Goal: Task Accomplishment & Management: Use online tool/utility

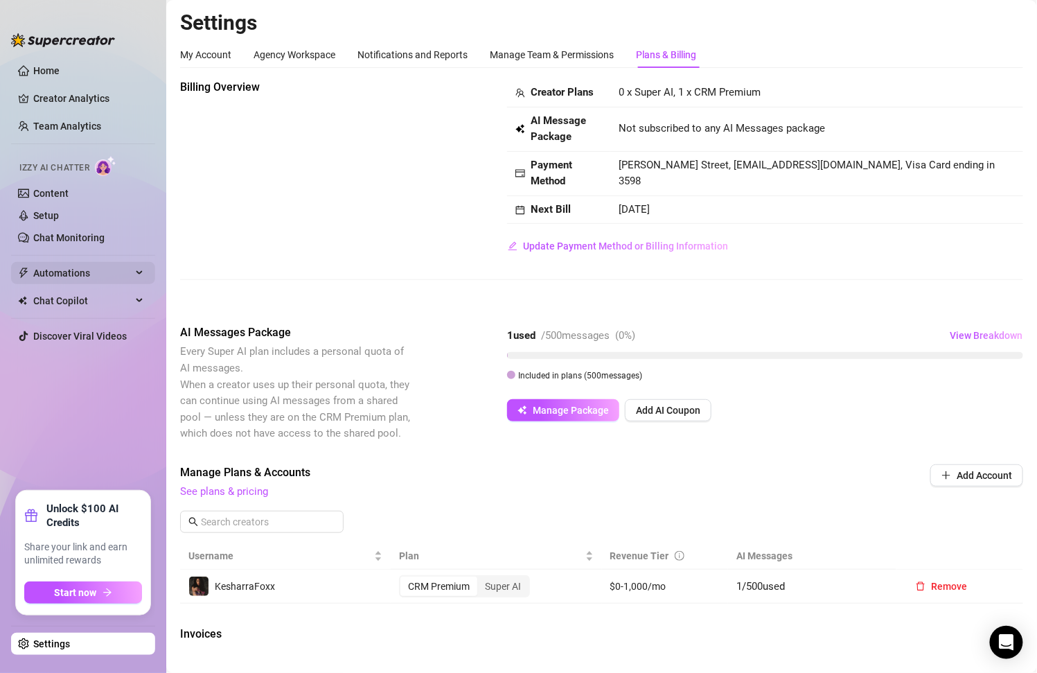
click at [127, 277] on span "Automations" at bounding box center [82, 273] width 98 height 22
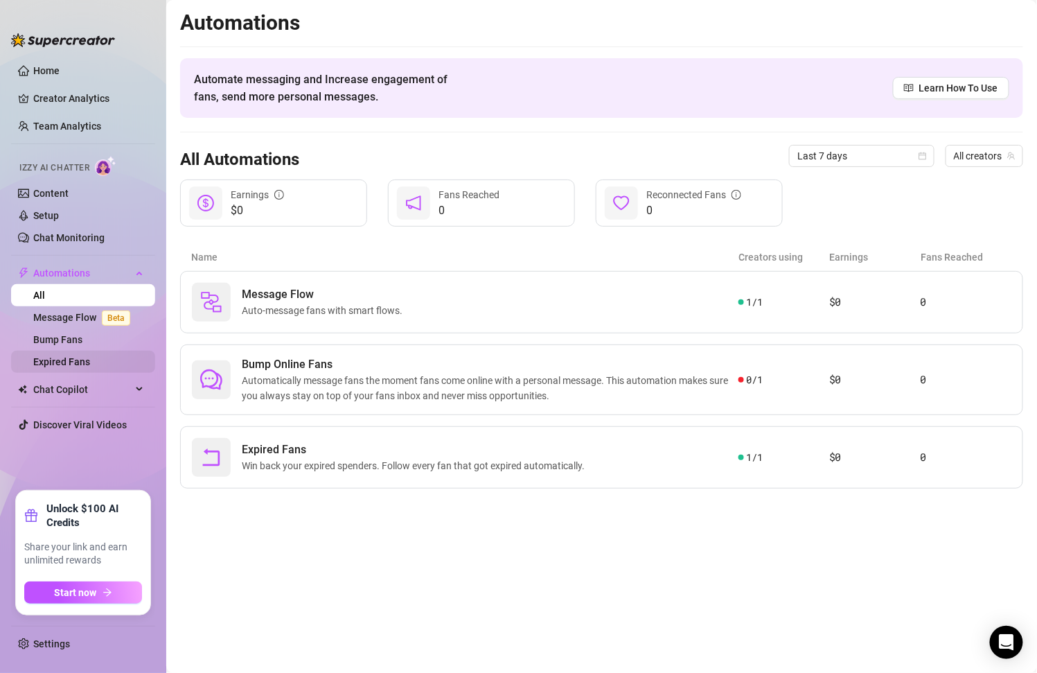
click at [90, 362] on link "Expired Fans" at bounding box center [61, 361] width 57 height 11
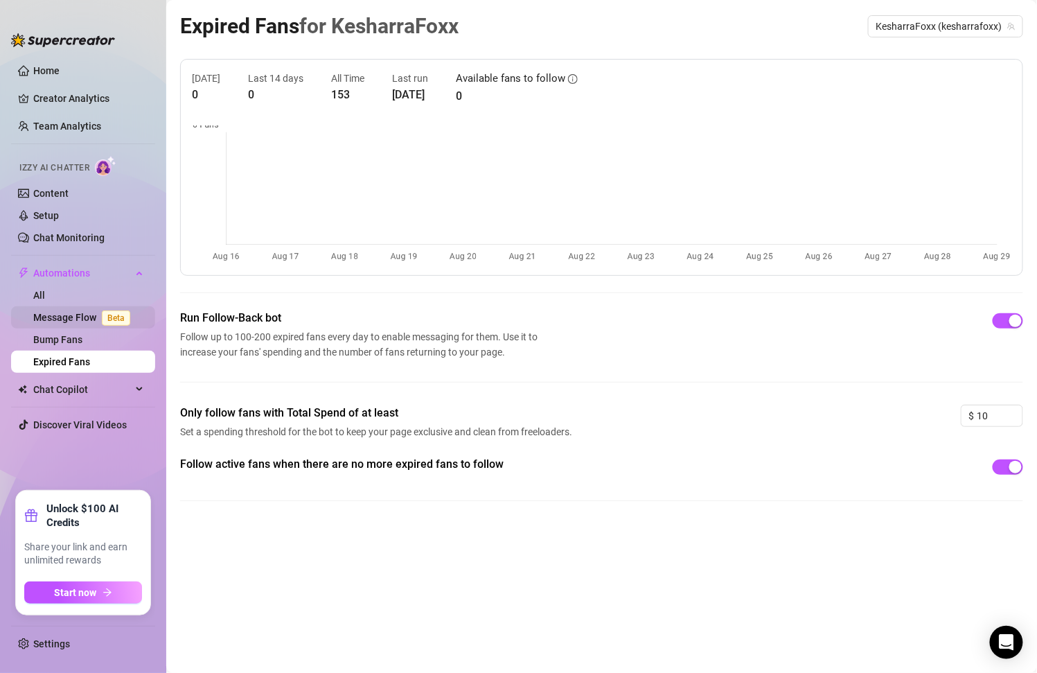
click at [86, 312] on link "Message Flow Beta" at bounding box center [84, 317] width 103 height 11
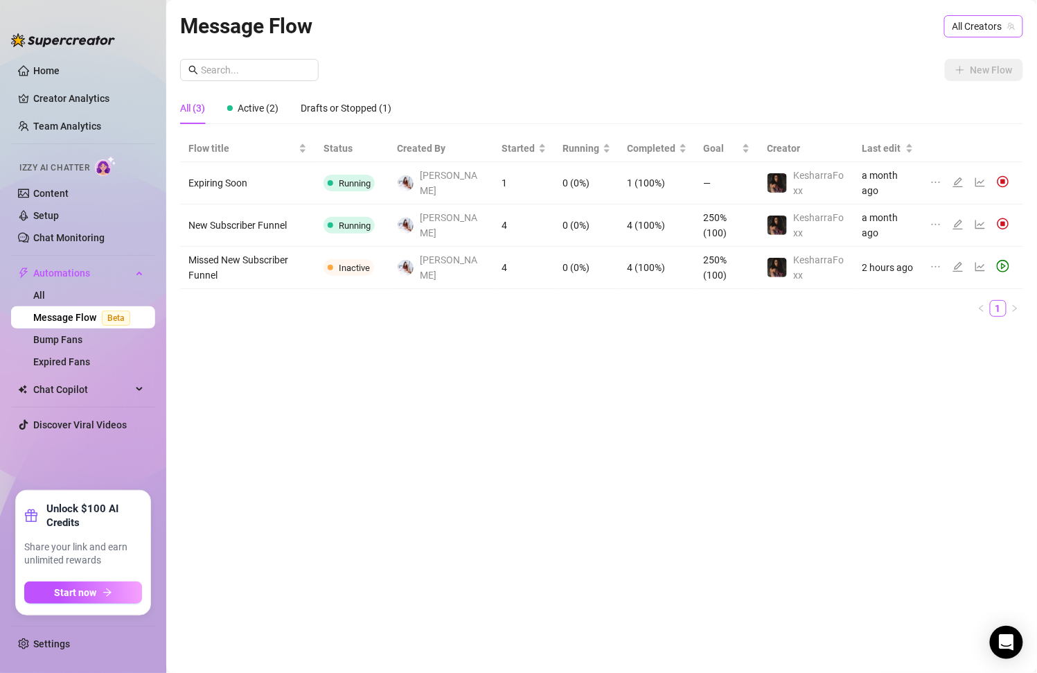
click at [987, 21] on span "All Creators" at bounding box center [983, 26] width 62 height 21
click at [948, 83] on span "( kesharrafoxx )" at bounding box center [980, 76] width 64 height 15
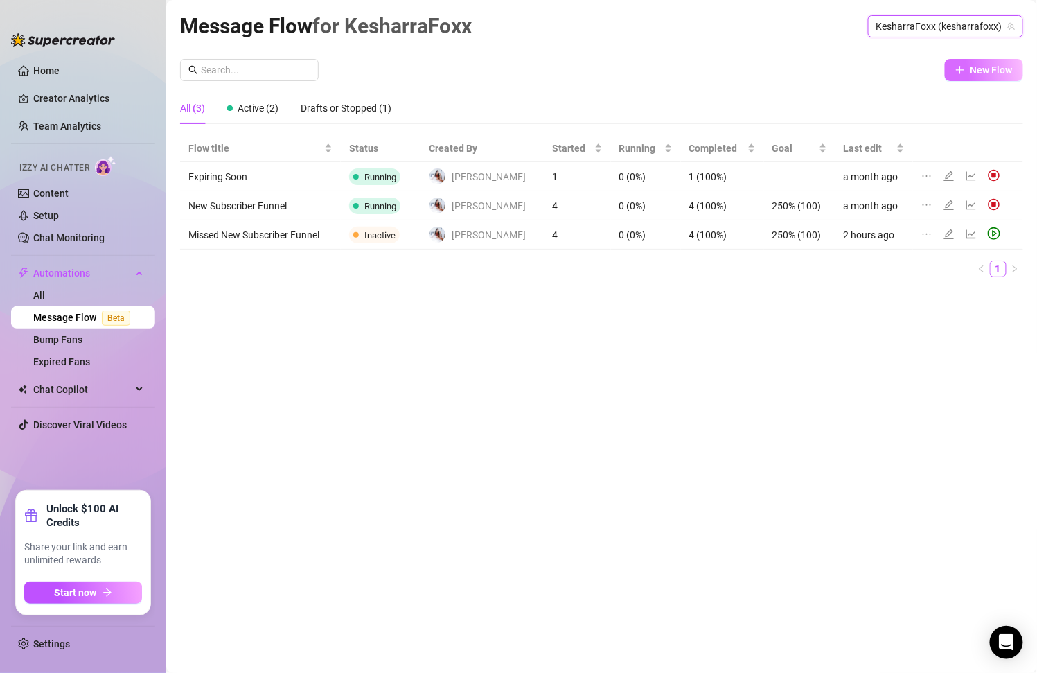
click at [982, 68] on span "New Flow" at bounding box center [991, 69] width 42 height 11
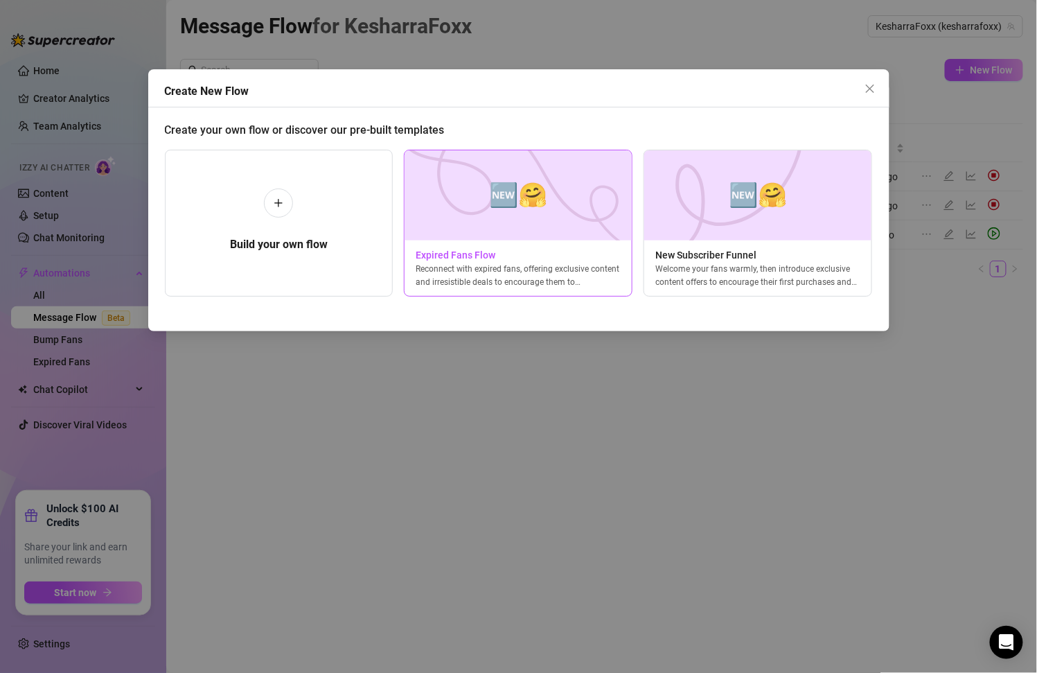
click at [526, 220] on img at bounding box center [518, 195] width 229 height 90
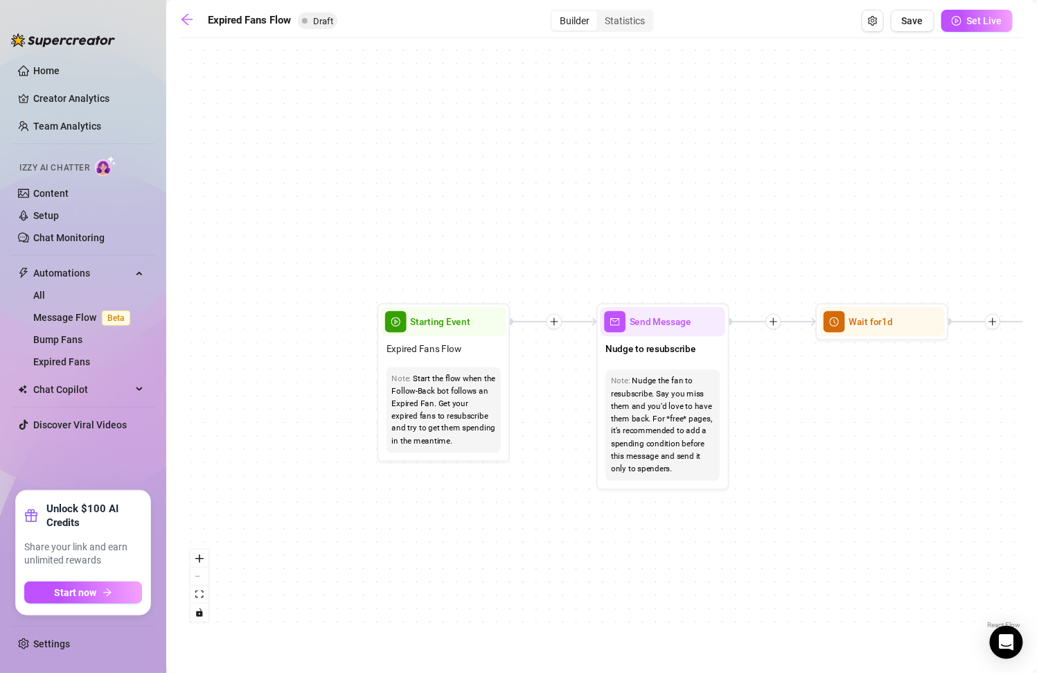
drag, startPoint x: 315, startPoint y: 465, endPoint x: 949, endPoint y: 476, distance: 633.9
click at [948, 476] on div "If True If False Send Message Send Message Wait for 2d Merge Send Message Follo…" at bounding box center [601, 338] width 843 height 587
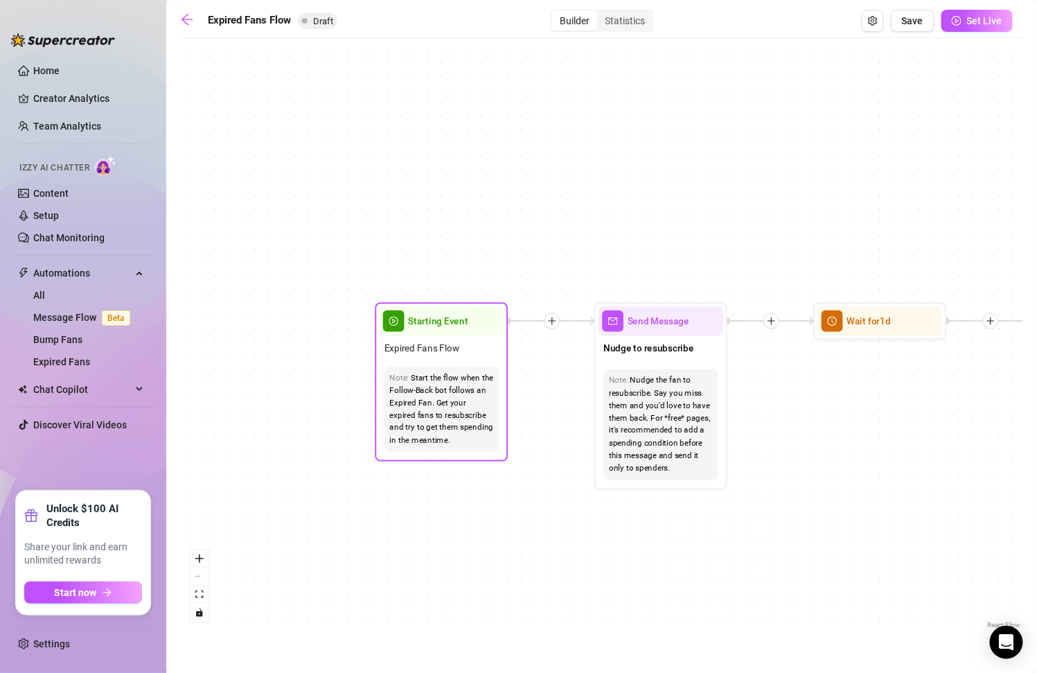
click at [425, 348] on span "Expired Fans Flow" at bounding box center [421, 348] width 75 height 15
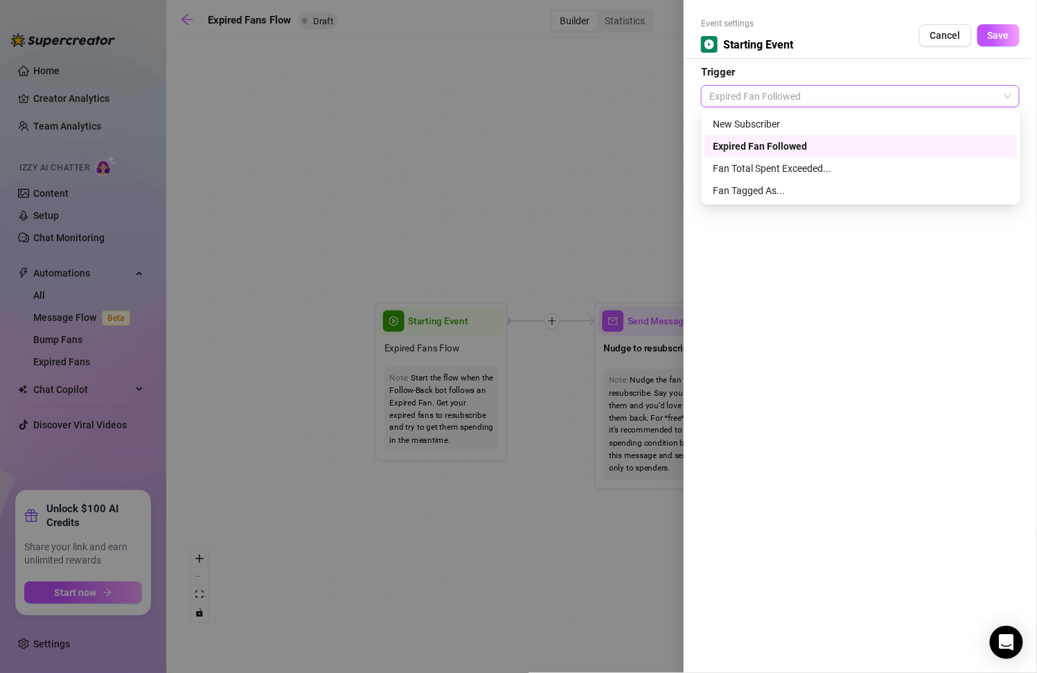
click at [810, 94] on span "Expired Fan Followed" at bounding box center [860, 96] width 302 height 21
click at [382, 173] on div at bounding box center [518, 336] width 1037 height 673
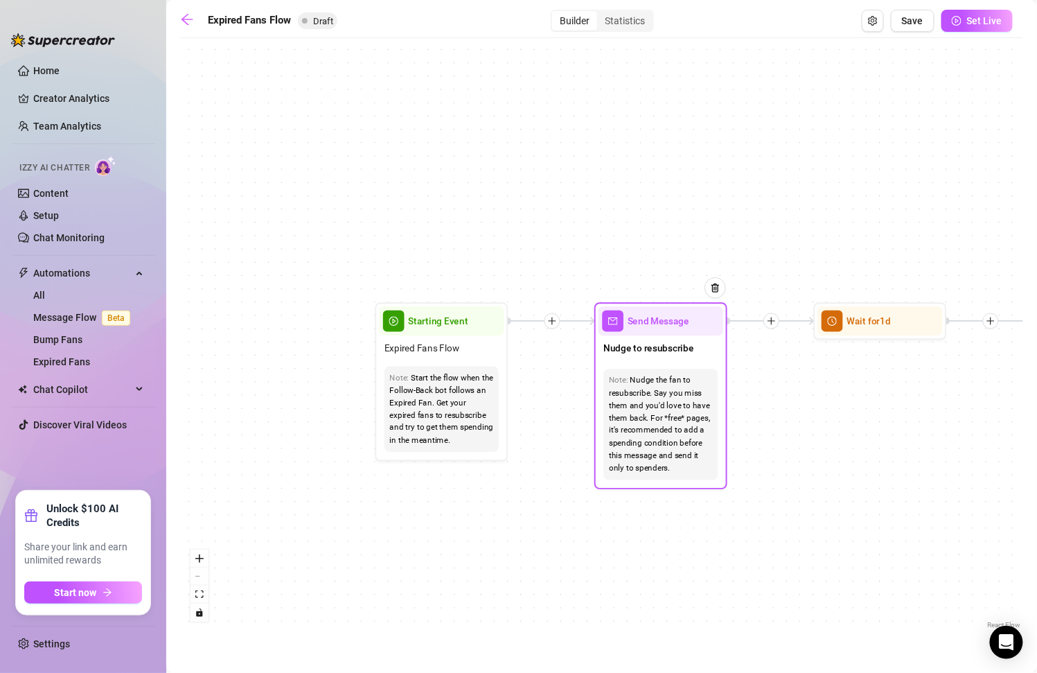
click at [632, 384] on div "Nudge the fan to resubscribe. Say you miss them and you'd love to have them bac…" at bounding box center [661, 424] width 104 height 100
click at [657, 332] on div "Send Message" at bounding box center [660, 320] width 125 height 29
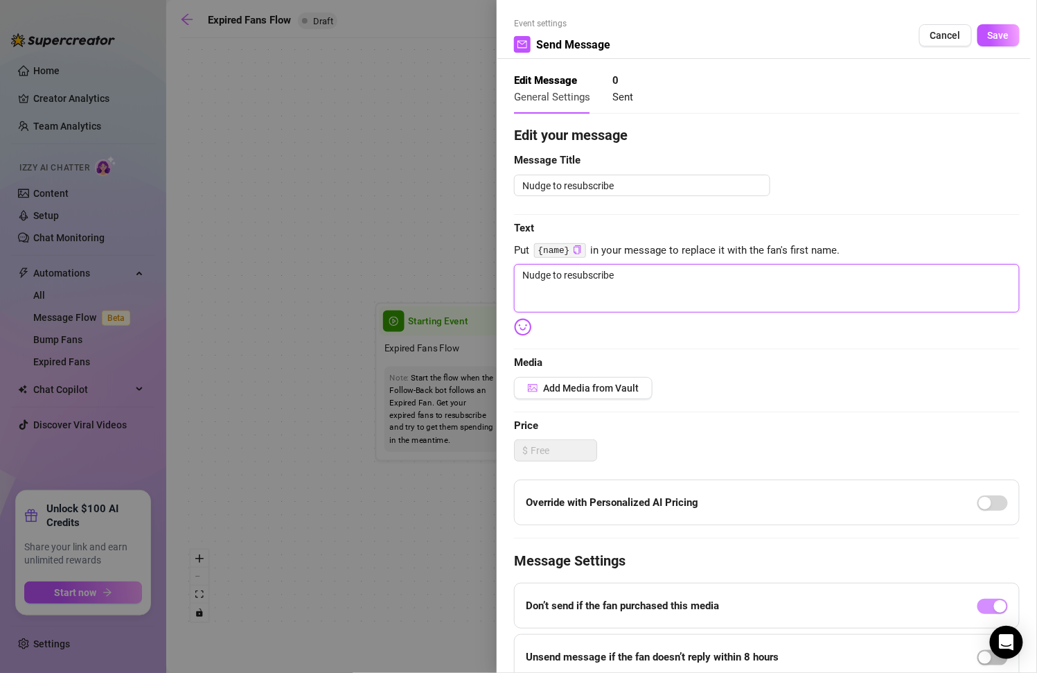
click at [634, 269] on textarea "Nudge to resubscribe" at bounding box center [767, 288] width 506 height 48
drag, startPoint x: 641, startPoint y: 283, endPoint x: 502, endPoint y: 271, distance: 139.0
click at [502, 272] on div "Event settings Send Message Cancel Save Edit Message General Settings 0 Sent Ed…" at bounding box center [767, 336] width 540 height 673
type textarea "Write your message here"
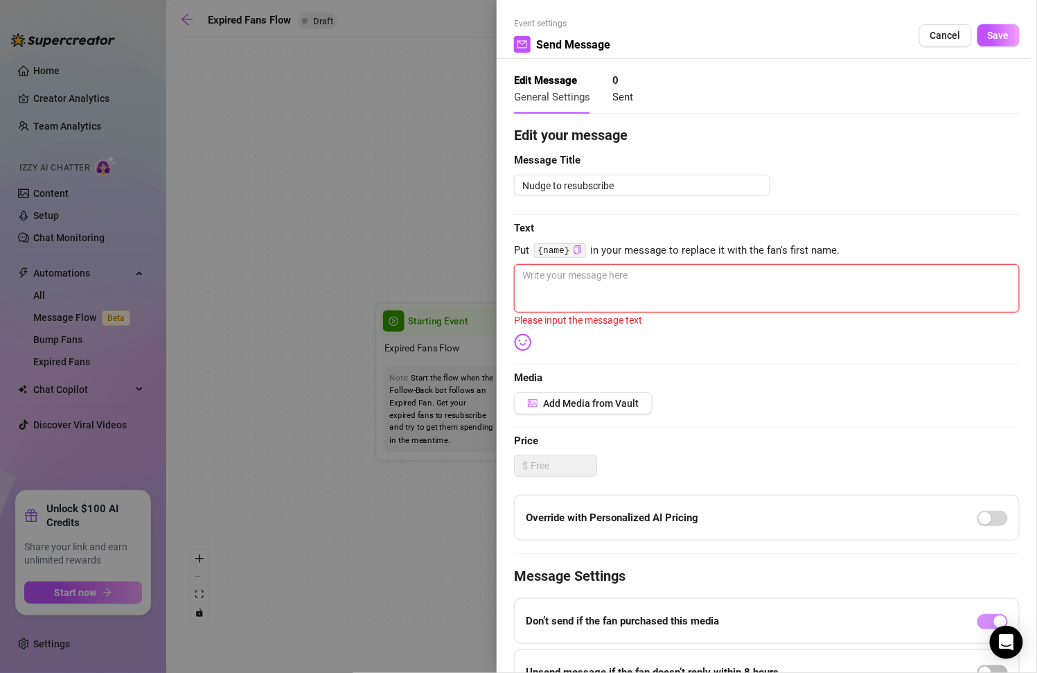
click at [711, 264] on textarea at bounding box center [767, 288] width 506 height 48
paste textarea "Hey [Name]! Noticed your sub expired 👀 Just wanted to say I miss having you aro…"
type textarea "Hey [Name]! Noticed your sub expired 👀 Just wanted to say I miss having you aro…"
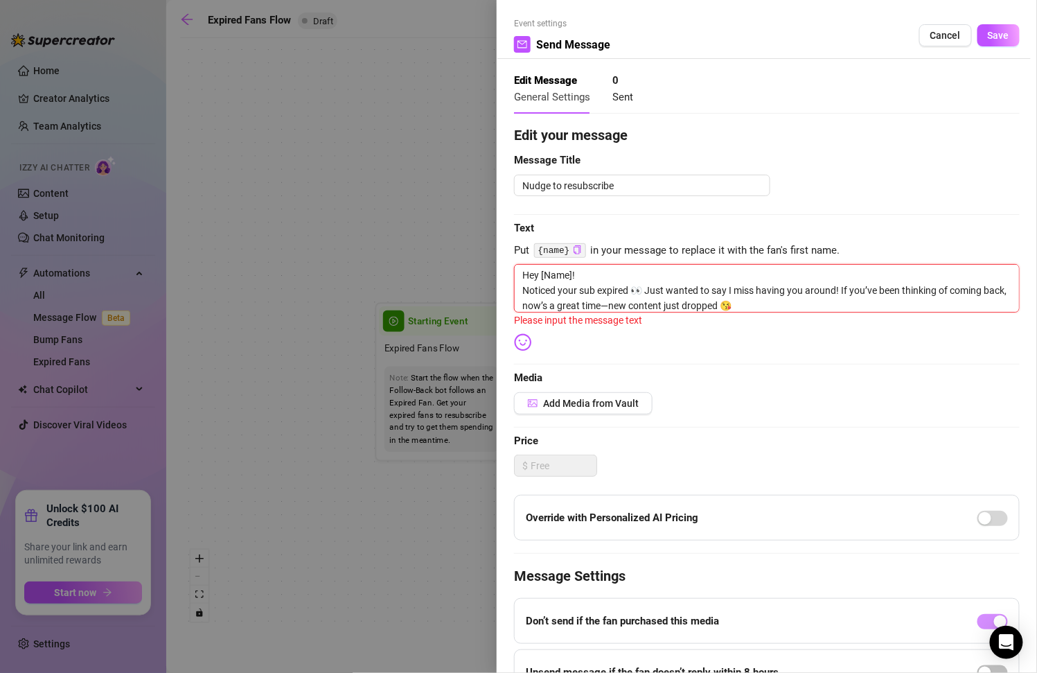
type textarea "Hey [Name]! Noticed your sub expired 👀 Just wanted to say I miss having you aro…"
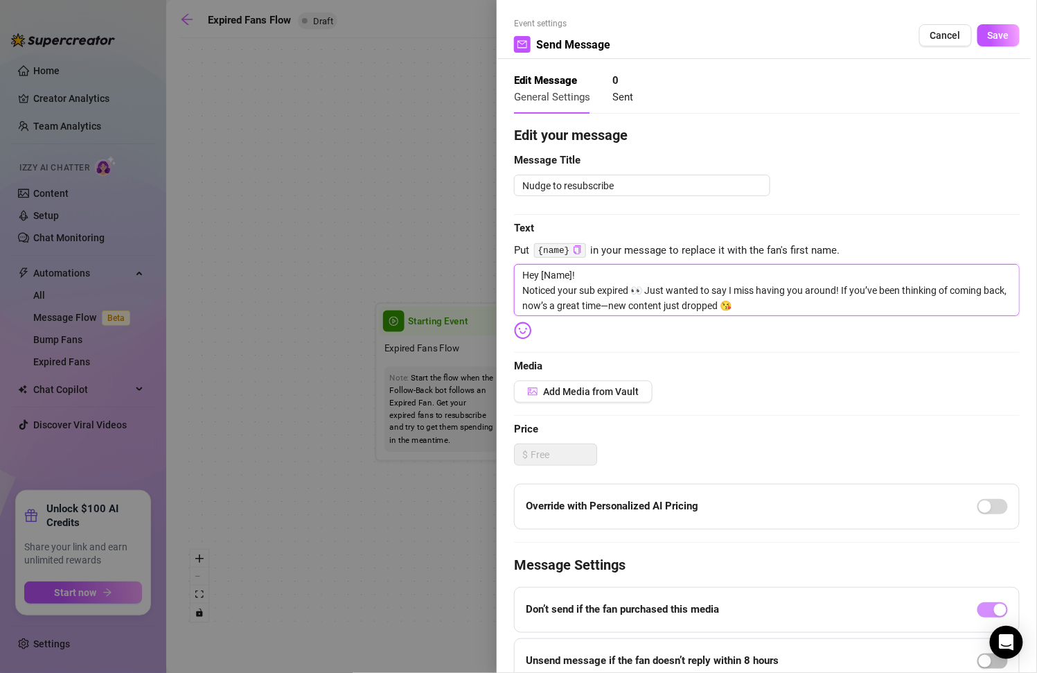
click at [526, 289] on textarea "Hey [Name]! Noticed your sub expired 👀 Just wanted to say I miss having you aro…" at bounding box center [767, 290] width 506 height 52
click at [575, 278] on textarea "Hey [Name]! Noticed your sub expired 👀 Just wanted to say I miss having you aro…" at bounding box center [767, 290] width 506 height 52
type textarea "Hey [Name! Noticed your sub expired 👀 Just wanted to say I miss having you arou…"
type textarea "Hey [Name]! Noticed your sub expired 👀 Just wanted to say I miss having you aro…"
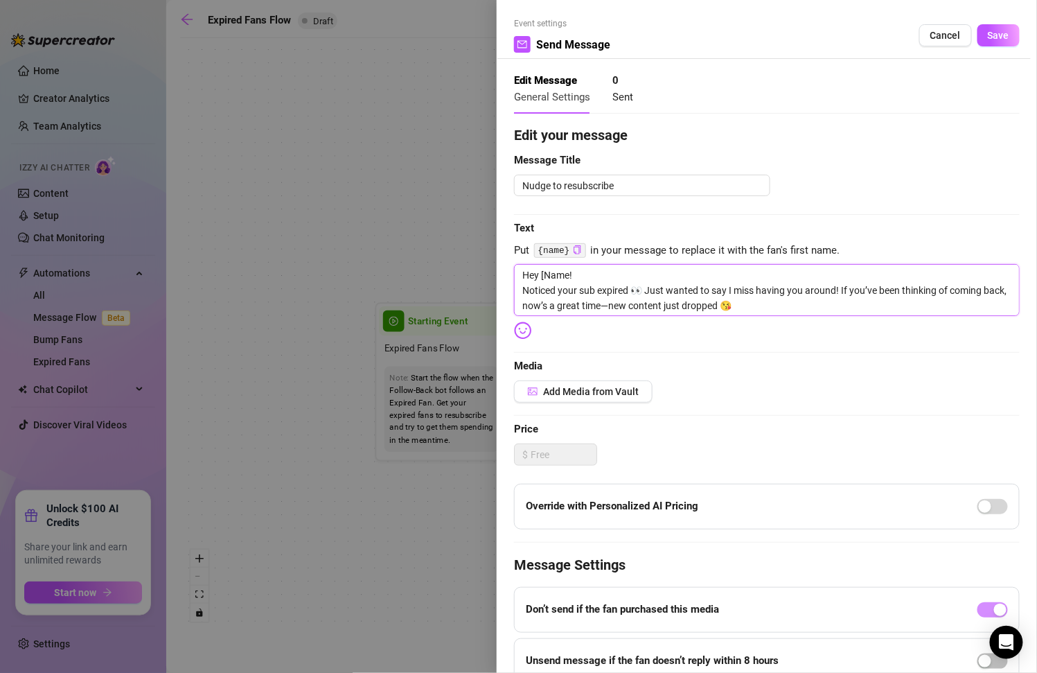
type textarea "Hey [Name]! Noticed your sub expired 👀 Just wanted to say I miss having you aro…"
type textarea "Hey [Name! Noticed your sub expired 👀 Just wanted to say I miss having you arou…"
type textarea "Hey [Name}! Noticed your sub expired 👀 Just wanted to say I miss having you aro…"
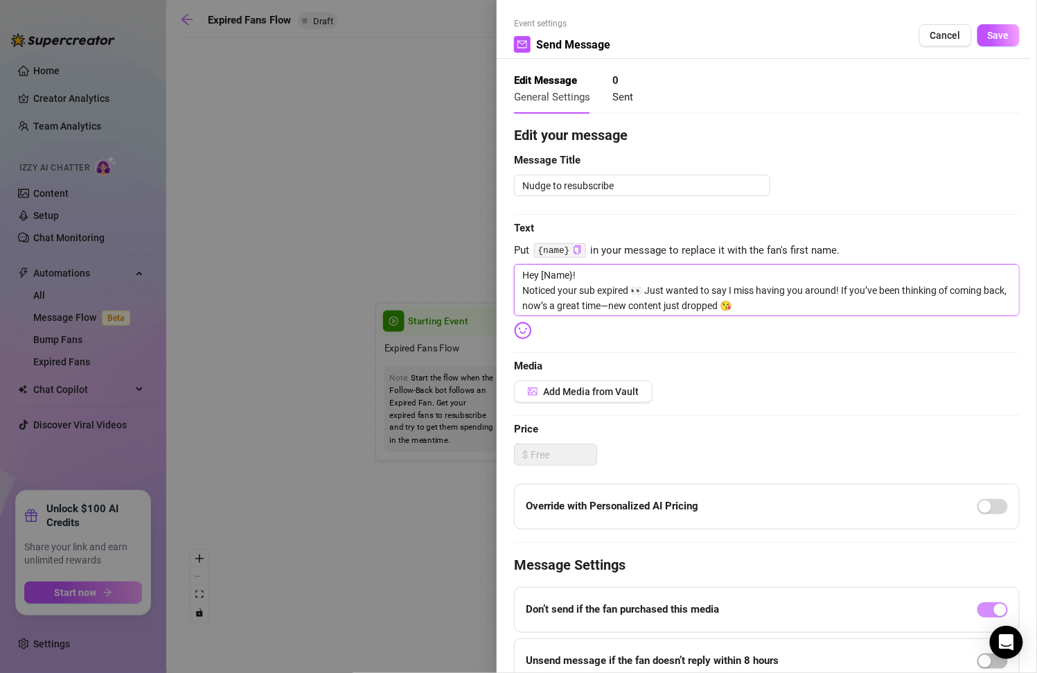
type textarea "Hey [ame}! Noticed your sub expired 👀 Just wanted to say I miss having you arou…"
type textarea "Hey ame}! Noticed your sub expired 👀 Just wanted to say I miss having you aroun…"
type textarea "Hey {ame}! Noticed your sub expired 👀 Just wanted to say I miss having you arou…"
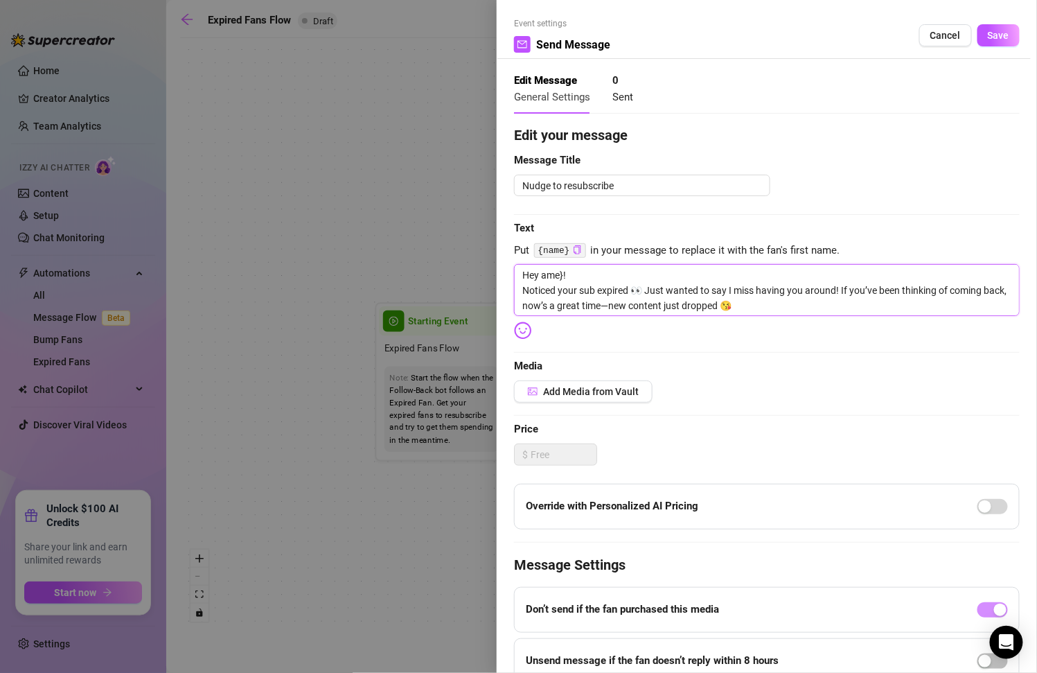
type textarea "Hey {ame}! Noticed your sub expired 👀 Just wanted to say I miss having you arou…"
type textarea "Hey {name}! Noticed your sub expired 👀 Just wanted to say I miss having you aro…"
drag, startPoint x: 770, startPoint y: 303, endPoint x: 637, endPoint y: 305, distance: 133.0
click at [637, 305] on textarea "Hey {name}! Noticed your sub expired 👀 Just wanted to say I miss having you aro…" at bounding box center [767, 290] width 506 height 52
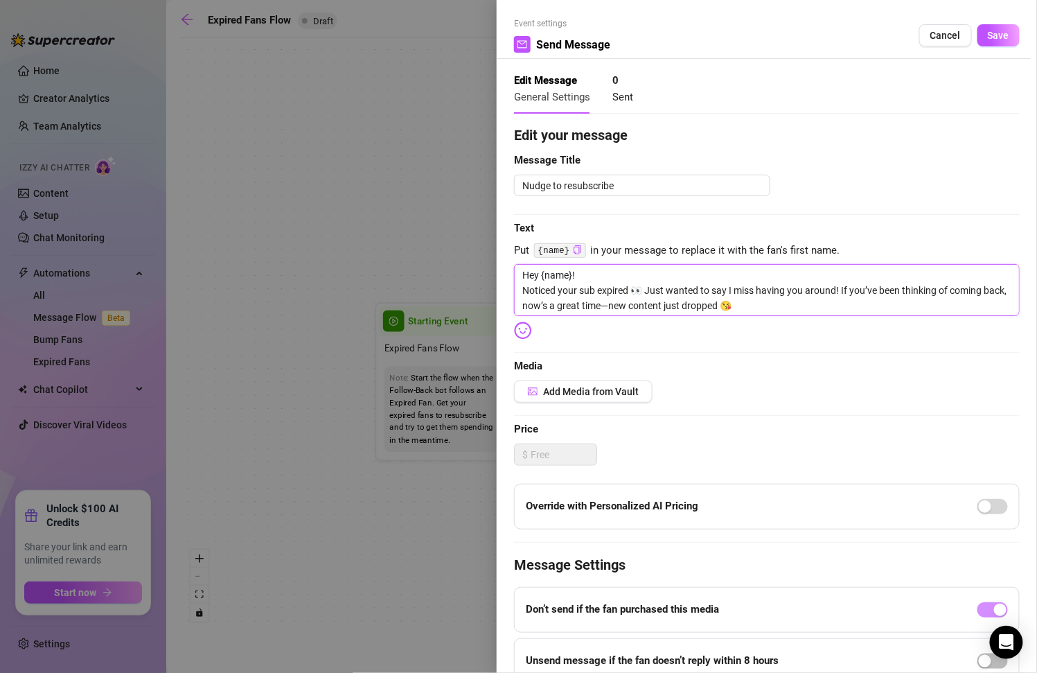
type textarea "Hey {name}! Noticed your sub expired 👀 Just wanted to say I miss having you aro…"
click at [656, 316] on div "Edit your message Message Title Nudge to resubscribe Text Put {name} in your me…" at bounding box center [767, 430] width 506 height 610
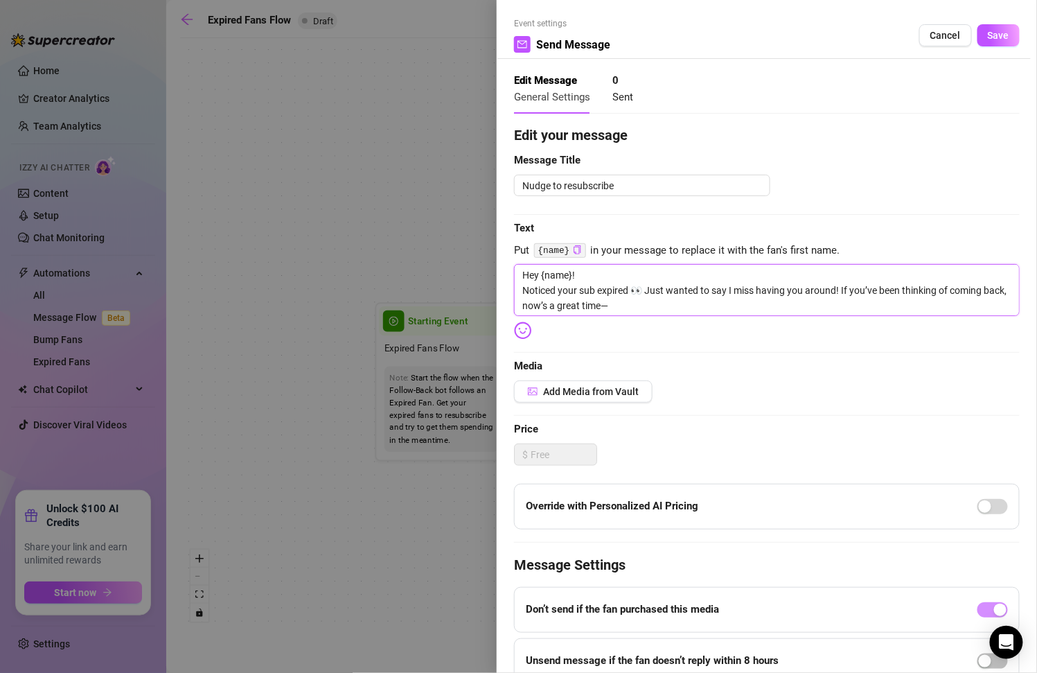
click at [656, 308] on textarea "Hey {name}! Noticed your sub expired 👀 Just wanted to say I miss having you aro…" at bounding box center [767, 290] width 506 height 52
paste textarea "If you resubscribe [DATE], I’ll send you a free exclusive pic (not posted anywh…"
type textarea "Hey {name}! Noticed your sub expired 👀 Just wanted to say I miss having you aro…"
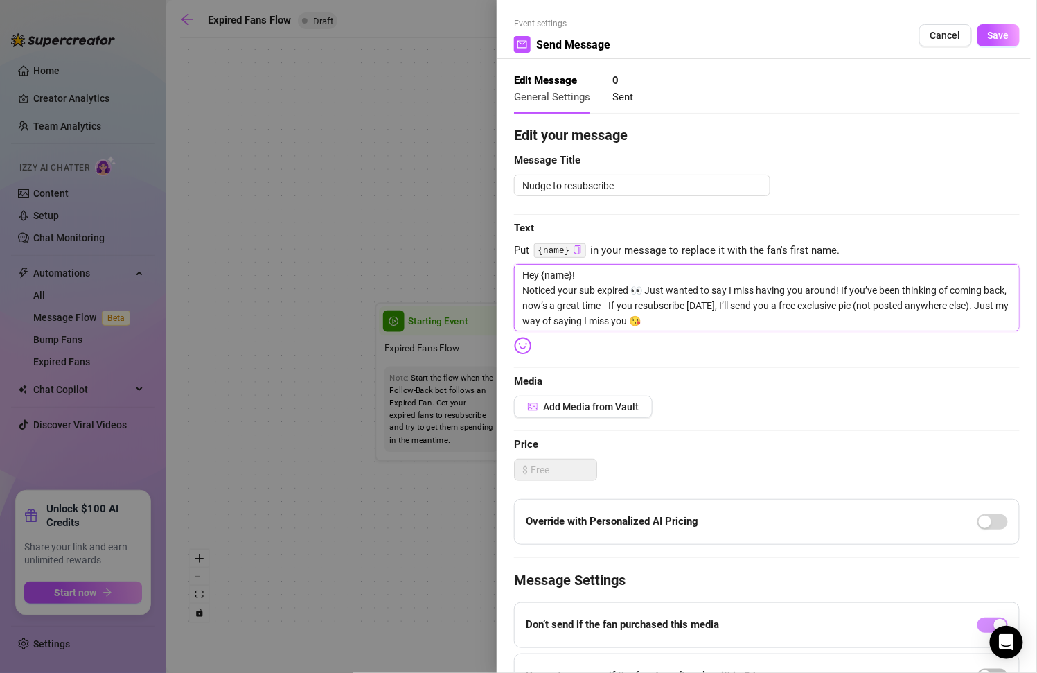
click at [666, 321] on textarea "Hey {name}! Noticed your sub expired 👀 Just wanted to say I miss having you aro…" at bounding box center [767, 297] width 506 height 67
type textarea "Hey {name}! Noticed your sub expired 👀 Just wanted to say I miss having you aro…"
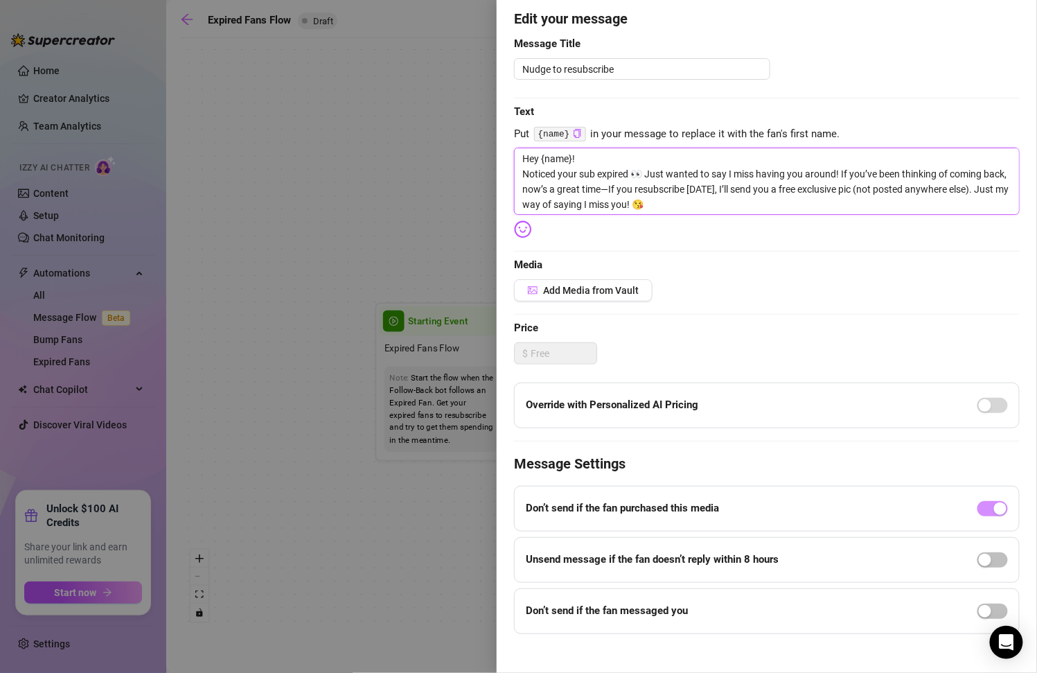
scroll to position [125, 0]
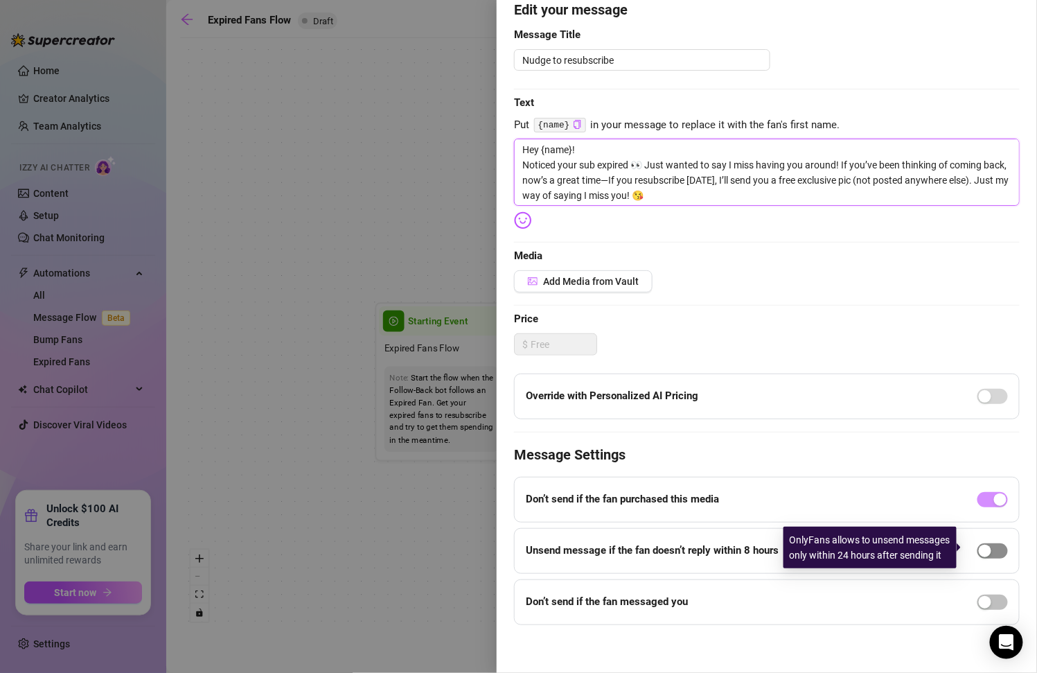
type textarea "Hey {name}! Noticed your sub expired 👀 Just wanted to say I miss having you aro…"
click at [984, 549] on span "button" at bounding box center [992, 550] width 30 height 15
drag, startPoint x: 984, startPoint y: 549, endPoint x: 907, endPoint y: 501, distance: 91.1
click at [907, 501] on div "Edit your message Message Title Nudge to resubscribe Text Put {name} in your me…" at bounding box center [767, 311] width 506 height 625
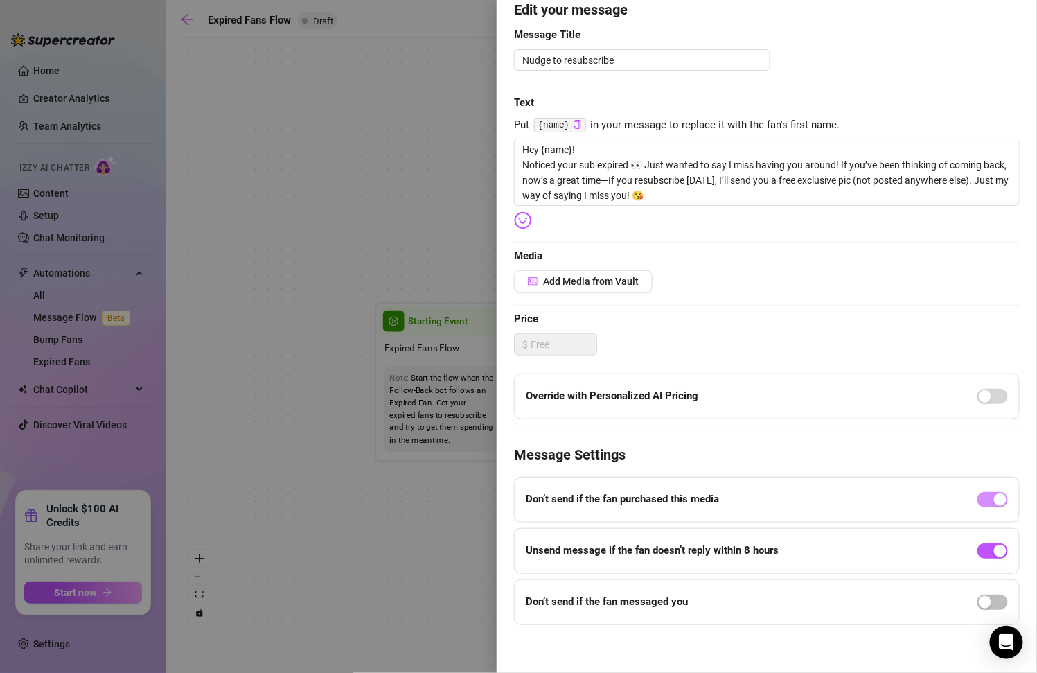
scroll to position [0, 0]
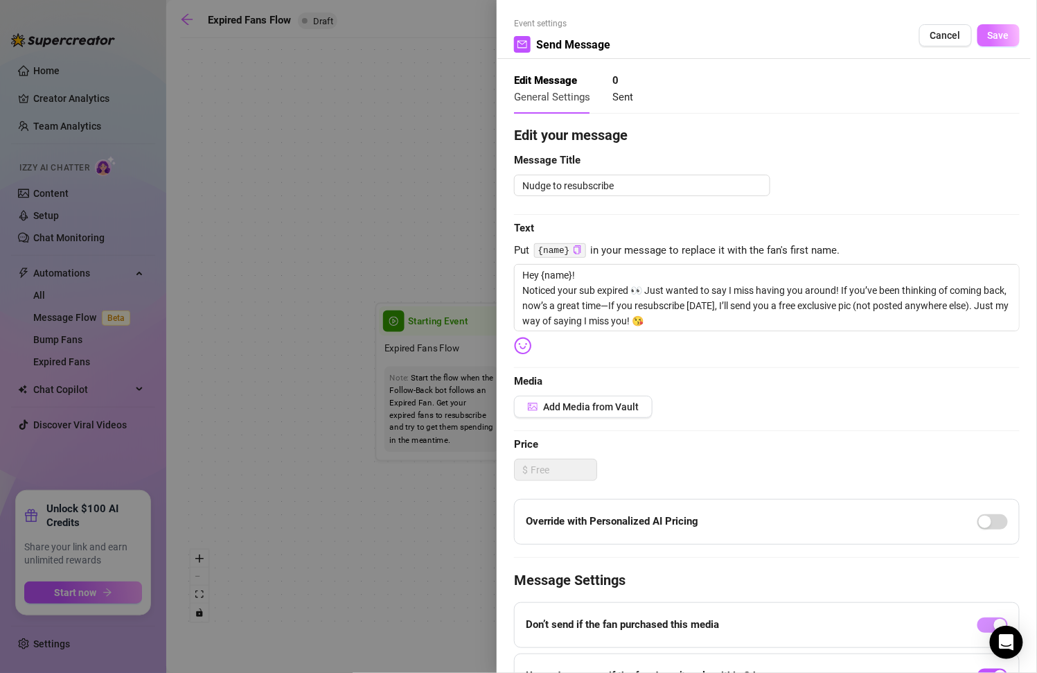
click at [990, 37] on span "Save" at bounding box center [998, 35] width 21 height 11
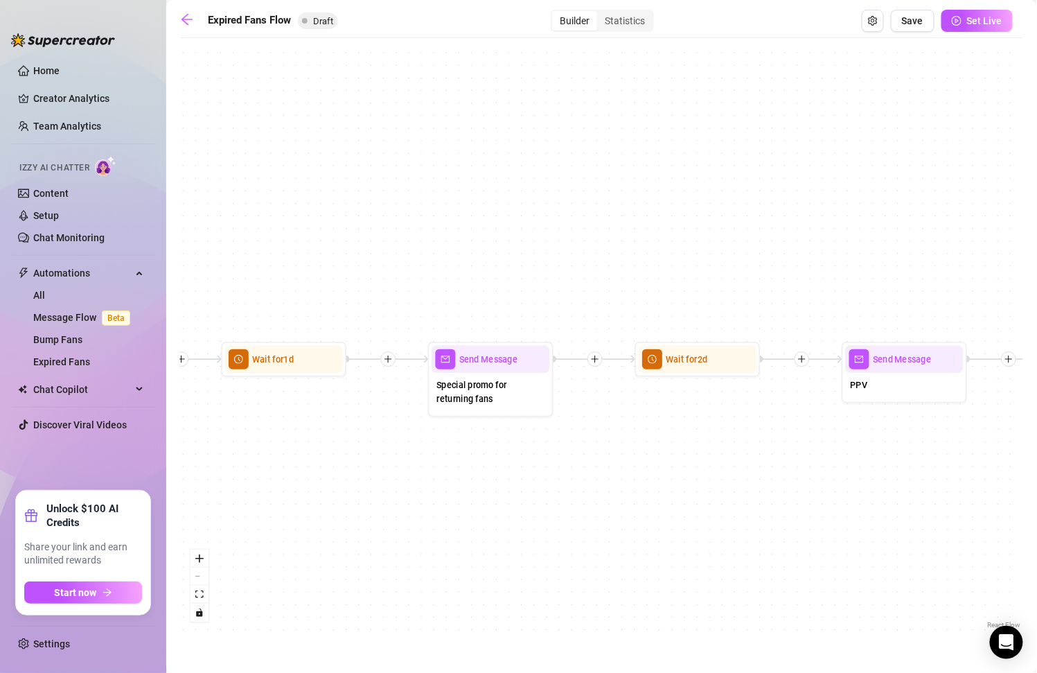
drag, startPoint x: 921, startPoint y: 528, endPoint x: 337, endPoint y: 554, distance: 585.2
click at [337, 554] on div "If True If False Send Message Send Message Wait for 2d Merge Send Message Follo…" at bounding box center [601, 338] width 843 height 587
click at [516, 367] on div at bounding box center [525, 337] width 55 height 64
type textarea "Special promo for returning fans"
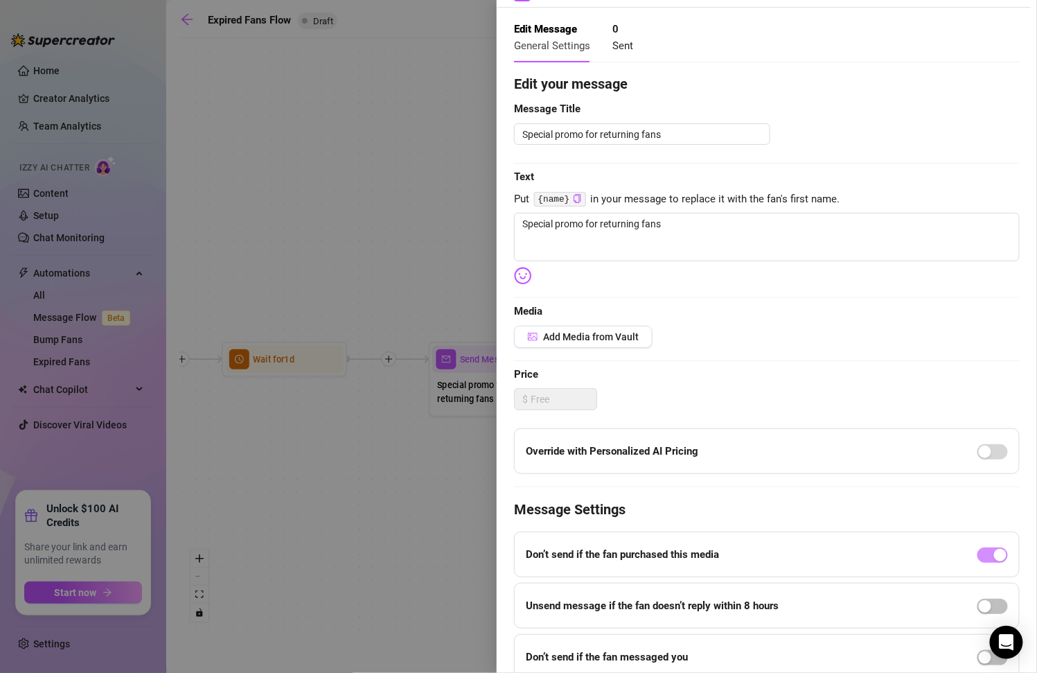
scroll to position [58, 0]
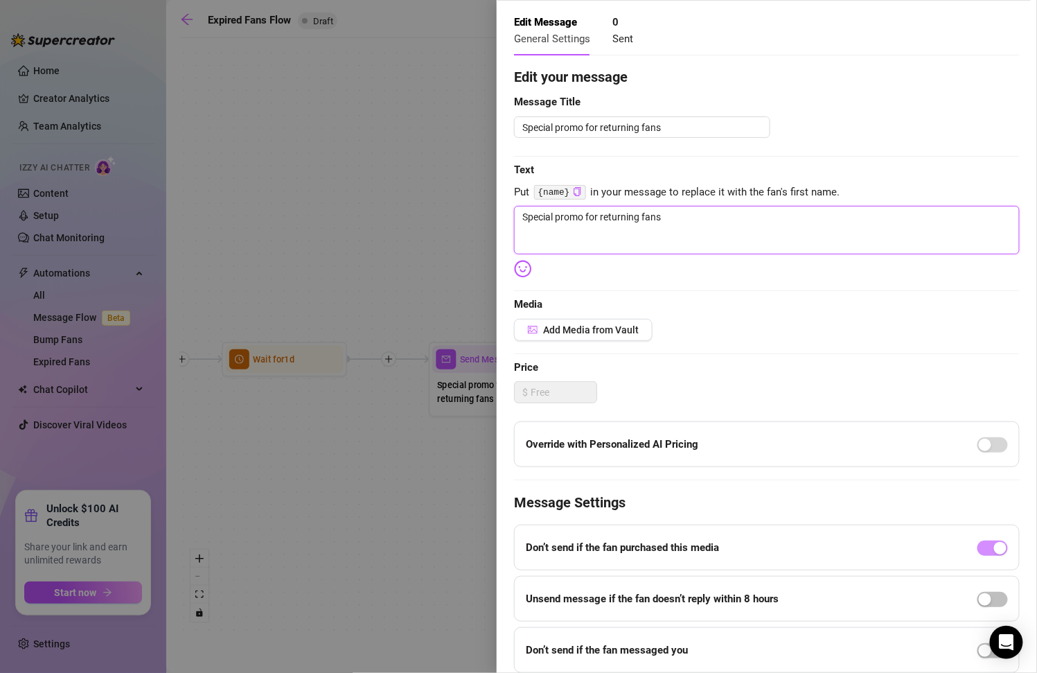
click at [649, 234] on textarea "Special promo for returning fans" at bounding box center [767, 230] width 506 height 48
paste textarea "Hey babe 💖 I’ve missed you! To show some love to my returning subs, I’m doing a…"
type textarea "Hey babe 💖 I’ve missed you! To show some love to my returning subs, I’m doing a…"
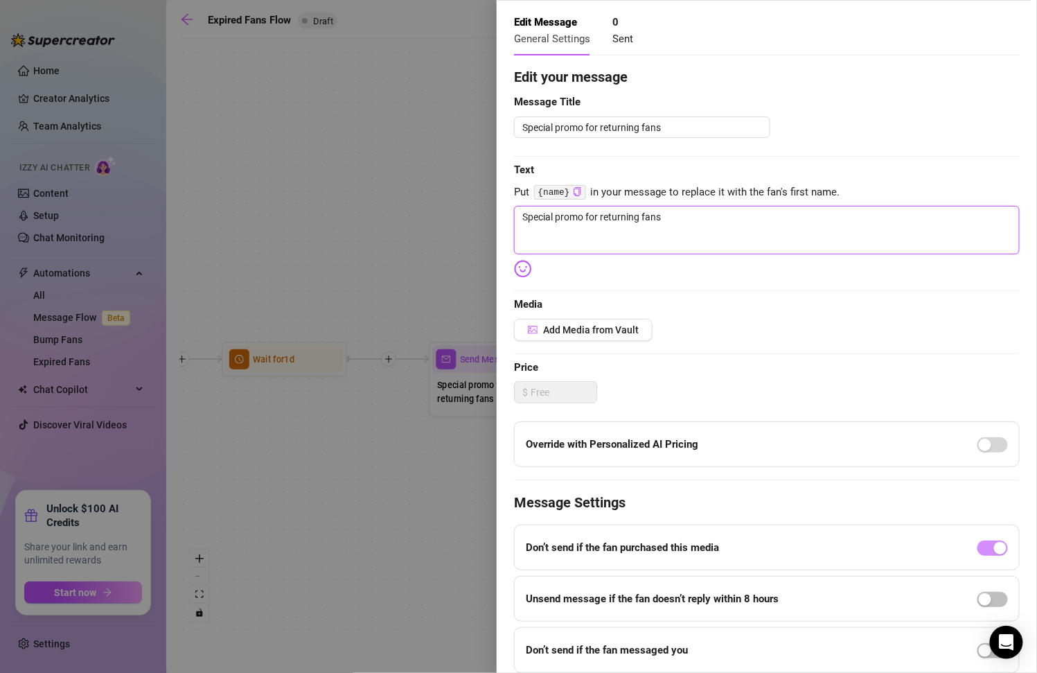
type textarea "Hey babe 💖 I’ve missed you! To show some love to my returning subs, I’m doing a…"
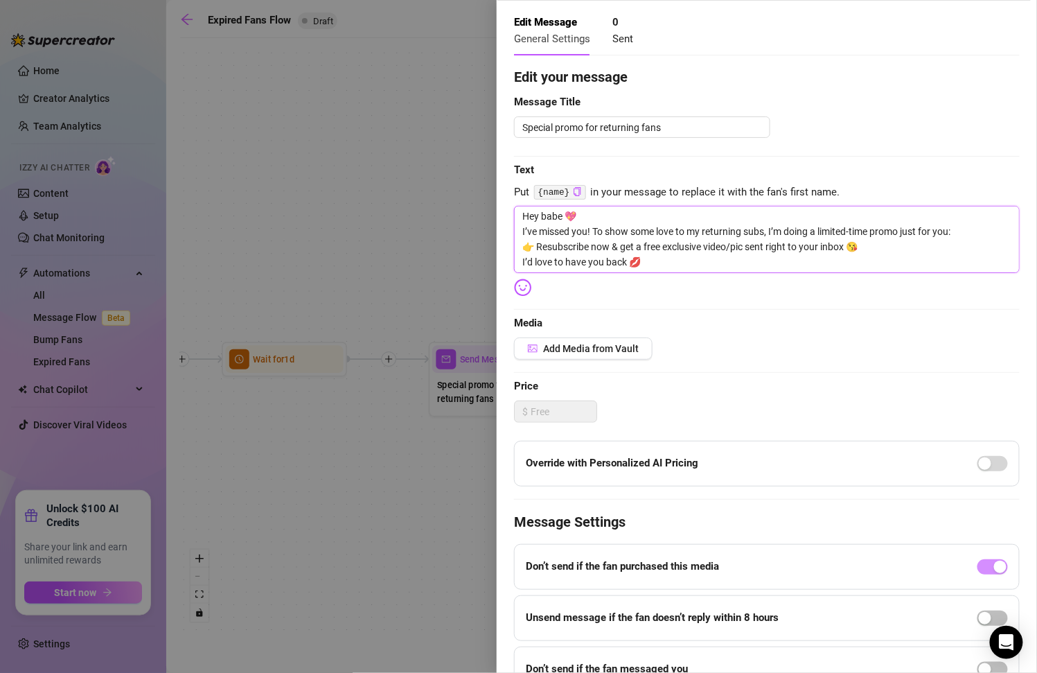
scroll to position [0, 0]
click at [558, 213] on textarea "Hey babe 💖 I’ve missed you! To show some love to my returning subs, I’m doing a…" at bounding box center [767, 239] width 506 height 67
type textarea "Hey 💖 I’ve missed you! To show some love to my returning subs, I’m doing a limi…"
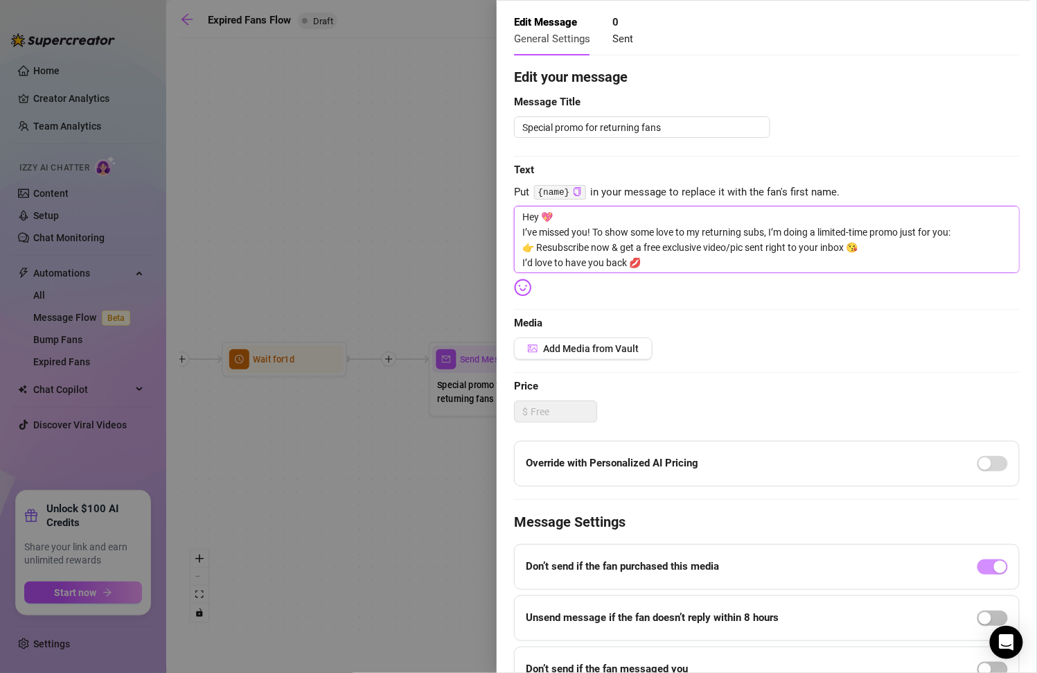
type textarea "He 💖 I’ve missed you! To show some love to my returning subs, I’m doing a limit…"
type textarea "Hel 💖 I’ve missed you! To show some love to my returning subs, I’m doing a limi…"
type textarea "Hell 💖 I’ve missed you! To show some love to my returning subs, I’m doing a lim…"
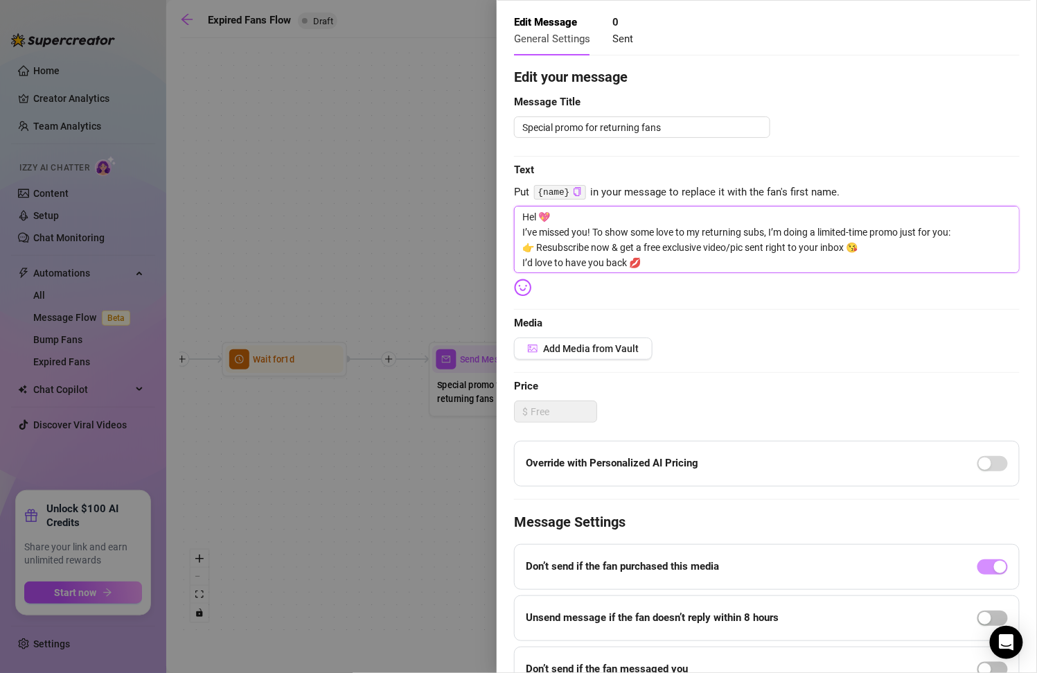
type textarea "Hell 💖 I’ve missed you! To show some love to my returning subs, I’m doing a lim…"
type textarea "Hello 💖 I’ve missed you! To show some love to my returning subs, I’m doing a li…"
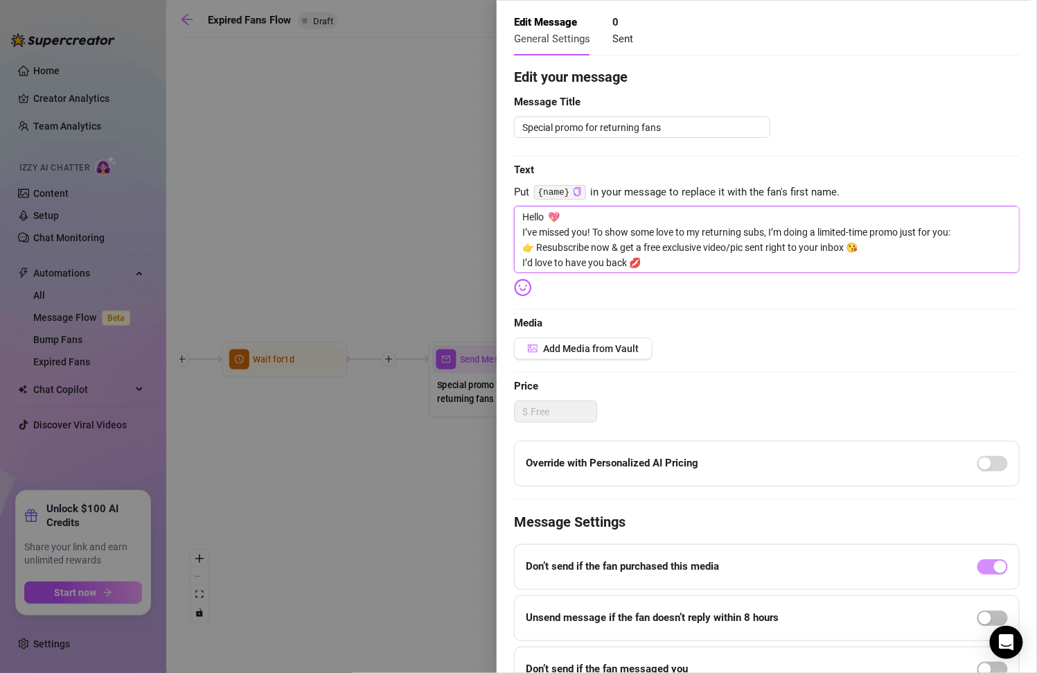
type textarea "Hello d 💖 I’ve missed you! To show some love to my returning subs, I’m doing a …"
type textarea "Hello da 💖 I’ve missed you! To show some love to my returning subs, I’m doing a…"
type textarea "Hello dar 💖 I’ve missed you! To show some love to my returning subs, I’m doing …"
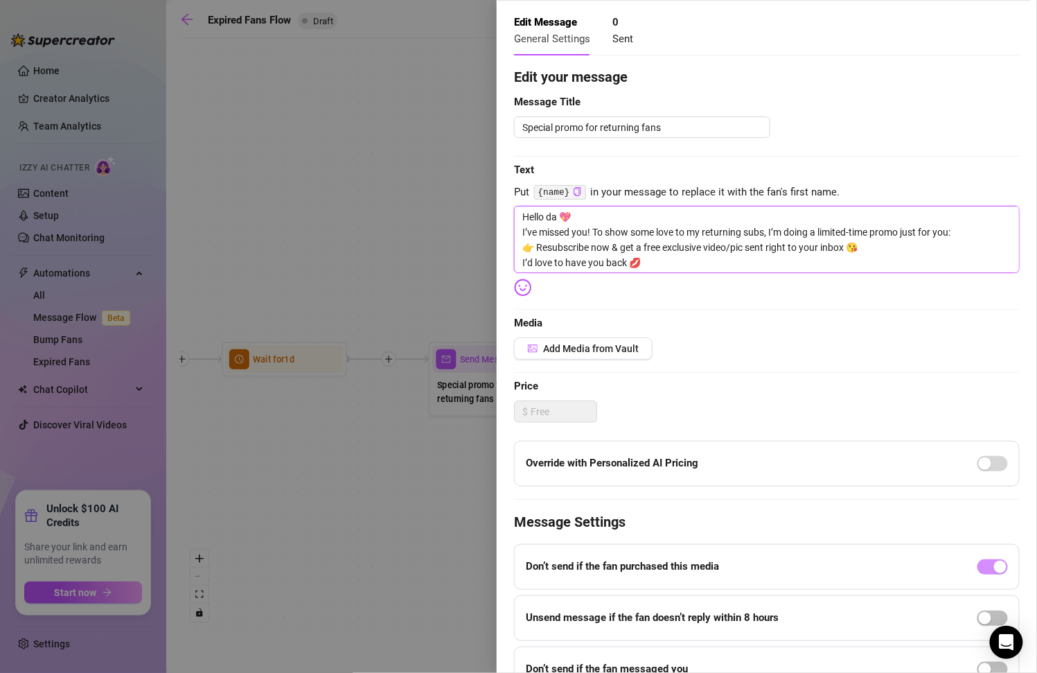
type textarea "Hello dar 💖 I’ve missed you! To show some love to my returning subs, I’m doing …"
type textarea "Hello [PERSON_NAME] 💖 I’ve missed you! To show some love to my returning subs, …"
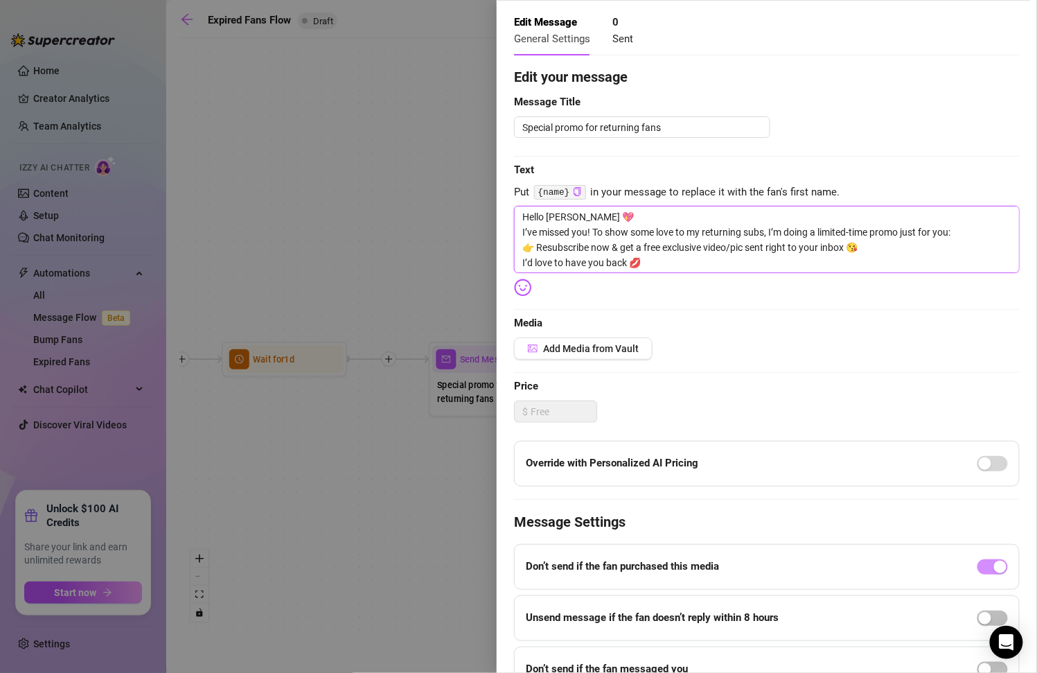
type textarea "Hello [PERSON_NAME] 💖 I’ve missed you! To show some love to my returning subs, …"
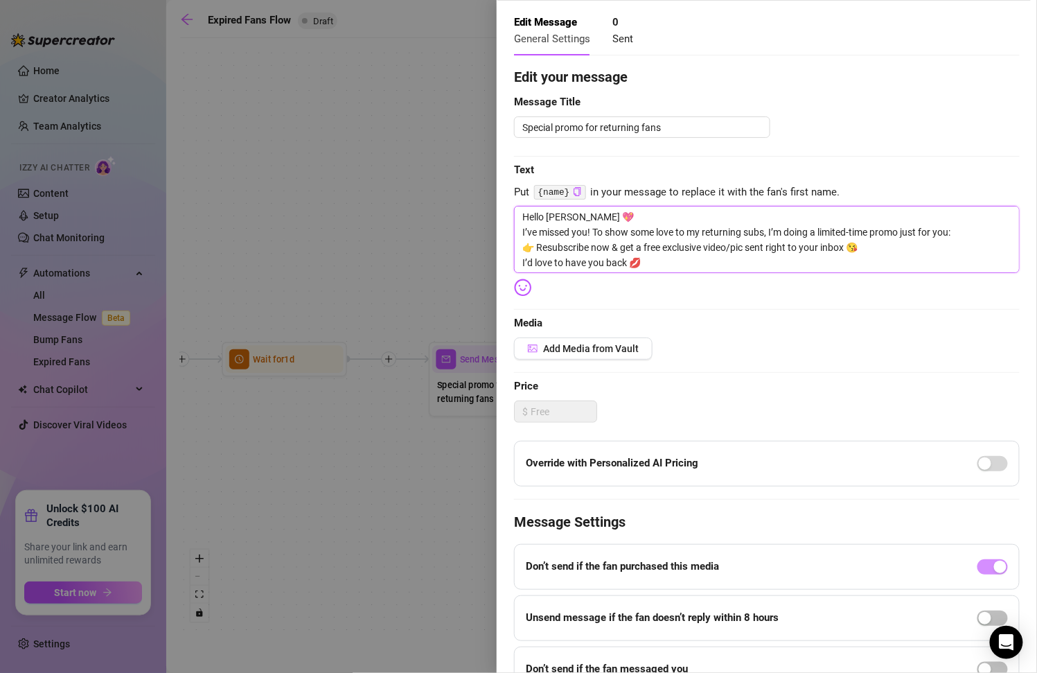
type textarea "Hello [PERSON_NAME] 💖 I’ve missed you! To show some love to my returning subs, …"
type textarea "Hello darling 💖 I’ve missed you! To show some love to my returning subs, I’m do…"
click at [653, 246] on textarea "Hello darling 💖 I’ve missed you! To show some love to my returning subs, I’m do…" at bounding box center [767, 239] width 506 height 67
click at [662, 262] on textarea "Hello darling 💖 I’ve missed you! To show some love to my returning subs, I’m do…" at bounding box center [767, 239] width 506 height 67
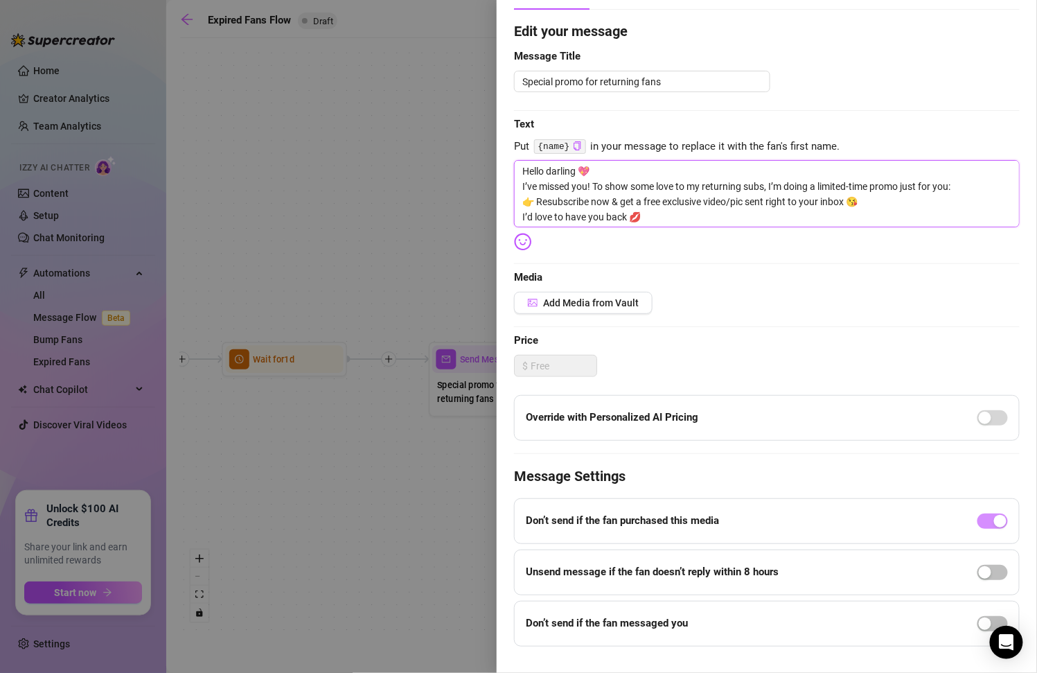
scroll to position [125, 0]
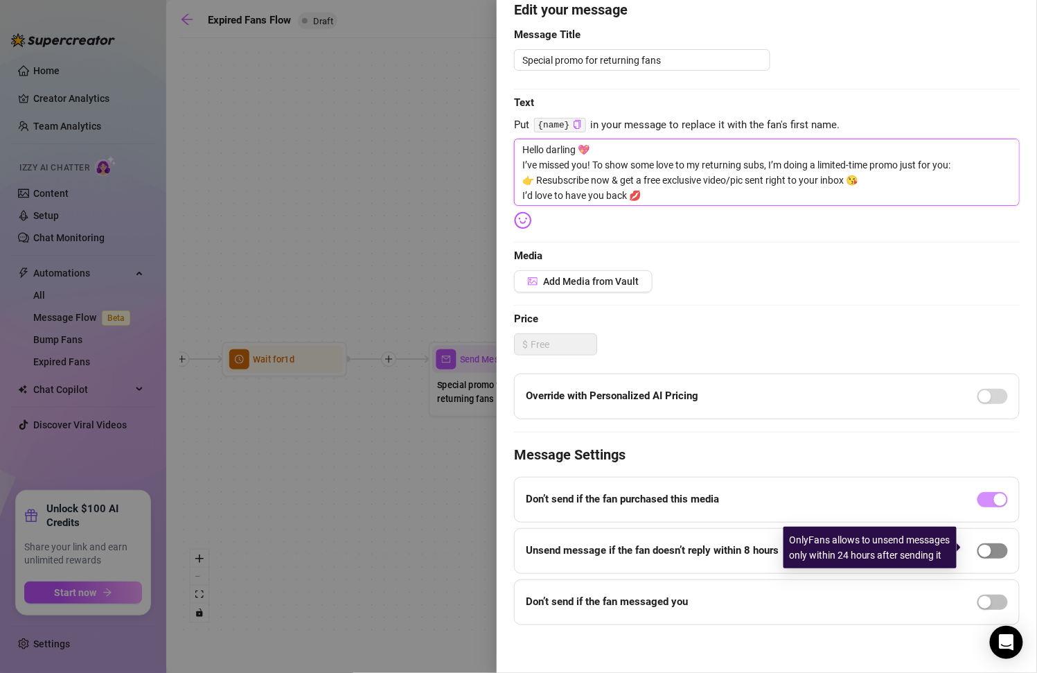
type textarea "Hello darling 💖 I’ve missed you! To show some love to my returning subs, I’m do…"
click at [983, 553] on span "button" at bounding box center [992, 550] width 30 height 15
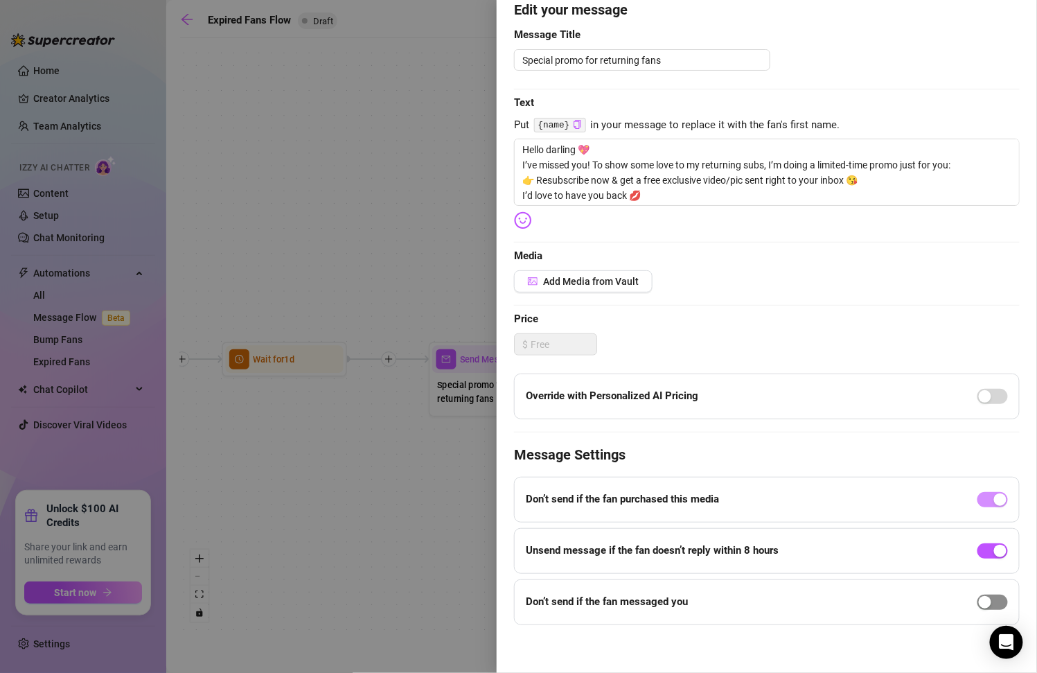
click at [979, 596] on div "button" at bounding box center [985, 602] width 12 height 12
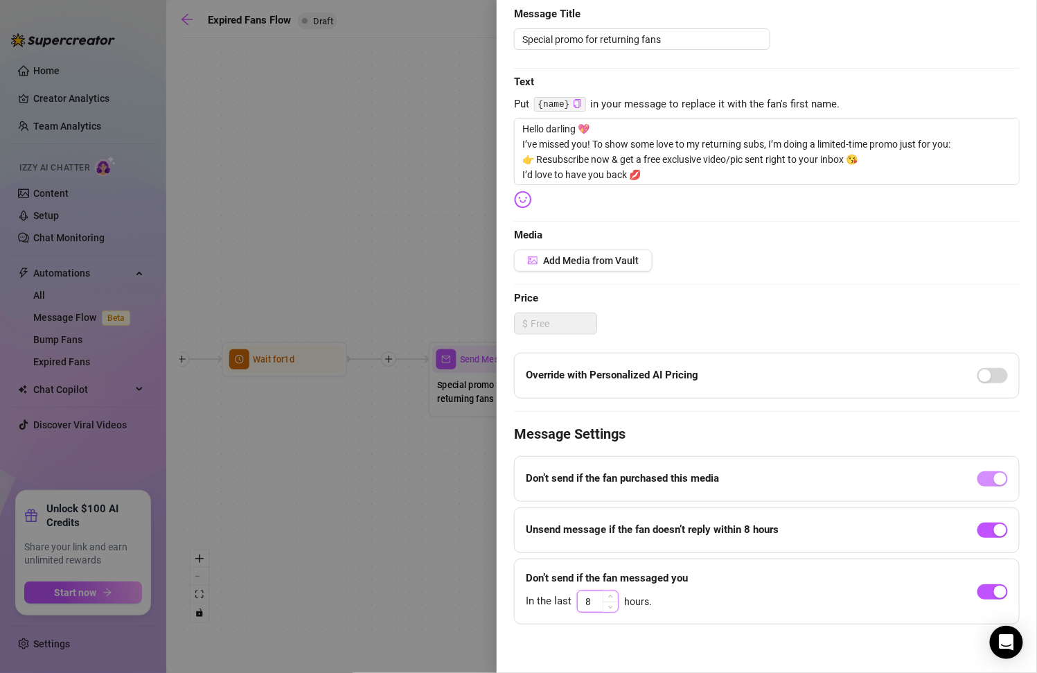
click at [598, 597] on input "8" at bounding box center [598, 601] width 40 height 21
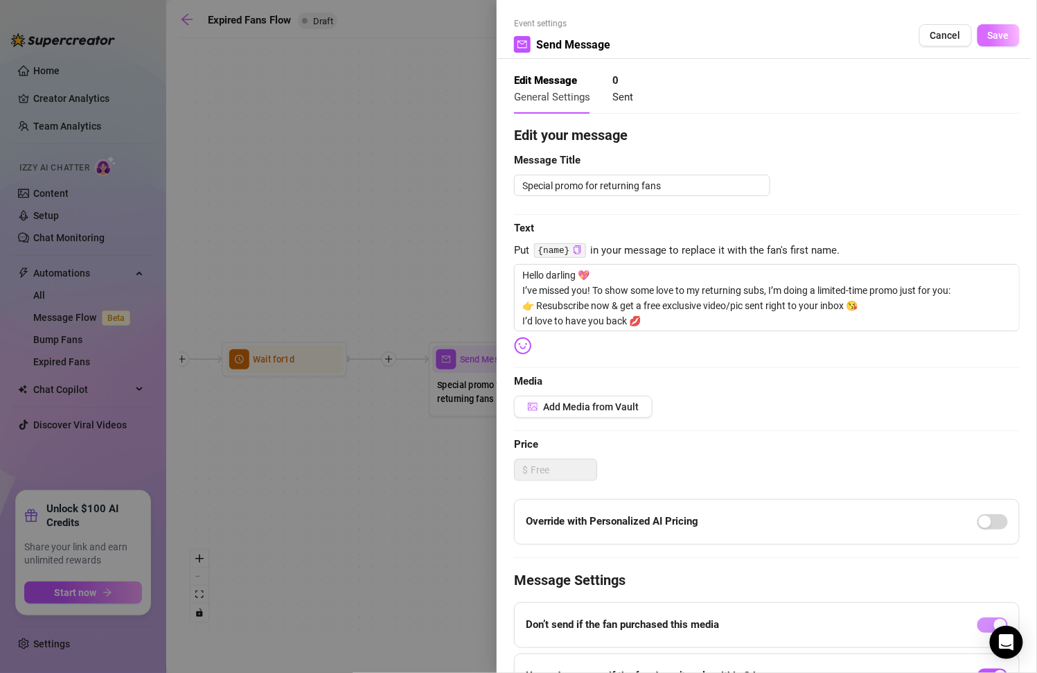
type input "12"
click at [1003, 31] on button "Save" at bounding box center [998, 35] width 42 height 22
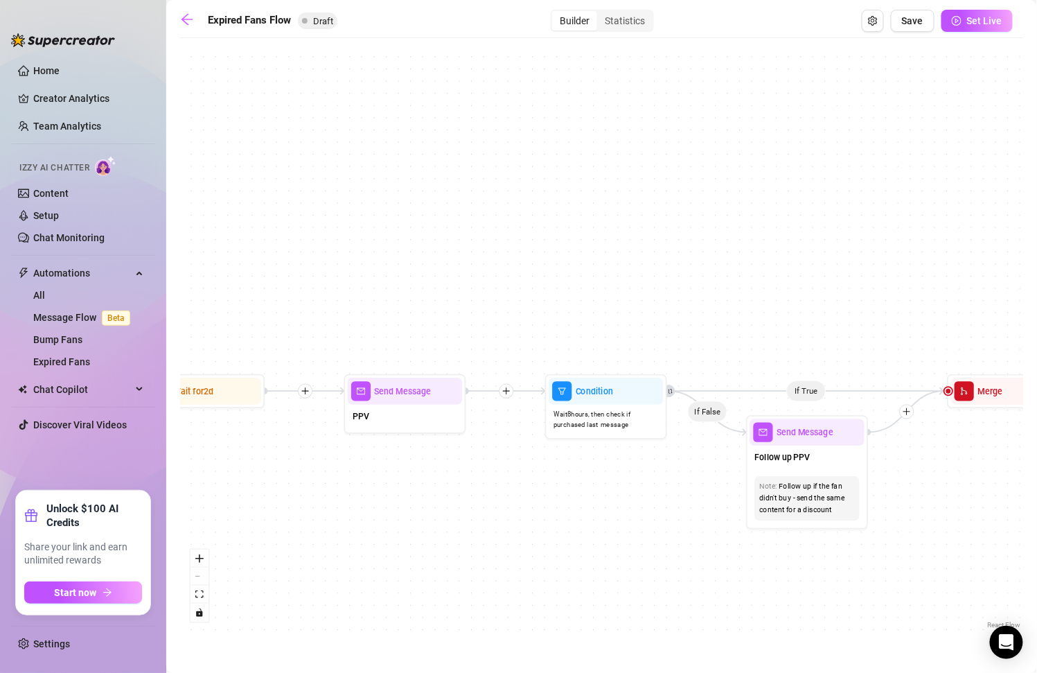
drag, startPoint x: 864, startPoint y: 508, endPoint x: 369, endPoint y: 539, distance: 496.2
click at [369, 539] on div "If True If False Send Message Send Message Wait for 2d Merge Send Message Follo…" at bounding box center [601, 338] width 843 height 587
click at [416, 409] on div "PPV" at bounding box center [405, 417] width 114 height 26
type textarea "PPV"
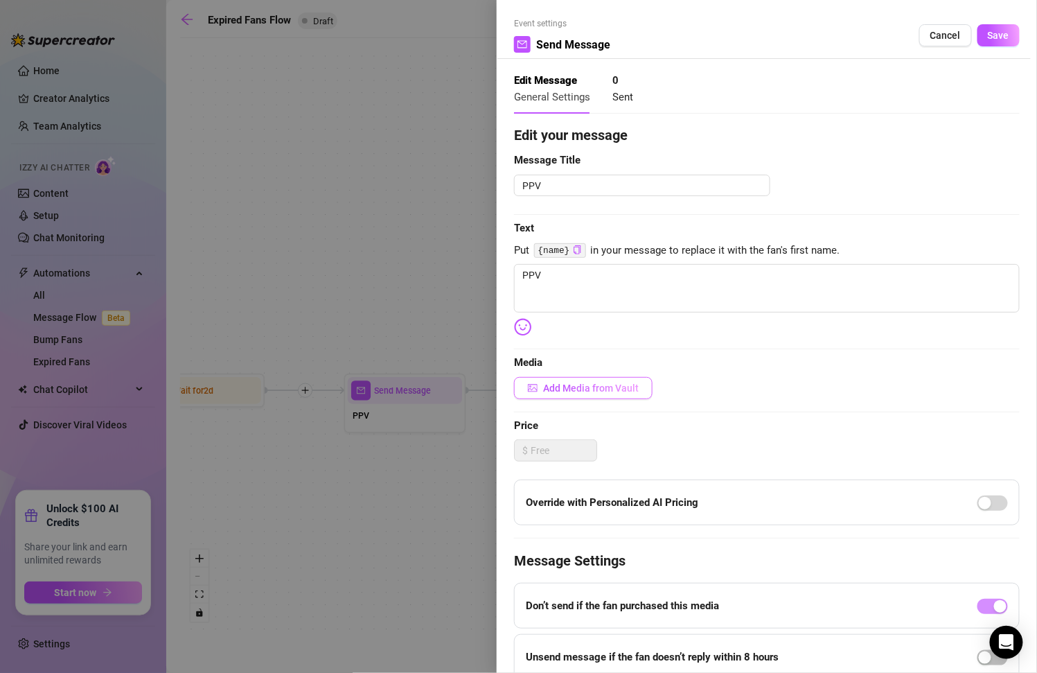
click at [608, 387] on span "Add Media from Vault" at bounding box center [591, 387] width 96 height 11
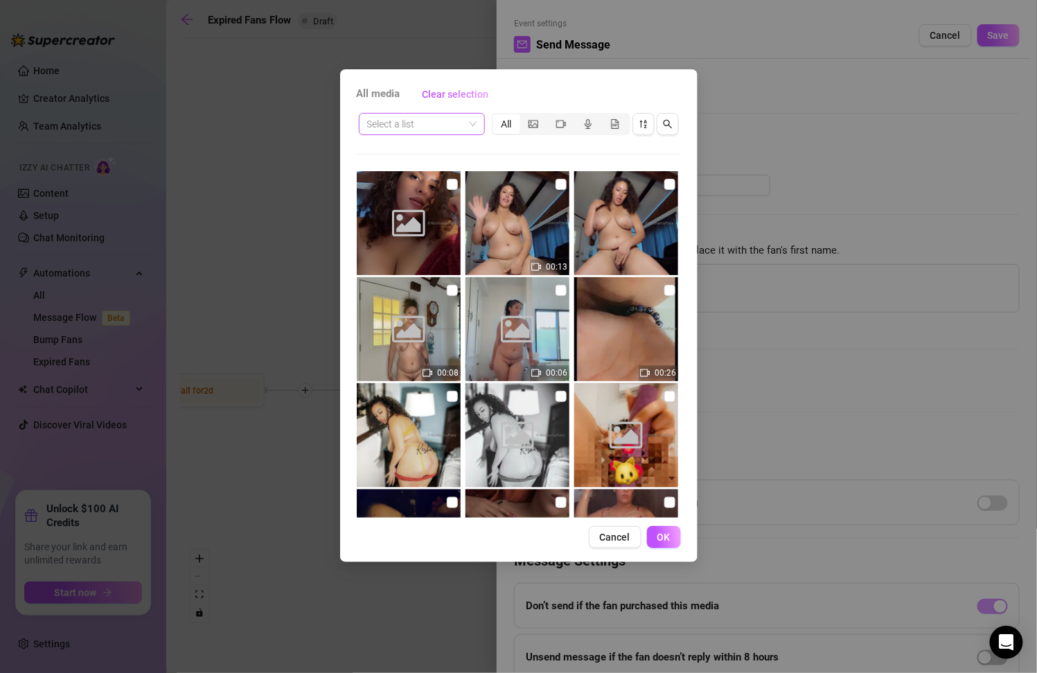
click at [456, 125] on input "search" at bounding box center [415, 124] width 97 height 21
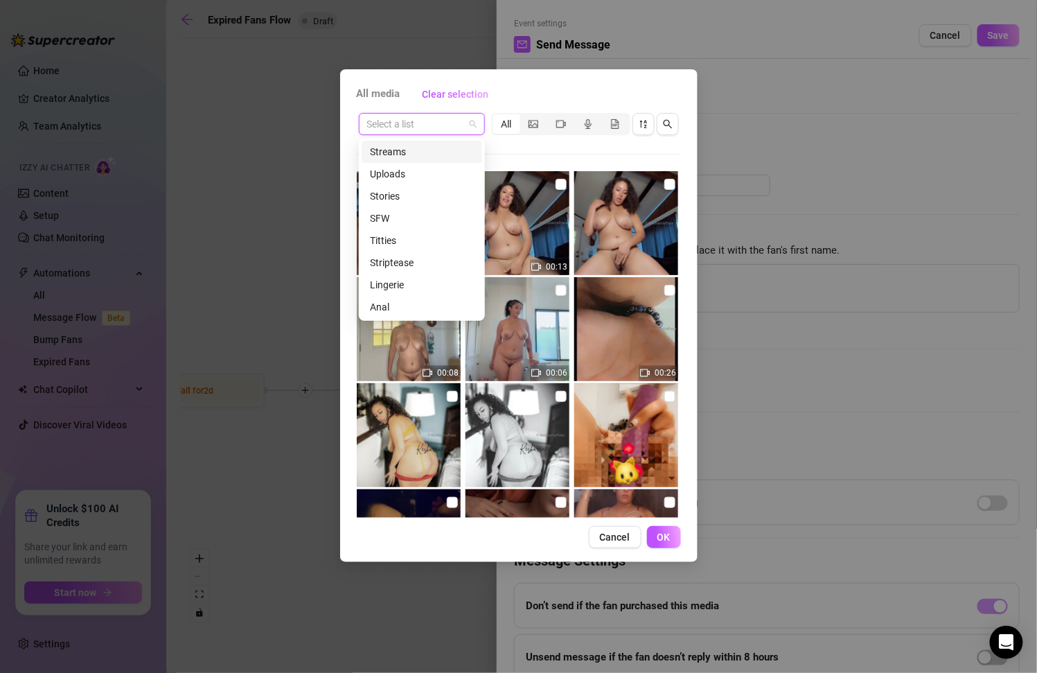
scroll to position [7, 0]
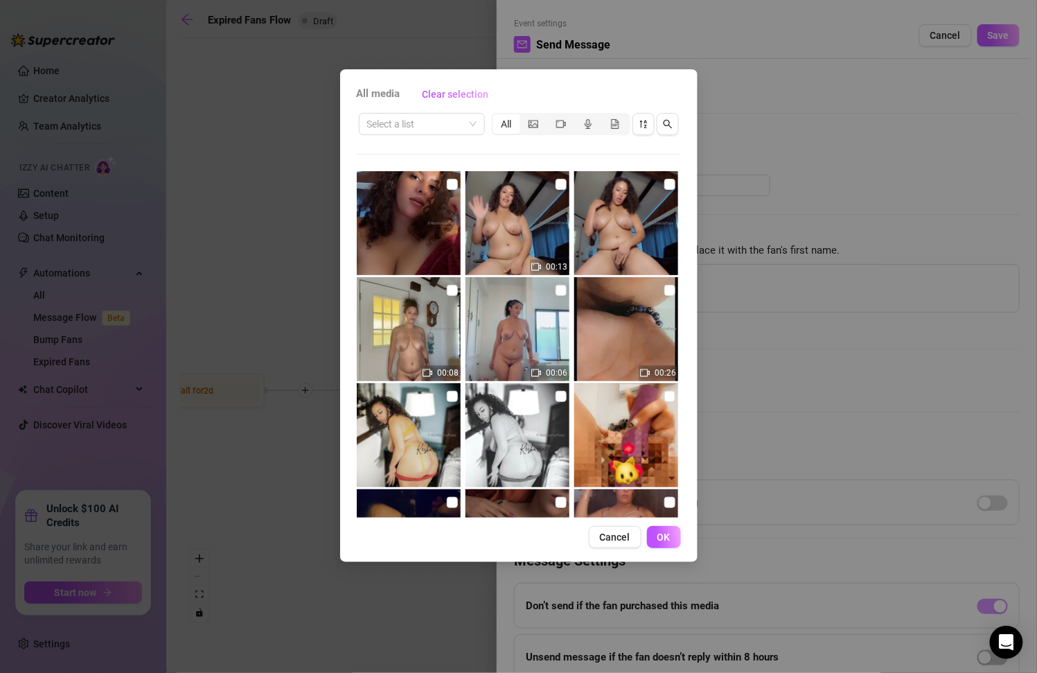
click at [535, 148] on div "Select a list All 00:13 00:08 00:06 00:26 00:24 00:13 00:18 01:00 01:00" at bounding box center [519, 314] width 324 height 407
click at [621, 535] on span "Cancel" at bounding box center [615, 536] width 30 height 11
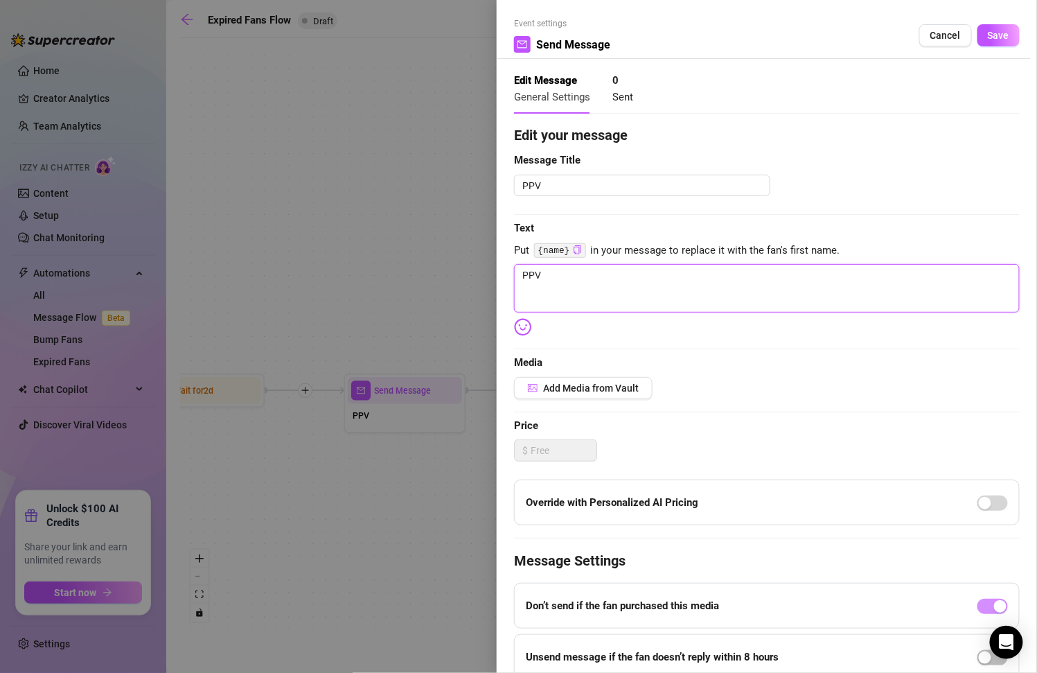
click at [561, 280] on textarea "PPV" at bounding box center [767, 288] width 506 height 48
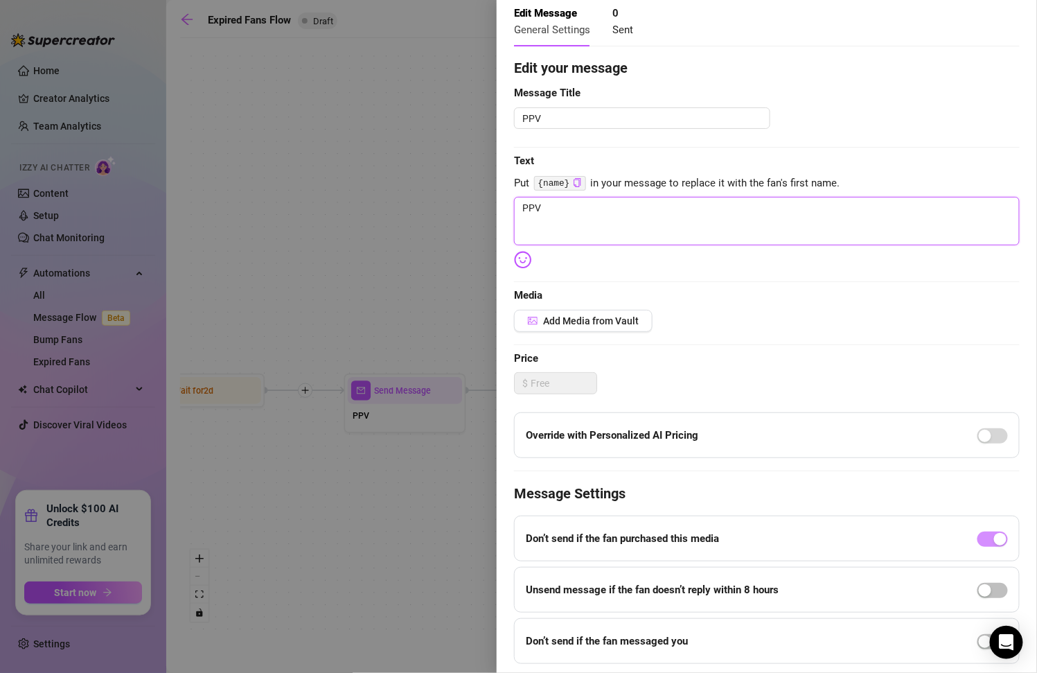
scroll to position [0, 0]
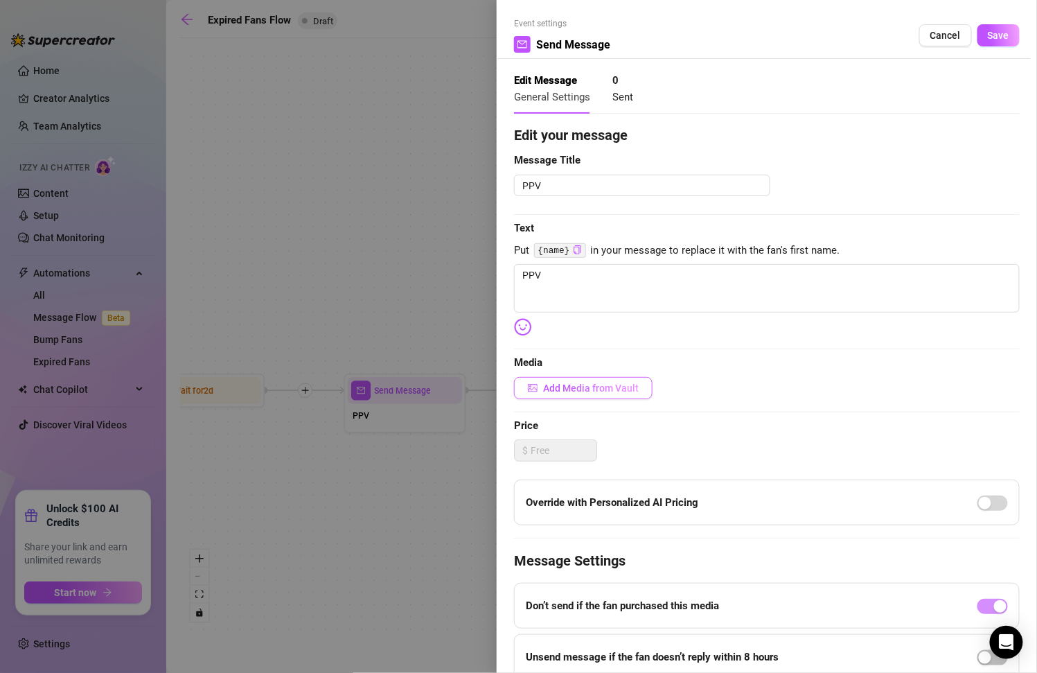
click at [576, 387] on span "Add Media from Vault" at bounding box center [591, 387] width 96 height 11
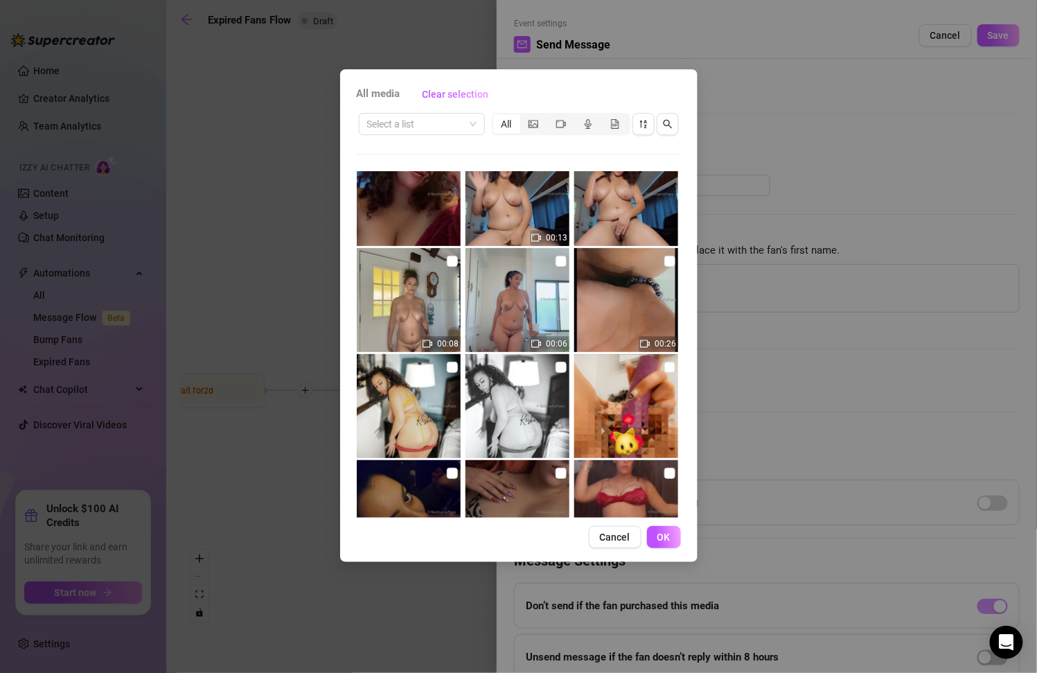
scroll to position [27, 0]
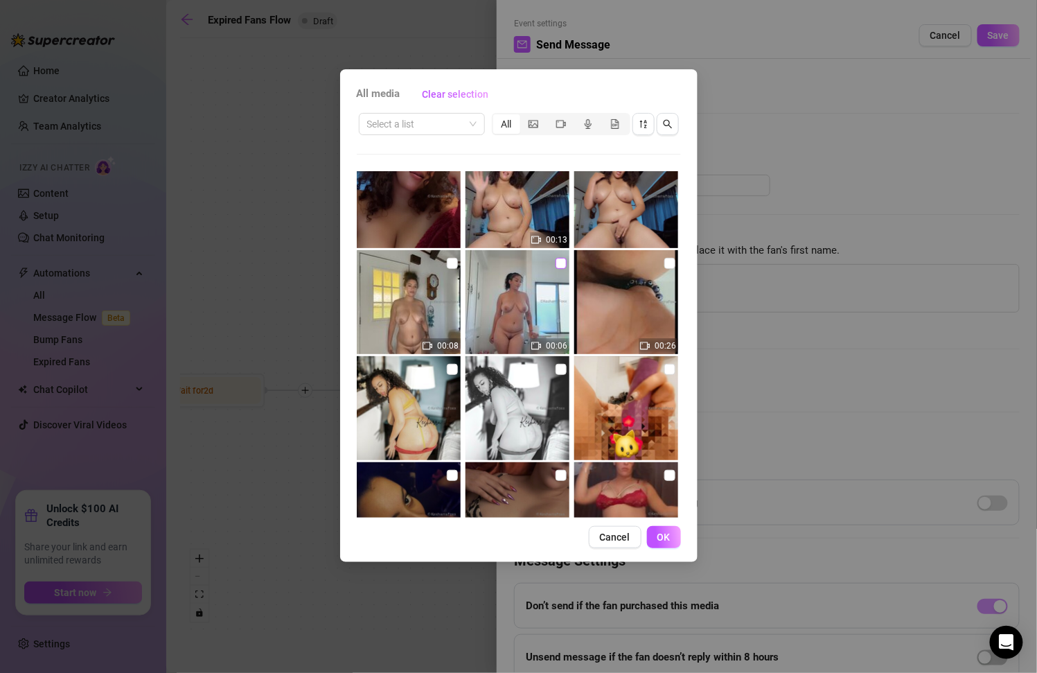
click at [556, 264] on input "checkbox" at bounding box center [561, 263] width 11 height 11
checkbox input "true"
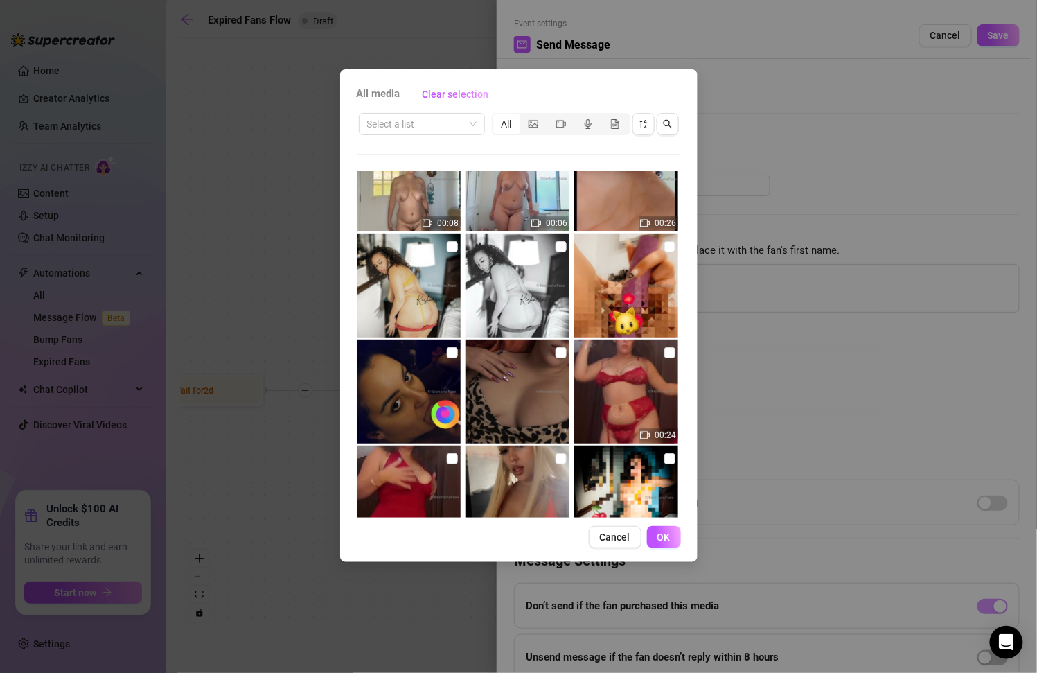
scroll to position [95, 0]
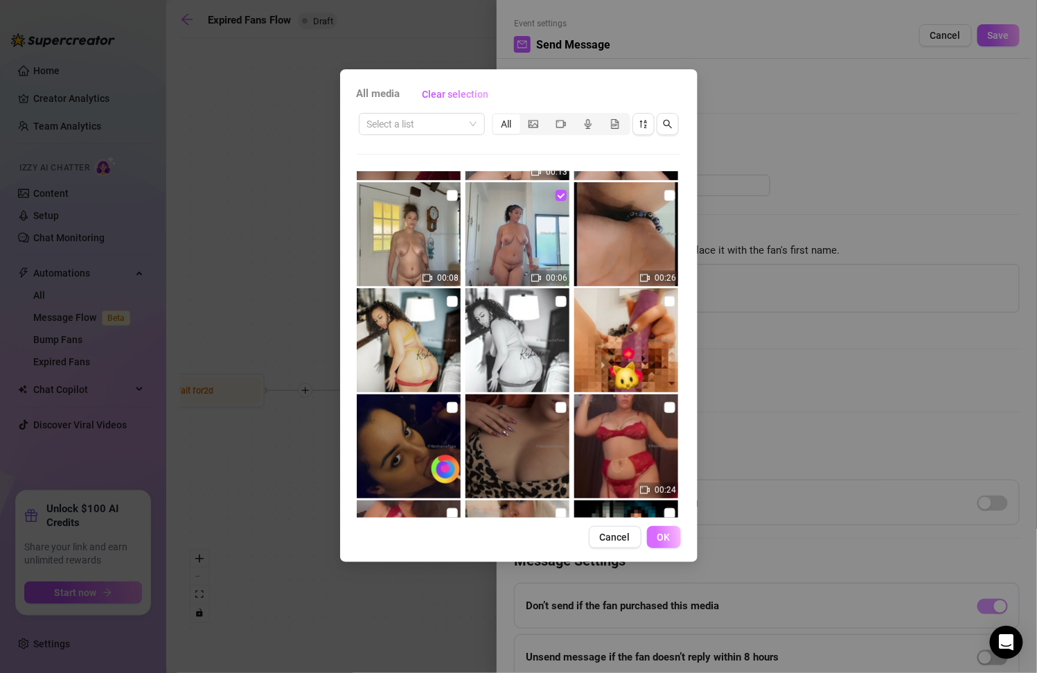
click at [663, 542] on button "OK" at bounding box center [664, 537] width 34 height 22
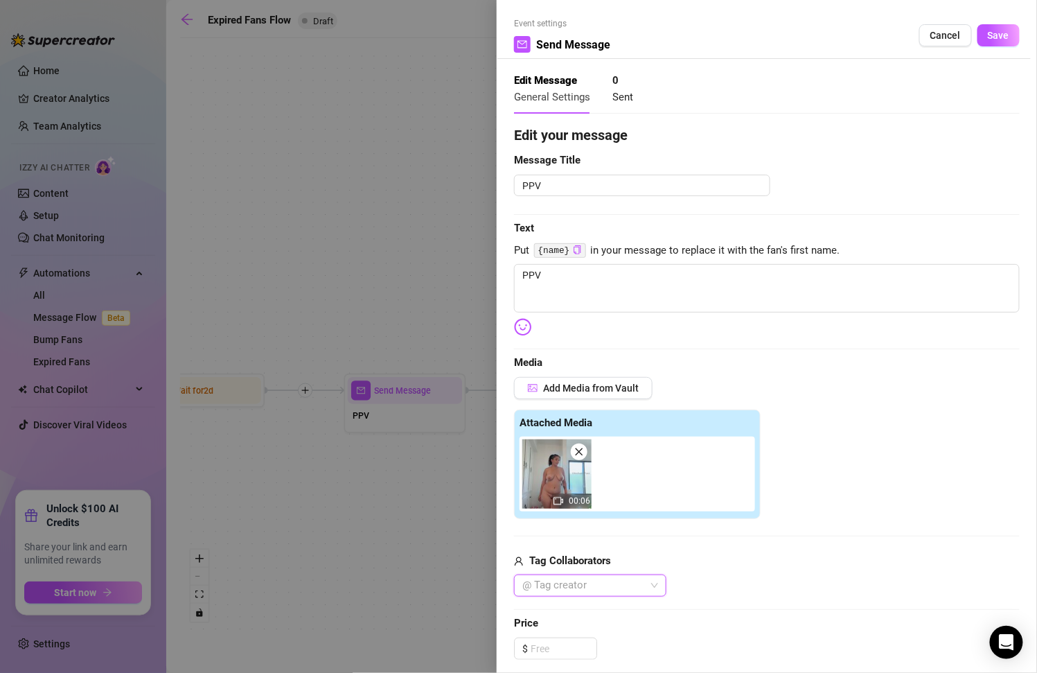
click at [603, 578] on div at bounding box center [583, 585] width 132 height 19
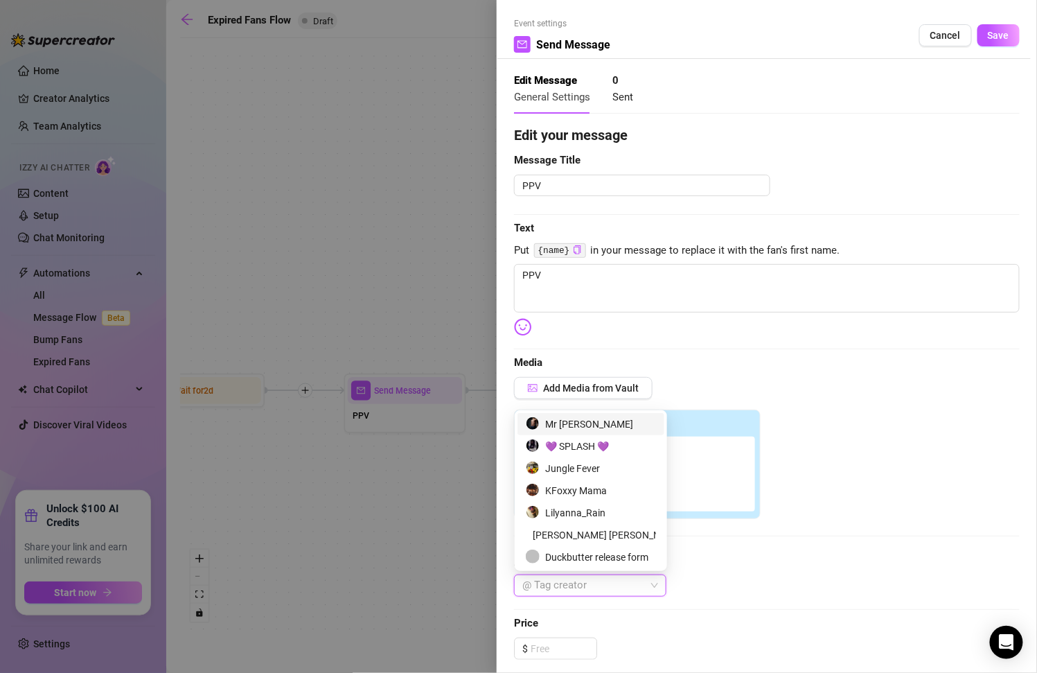
click at [716, 588] on div "@ Tag creator" at bounding box center [767, 585] width 506 height 22
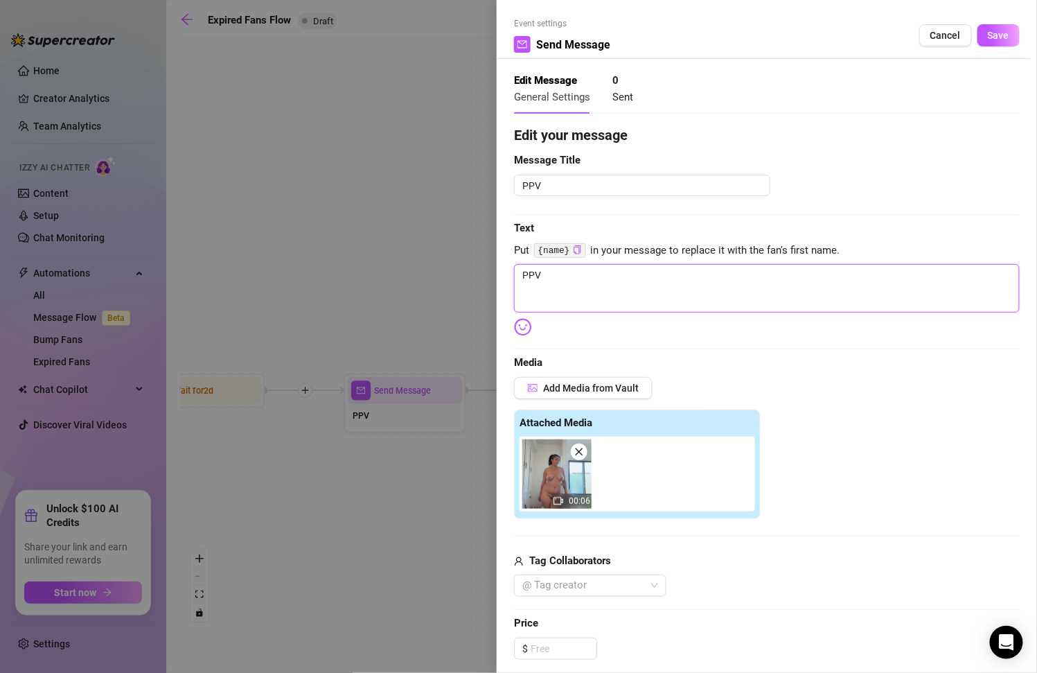
click at [584, 276] on textarea "PPV" at bounding box center [767, 288] width 506 height 48
click at [650, 282] on textarea "PPV" at bounding box center [767, 288] width 506 height 48
click at [650, 281] on textarea "PPV" at bounding box center [767, 288] width 506 height 48
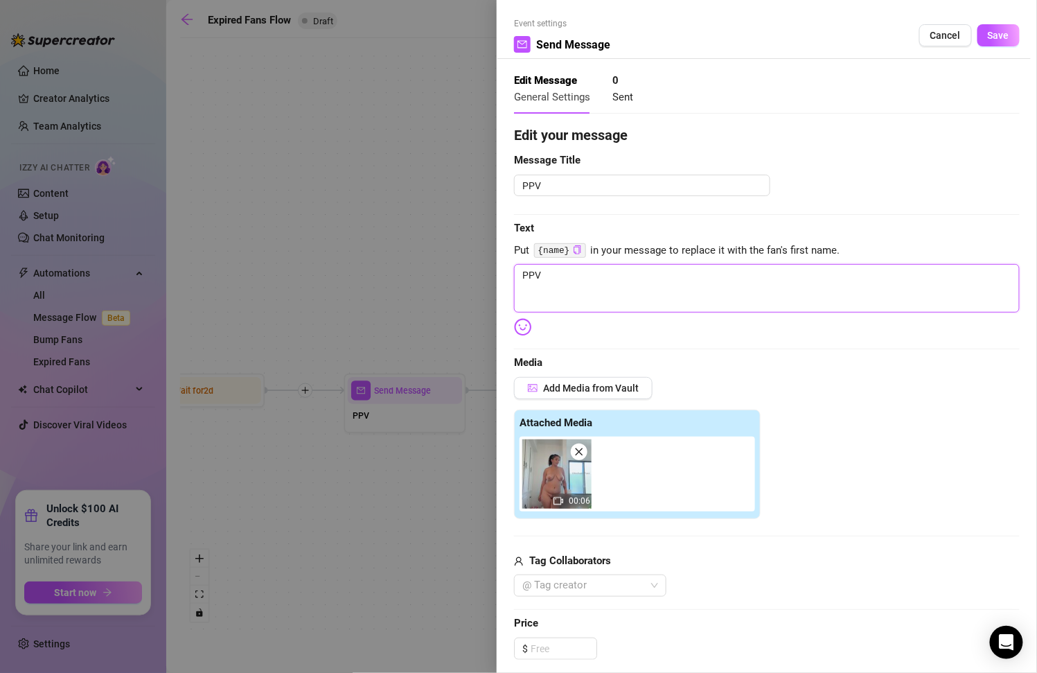
paste textarea "My 36DDDs are aching for your mouth rn… if you wanna see them glistening just f…"
type textarea "My 36DDDs are aching for your mouth rn… if you wanna see them glistening just f…"
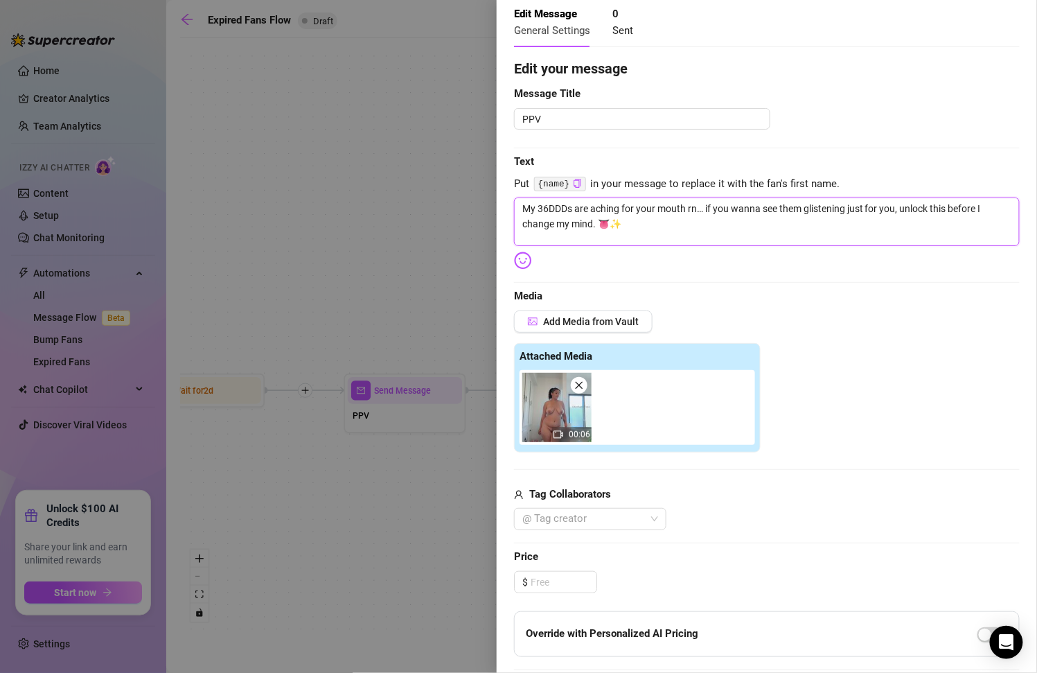
scroll to position [67, 0]
type textarea "My 36DDDs are aching for your mouth rn… if you wanna see them glistening just f…"
click at [616, 118] on textarea "PPV" at bounding box center [642, 117] width 256 height 21
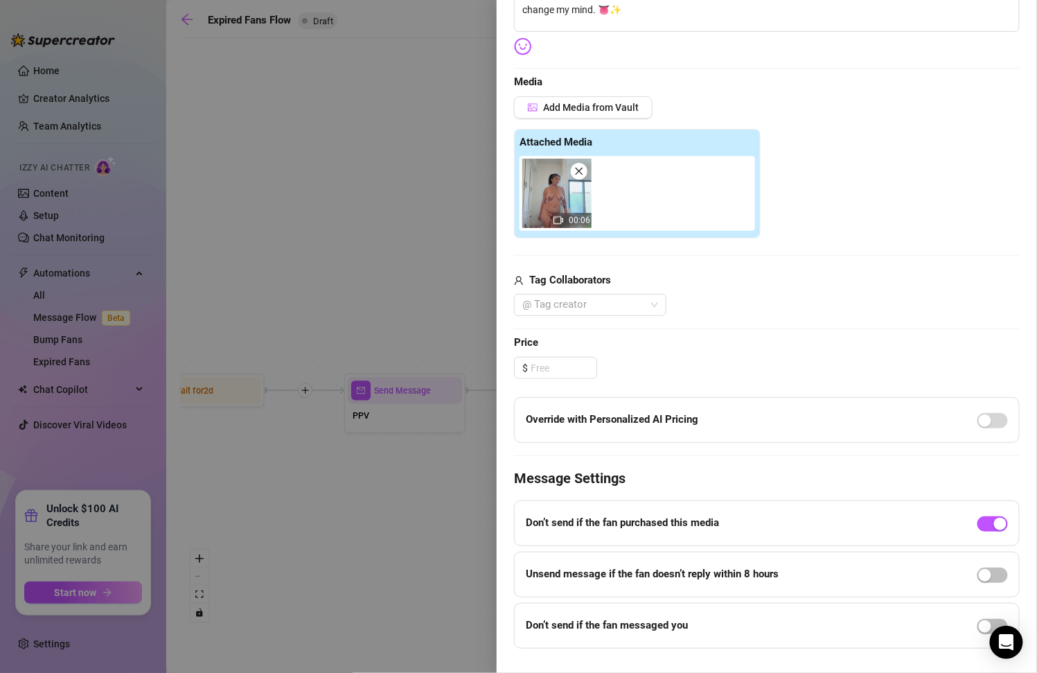
scroll to position [304, 0]
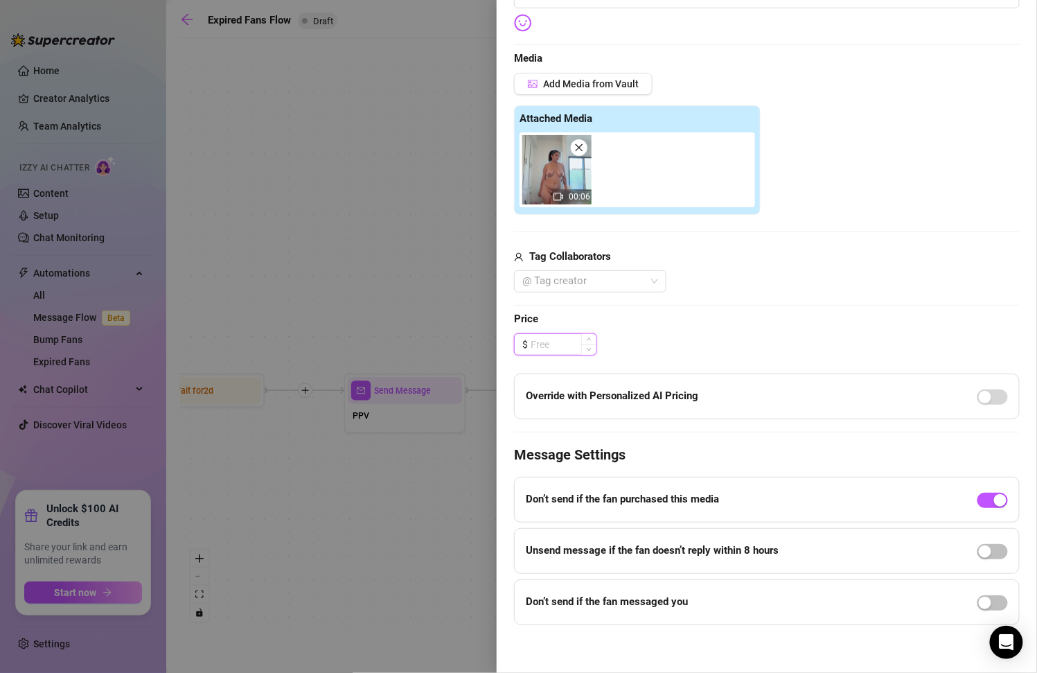
click at [569, 345] on input at bounding box center [564, 344] width 66 height 21
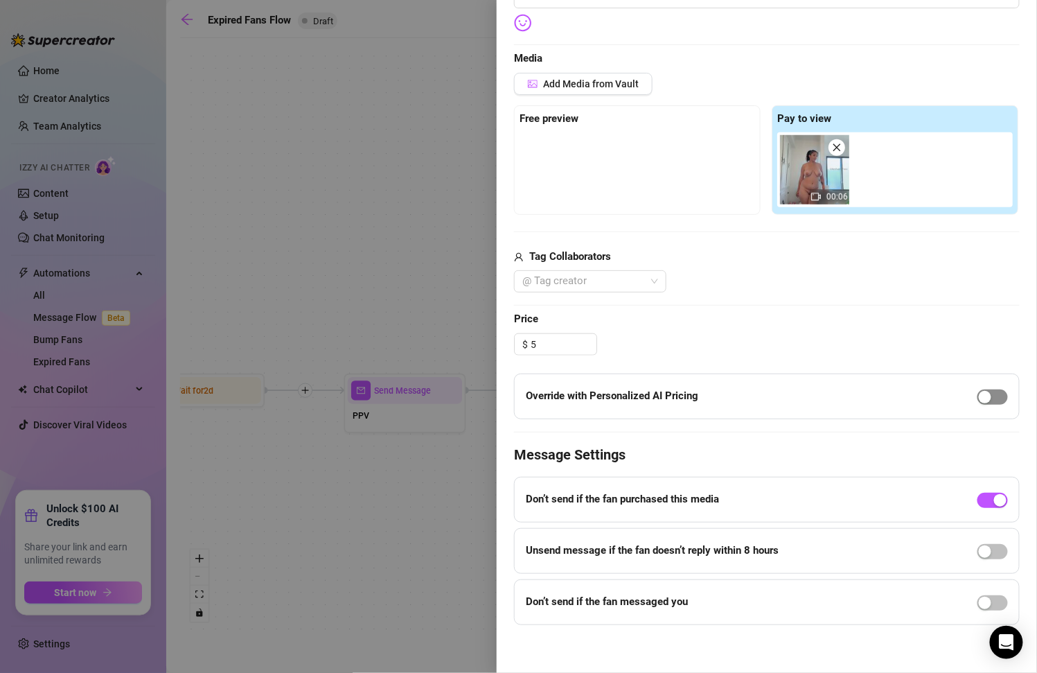
type input "5.00"
click at [983, 398] on span "button" at bounding box center [992, 396] width 30 height 15
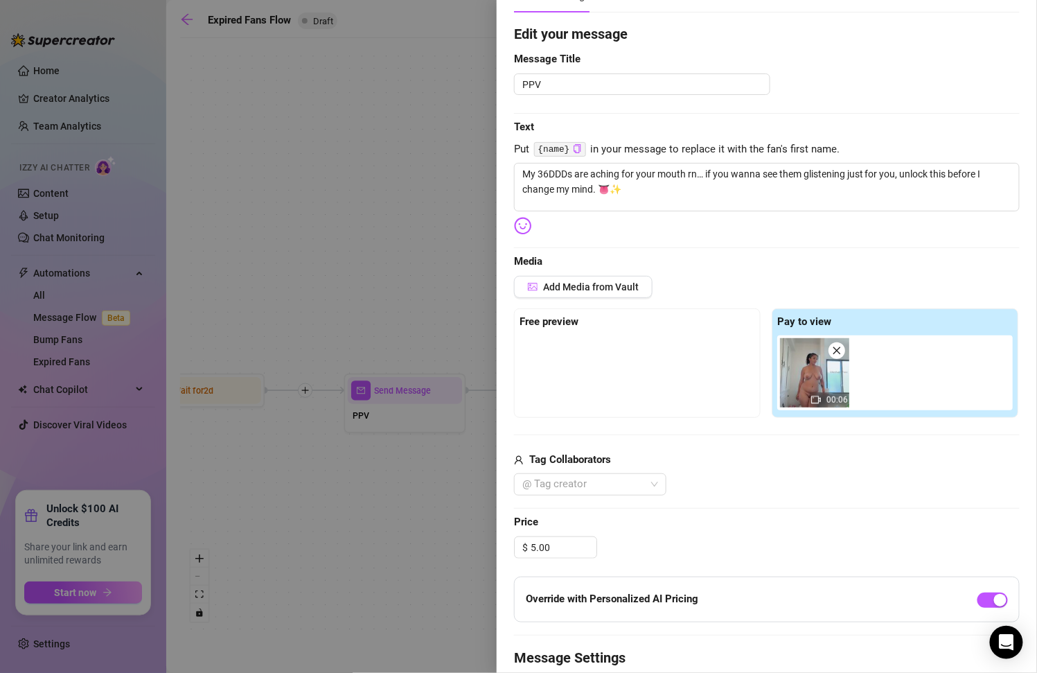
scroll to position [0, 0]
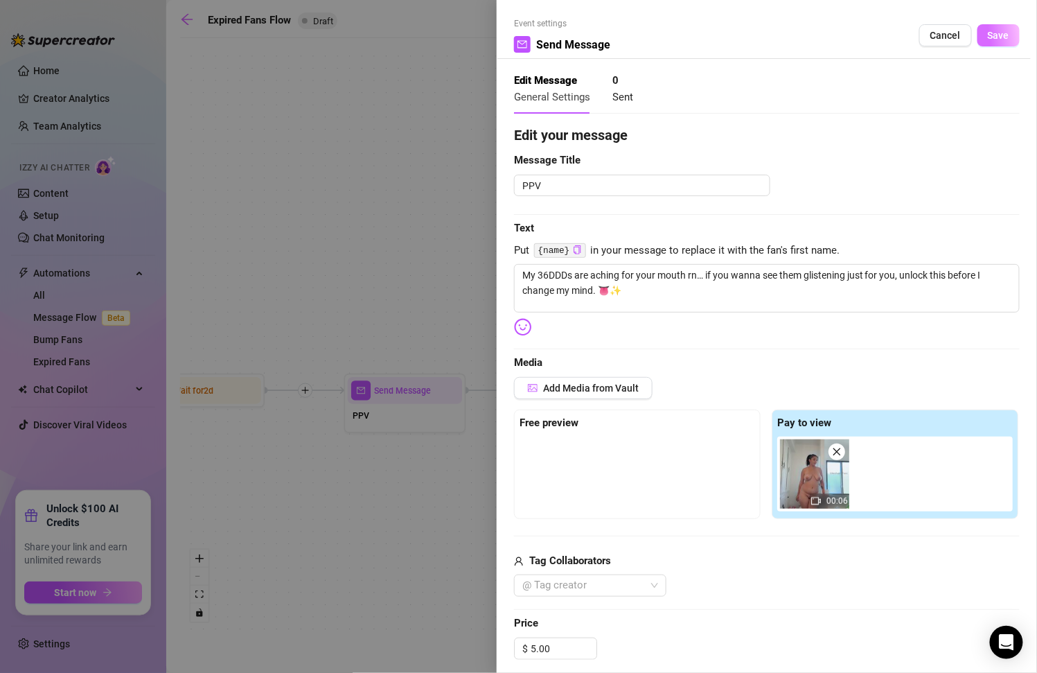
click at [995, 38] on span "Save" at bounding box center [998, 35] width 21 height 11
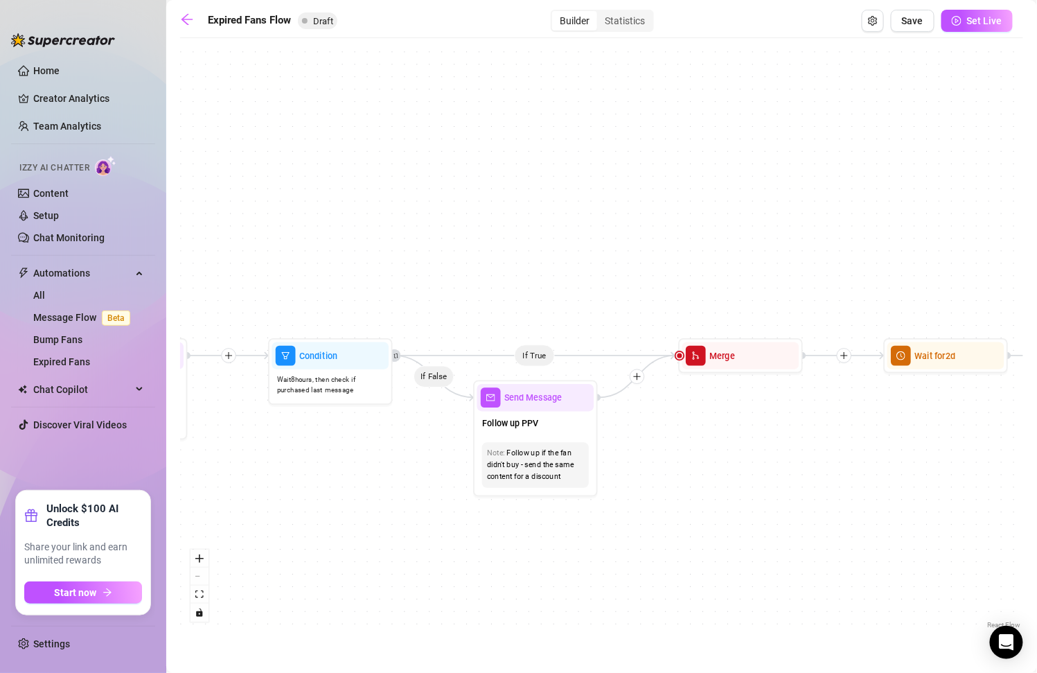
drag, startPoint x: 678, startPoint y: 544, endPoint x: 403, endPoint y: 513, distance: 276.8
click at [403, 513] on div "If True If False Send Message Send Message Wait for 2d Merge Send Message Follo…" at bounding box center [601, 338] width 843 height 587
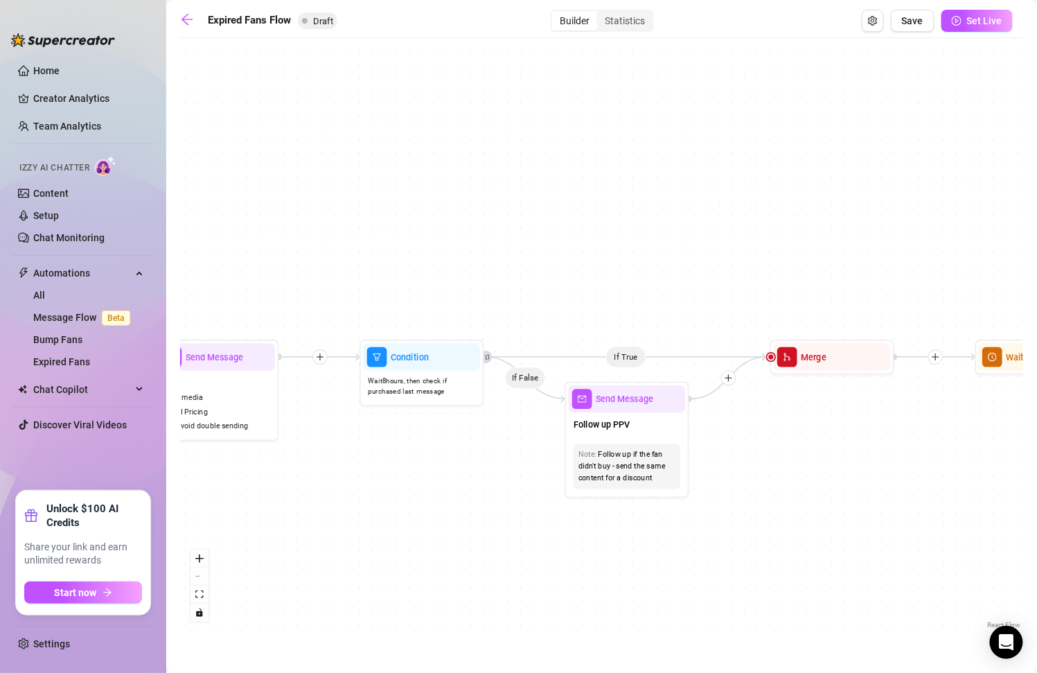
drag, startPoint x: 333, startPoint y: 464, endPoint x: 425, endPoint y: 466, distance: 91.5
click at [425, 465] on div "If True If False Send Message Send Message Wait for 2d Merge Send Message Follo…" at bounding box center [601, 338] width 843 height 587
click at [631, 407] on div "Send Message" at bounding box center [627, 399] width 117 height 27
type textarea "/"
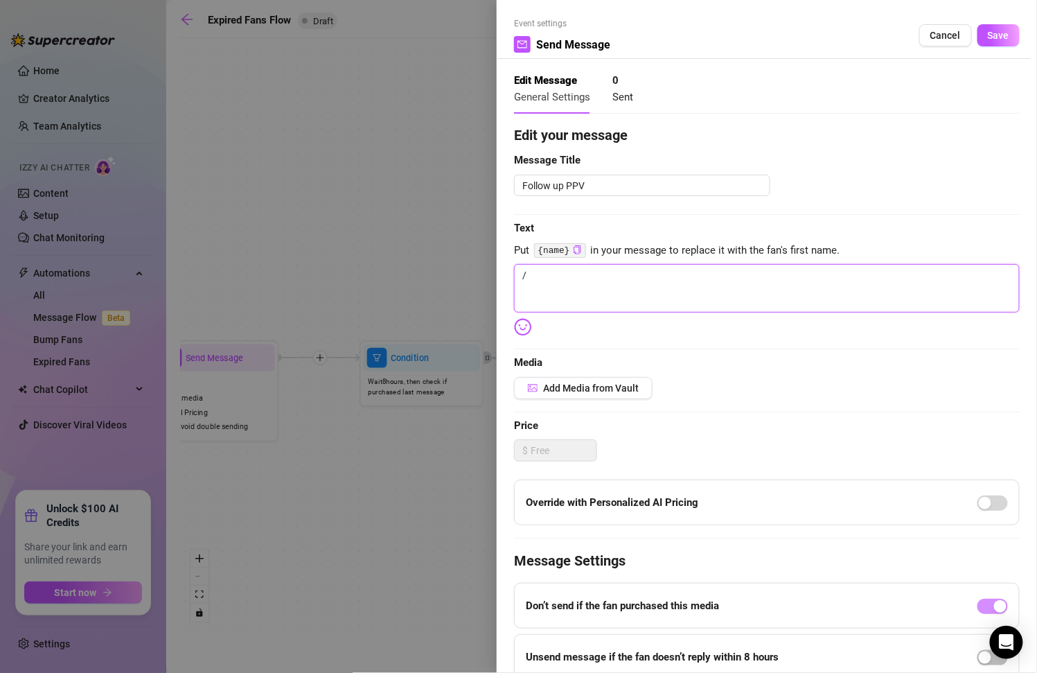
click at [555, 282] on textarea "/" at bounding box center [767, 288] width 506 height 48
click at [563, 396] on button "Add Media from Vault" at bounding box center [583, 388] width 139 height 22
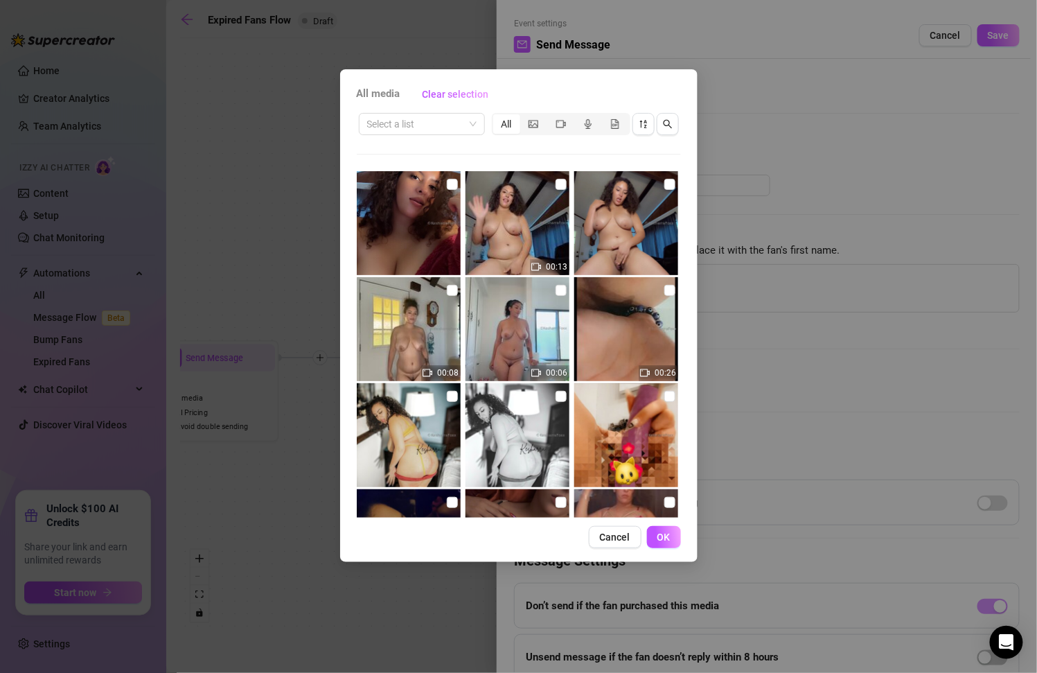
click at [545, 312] on img at bounding box center [517, 329] width 104 height 104
click at [556, 290] on input "checkbox" at bounding box center [561, 290] width 11 height 11
checkbox input "true"
click at [667, 526] on button "OK" at bounding box center [664, 537] width 34 height 22
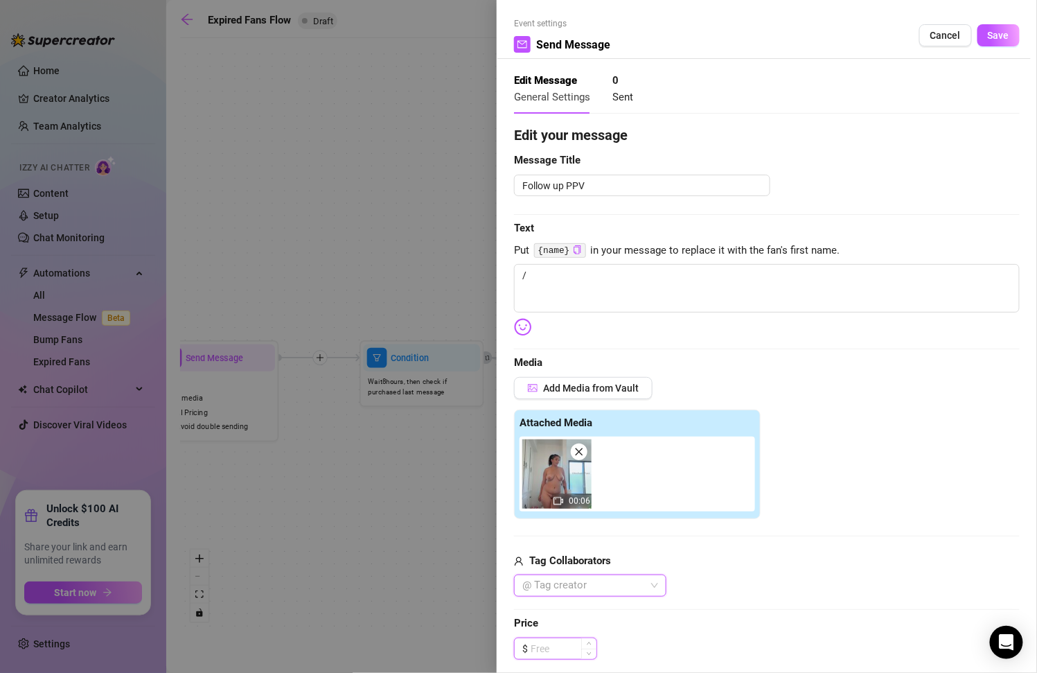
click at [577, 648] on input at bounding box center [564, 648] width 66 height 21
type input "3"
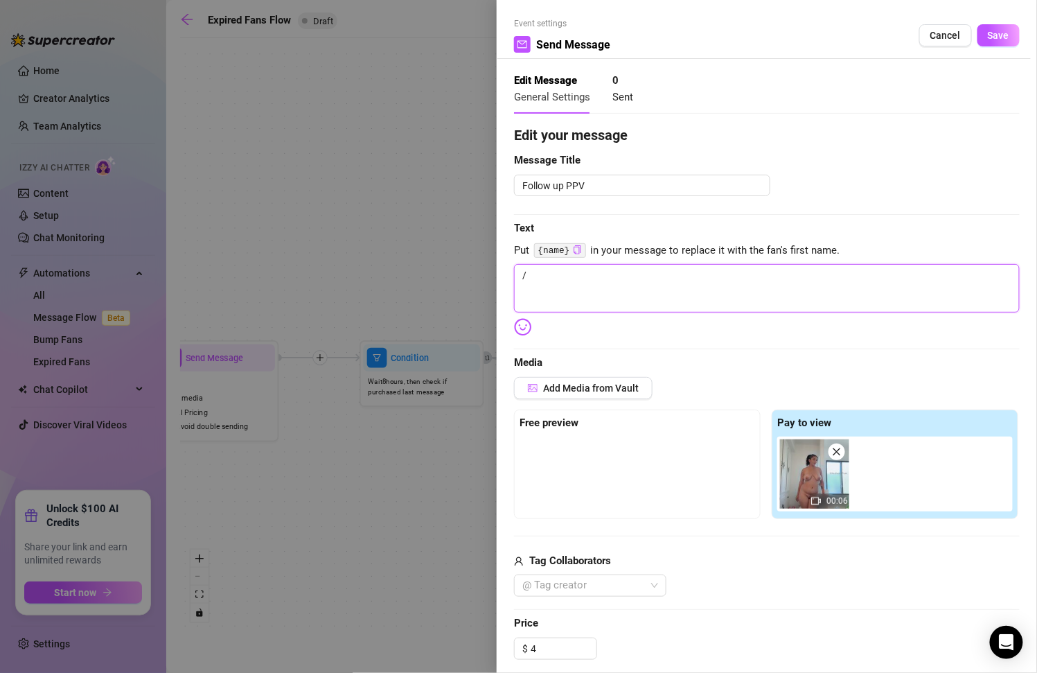
type input "4.00"
click at [624, 286] on textarea "/" at bounding box center [767, 288] width 506 height 48
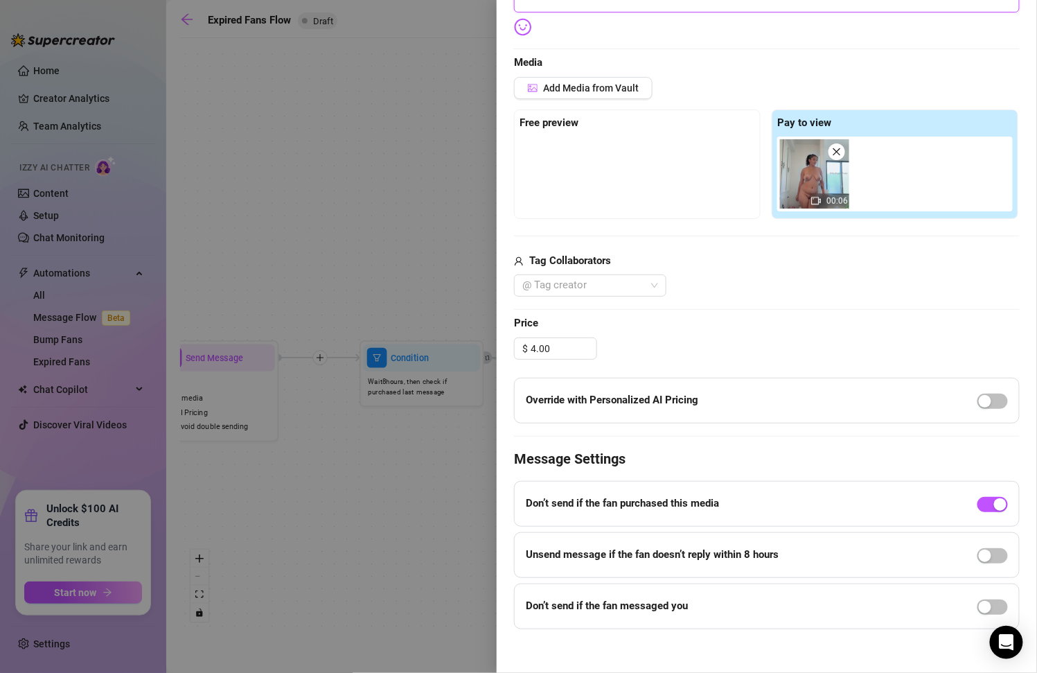
scroll to position [301, 0]
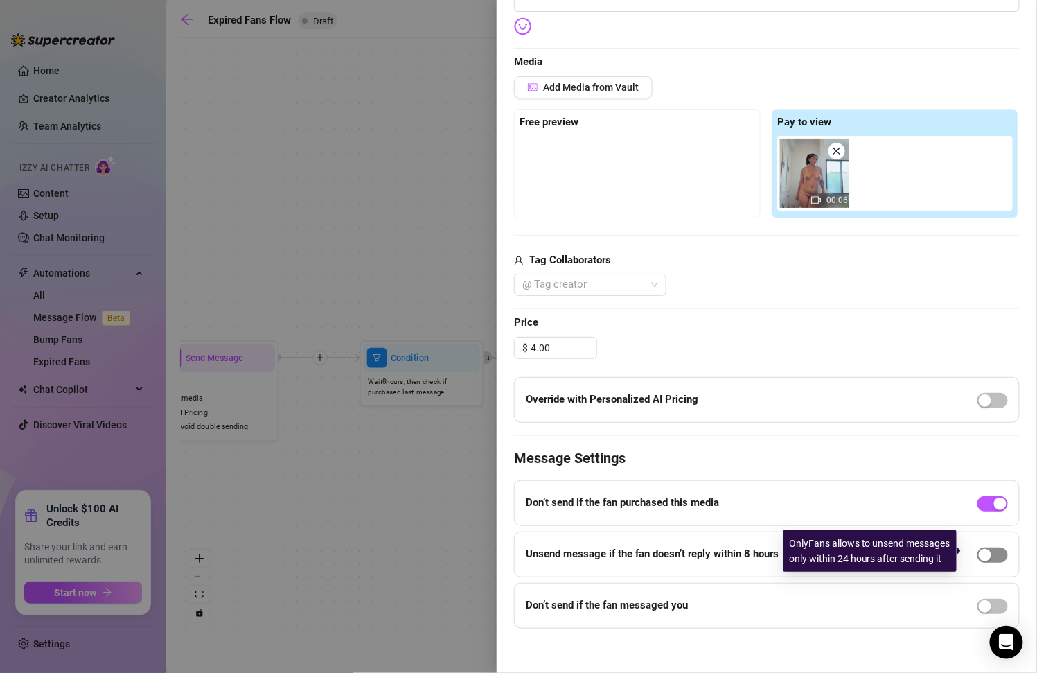
click at [987, 551] on span "button" at bounding box center [992, 554] width 30 height 15
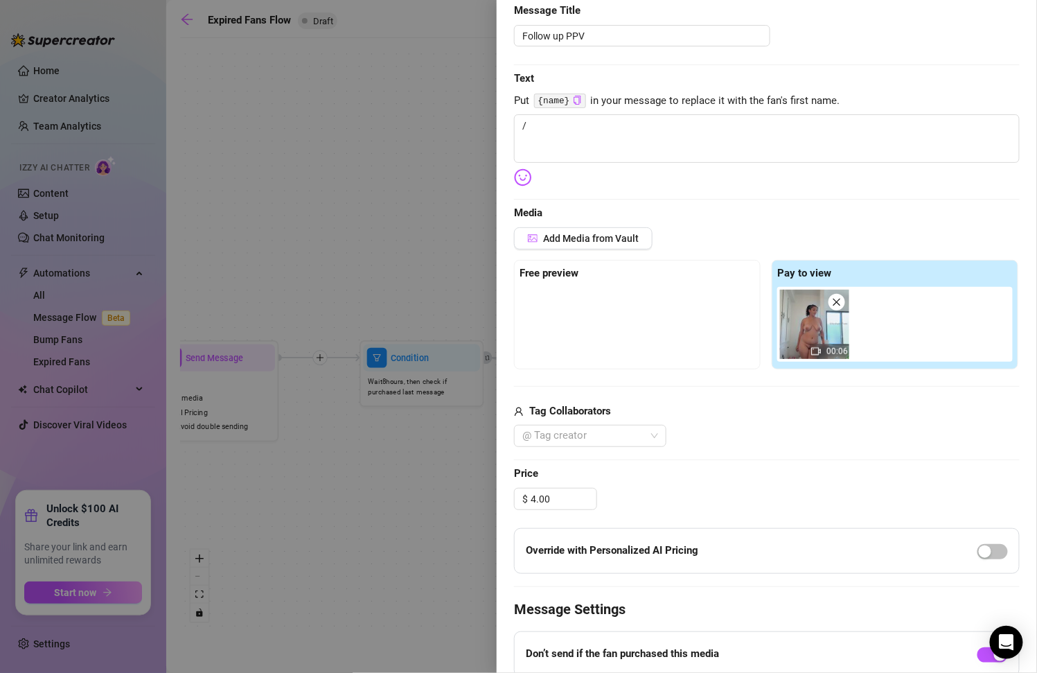
scroll to position [0, 0]
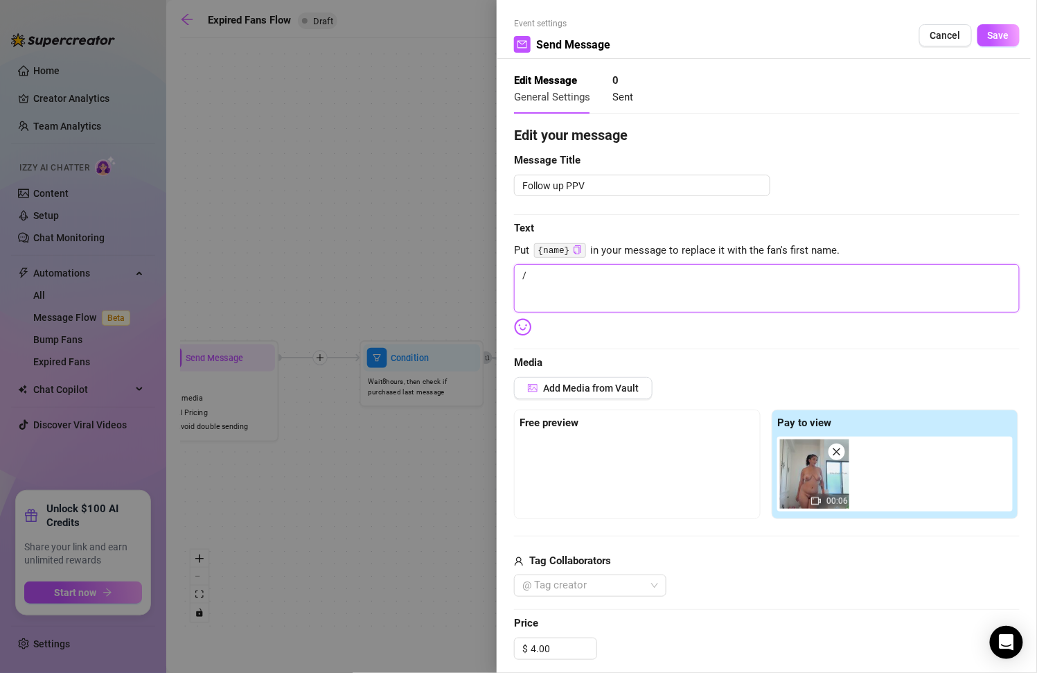
click at [598, 283] on textarea "/" at bounding box center [767, 288] width 506 height 48
type textarea "Write your message here"
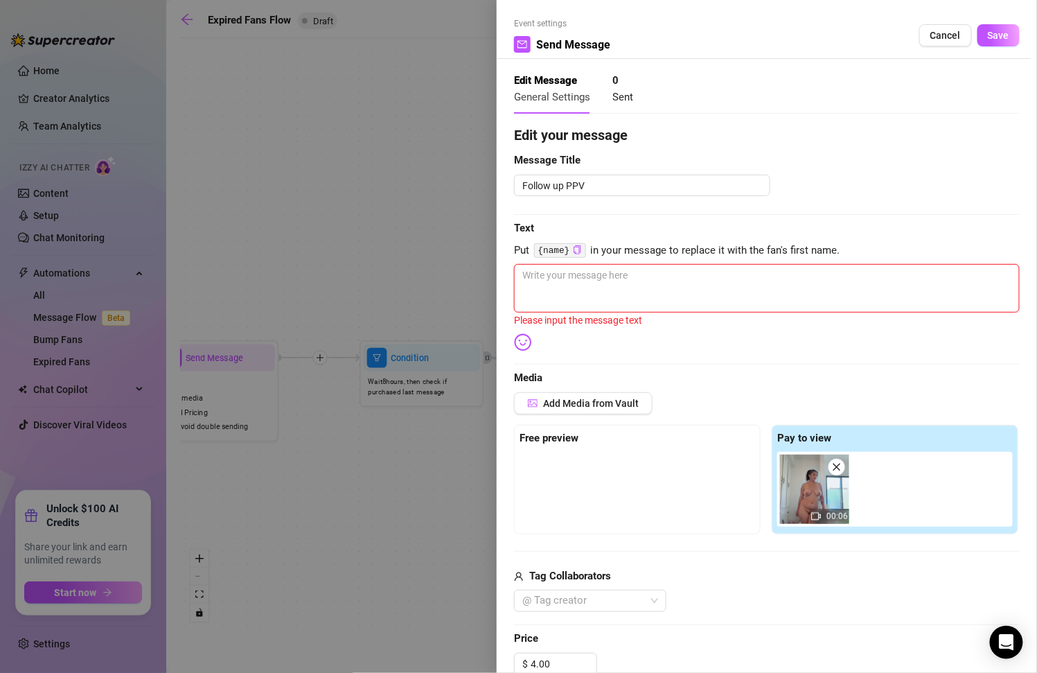
paste textarea "* Act fast! 20% off for the next 24 hours."
type textarea "* Act fast! 20% off for the next 24 hours."
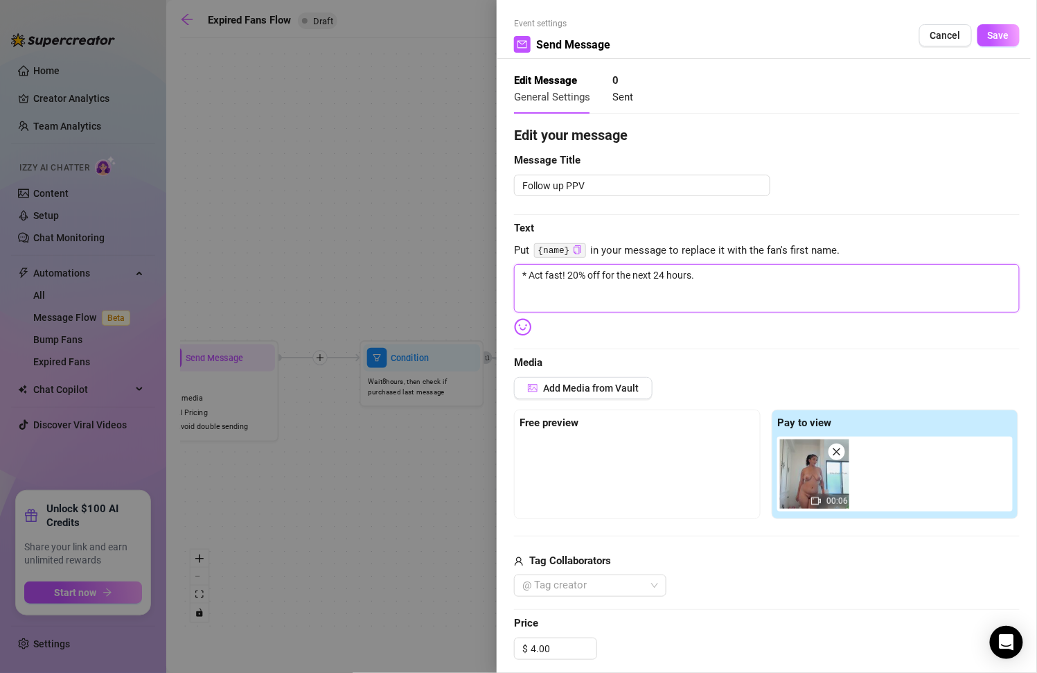
click at [524, 272] on textarea "* Act fast! 20% off for the next 24 hours." at bounding box center [767, 288] width 506 height 48
type textarea "*Act fast! 20% off for the next 24 hours."
type textarea "Act fast! 20% off for the next 24 hours."
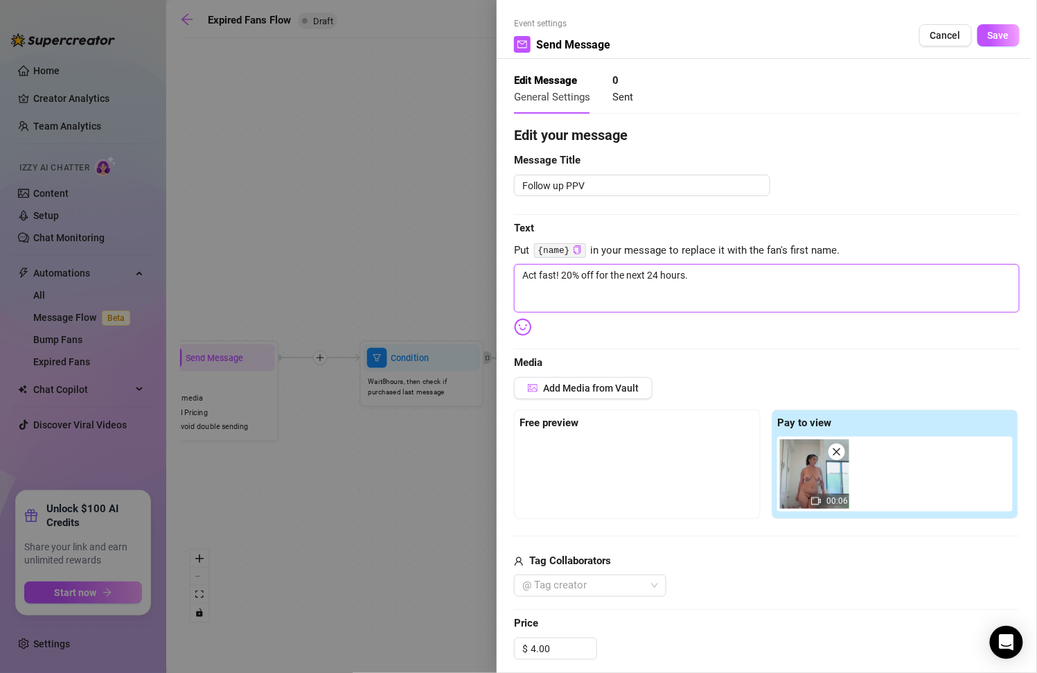
type textarea "YAct fast! 20% off for the next 24 hours."
type textarea "Act fast! 20% off for the next 24 hours."
type textarea "AAct fast! 20% off for the next 24 hours."
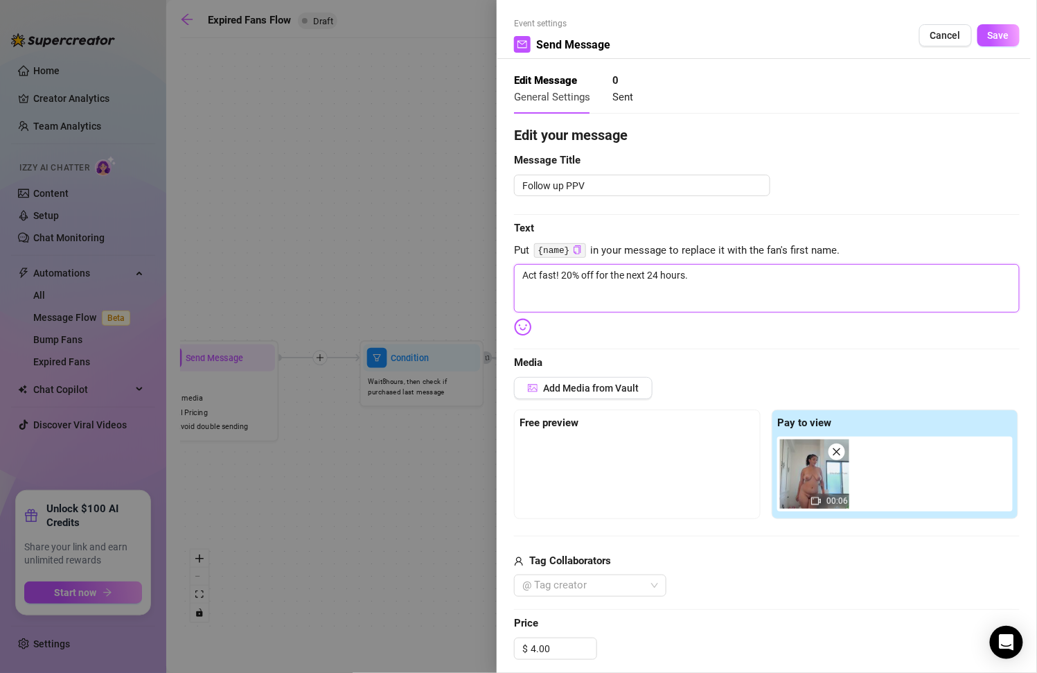
type textarea "AAct fast! 20% off for the next 24 hours."
type textarea "ArAct fast! 20% off for the next 24 hours."
type textarea "AreAct fast! 20% off for the next 24 hours."
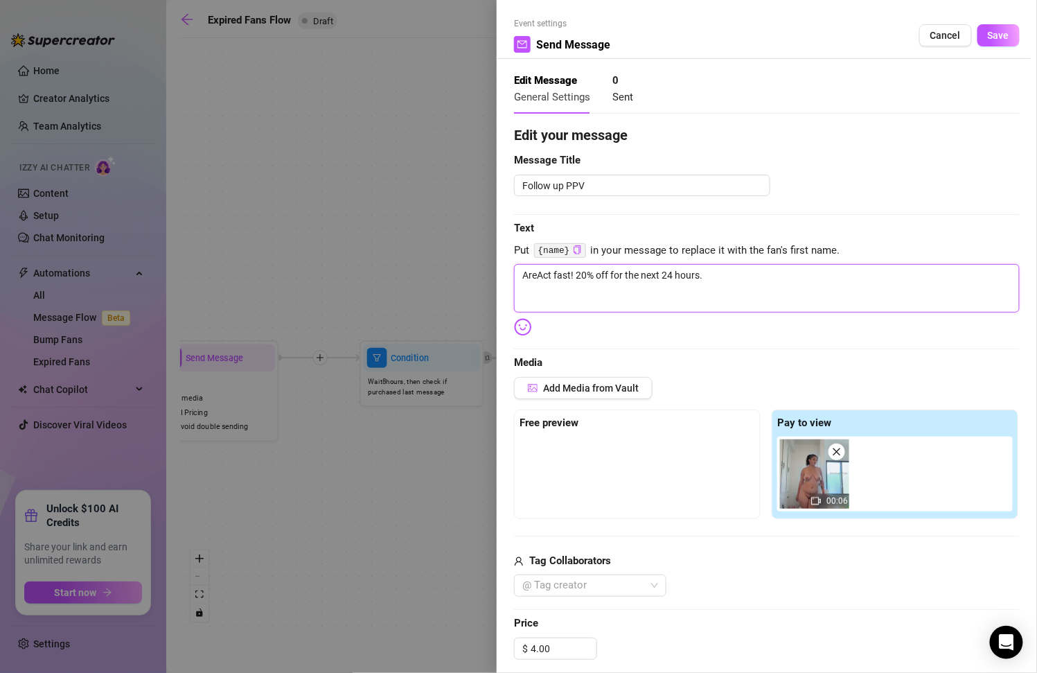
type textarea "Are Act fast! 20% off for the next 24 hours."
type textarea "Are yAct fast! 20% off for the next 24 hours."
type textarea "Are yoAct fast! 20% off for the next 24 hours."
type textarea "Are youAct fast! 20% off for the next 24 hours."
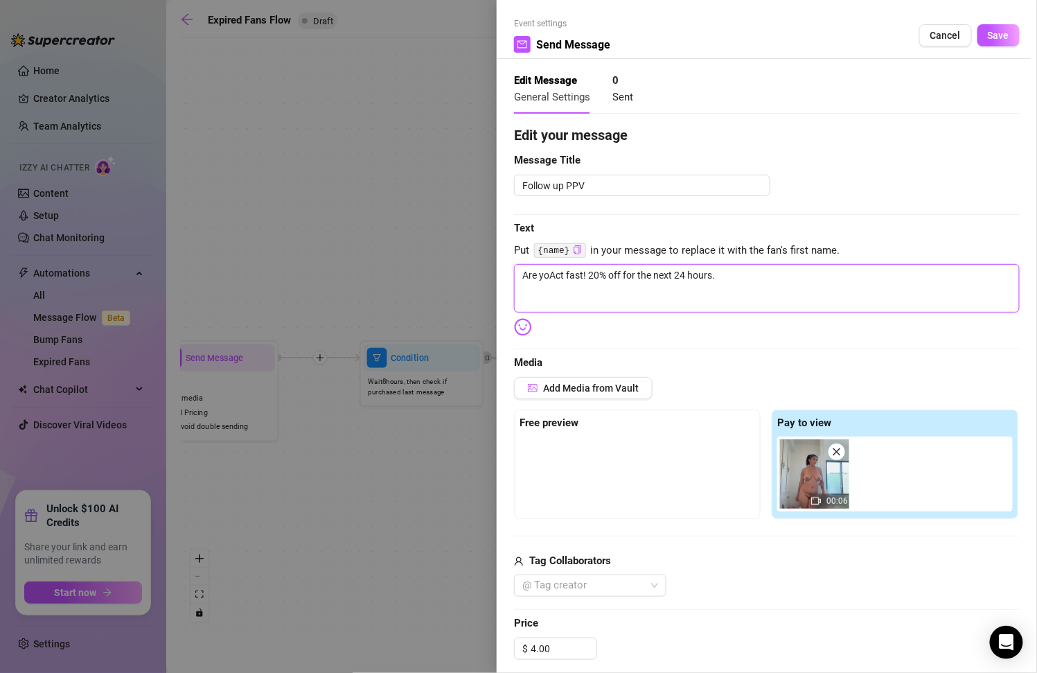
type textarea "Are youAct fast! 20% off for the next 24 hours."
type textarea "Are you Act fast! 20% off for the next 24 hours."
type textarea "Are you iAct fast! 20% off for the next 24 hours."
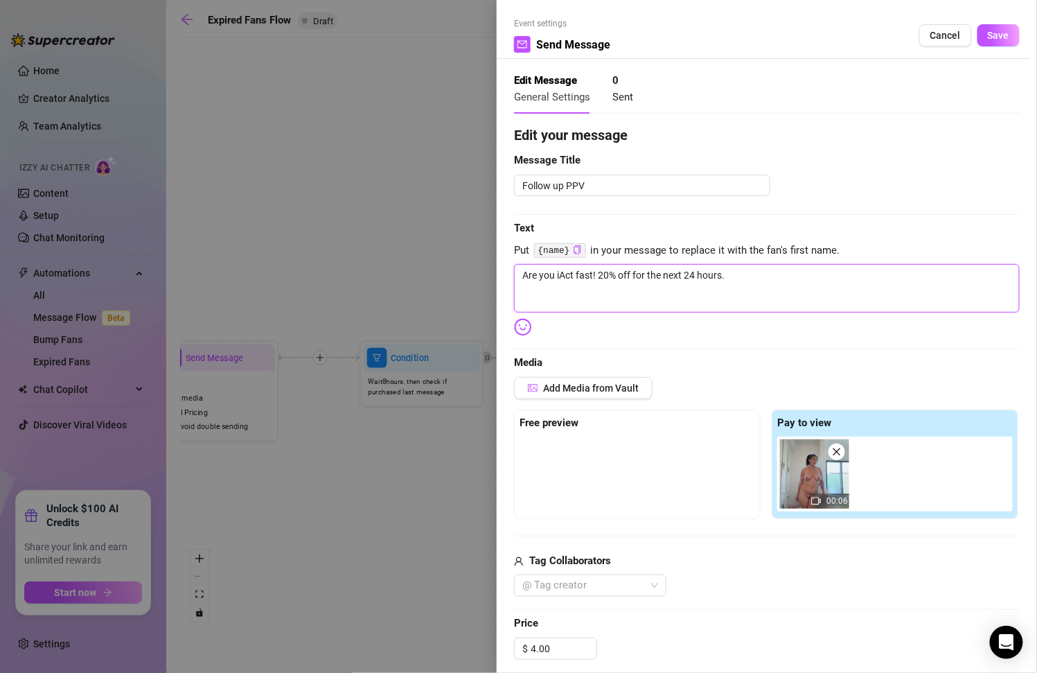
type textarea "Are you igAct fast! 20% off for the next 24 hours."
type textarea "Are you ignAct fast! 20% off for the next 24 hours."
type textarea "Are you ignoAct fast! 20% off for the next 24 hours."
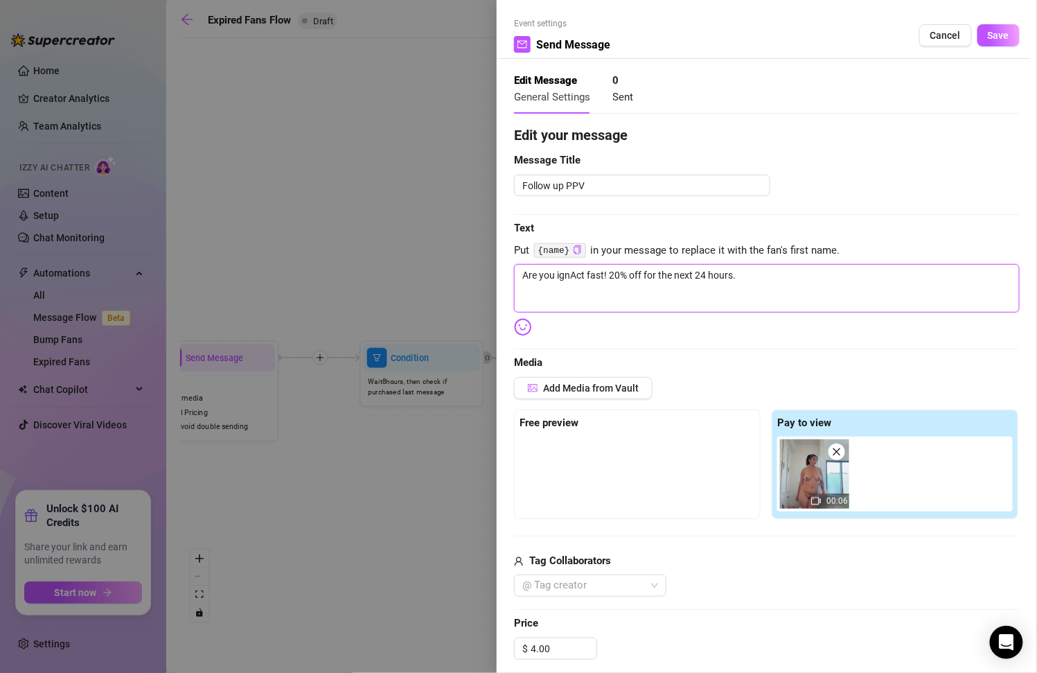
type textarea "Are you ignoAct fast! 20% off for the next 24 hours."
type textarea "Are you ignorAct fast! 20% off for the next 24 hours."
type textarea "Are you ignoriAct fast! 20% off for the next 24 hours."
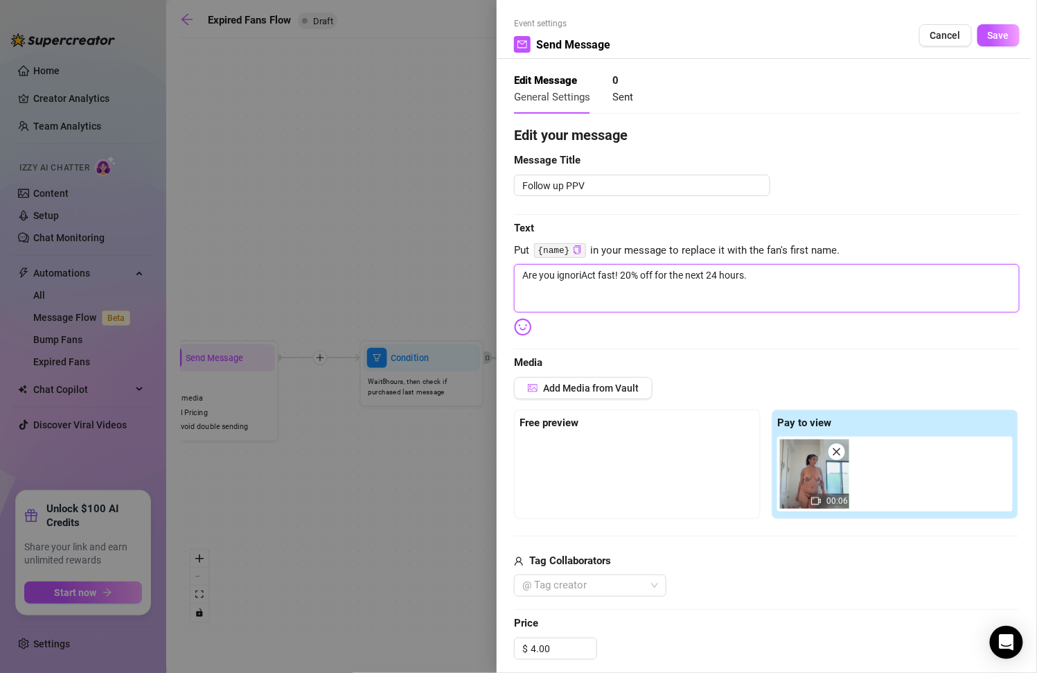
type textarea "Are you ignorinAct fast! 20% off for the next 24 hours."
type textarea "Are you ignoringAct fast! 20% off for the next 24 hours."
type textarea "Are you ignoring Act fast! 20% off for the next 24 hours."
type textarea "Are you ignoring mAct fast! 20% off for the next 24 hours."
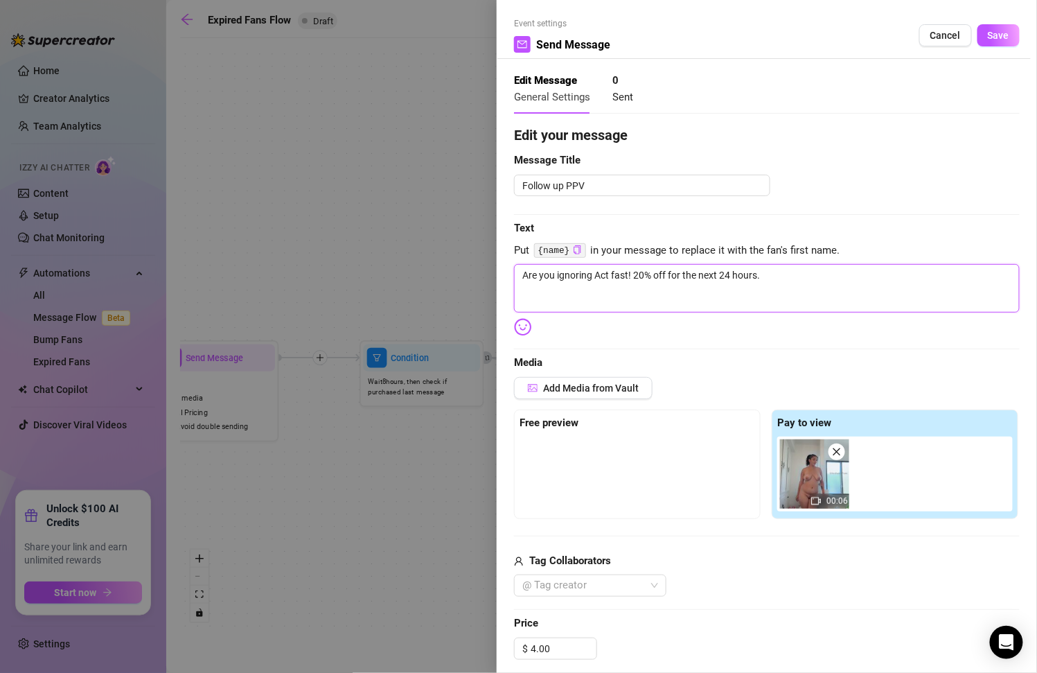
type textarea "Are you ignoring mAct fast! 20% off for the next 24 hours."
type textarea "Are you ignoring meAct fast! 20% off for the next 24 hours."
type textarea "Are you ignoring me?Act fast! 20% off for the next 24 hours."
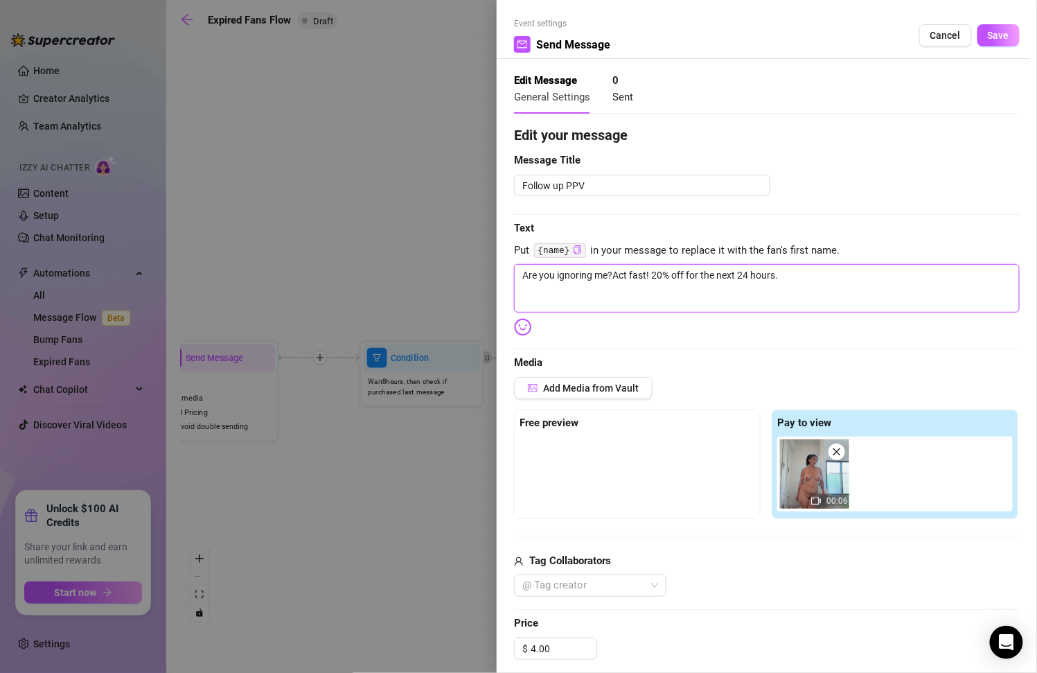
type textarea "Are you ignoring me? Act fast! 20% off for the next 24 hours."
type textarea "Are you ignoring me? YAct fast! 20% off for the next 24 hours."
type textarea "Are you ignoring me? YoAct fast! 20% off for the next 24 hours."
type textarea "Are you ignoring me? YouAct fast! 20% off for the next 24 hours."
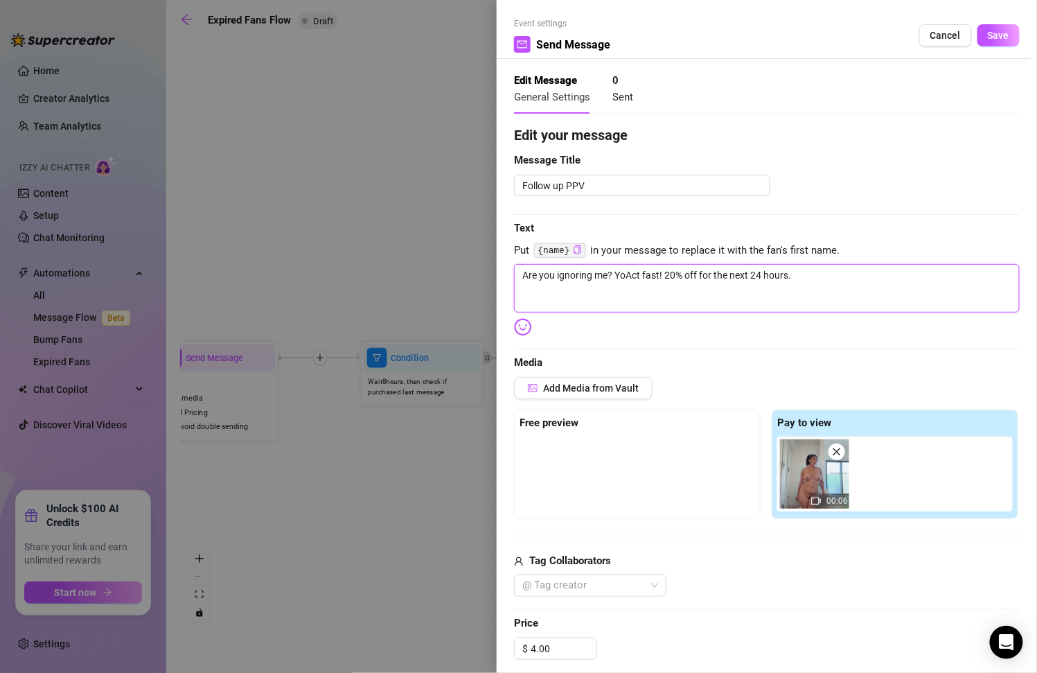
type textarea "Are you ignoring me? YouAct fast! 20% off for the next 24 hours."
type textarea "Are you ignoring me? You Act fast! 20% off for the next 24 hours."
type textarea "Are you ignoring me? You mAct fast! 20% off for the next 24 hours."
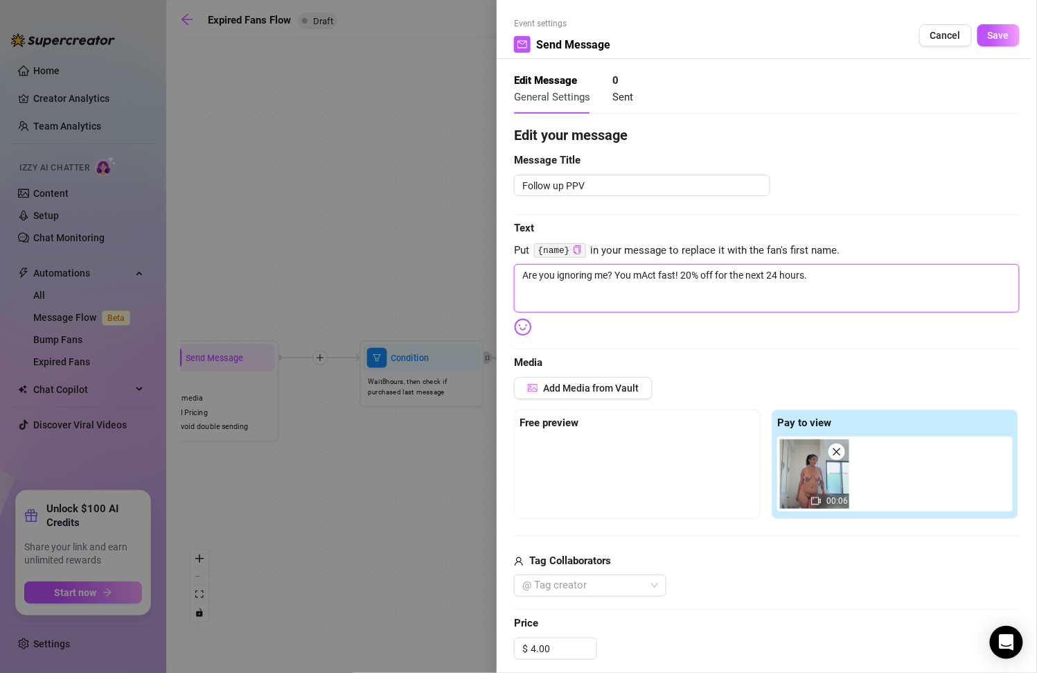
type textarea "Are you ignoring me? You miAct fast! 20% off for the next 24 hours."
type textarea "Are you ignoring me? You misAct fast! 20% off for the next 24 hours."
type textarea "Are you ignoring me? You missAct fast! 20% off for the next 24 hours."
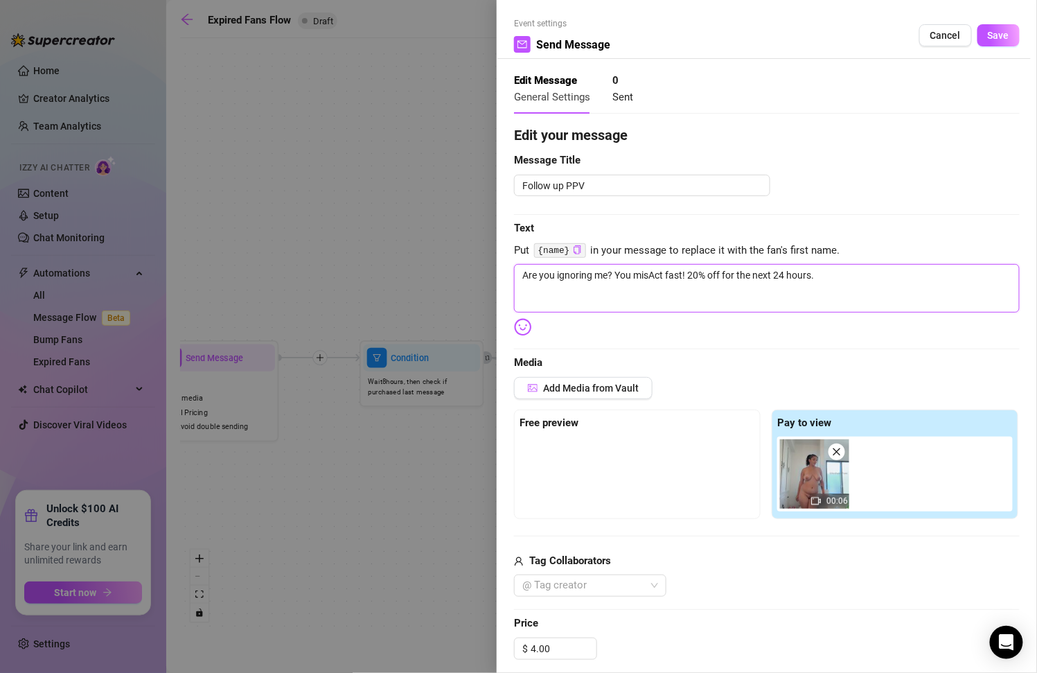
type textarea "Are you ignoring me? You missAct fast! 20% off for the next 24 hours."
type textarea "Are you ignoring me? You misseAct fast! 20% off for the next 24 hours."
type textarea "Are you ignoring me? You missedAct fast! 20% off for the next 24 hours."
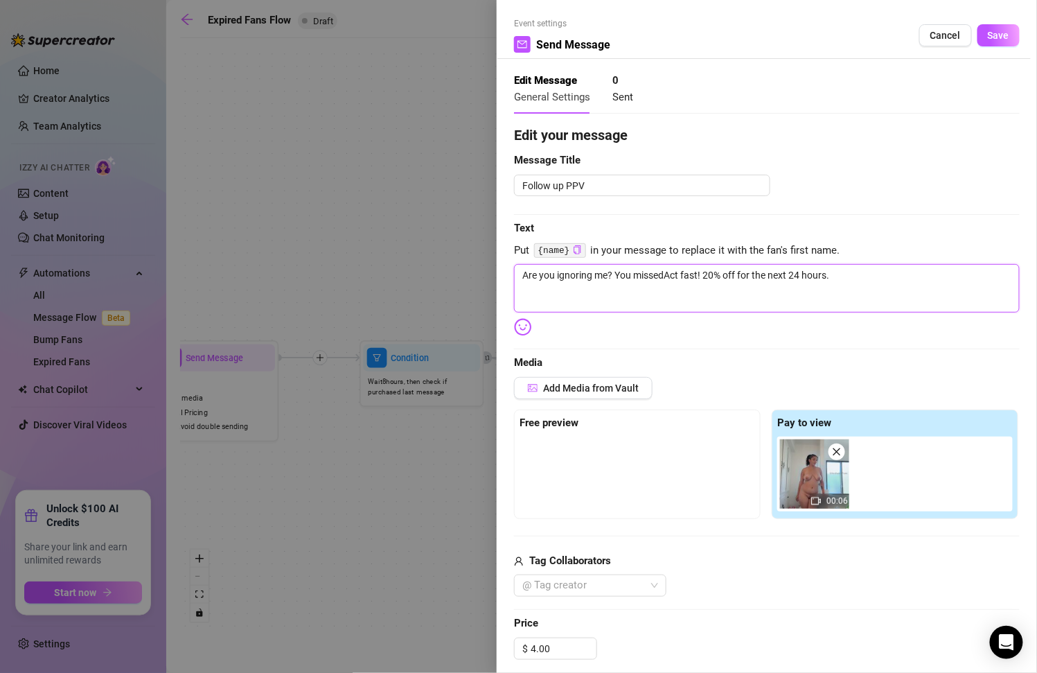
type textarea "Are you ignoring me? You missed Act fast! 20% off for the next 24 hours."
type textarea "Are you ignoring me? You missed tAct fast! 20% off for the next 24 hours."
type textarea "Are you ignoring me? You missed thAct fast! 20% off for the next 24 hours."
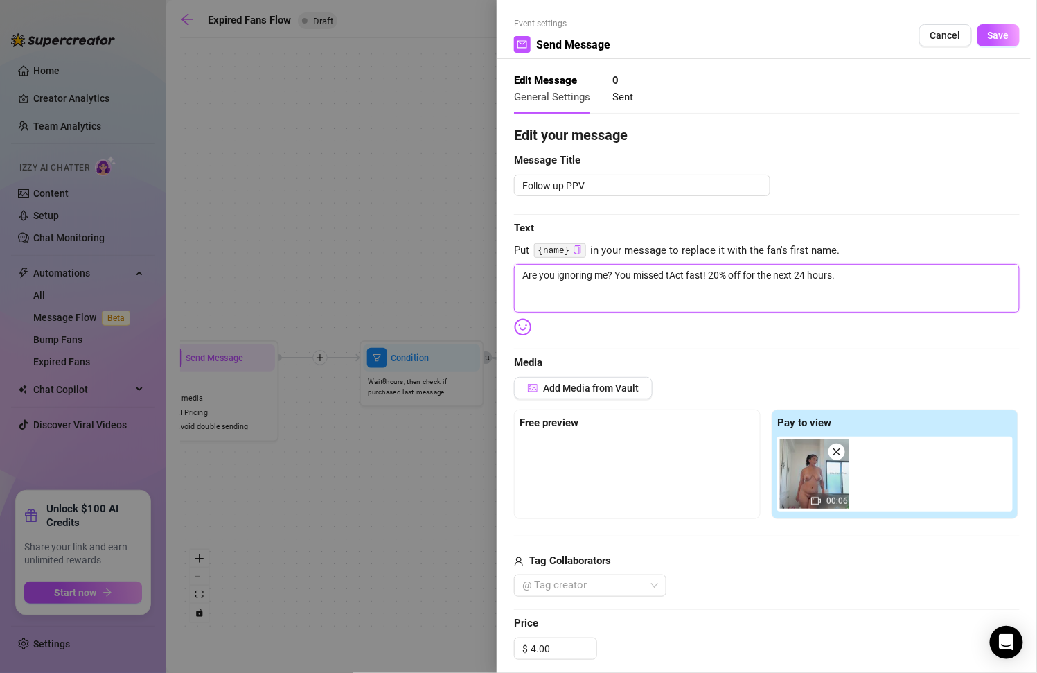
type textarea "Are you ignoring me? You missed thAct fast! 20% off for the next 24 hours."
type textarea "Are you ignoring me? You missed theAct fast! 20% off for the next 24 hours."
type textarea "Are you ignoring me? You missed the Act fast! 20% off for the next 24 hours."
type textarea "Are you ignoring me? You missed the lAct fast! 20% off for the next 24 hours."
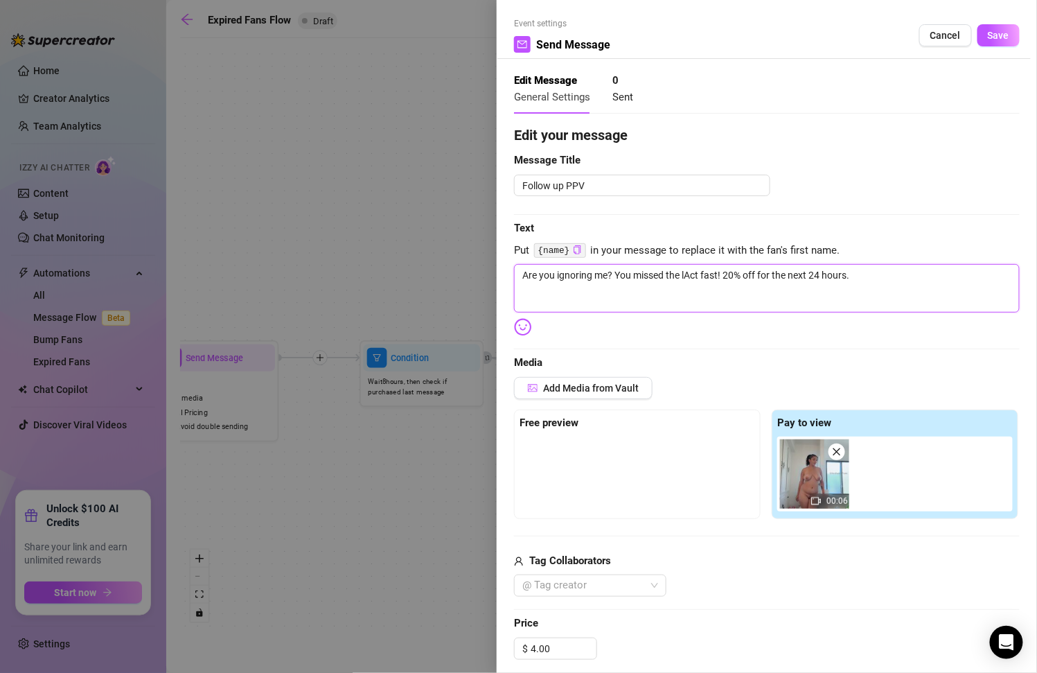
type textarea "Are you ignoring me? You missed the laAct fast! 20% off for the next 24 hours."
type textarea "Are you ignoring me? You missed the lasAct fast! 20% off for the next 24 hours."
type textarea "Are you ignoring me? You missed the lastAct fast! 20% off for the next 24 hours."
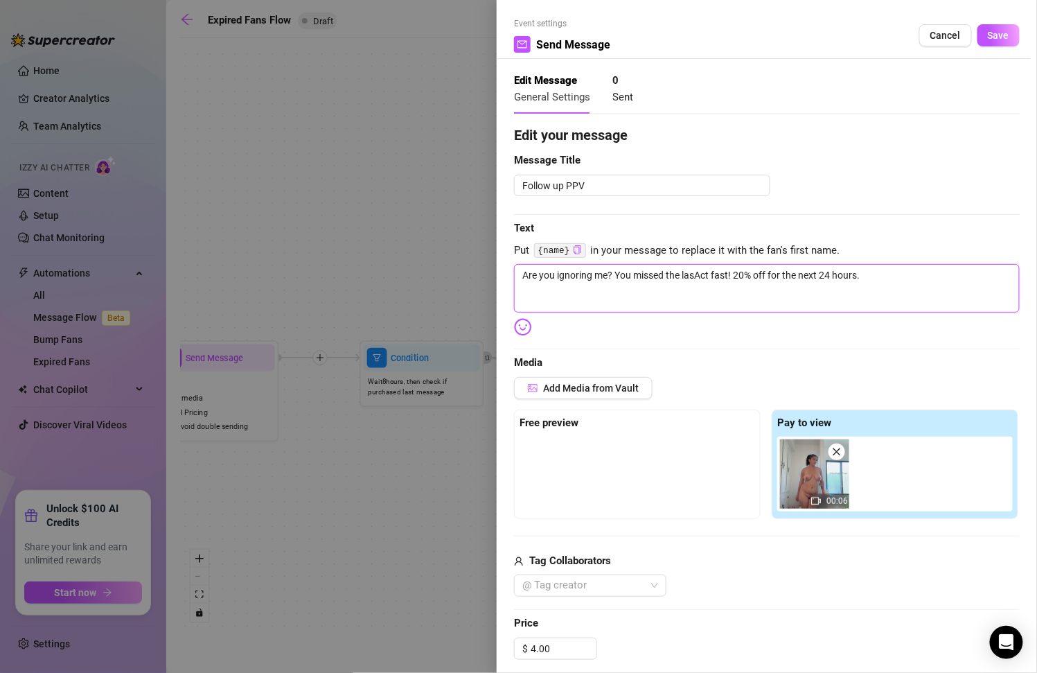
type textarea "Are you ignoring me? You missed the lastAct fast! 20% off for the next 24 hours."
type textarea "Are you ignoring me? You missed the last Act fast! 20% off for the next 24 hour…"
type textarea "Are you ignoring me? You missed the last PAct fast! 20% off for the next 24 hou…"
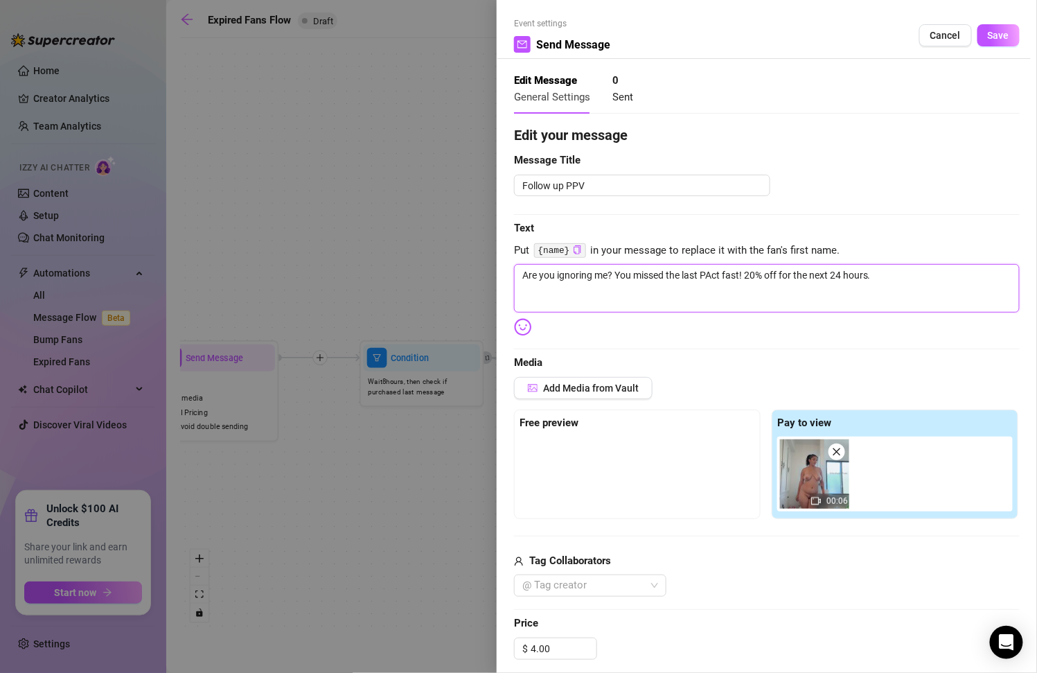
type textarea "Are you ignoring me? You missed the last PPAct fast! 20% off for the next 24 ho…"
type textarea "Are you ignoring me? You missed the last PPVAct fast! 20% off for the next 24 h…"
type textarea "Are you ignoring me? You missed the last PPV Act fast! 20% off for the next 24 …"
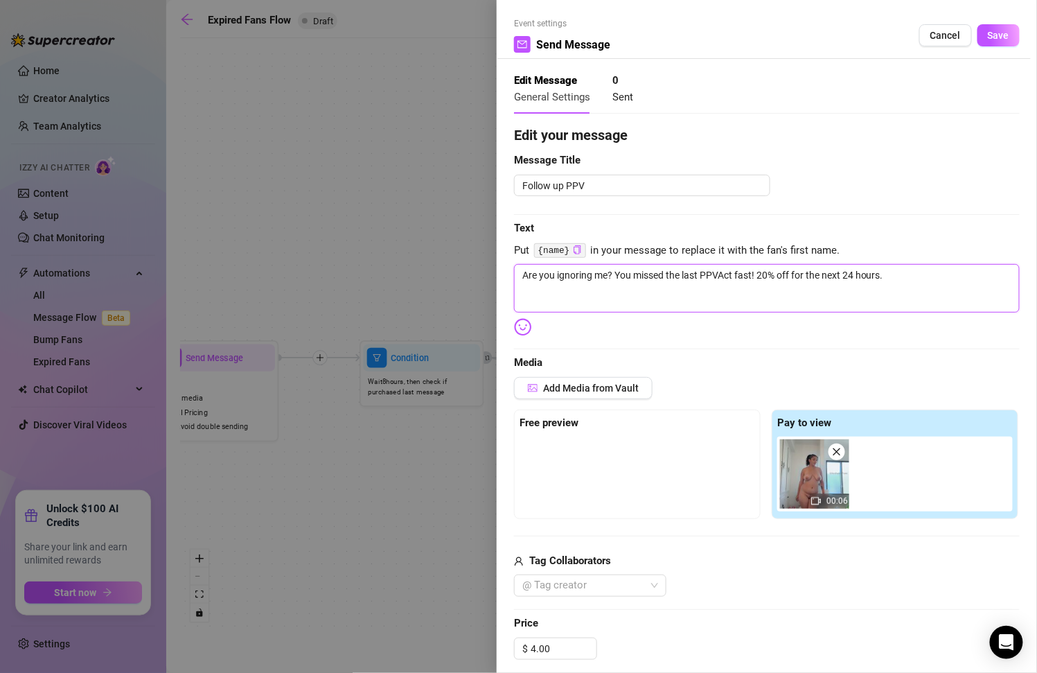
type textarea "Are you ignoring me? You missed the last PPV Act fast! 20% off for the next 24 …"
type textarea "Are you ignoring me? You missed the last PPV sAct fast! 20% off for the next 24…"
type textarea "Are you ignoring me? You missed the last PPV soAct fast! 20% off for the next 2…"
type textarea "Are you ignoring me? You missed the last PPV so Act fast! 20% off for the next …"
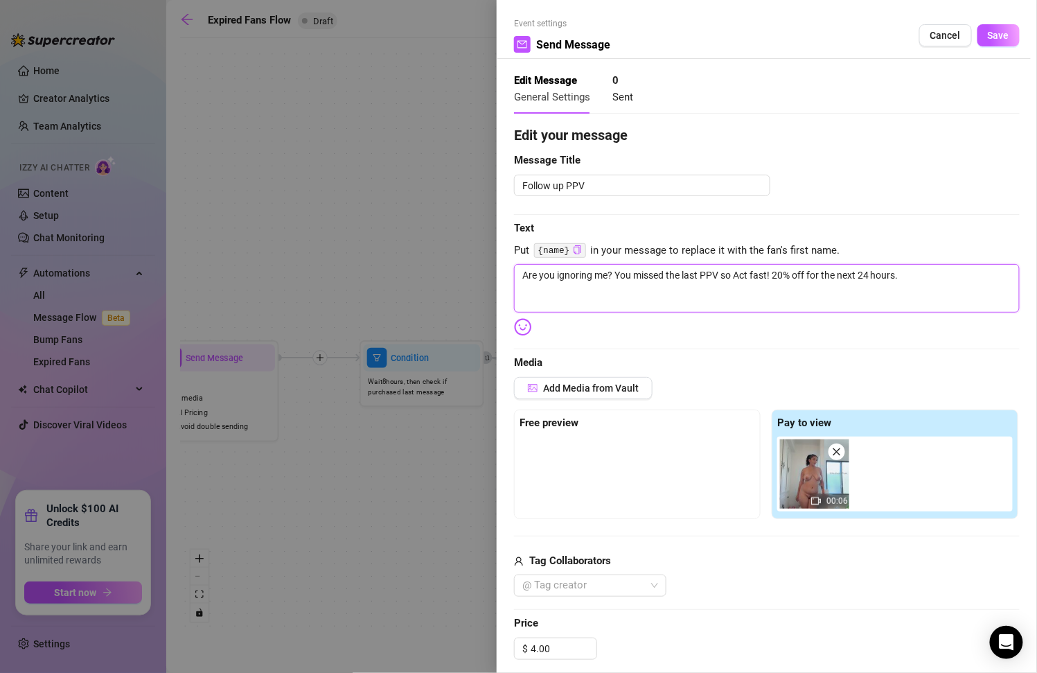
type textarea "Are you ignoring me? You missed the last PPV so IAct fast! 20% off for the next…"
type textarea "Are you ignoring me? You missed the last PPV so I Act fast! 20% off for the nex…"
type textarea "Are you ignoring me? You missed the last PPV so I wAct fast! 20% off for the ne…"
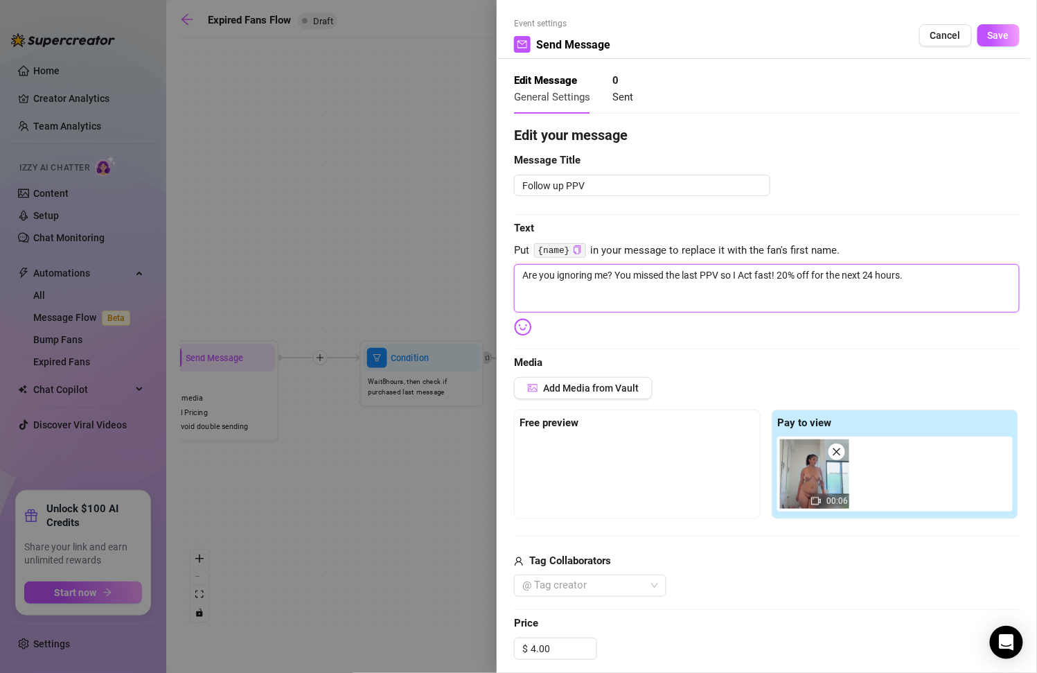
type textarea "Are you ignoring me? You missed the last PPV so I wAct fast! 20% off for the ne…"
type textarea "Are you ignoring me? You missed the last PPV so I waAct fast! 20% off for the n…"
type textarea "Are you ignoring me? You missed the last PPV so I wanAct fast! 20% off for the …"
type textarea "Are you ignoring me? You missed the last PPV so I wantAct fast! 20% off for the…"
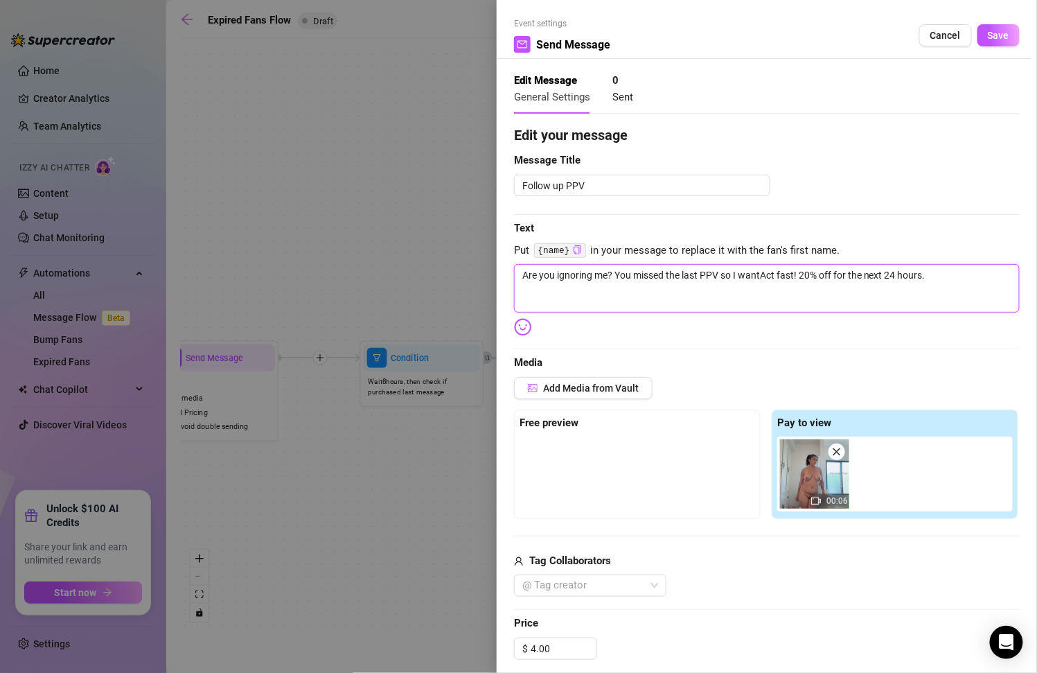
type textarea "Are you ignoring me? You missed the last PPV so I wanteAct fast! 20% off for th…"
type textarea "Are you ignoring me? You missed the last PPV so I wantedAct fast! 20% off for t…"
type textarea "Are you ignoring me? You missed the last PPV so I wanted Act fast! 20% off for …"
type textarea "Are you ignoring me? You missed the last PPV so I wanted tAct fast! 20% off for…"
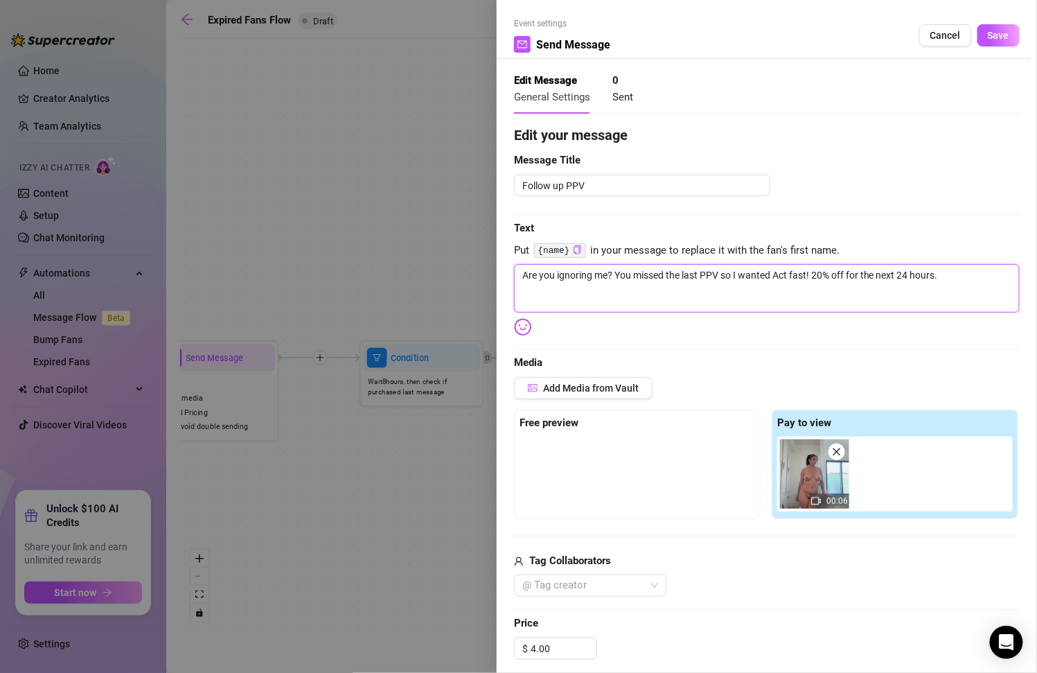
type textarea "Are you ignoring me? You missed the last PPV so I wanted tAct fast! 20% off for…"
type textarea "Are you ignoring me? You missed the last PPV so I wanted toAct fast! 20% off fo…"
type textarea "Are you ignoring me? You missed the last PPV so I wanted to Act fast! 20% off f…"
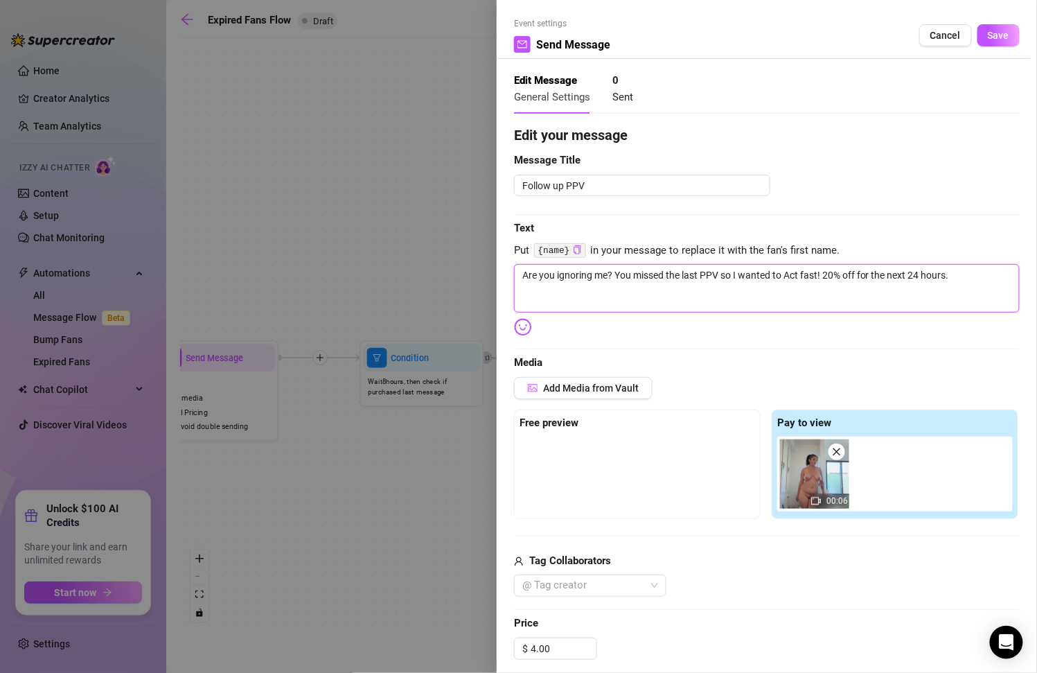
type textarea "Are you ignoring me? You missed the last PPV so I wanted to gAct fast! 20% off …"
type textarea "Are you ignoring me? You missed the last PPV so I wanted to giAct fast! 20% off…"
type textarea "Are you ignoring me? You missed the last PPV so I wanted to givAct fast! 20% of…"
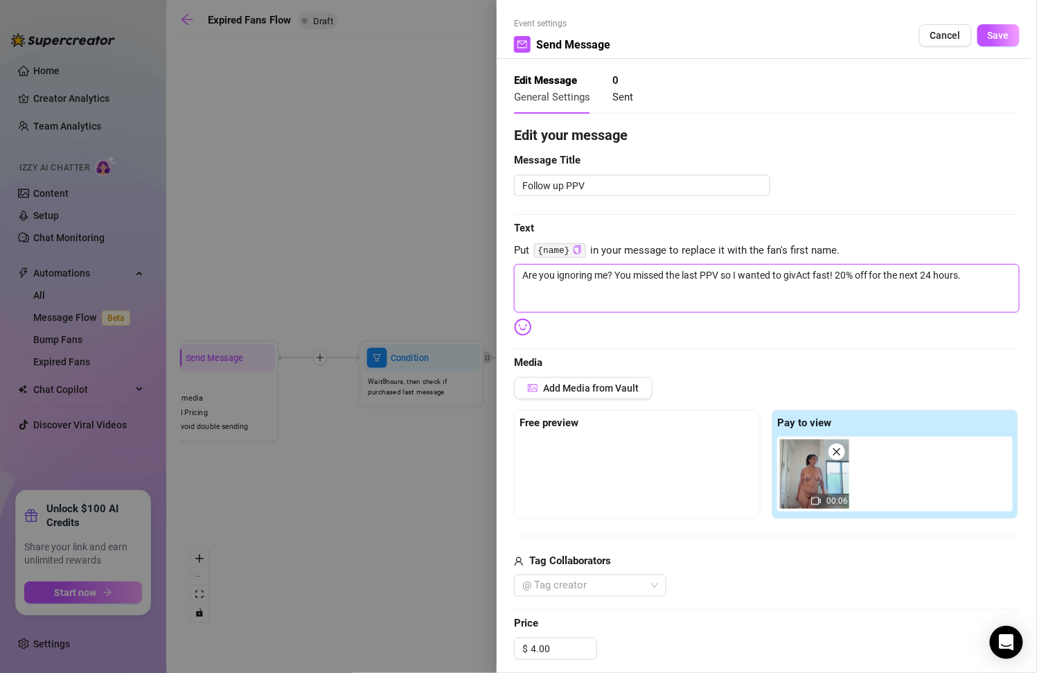
type textarea "Are you ignoring me? You missed the last PPV so I wanted to giveAct fast! 20% o…"
click at [645, 297] on textarea "Are you ignoring me? You missed the last PPV so I wanted to give you a chance t…" at bounding box center [767, 288] width 506 height 48
drag, startPoint x: 935, startPoint y: 275, endPoint x: 950, endPoint y: 303, distance: 31.9
click at [950, 303] on textarea "Are you ignoring me? You missed the last PPV so I wanted to give you a chance t…" at bounding box center [767, 288] width 506 height 48
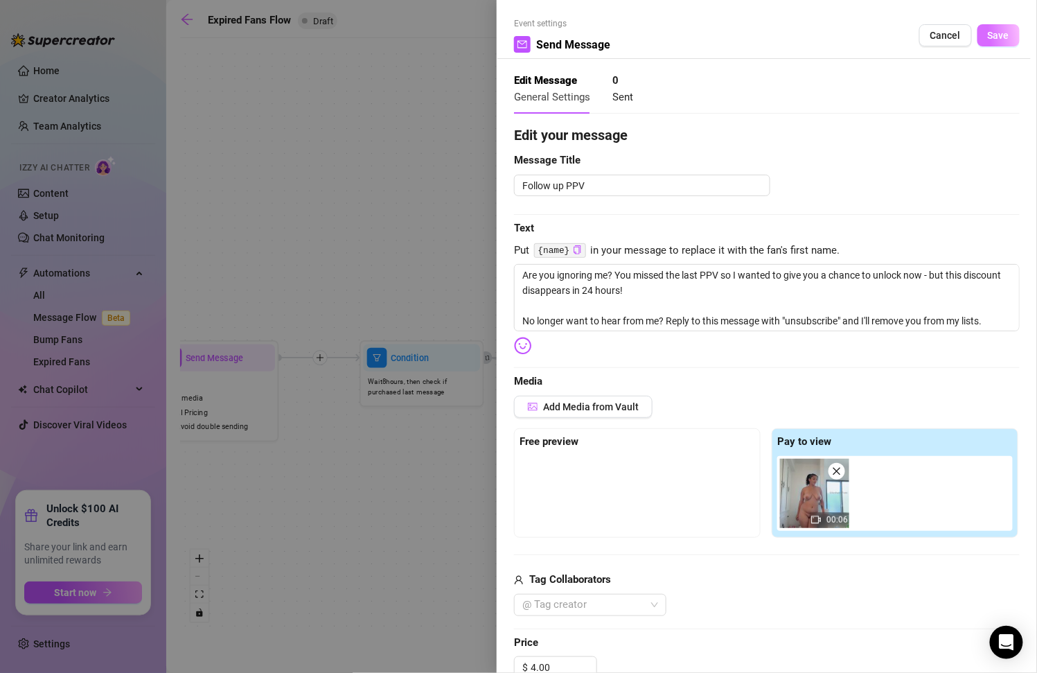
click at [988, 35] on span "Save" at bounding box center [998, 35] width 21 height 11
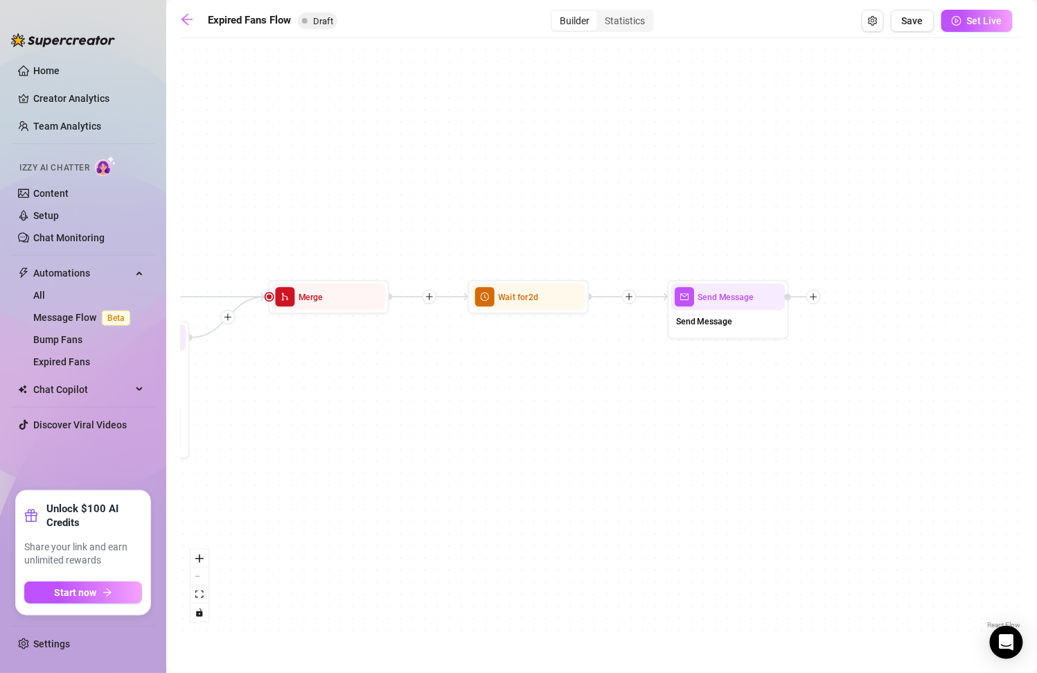
drag, startPoint x: 839, startPoint y: 411, endPoint x: 332, endPoint y: 350, distance: 510.7
click at [332, 350] on div "If True If False Send Message Send Message Wait for 2d Merge Send Message Follo…" at bounding box center [601, 338] width 843 height 587
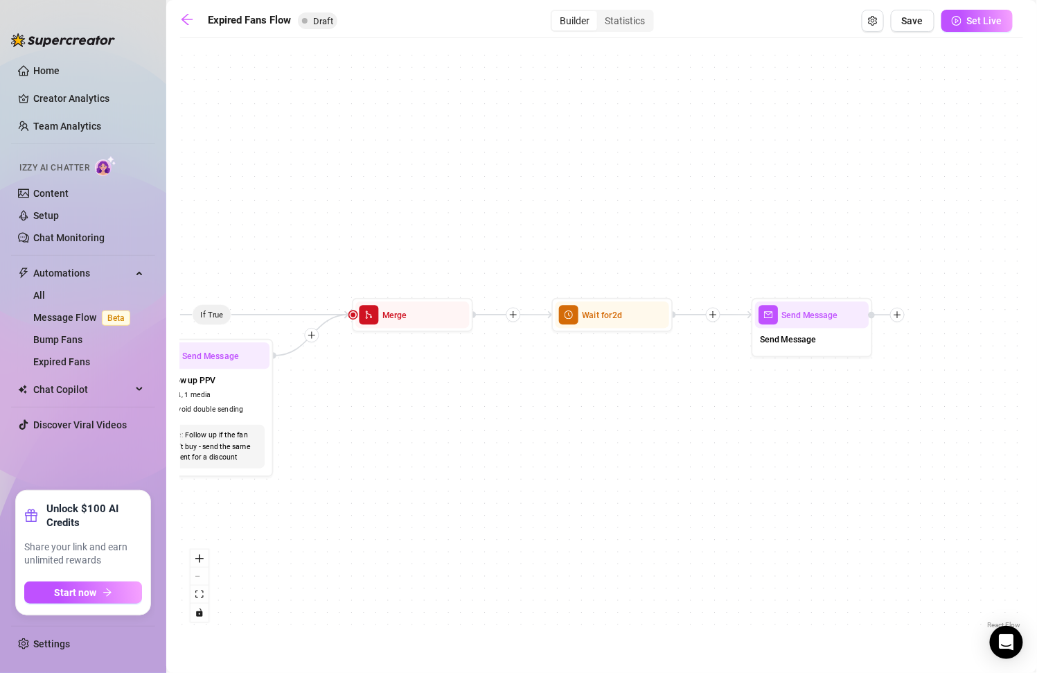
drag, startPoint x: 752, startPoint y: 470, endPoint x: 842, endPoint y: 485, distance: 91.2
click at [841, 486] on div "If True If False Send Message Send Message Wait for 2d Merge Send Message Follo…" at bounding box center [601, 338] width 843 height 587
click at [864, 287] on img at bounding box center [864, 283] width 10 height 10
click at [843, 311] on div at bounding box center [847, 292] width 53 height 62
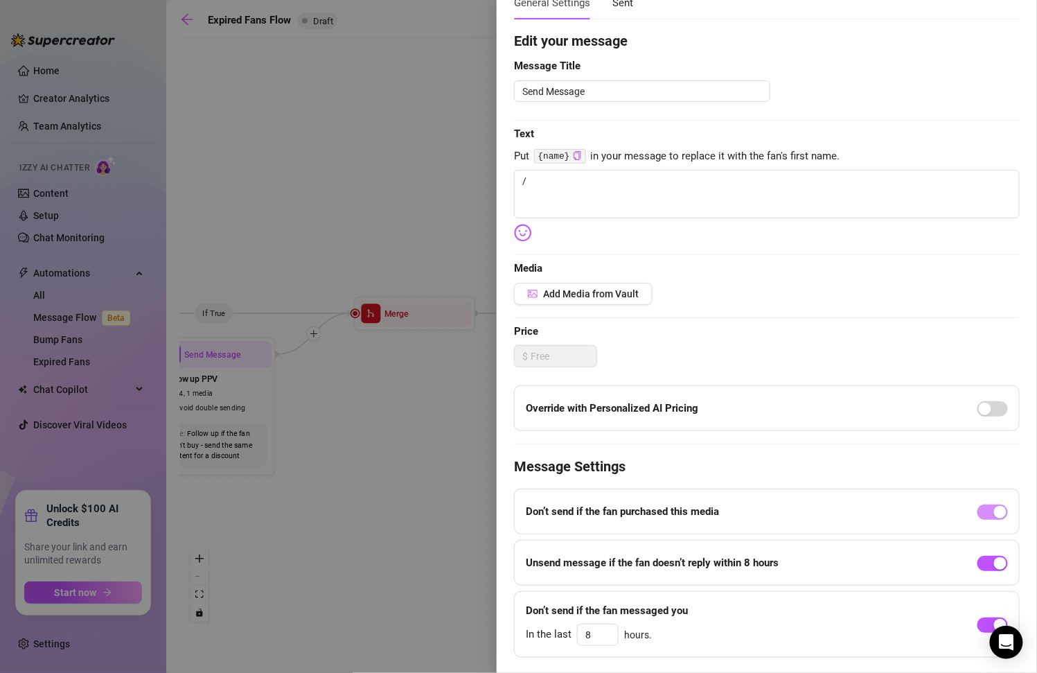
scroll to position [127, 0]
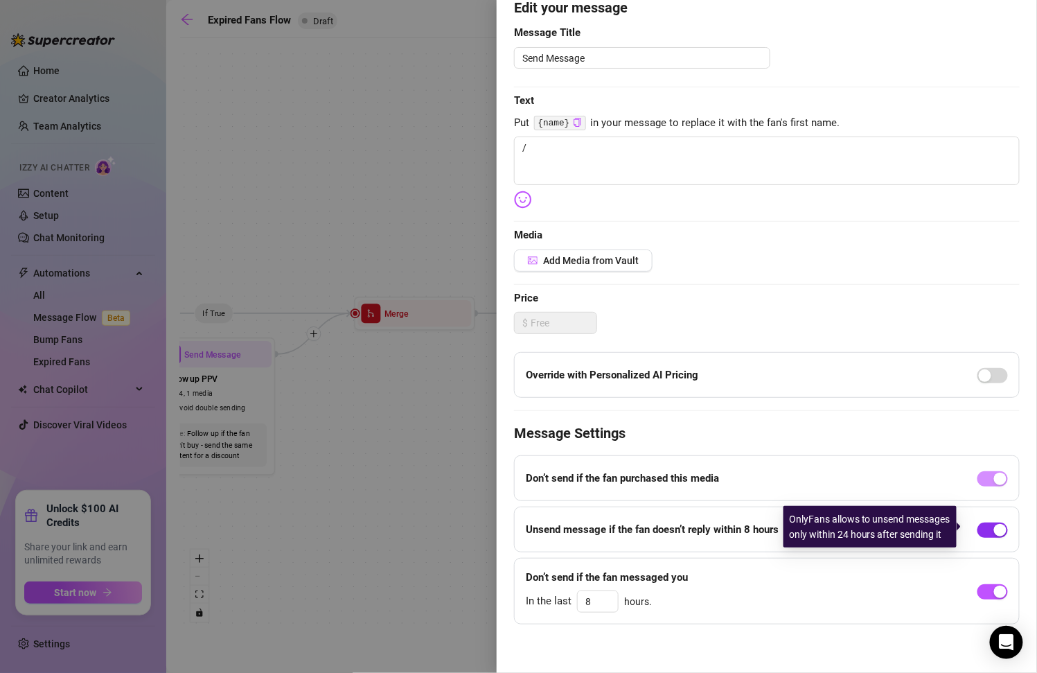
click at [994, 527] on div "button" at bounding box center [1000, 530] width 12 height 12
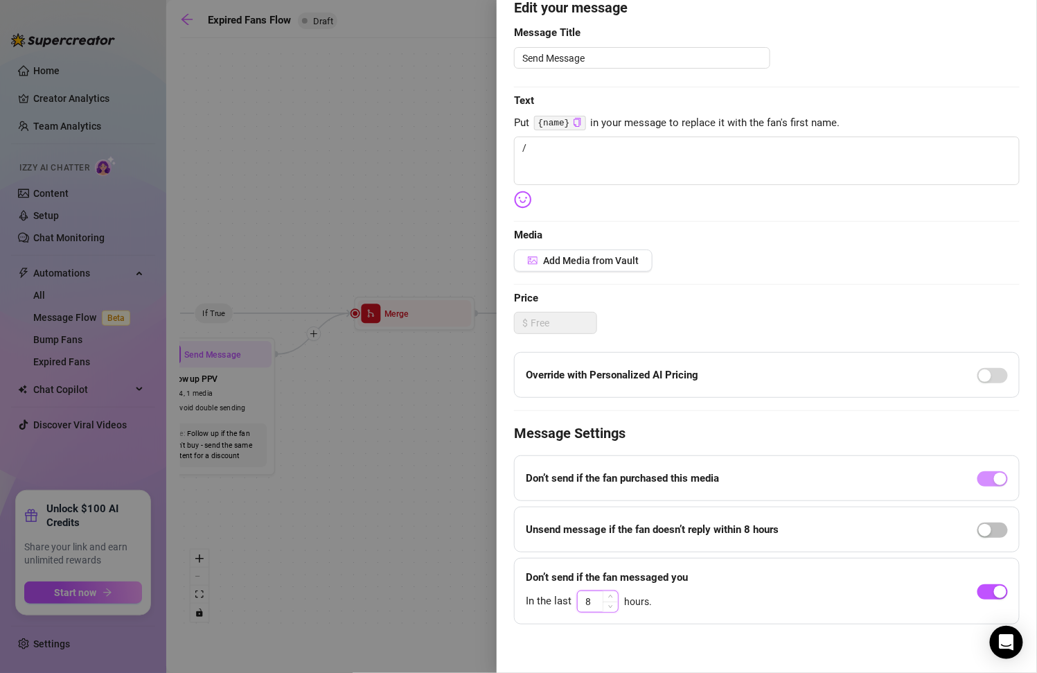
click at [596, 598] on input "8" at bounding box center [598, 601] width 40 height 21
click at [750, 229] on span "Media" at bounding box center [767, 235] width 506 height 17
click at [612, 163] on textarea "/" at bounding box center [767, 160] width 506 height 48
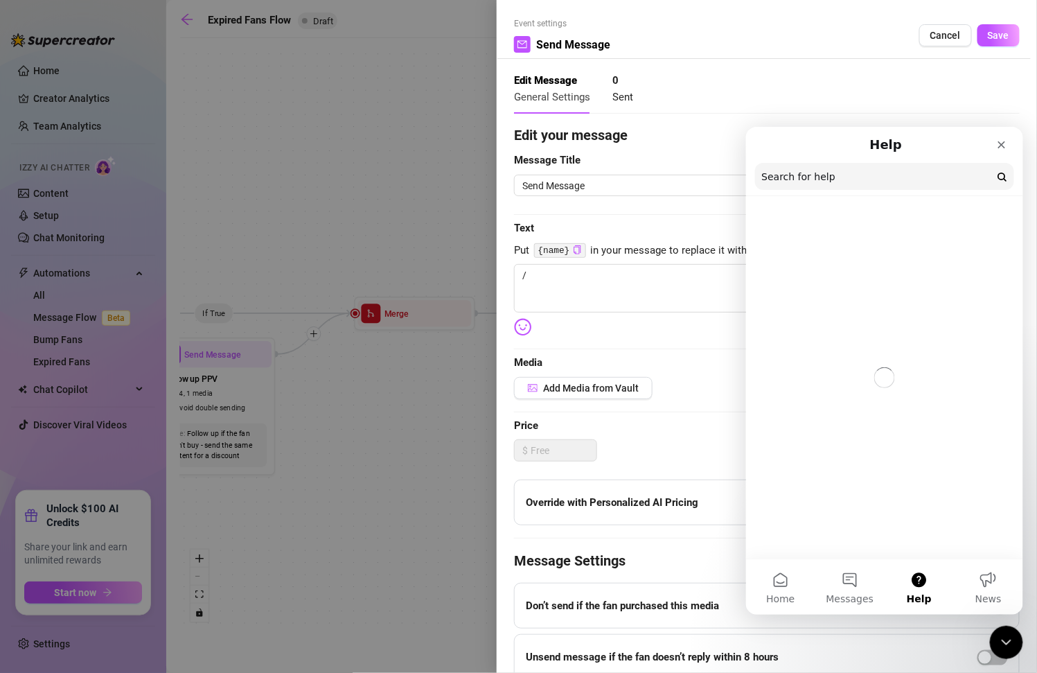
scroll to position [0, 0]
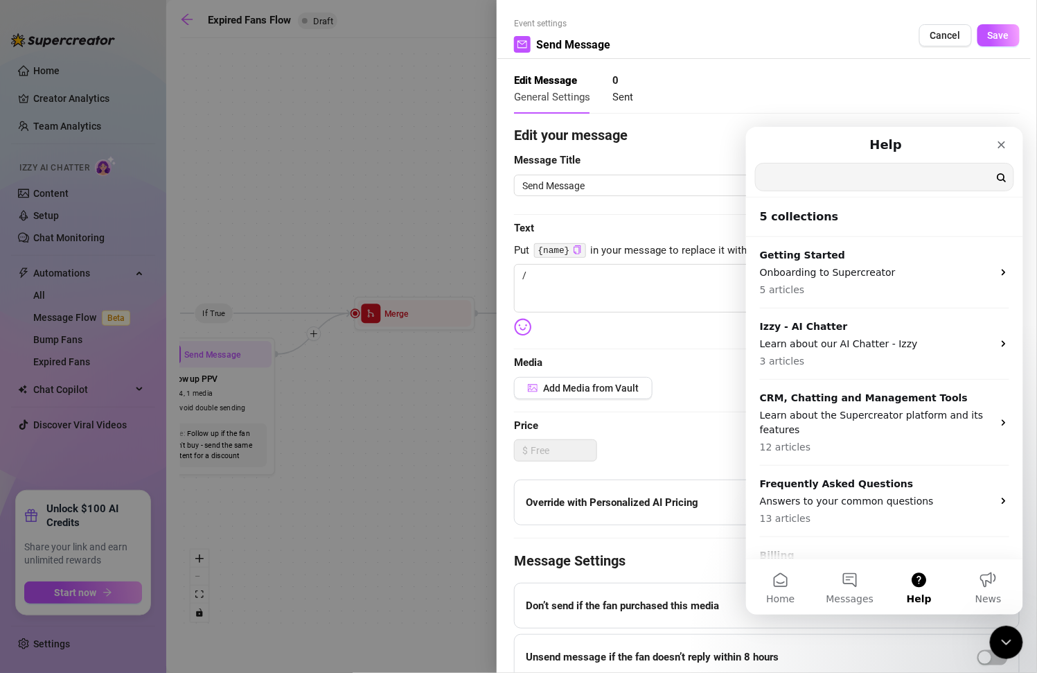
click at [833, 183] on input "Search for help" at bounding box center [884, 176] width 258 height 27
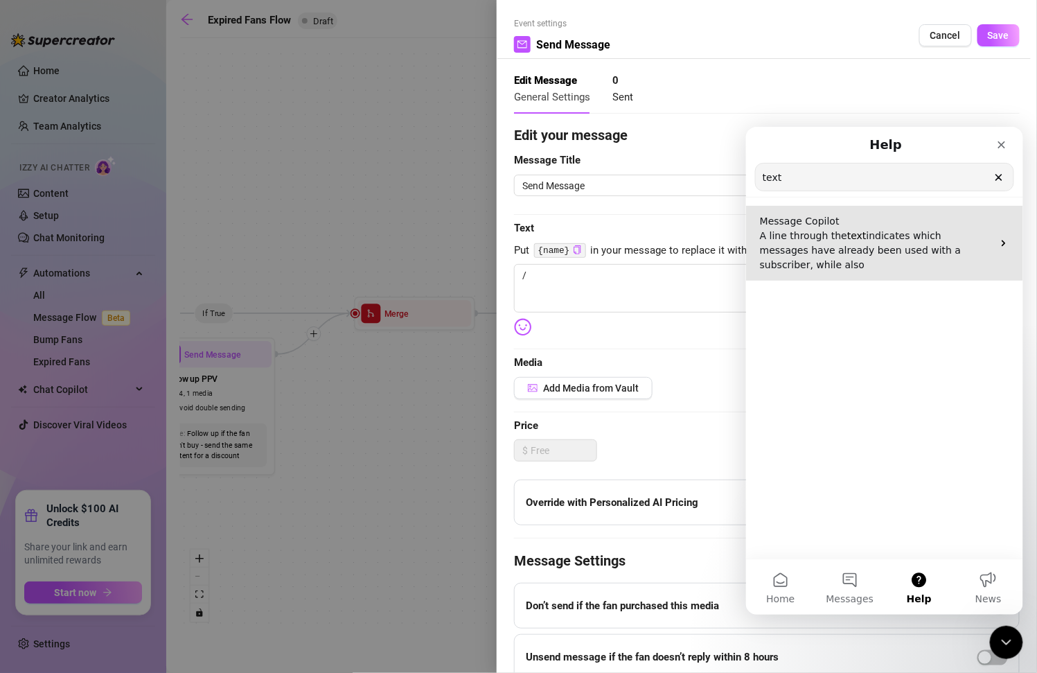
click at [896, 266] on p "A line through the text indicates which messages have already been used with a …" at bounding box center [875, 250] width 233 height 44
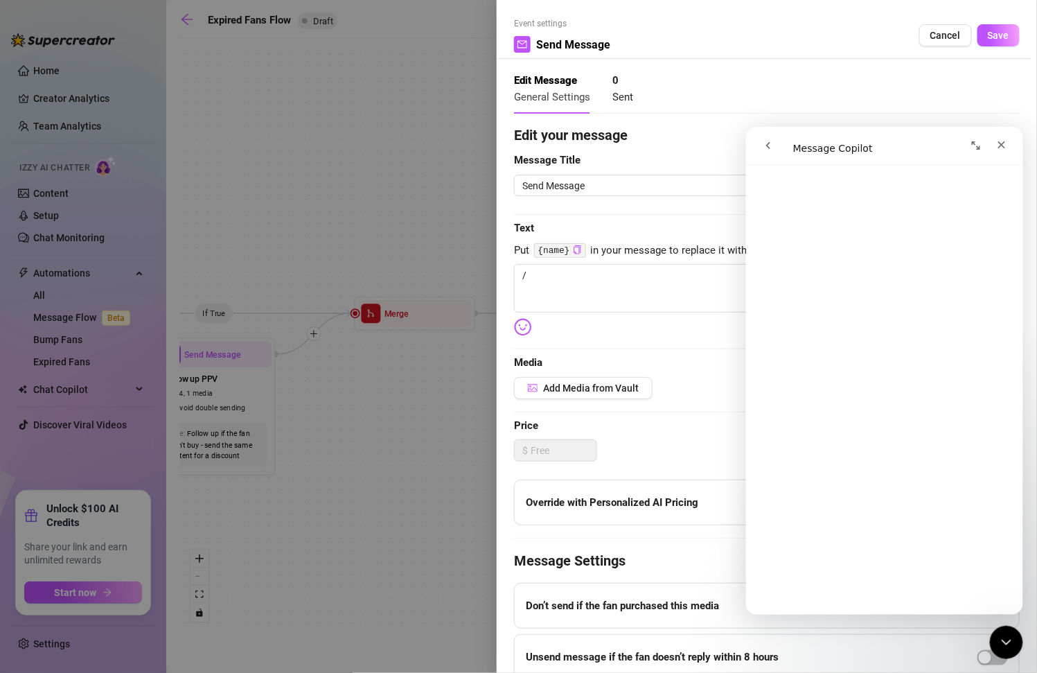
scroll to position [1617, 0]
click at [619, 281] on textarea "/" at bounding box center [767, 288] width 506 height 48
click at [641, 286] on textarea "/script" at bounding box center [767, 288] width 506 height 48
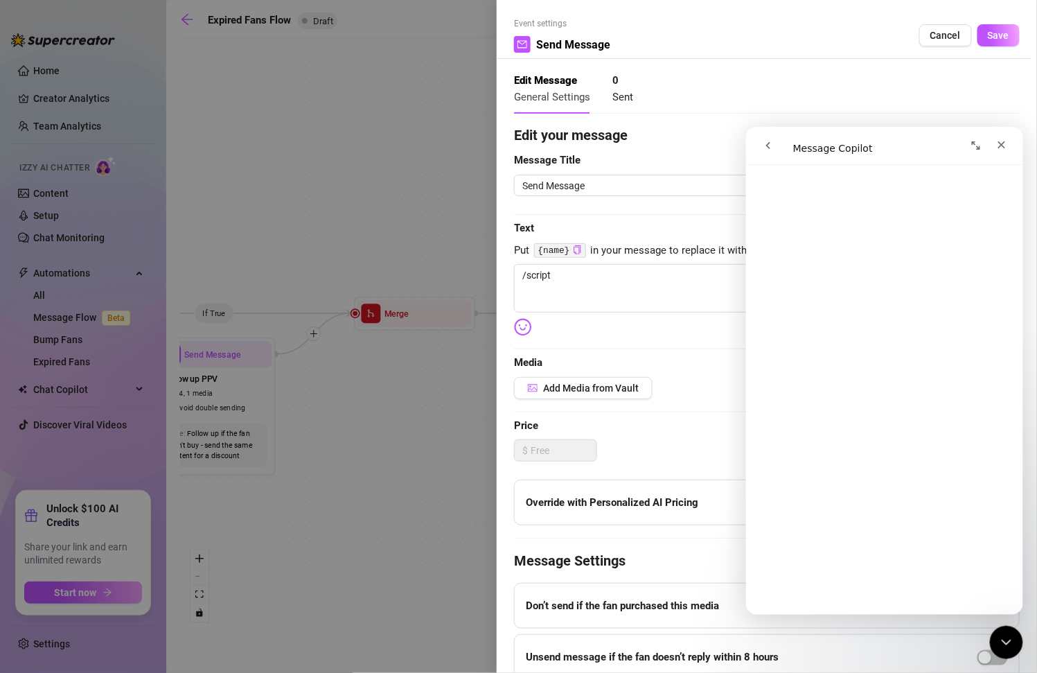
click at [767, 152] on button "go back" at bounding box center [767, 145] width 26 height 26
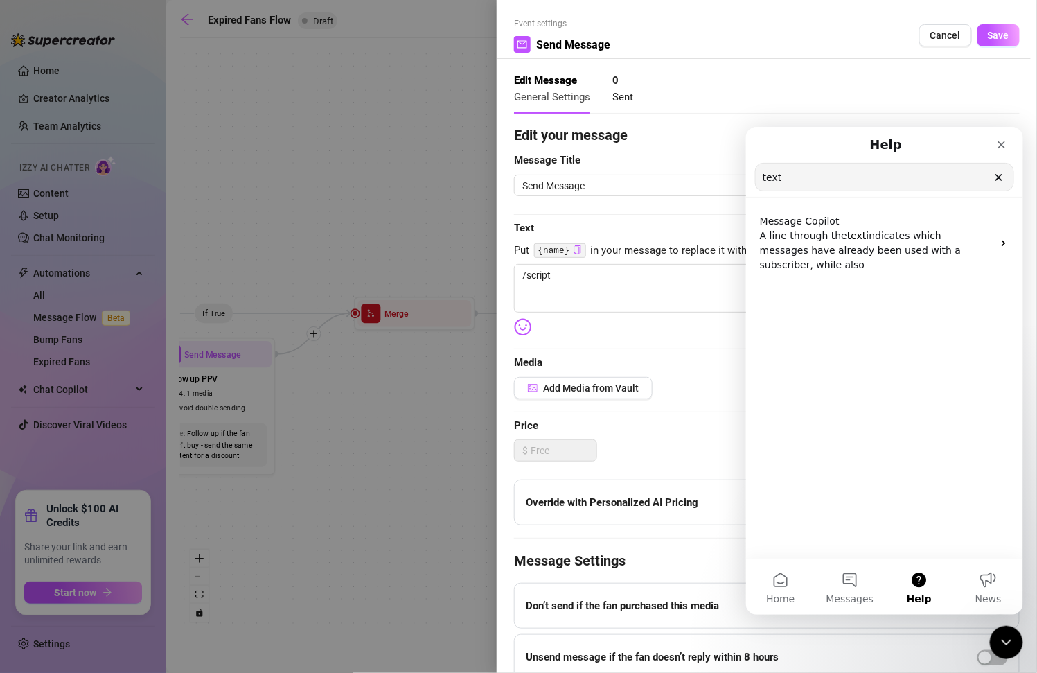
click at [843, 178] on input "text" at bounding box center [884, 176] width 258 height 27
click at [1004, 139] on icon "Close" at bounding box center [1000, 144] width 11 height 11
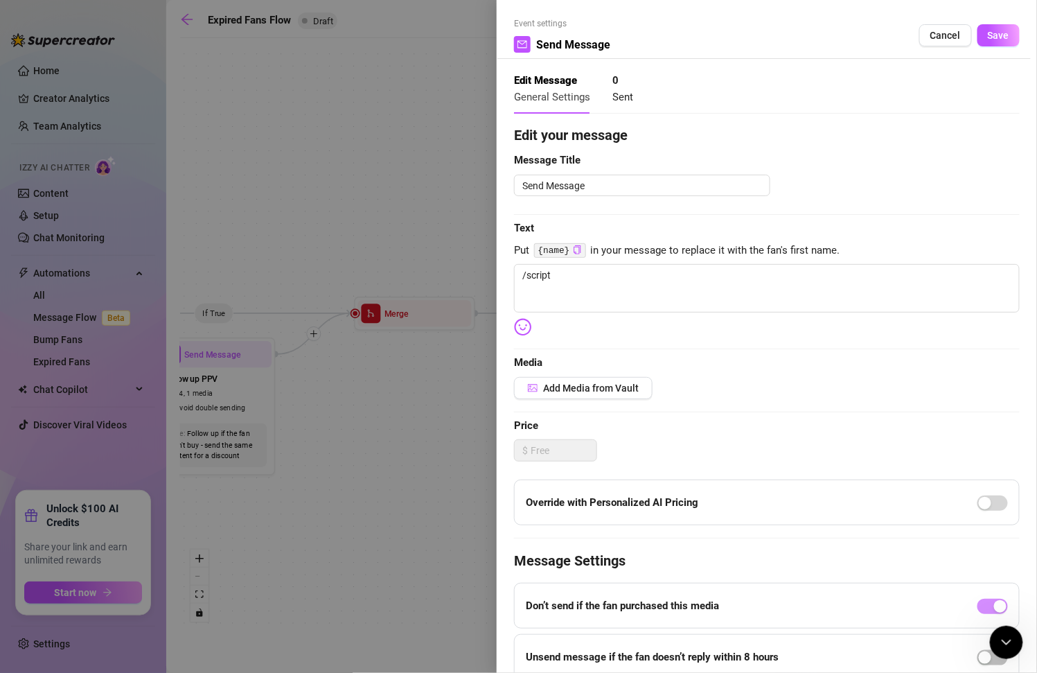
scroll to position [0, 0]
click at [744, 264] on textarea "/script" at bounding box center [767, 288] width 506 height 48
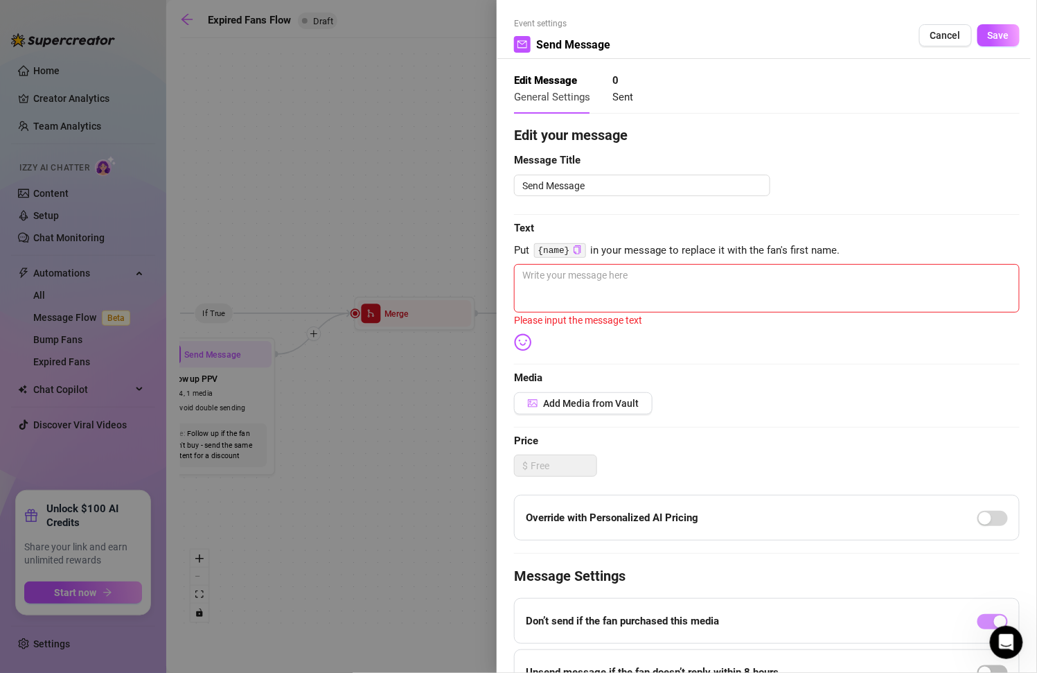
click at [339, 330] on div at bounding box center [518, 336] width 1037 height 673
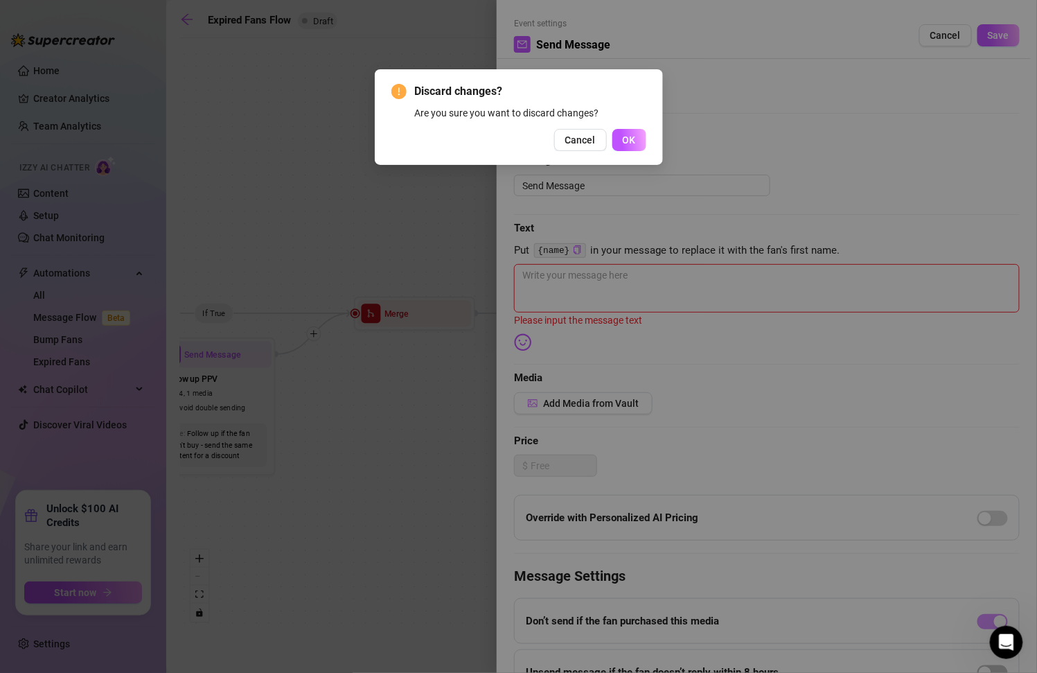
click at [580, 124] on div "Discard changes? Are you sure you want to discard changes? Cancel OK" at bounding box center [518, 117] width 255 height 68
click at [580, 144] on span "Cancel" at bounding box center [580, 139] width 30 height 11
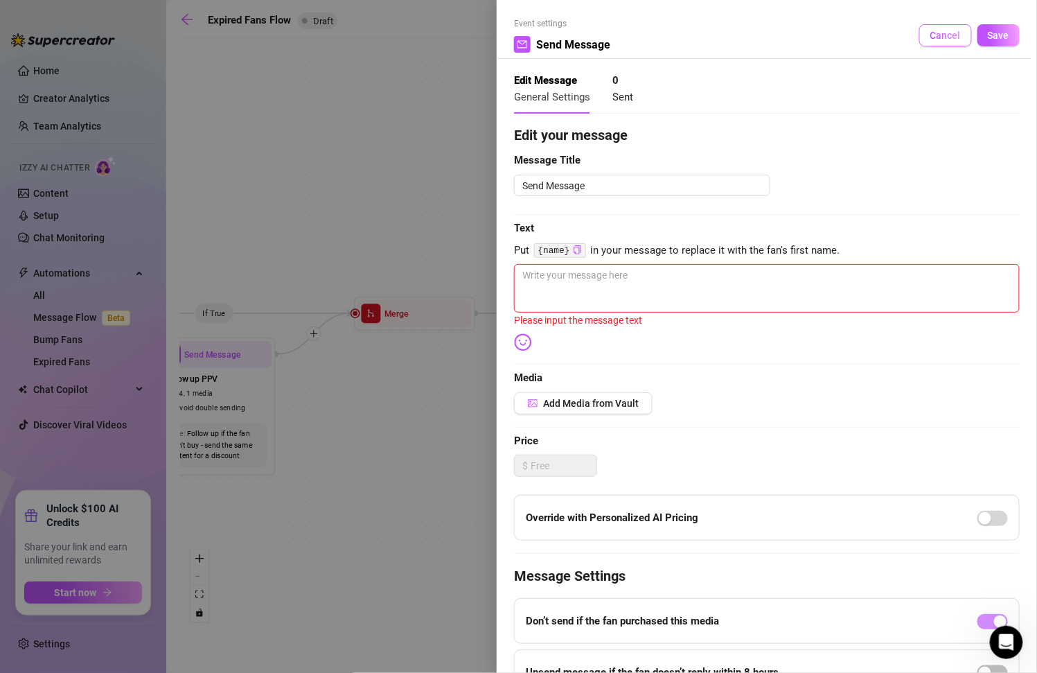
click at [935, 31] on span "Cancel" at bounding box center [945, 35] width 30 height 11
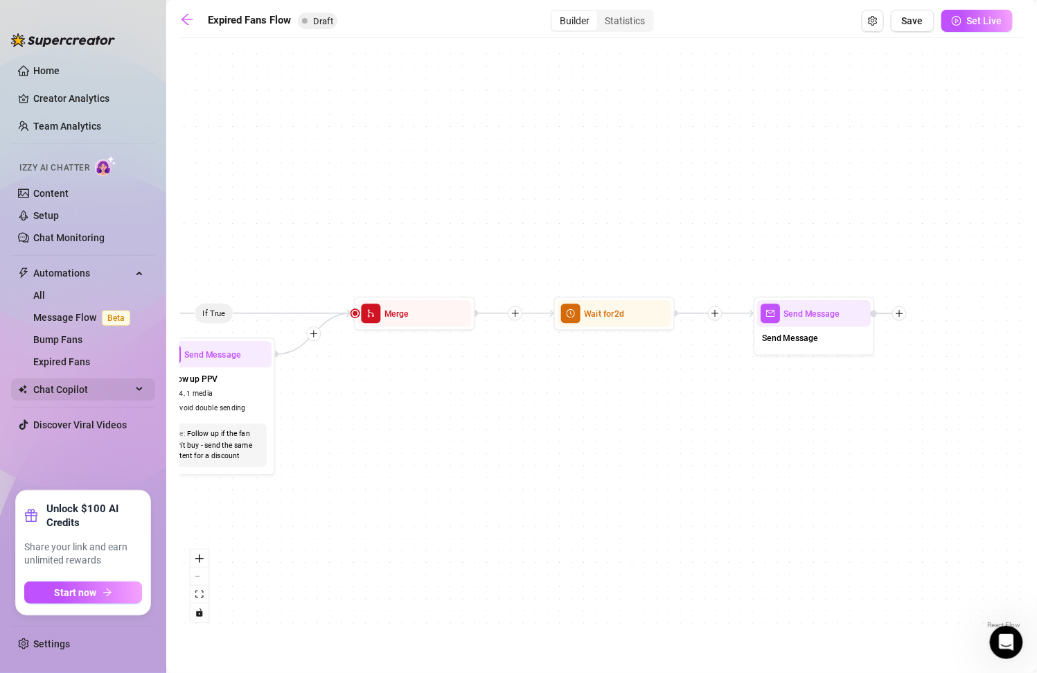
click at [123, 397] on span "Chat Copilot" at bounding box center [82, 389] width 98 height 22
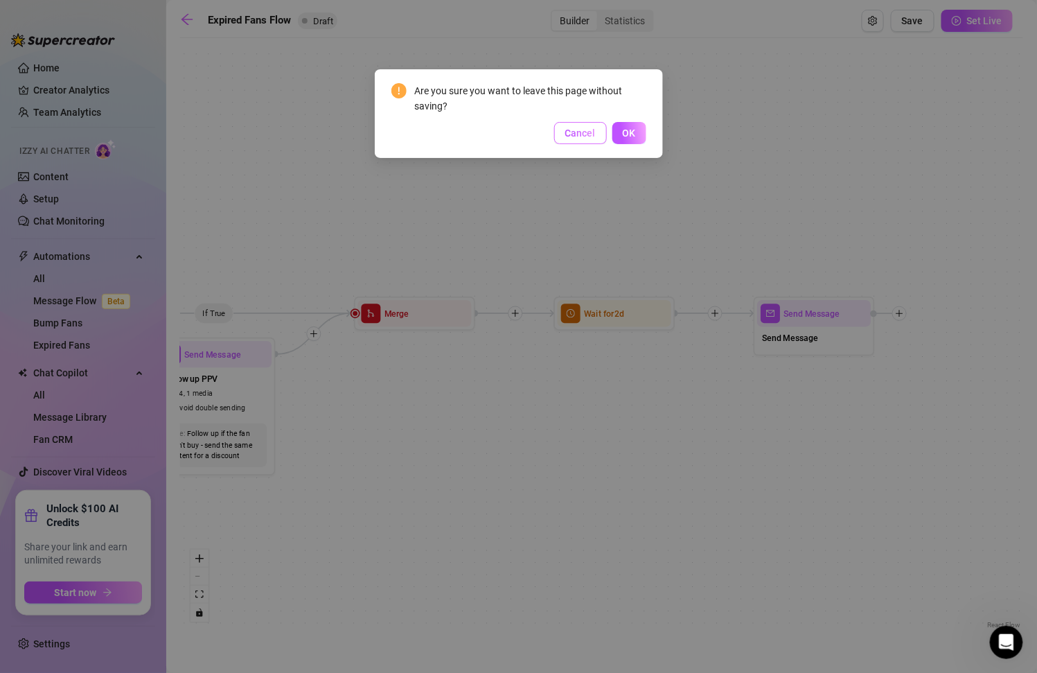
click at [588, 134] on span "Cancel" at bounding box center [580, 132] width 30 height 11
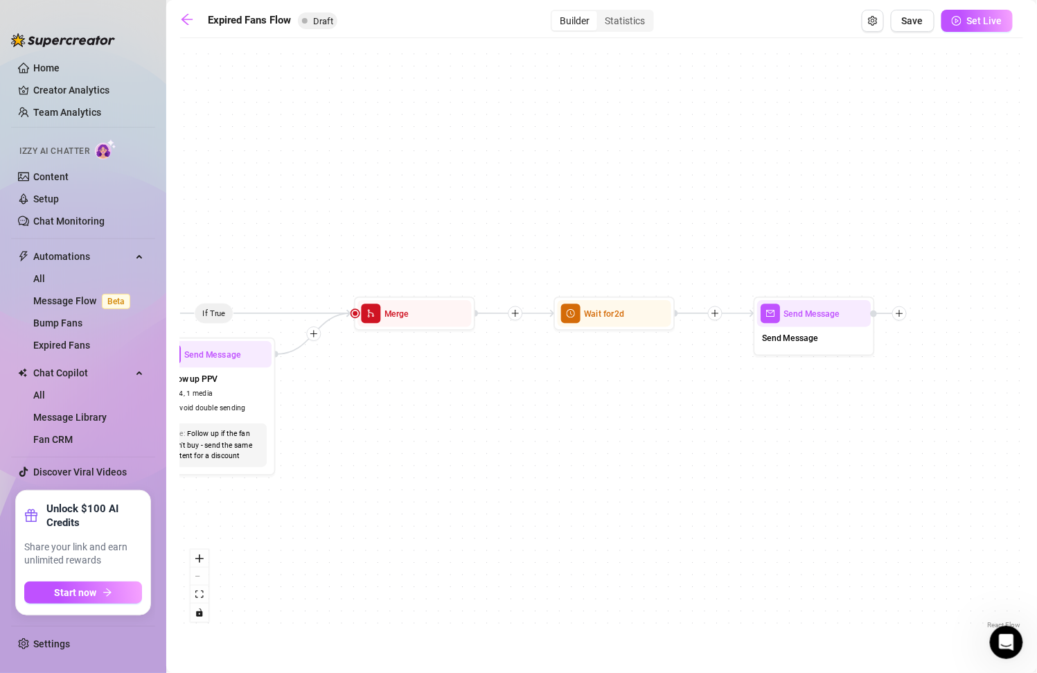
click at [910, 33] on div "Expired Fans Flow Draft Builder Statistics Save Set Live If True If False Send …" at bounding box center [601, 320] width 843 height 621
click at [917, 11] on button "Save" at bounding box center [913, 21] width 44 height 22
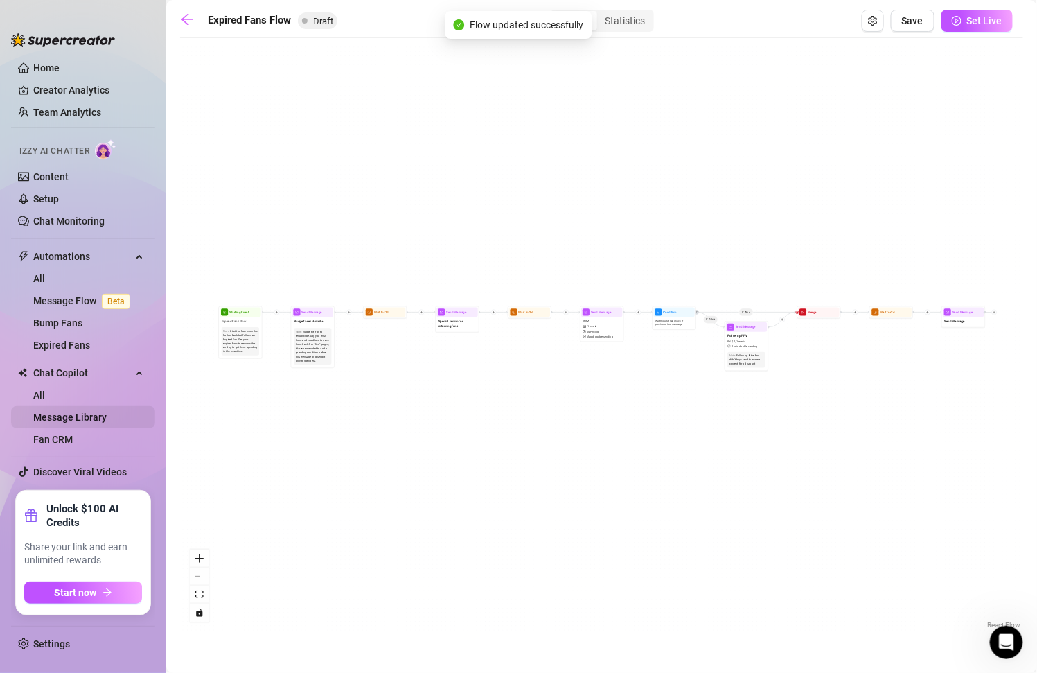
click at [107, 412] on link "Message Library" at bounding box center [69, 416] width 73 height 11
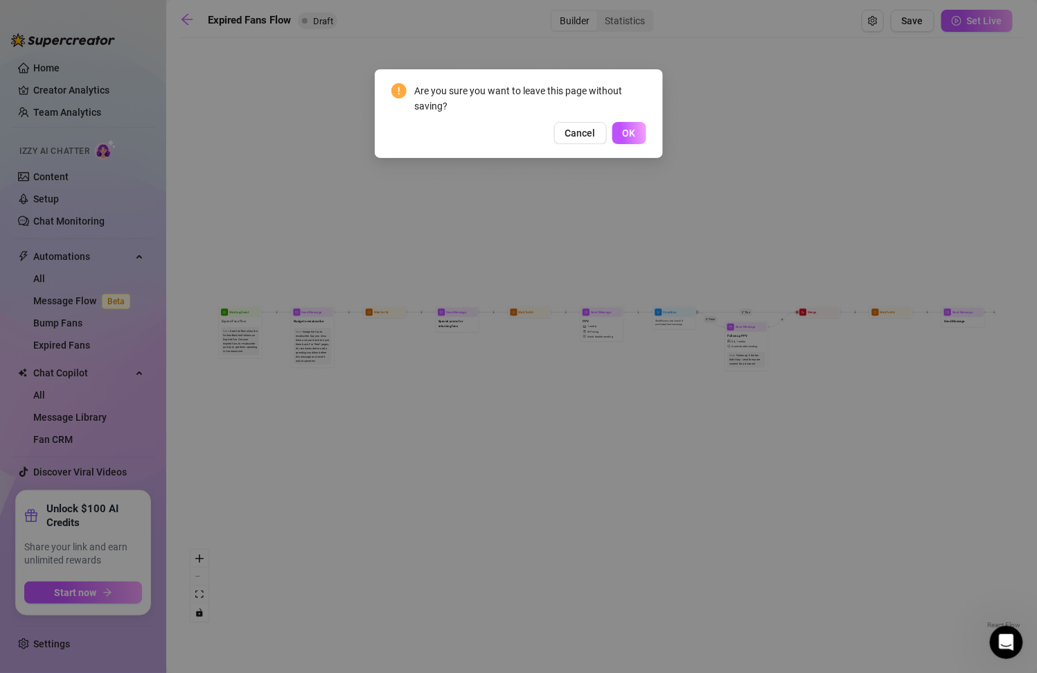
click at [638, 113] on div "Are you sure you want to leave this page without saving?" at bounding box center [530, 98] width 231 height 30
click at [638, 130] on button "OK" at bounding box center [629, 133] width 34 height 22
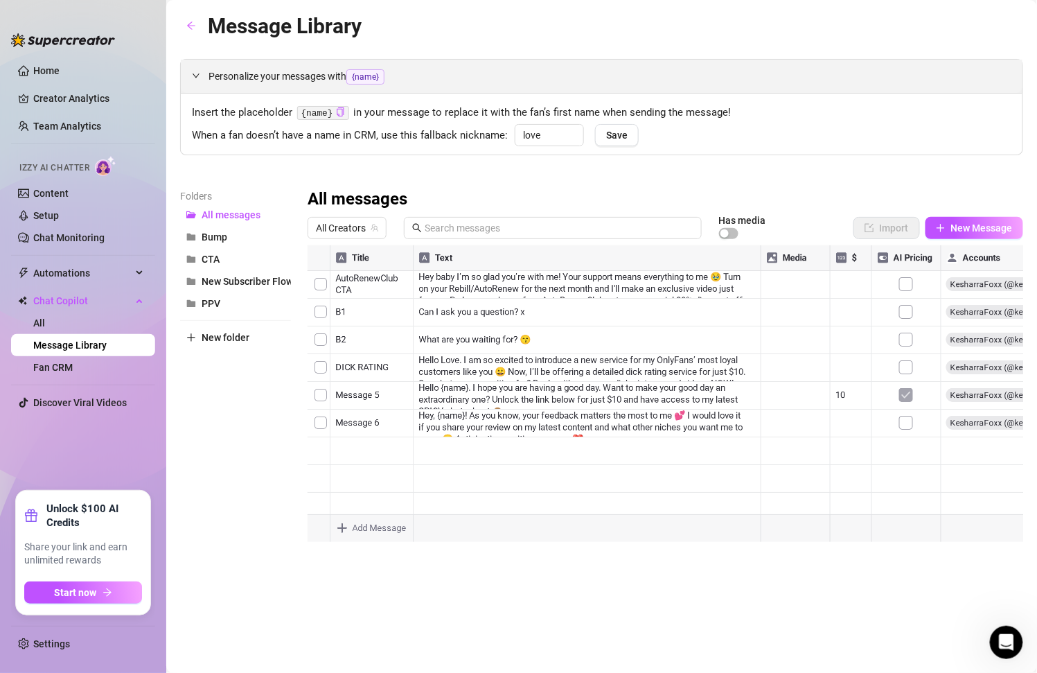
click at [194, 73] on icon "expanded" at bounding box center [196, 75] width 8 height 8
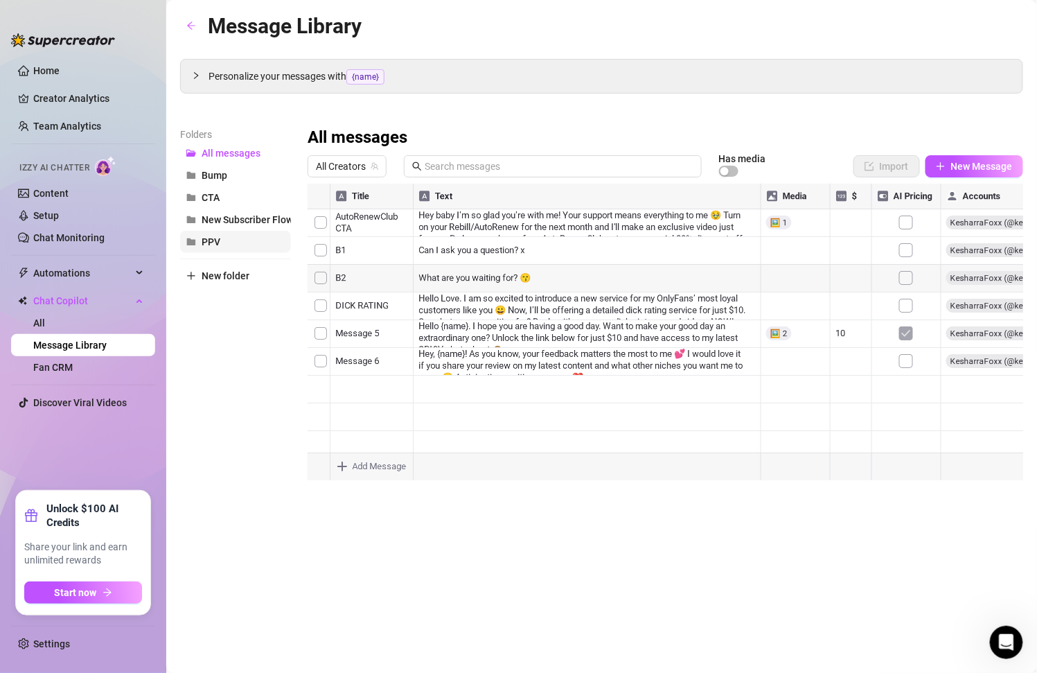
click at [234, 237] on button "PPV" at bounding box center [235, 242] width 111 height 22
click at [236, 182] on button "Bump" at bounding box center [235, 175] width 111 height 22
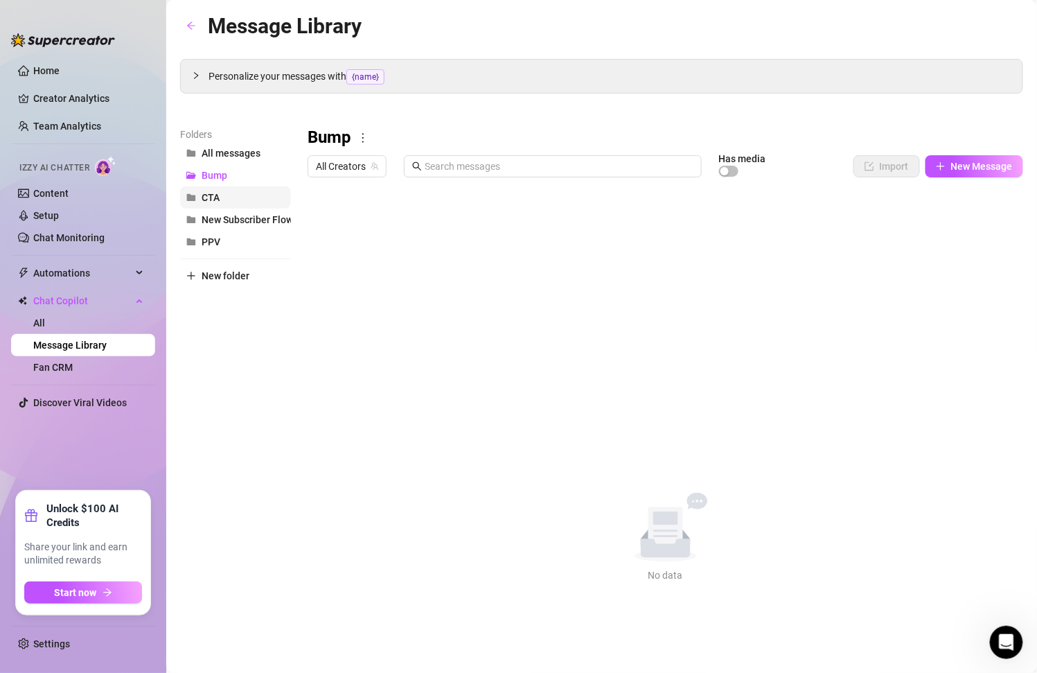
click at [236, 197] on button "CTA" at bounding box center [235, 197] width 111 height 22
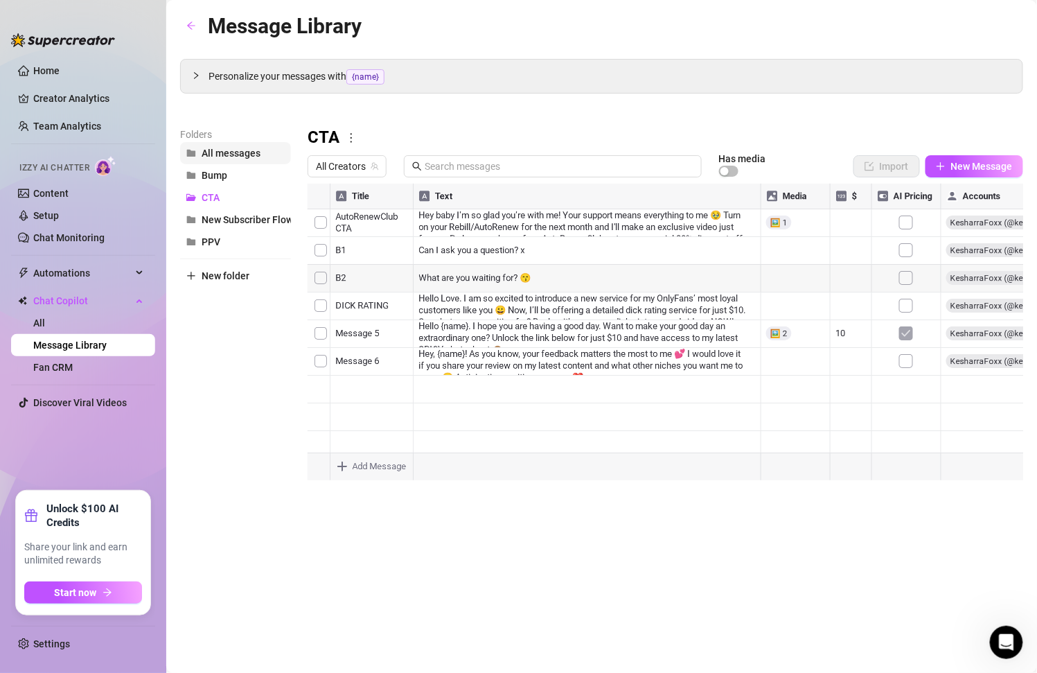
click at [228, 144] on button "All messages" at bounding box center [235, 153] width 111 height 22
click at [122, 271] on span "Automations" at bounding box center [82, 273] width 98 height 22
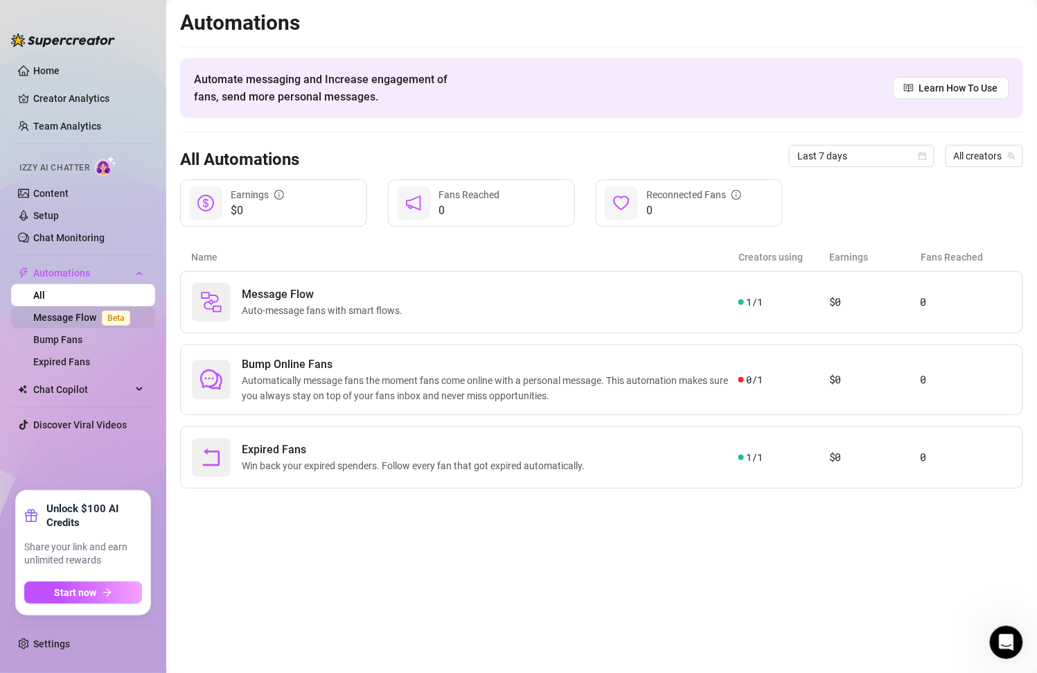
click at [106, 314] on span "Beta" at bounding box center [116, 317] width 28 height 15
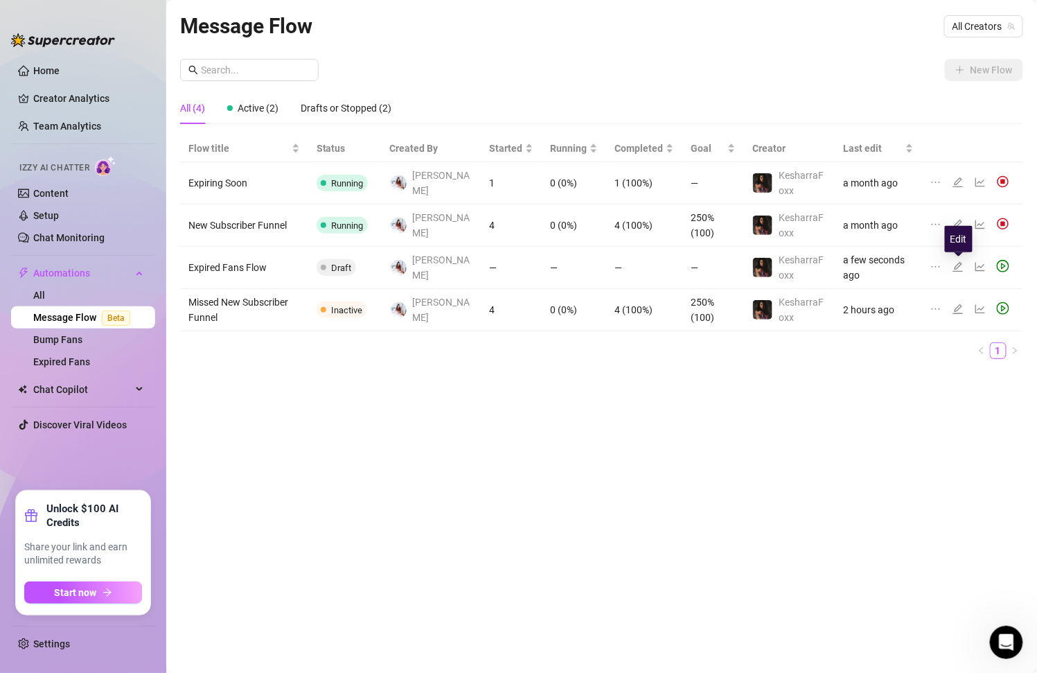
click at [961, 266] on icon "edit" at bounding box center [957, 266] width 11 height 11
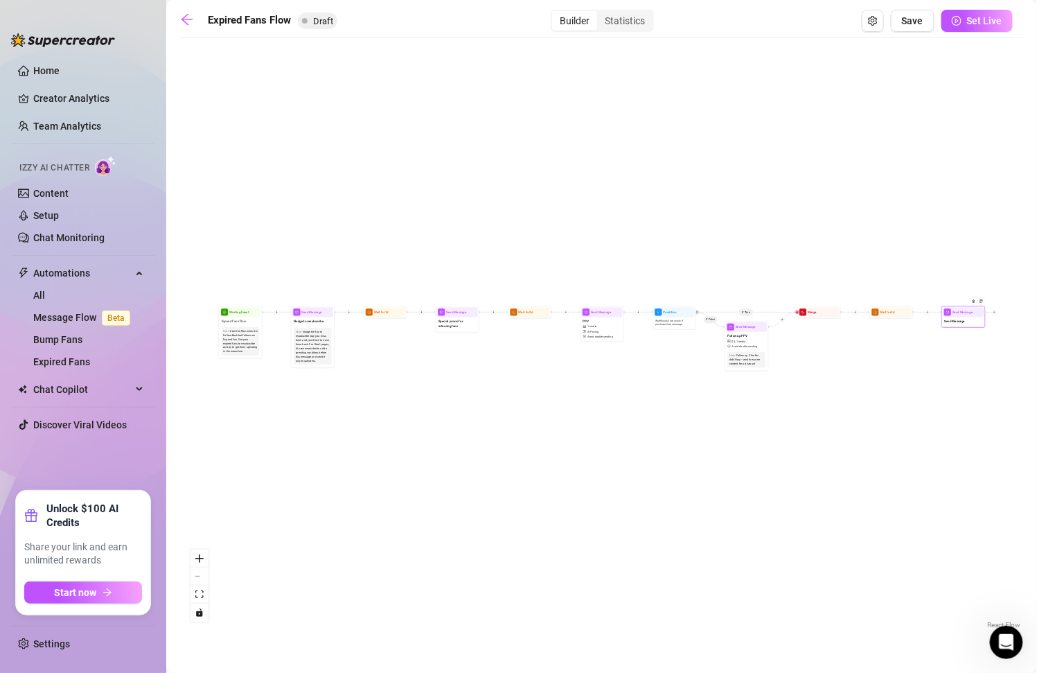
click at [962, 321] on span "Send Message" at bounding box center [955, 321] width 20 height 5
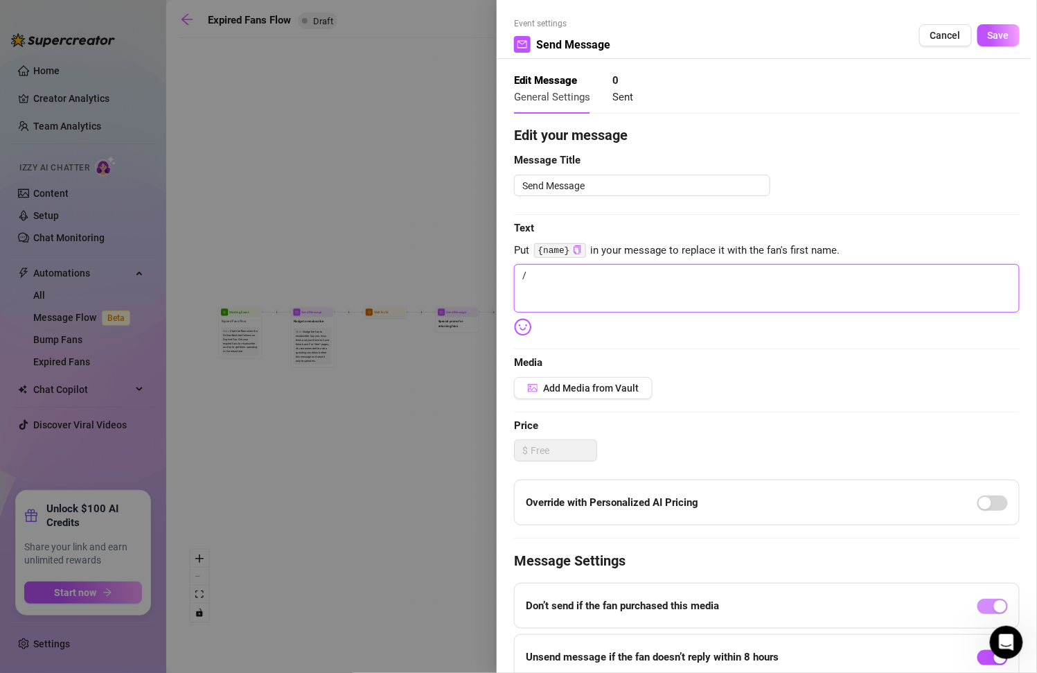
click at [676, 288] on textarea "/" at bounding box center [767, 288] width 506 height 48
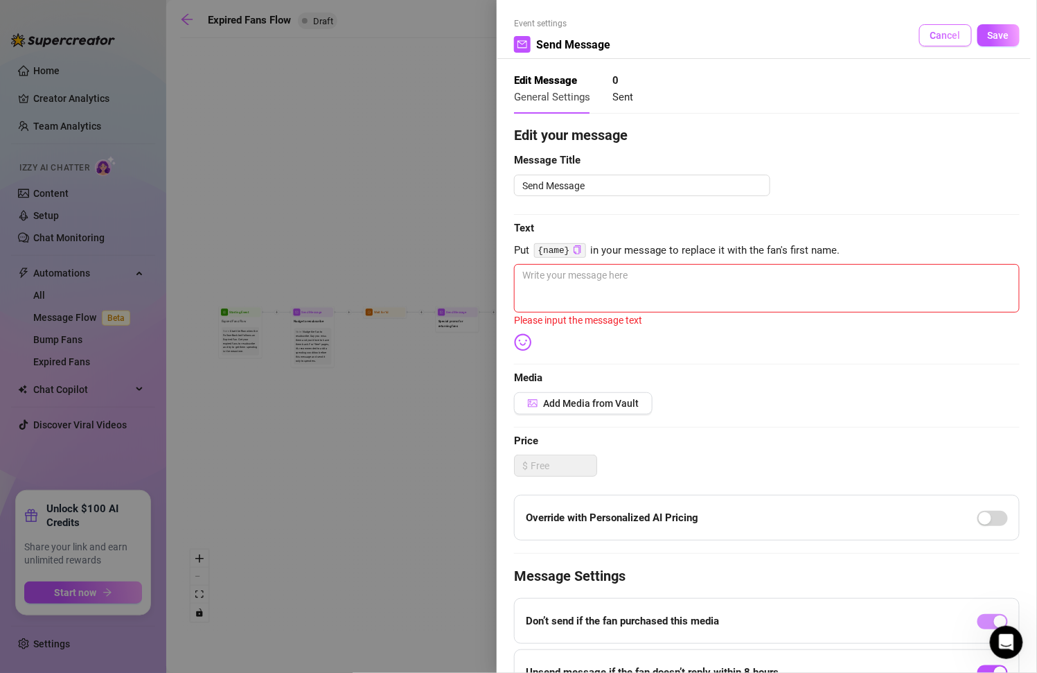
click at [939, 32] on span "Cancel" at bounding box center [945, 35] width 30 height 11
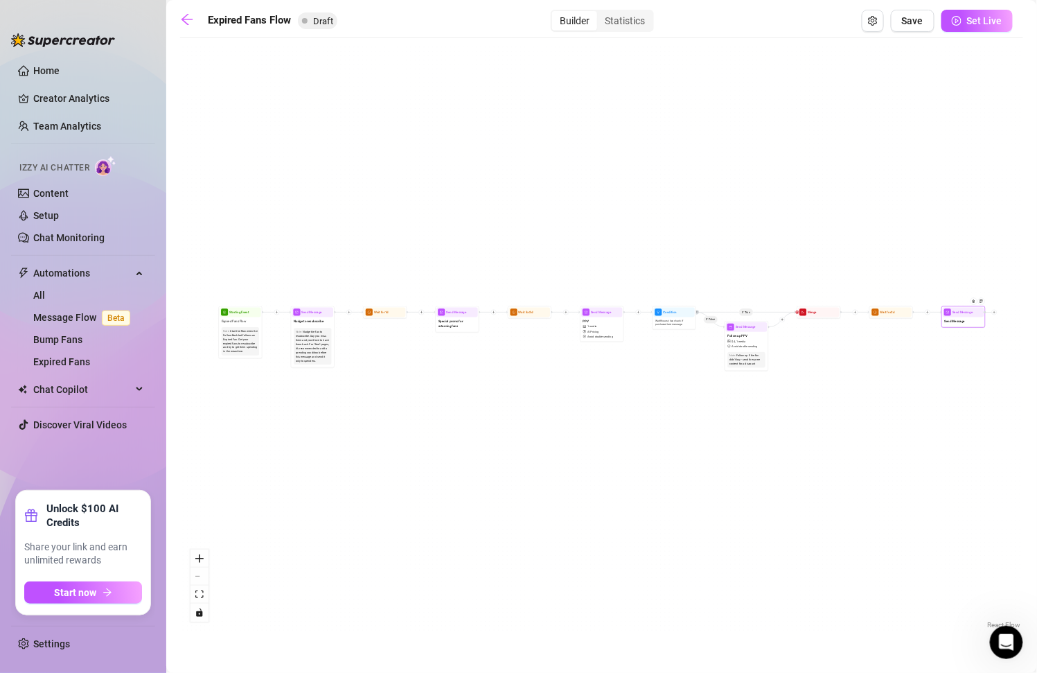
click at [966, 320] on div "Send Message" at bounding box center [963, 321] width 41 height 9
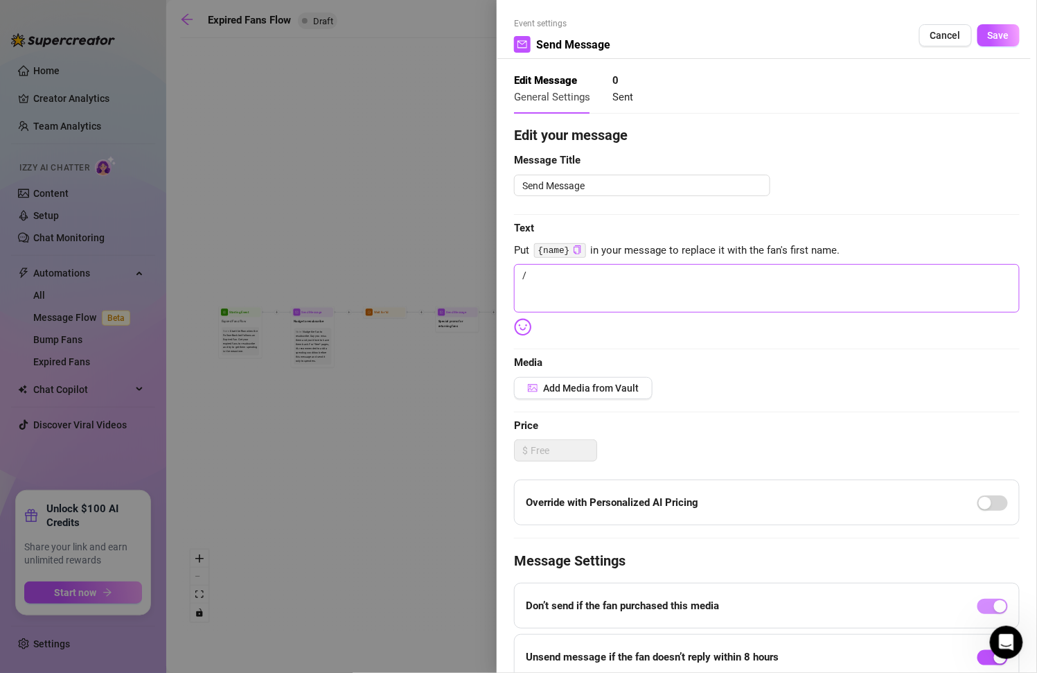
scroll to position [127, 0]
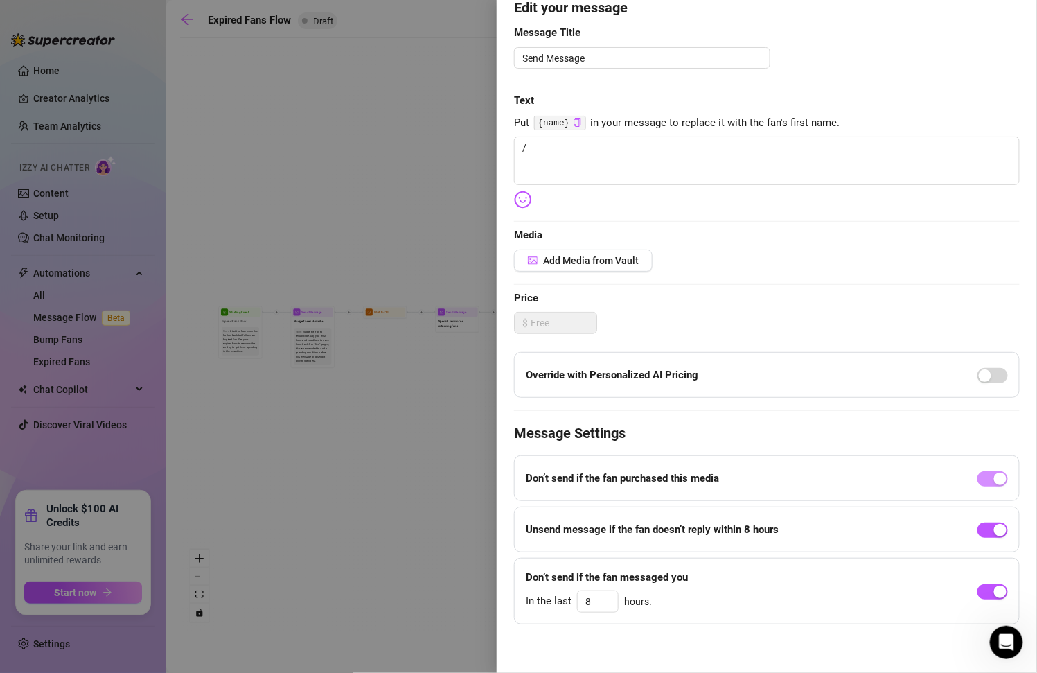
click at [251, 114] on div at bounding box center [518, 336] width 1037 height 673
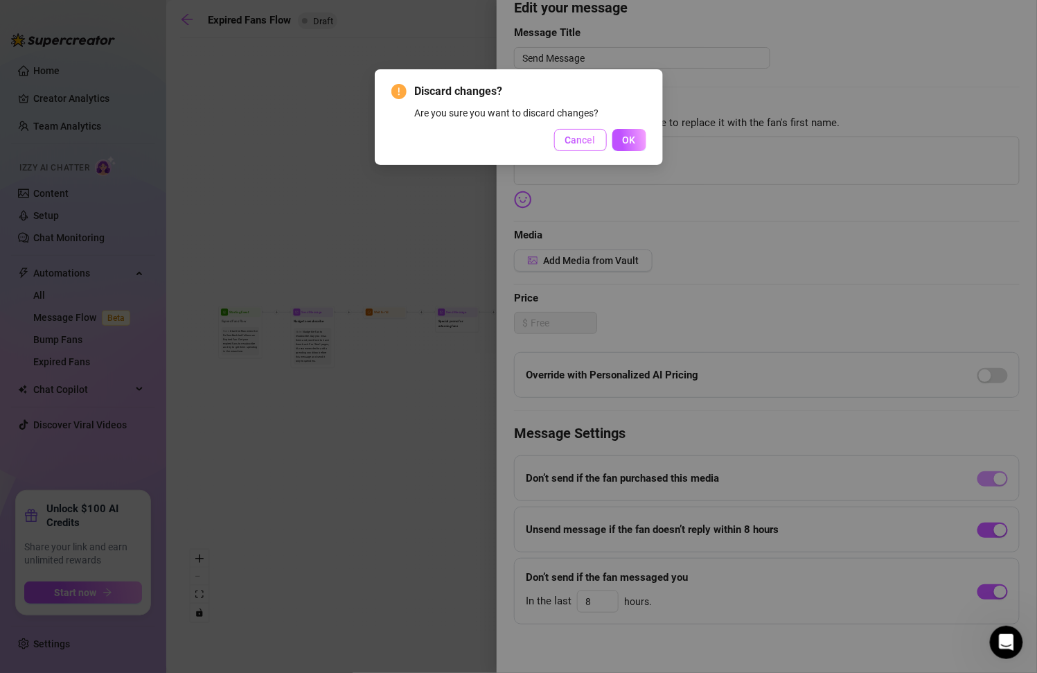
click at [582, 132] on button "Cancel" at bounding box center [580, 140] width 53 height 22
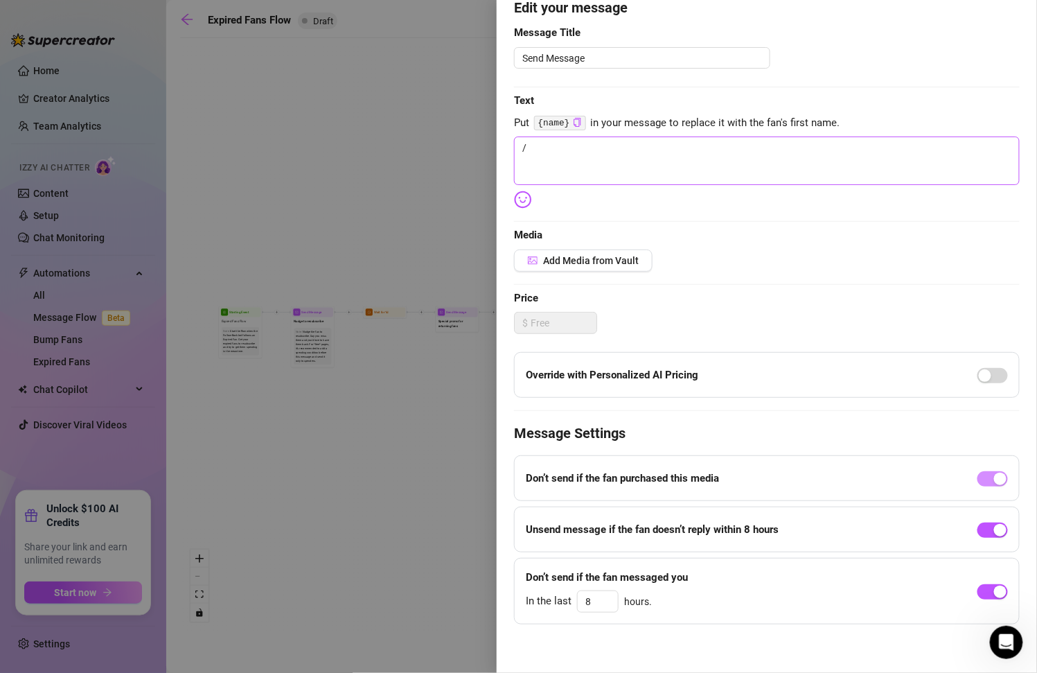
scroll to position [0, 0]
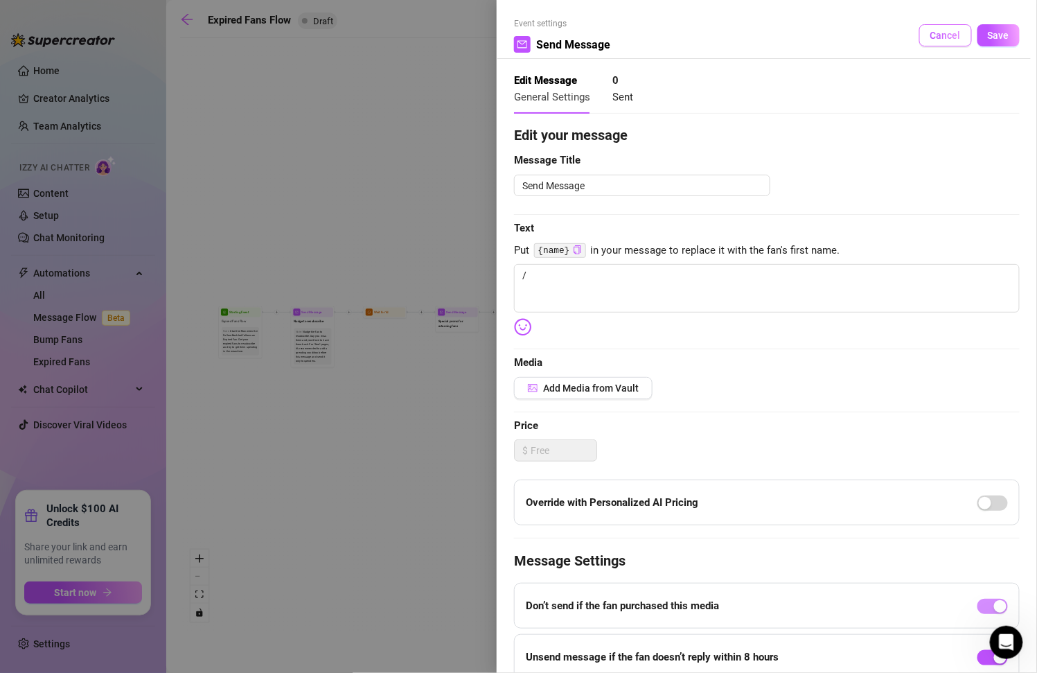
click at [925, 27] on button "Cancel" at bounding box center [945, 35] width 53 height 22
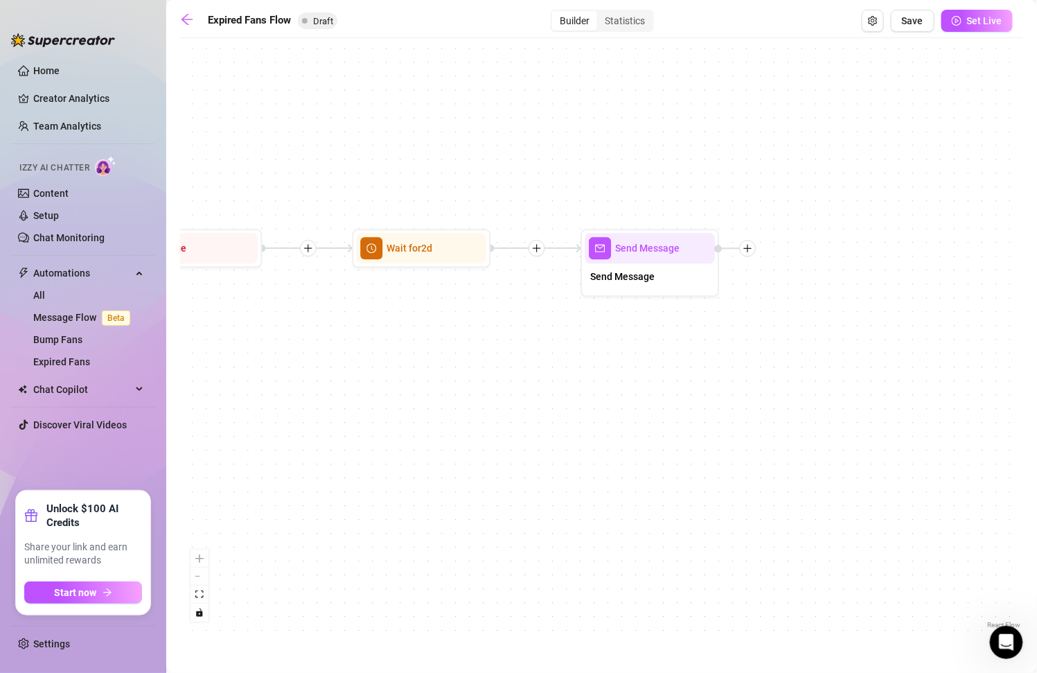
drag, startPoint x: 914, startPoint y: 340, endPoint x: 480, endPoint y: 337, distance: 434.3
click at [483, 337] on div "If True If False Send Message Send Message Wait for 2d Merge Send Message Follo…" at bounding box center [601, 338] width 843 height 587
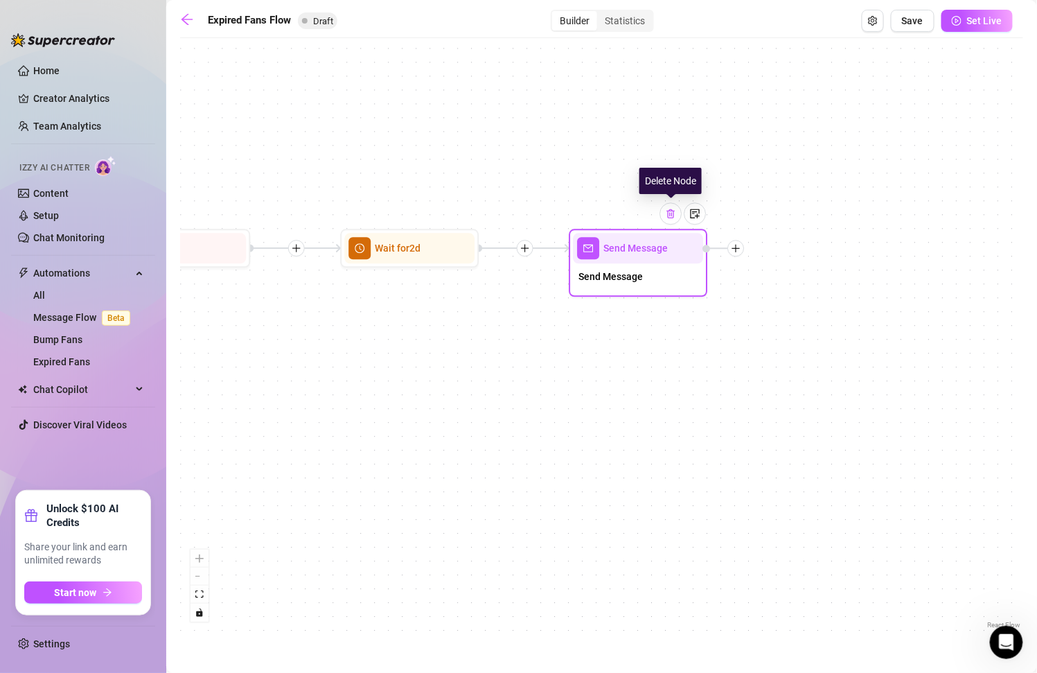
click at [672, 215] on img at bounding box center [670, 213] width 11 height 11
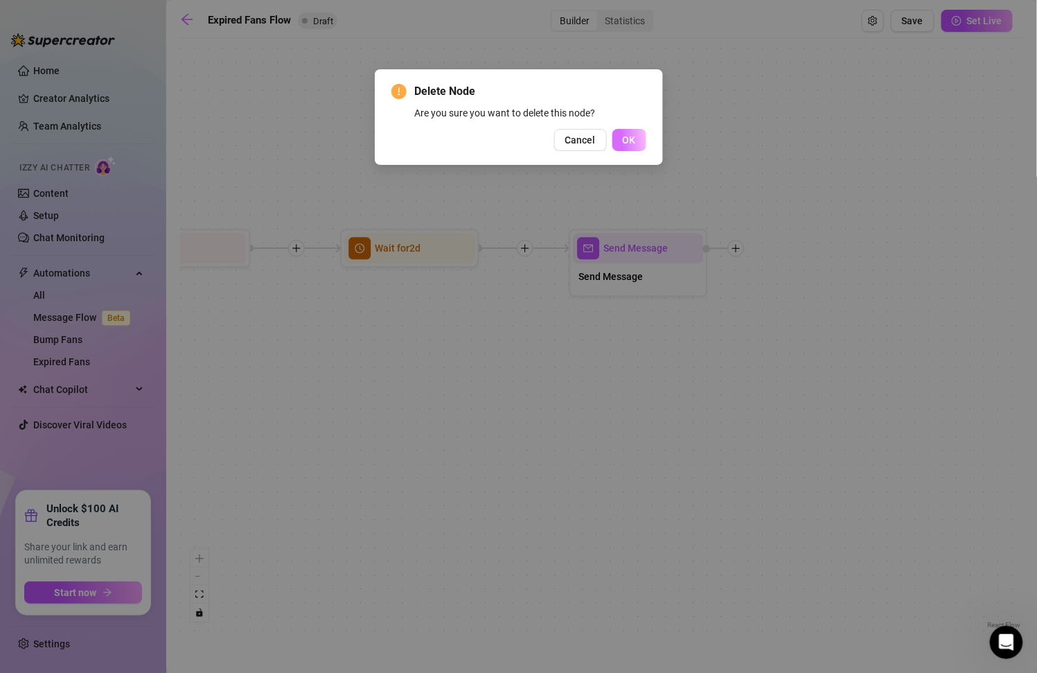
click at [622, 141] on button "OK" at bounding box center [629, 140] width 34 height 22
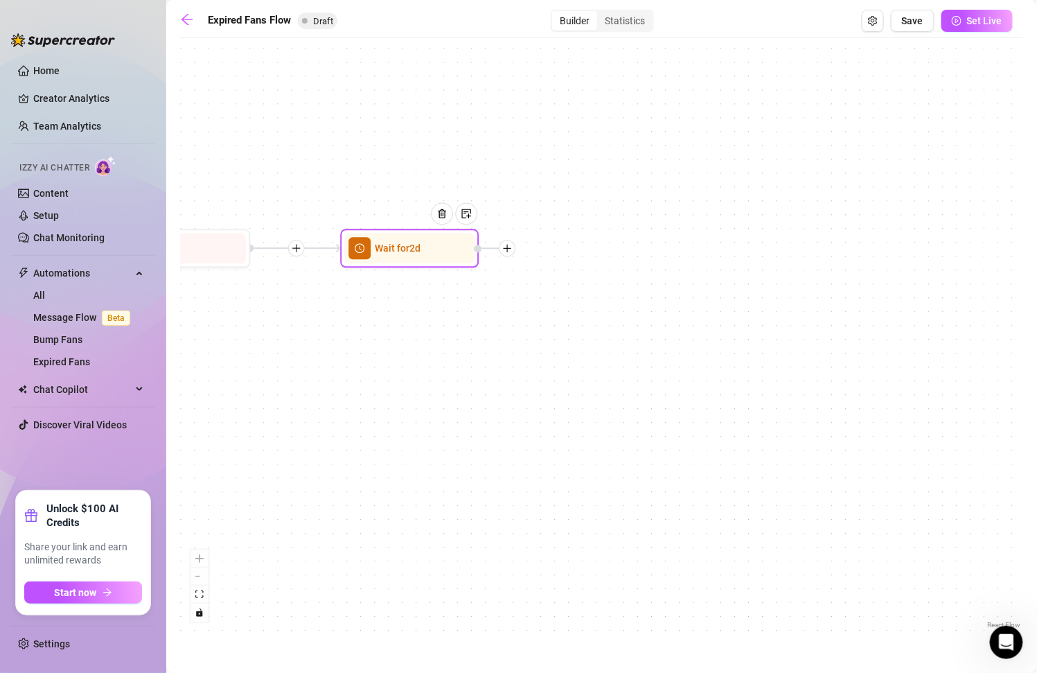
click at [452, 244] on div at bounding box center [447, 223] width 60 height 71
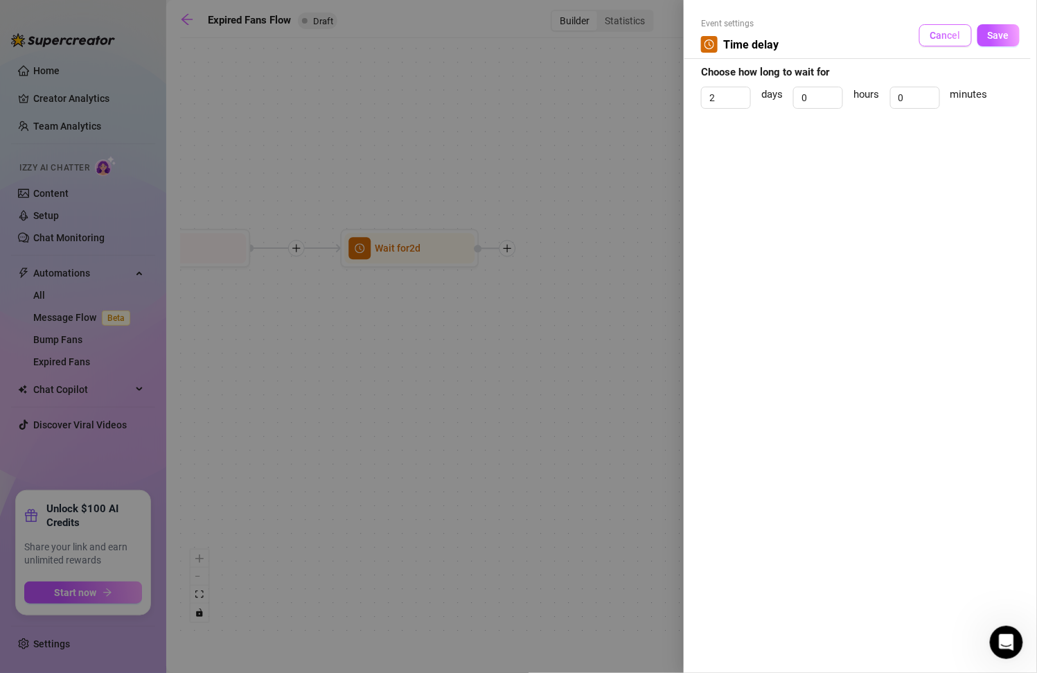
click at [961, 35] on button "Cancel" at bounding box center [945, 35] width 53 height 22
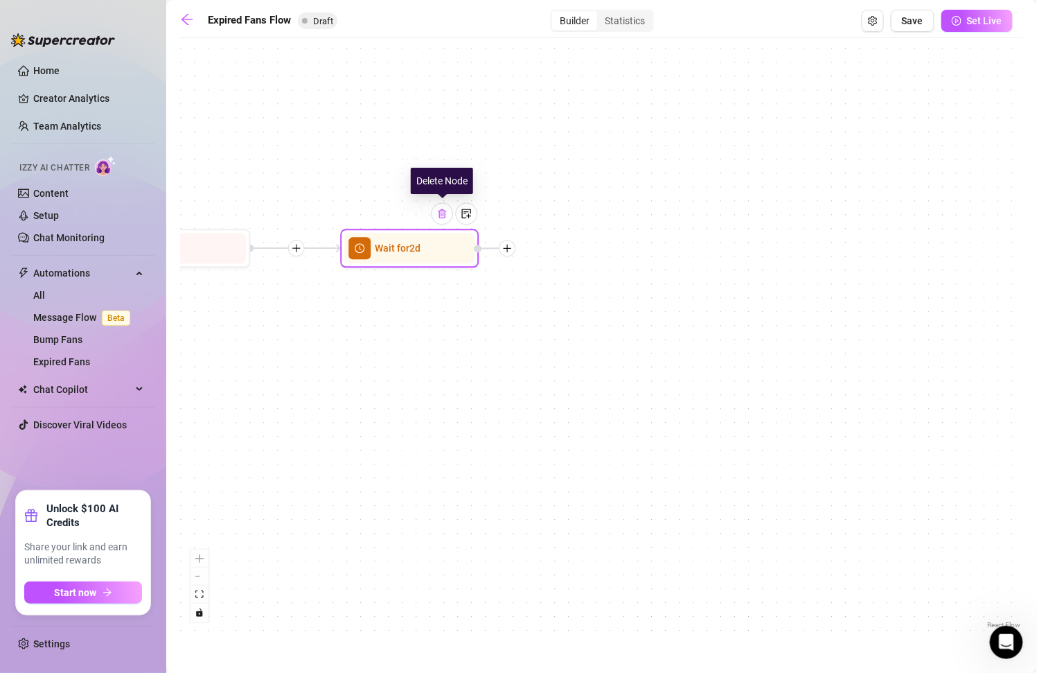
click at [442, 211] on img at bounding box center [441, 213] width 11 height 11
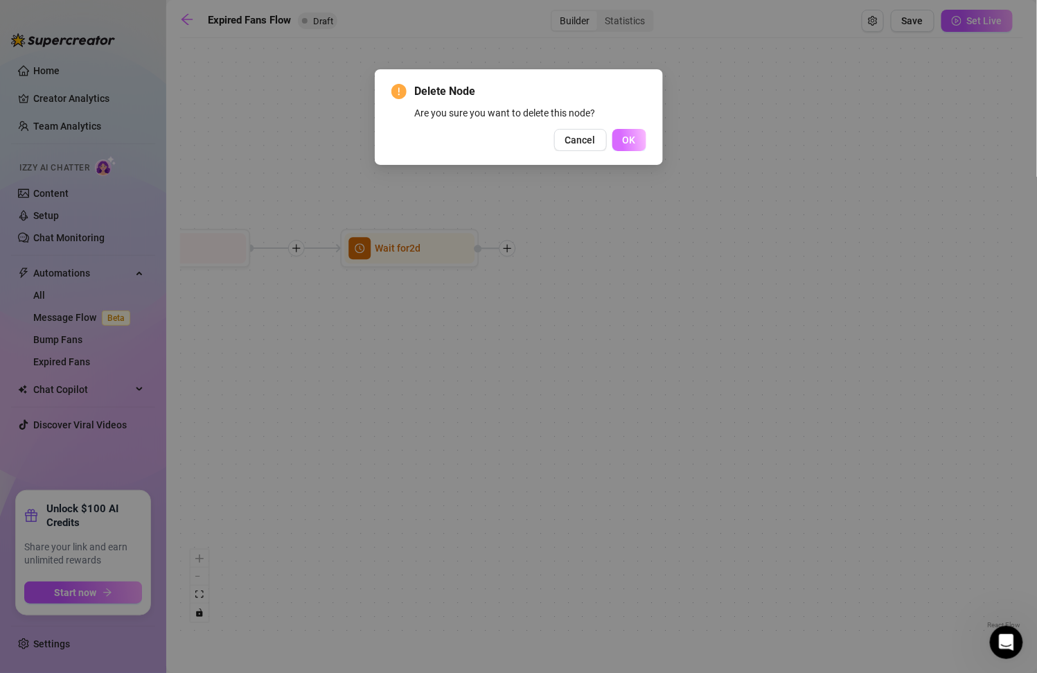
click at [631, 133] on button "OK" at bounding box center [629, 140] width 34 height 22
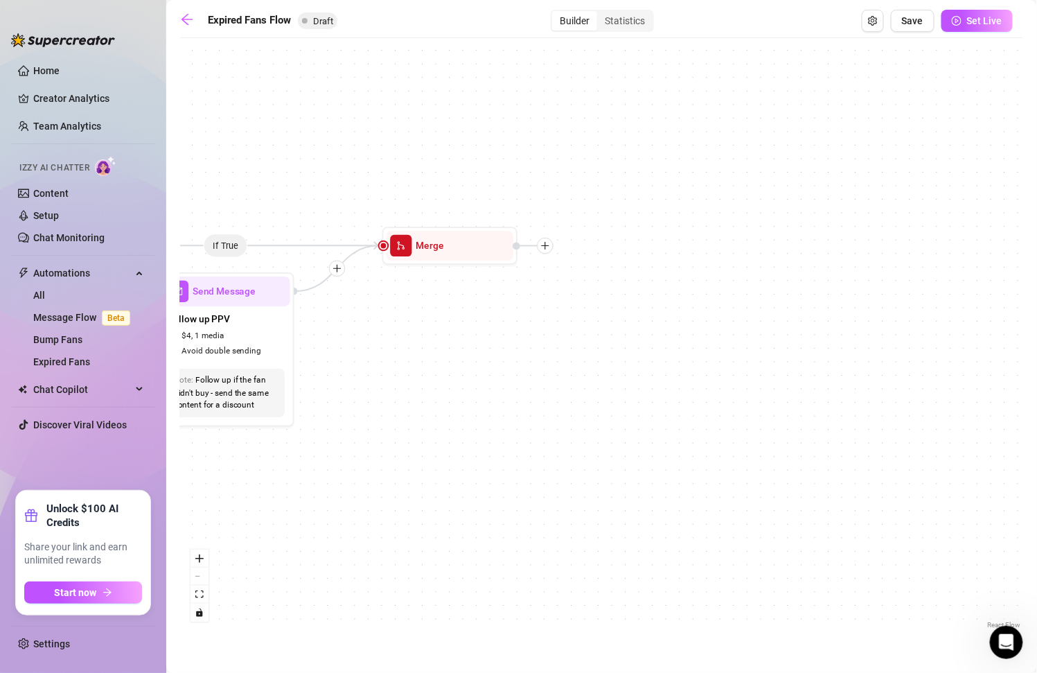
drag, startPoint x: 589, startPoint y: 159, endPoint x: 878, endPoint y: 157, distance: 289.6
click at [878, 158] on div "If True If False Merge Send Message Follow up PPV $ 4 , 1 media Avoid double se…" at bounding box center [601, 338] width 843 height 587
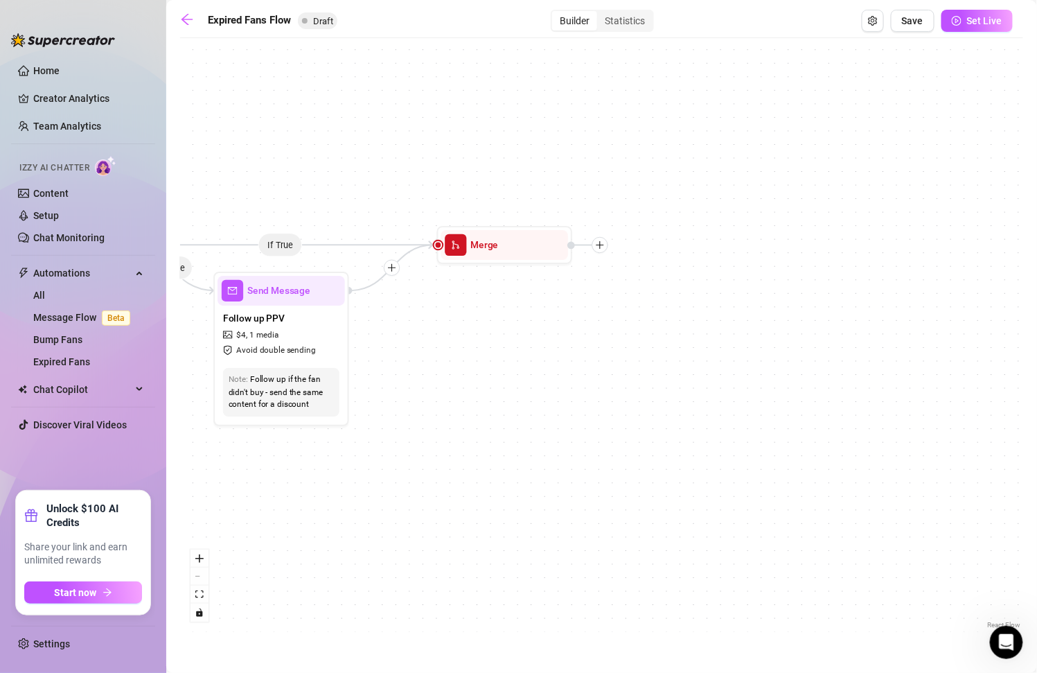
drag, startPoint x: 457, startPoint y: 373, endPoint x: 481, endPoint y: 373, distance: 24.2
click at [481, 373] on div "If True If False Merge Send Message Follow up PPV $ 4 , 1 media Avoid double se…" at bounding box center [601, 338] width 843 height 587
click at [605, 242] on div at bounding box center [600, 245] width 16 height 16
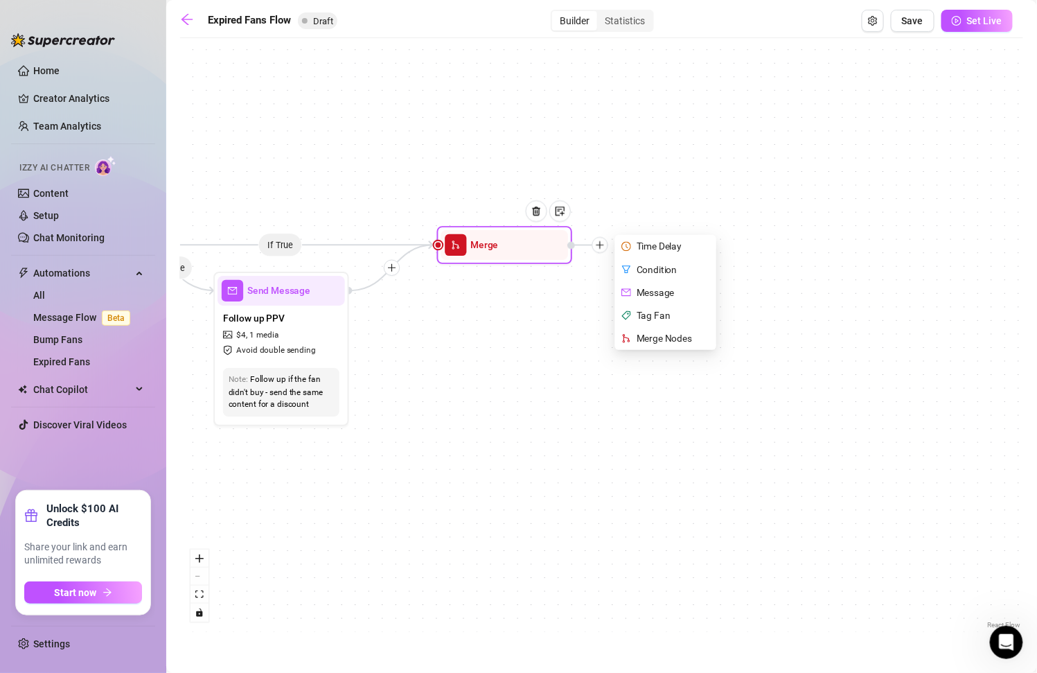
click at [674, 313] on div "Tag Fan" at bounding box center [667, 315] width 99 height 23
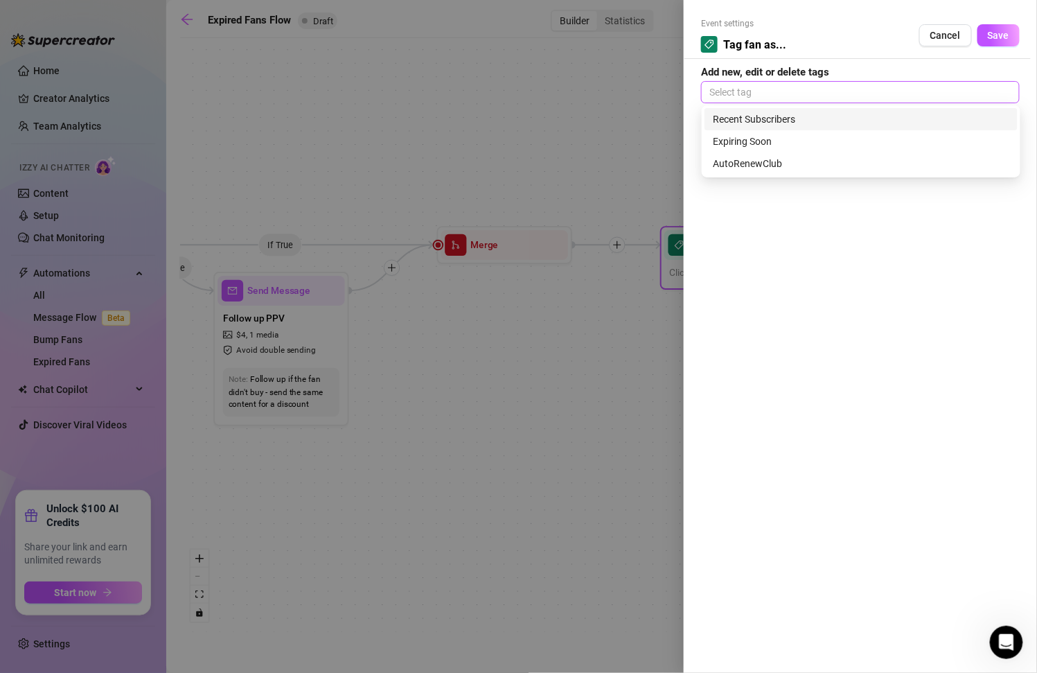
click at [847, 84] on div at bounding box center [860, 91] width 313 height 19
click at [858, 118] on div "Unresponsive" at bounding box center [861, 119] width 296 height 15
click at [840, 44] on div "Event settings Tag fan as... Cancel Save" at bounding box center [860, 38] width 319 height 42
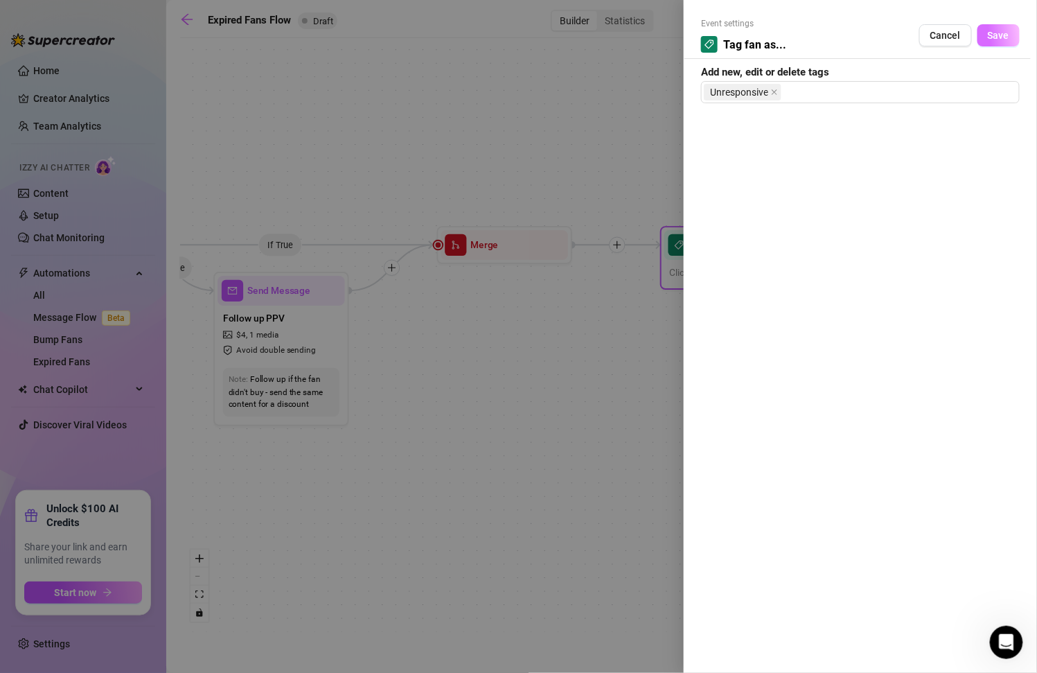
click at [1007, 38] on span "Save" at bounding box center [998, 35] width 21 height 11
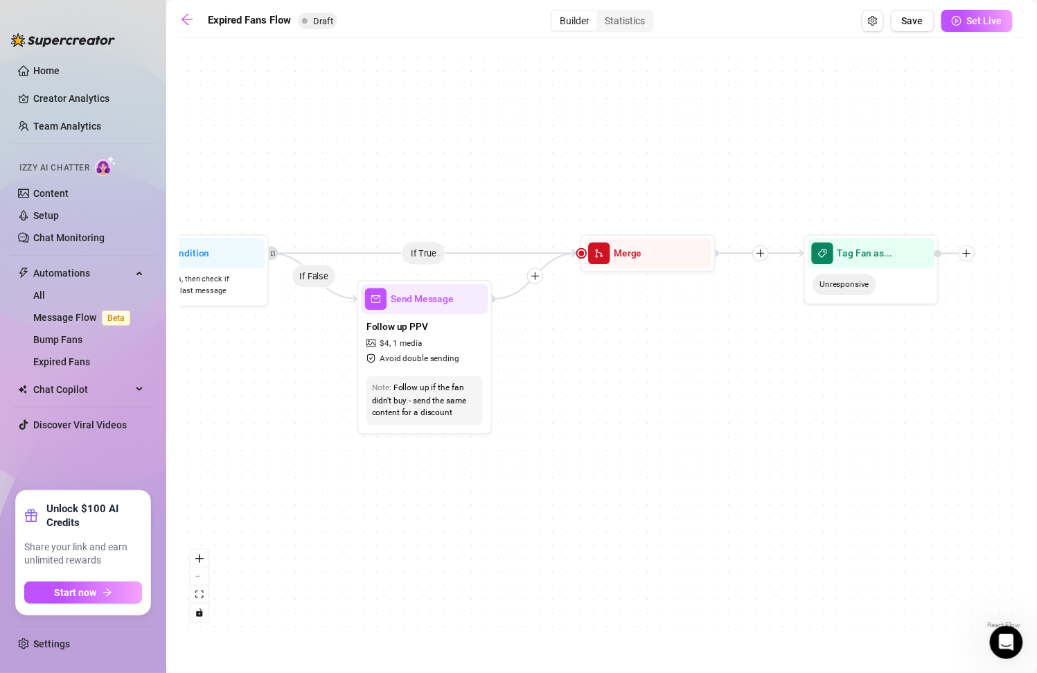
drag, startPoint x: 516, startPoint y: 305, endPoint x: 660, endPoint y: 314, distance: 144.3
click at [660, 314] on div "If True If False Tag Fan as... Unresponsive Merge Send Message Follow up PPV $ …" at bounding box center [601, 338] width 843 height 587
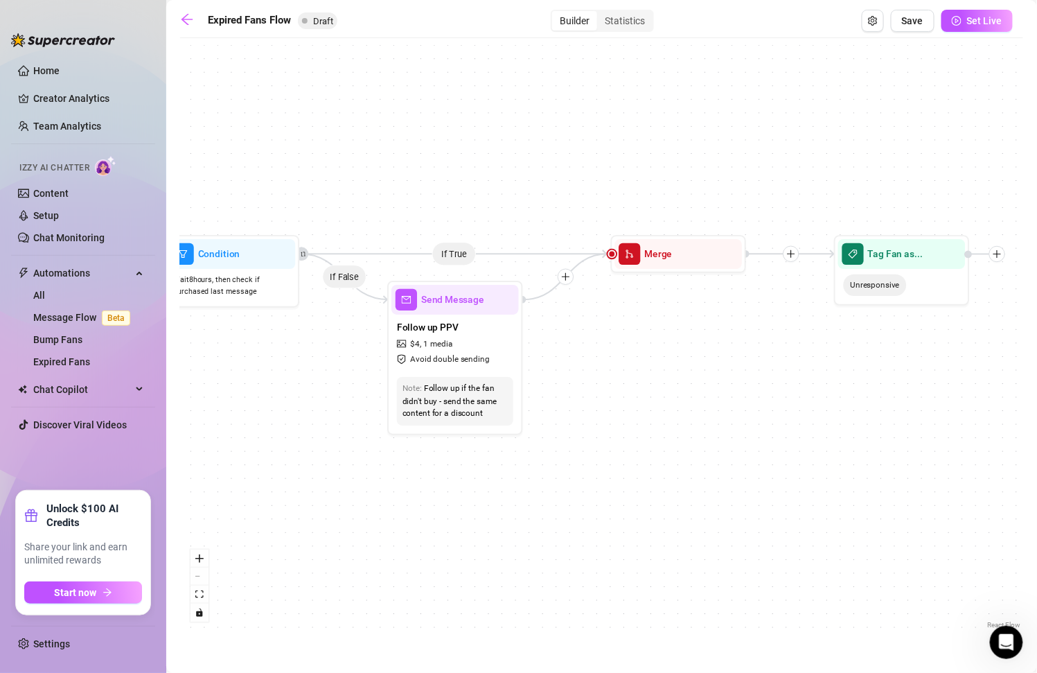
drag, startPoint x: 581, startPoint y: 336, endPoint x: 613, endPoint y: 337, distance: 31.9
click at [613, 337] on div "If True If False Tag Fan as... Unresponsive Merge Send Message Follow up PPV $ …" at bounding box center [601, 338] width 843 height 587
click at [795, 254] on icon "plus" at bounding box center [794, 254] width 8 height 1
click at [853, 276] on div "Condition" at bounding box center [858, 278] width 99 height 23
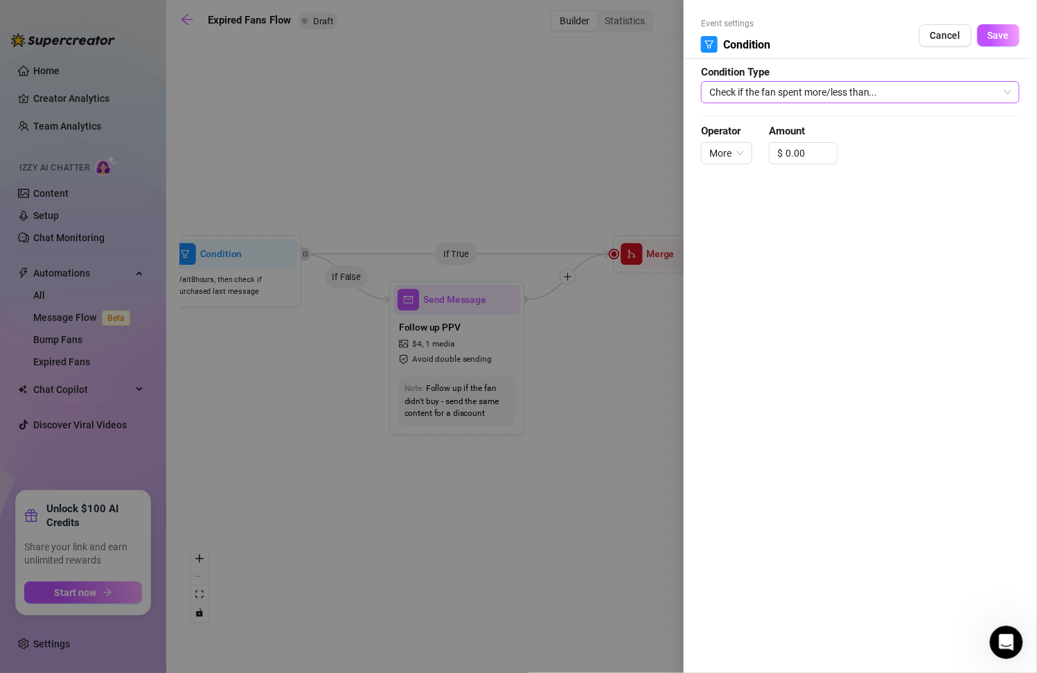
click at [843, 95] on span "Check if the fan spent more/less than..." at bounding box center [860, 92] width 302 height 21
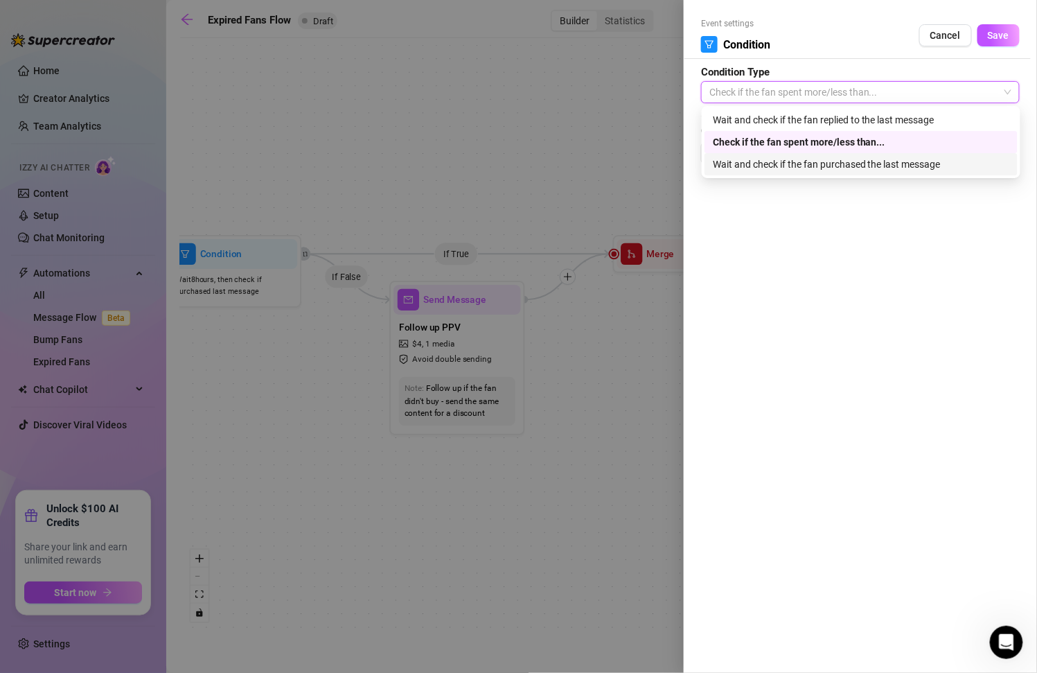
click at [914, 170] on div "Wait and check if the fan purchased the last message" at bounding box center [861, 164] width 296 height 15
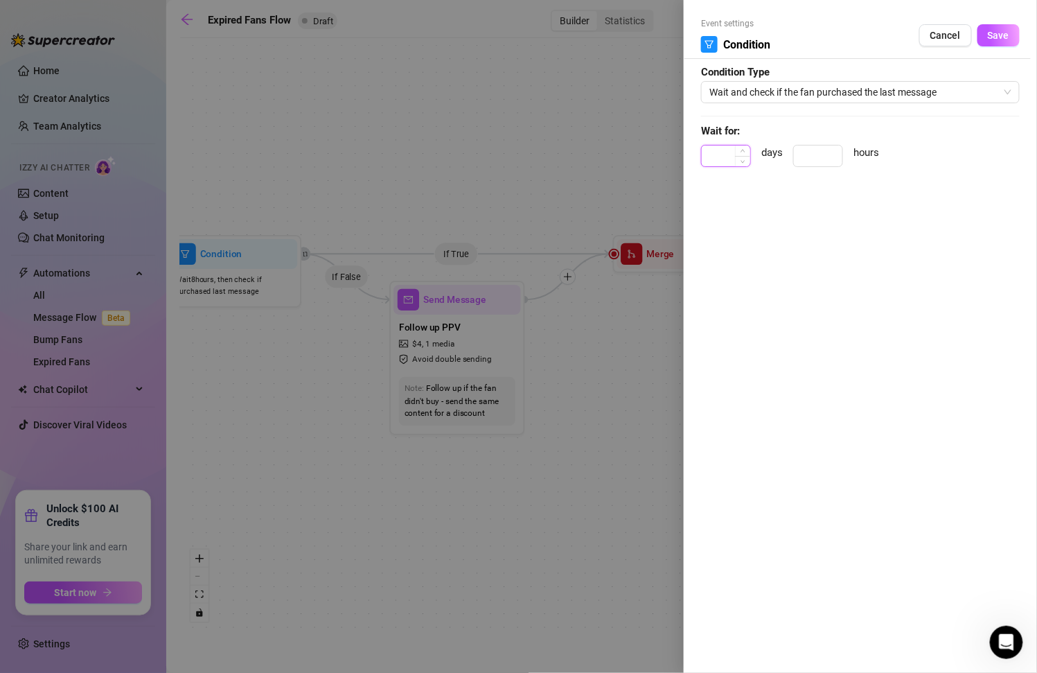
click at [734, 155] on input at bounding box center [726, 155] width 48 height 21
click at [993, 37] on span "Save" at bounding box center [998, 35] width 21 height 11
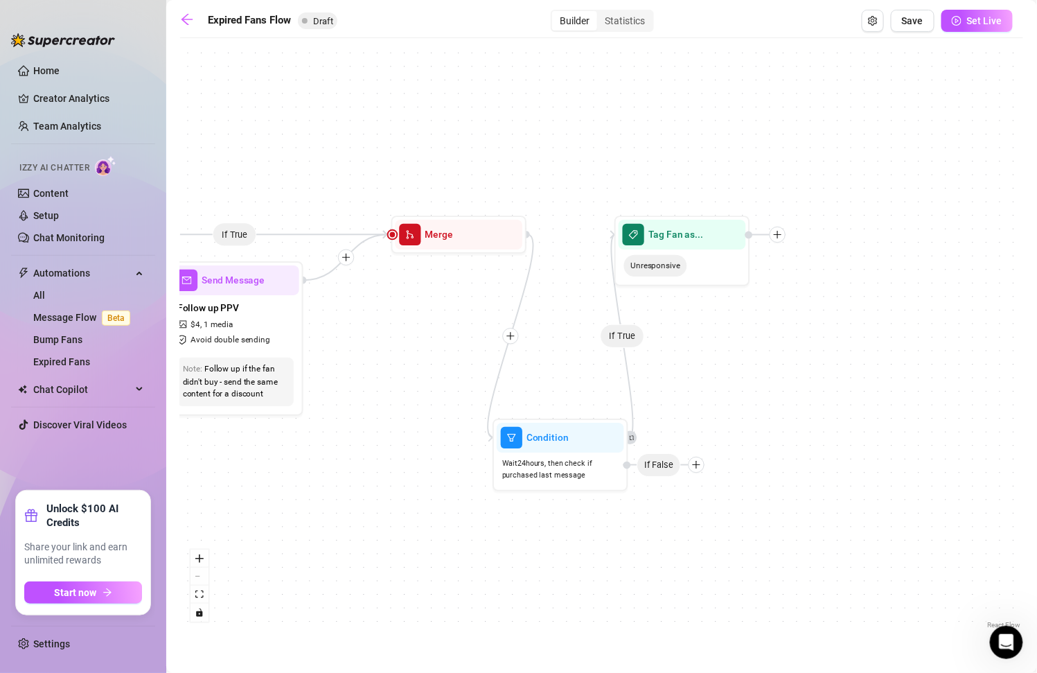
drag, startPoint x: 784, startPoint y: 323, endPoint x: 555, endPoint y: 303, distance: 230.1
click at [555, 303] on div "If True If False If True Condition Wait 24 hours, then check if purchased last …" at bounding box center [601, 338] width 843 height 587
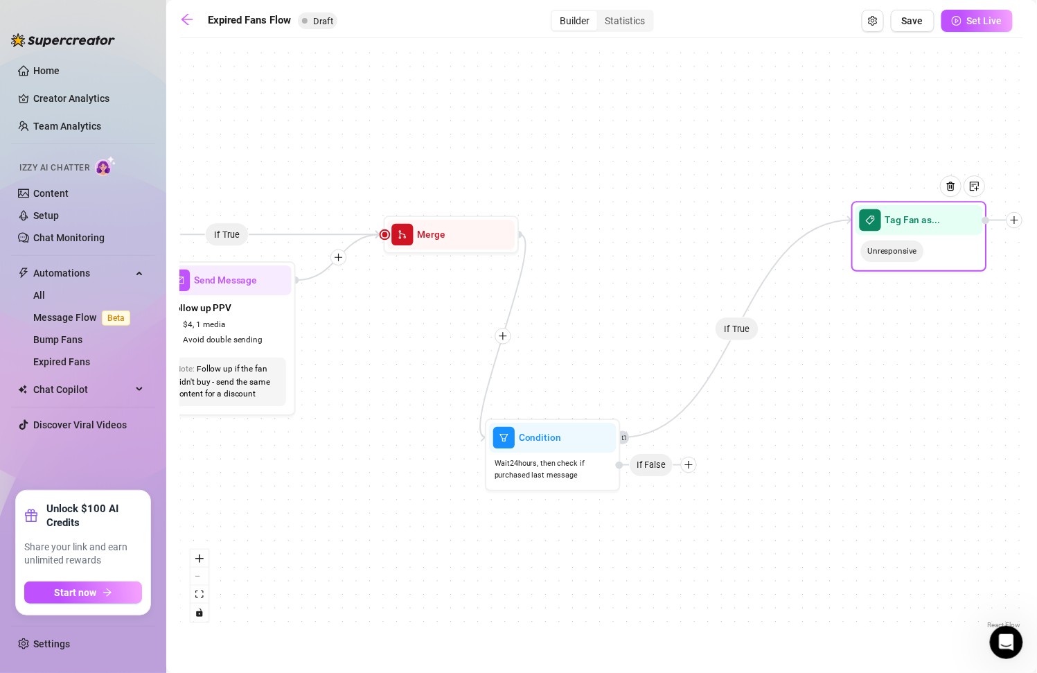
drag, startPoint x: 662, startPoint y: 246, endPoint x: 907, endPoint y: 232, distance: 245.6
click at [907, 232] on div "Tag Fan as..." at bounding box center [918, 220] width 127 height 30
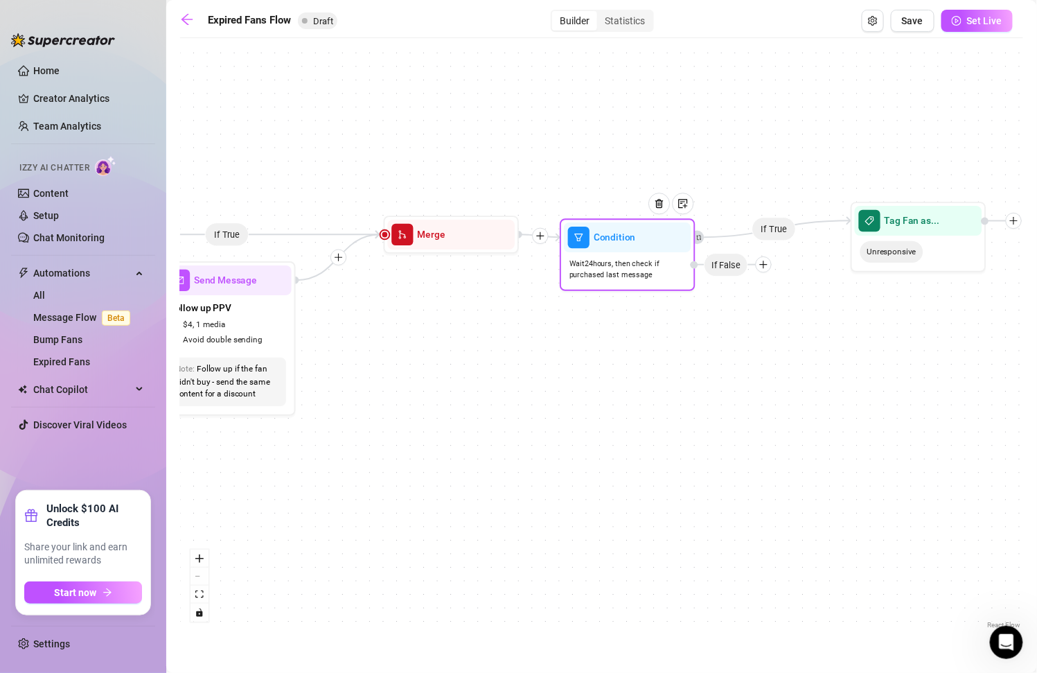
drag, startPoint x: 532, startPoint y: 443, endPoint x: 608, endPoint y: 243, distance: 214.0
click at [607, 243] on span "Condition" at bounding box center [615, 237] width 42 height 15
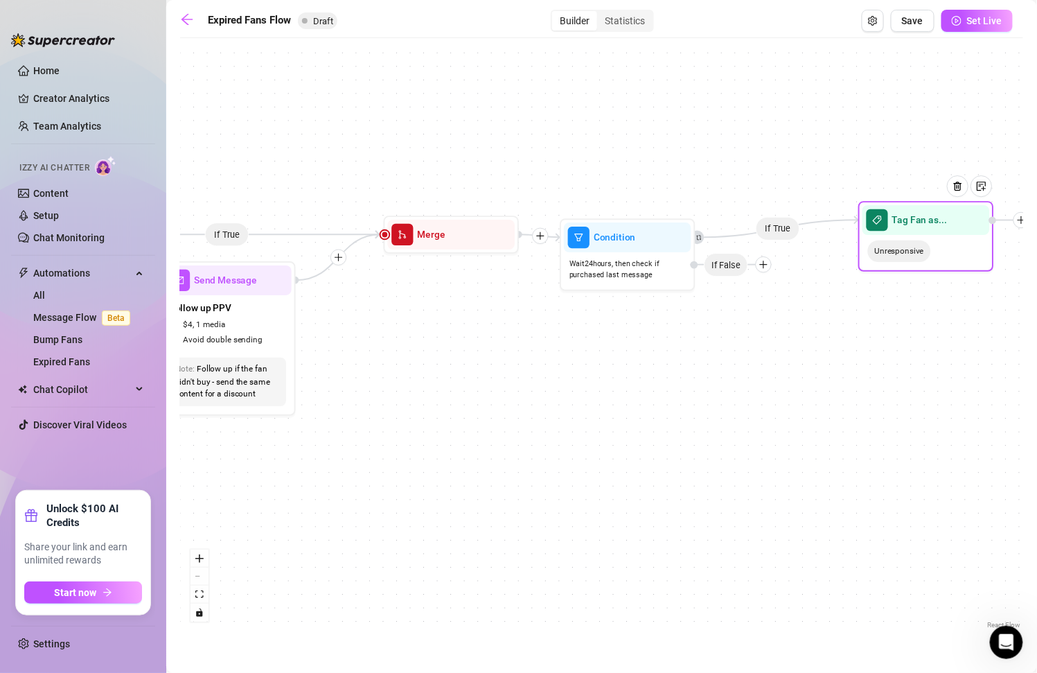
drag, startPoint x: 860, startPoint y: 237, endPoint x: 861, endPoint y: 227, distance: 10.4
click at [862, 235] on div "Unresponsive" at bounding box center [925, 251] width 127 height 33
click at [770, 224] on icon "Edge from f64ce4e1-81f6-4419-a7e4-195568290450 to bf6e50ae-d31b-46b2-bae4-0b426…" at bounding box center [775, 223] width 158 height 27
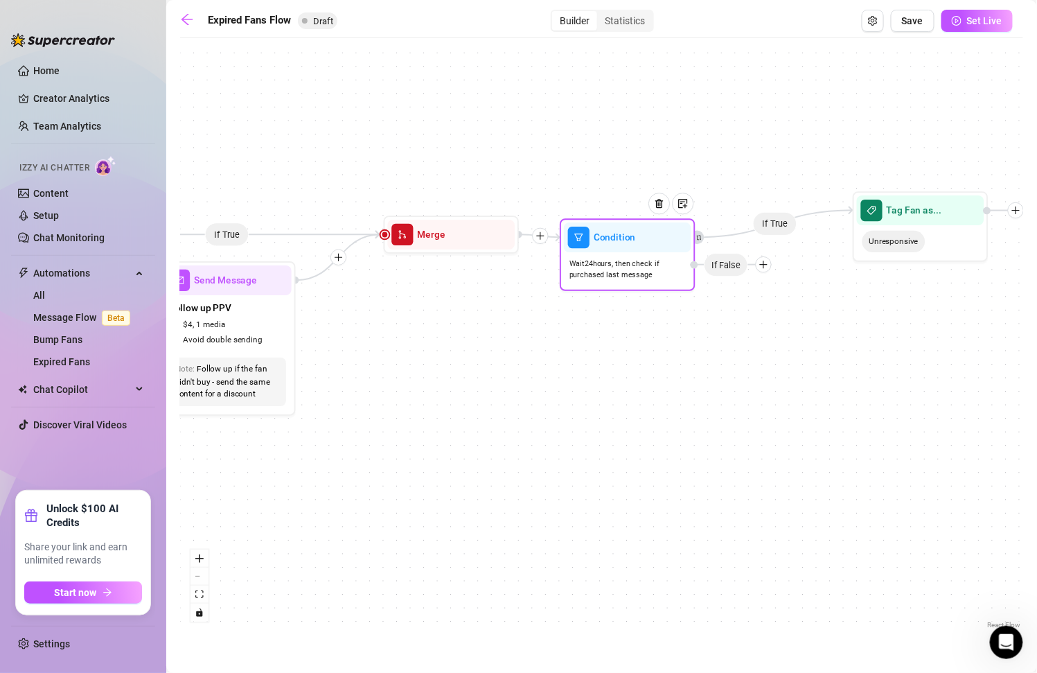
click at [736, 266] on span "If False" at bounding box center [726, 265] width 44 height 24
click at [764, 266] on icon "plus" at bounding box center [763, 264] width 1 height 8
click at [790, 331] on div "Tag Fan" at bounding box center [790, 334] width 99 height 23
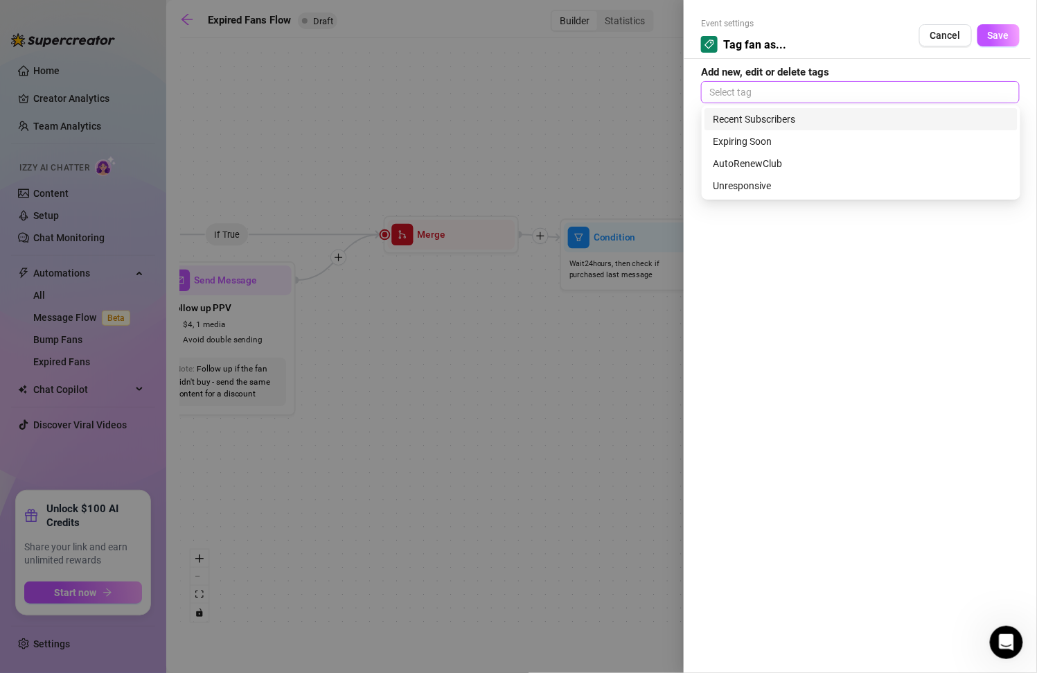
click at [796, 100] on div at bounding box center [860, 91] width 313 height 19
click at [810, 180] on div "Unresponsive" at bounding box center [861, 185] width 296 height 15
click at [1004, 33] on span "Save" at bounding box center [998, 35] width 21 height 11
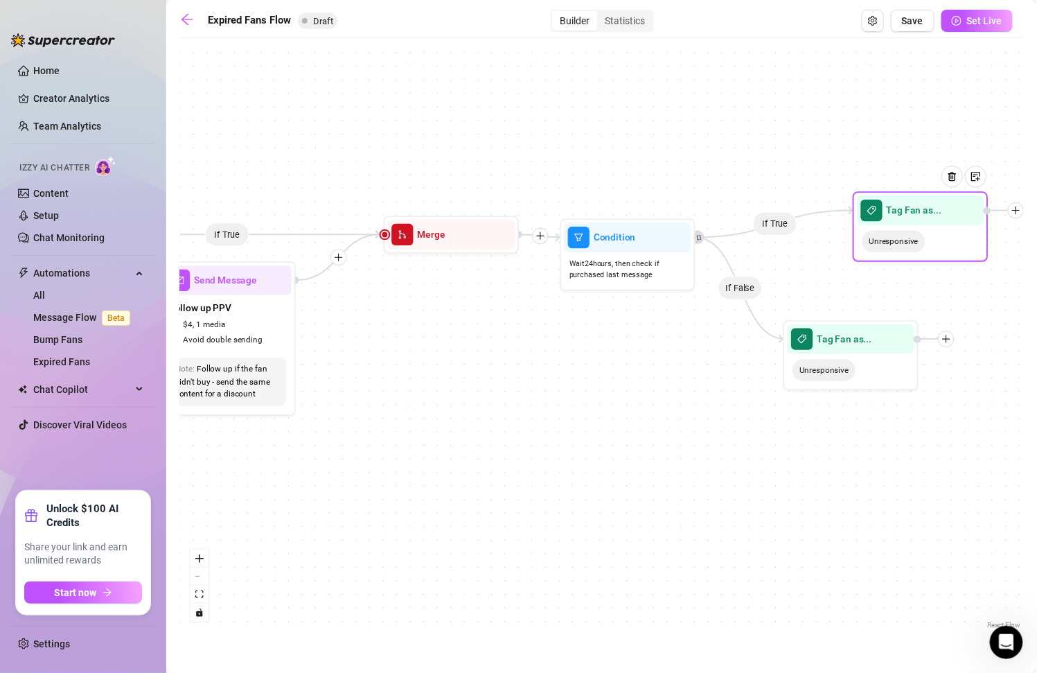
click at [898, 245] on span "Unresponsive" at bounding box center [893, 241] width 63 height 21
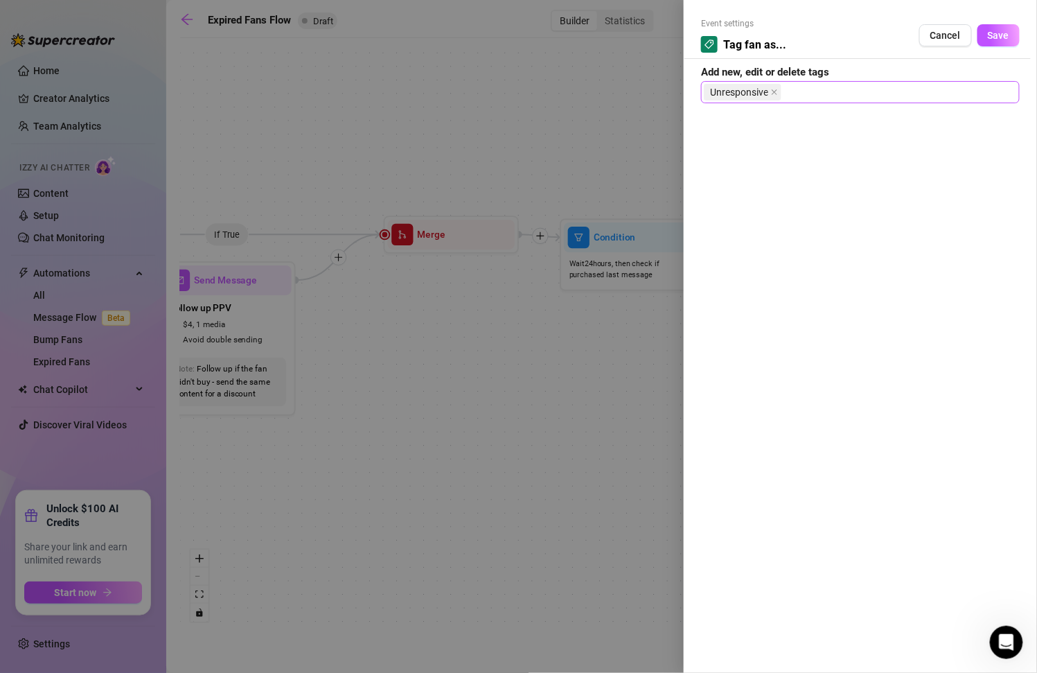
click at [824, 85] on div "Unresponsive" at bounding box center [860, 91] width 313 height 19
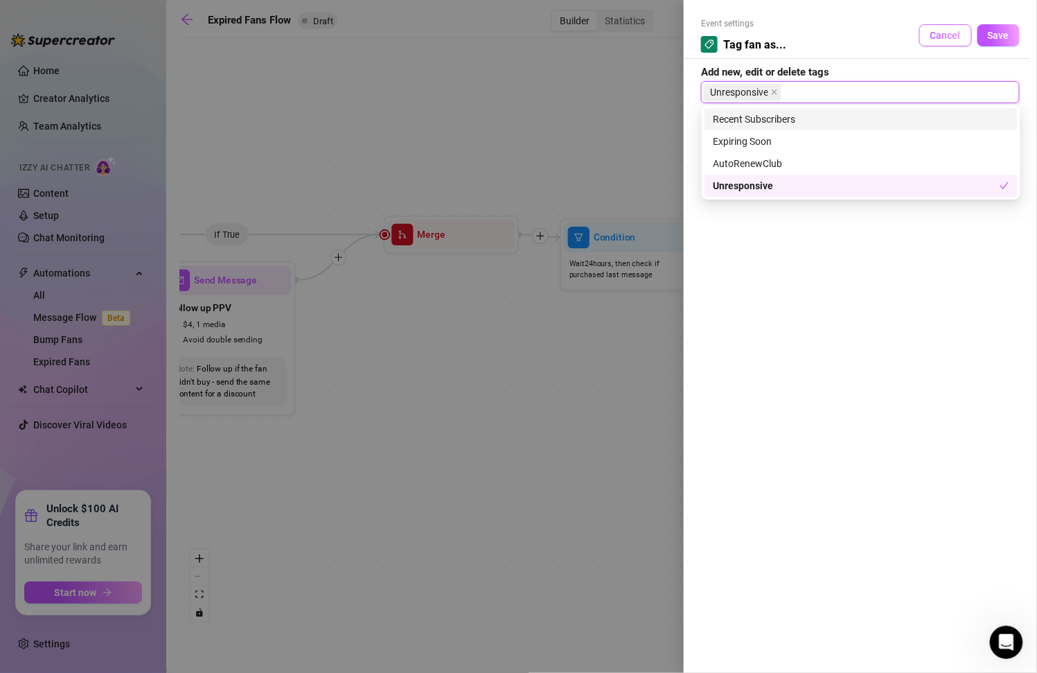
click at [942, 35] on span "Cancel" at bounding box center [945, 35] width 30 height 11
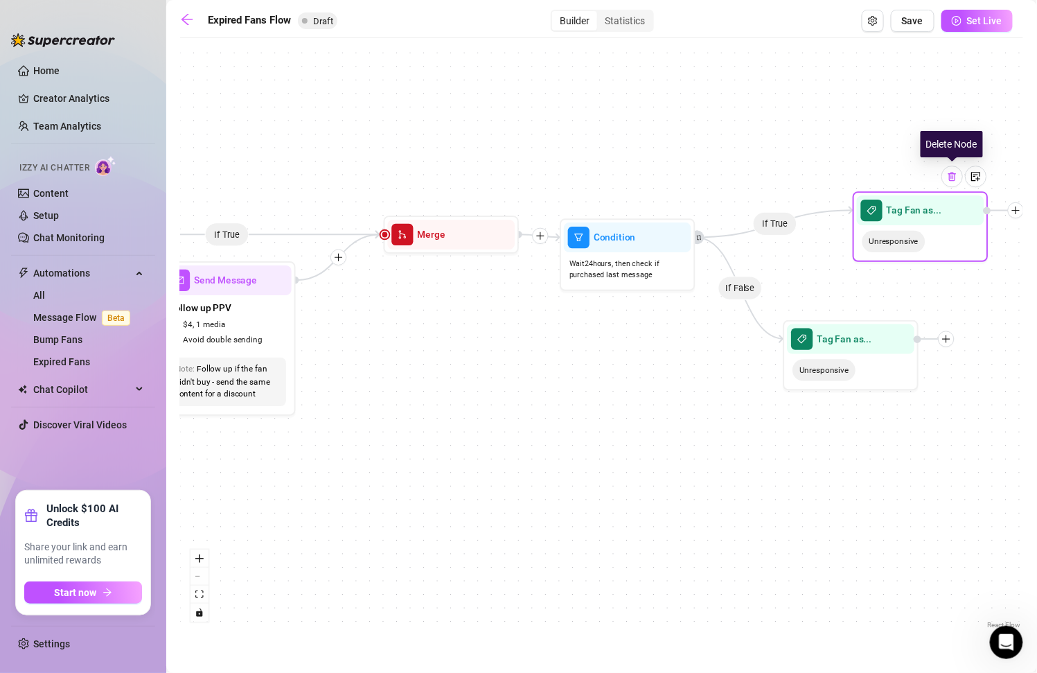
click at [952, 179] on img at bounding box center [952, 176] width 11 height 11
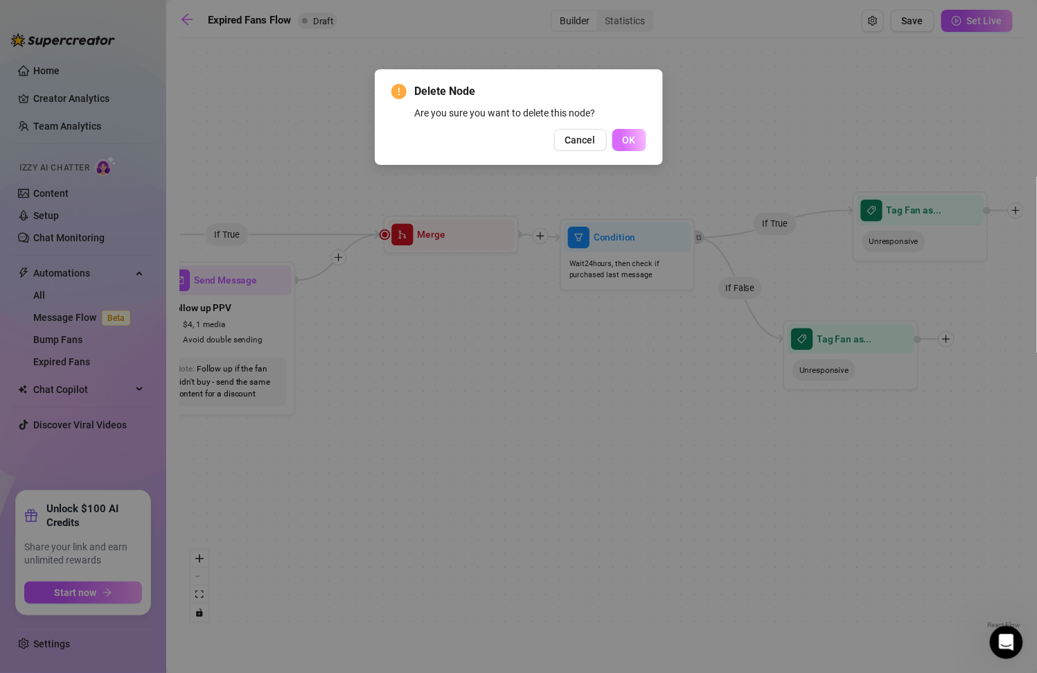
click at [621, 138] on button "OK" at bounding box center [629, 140] width 34 height 22
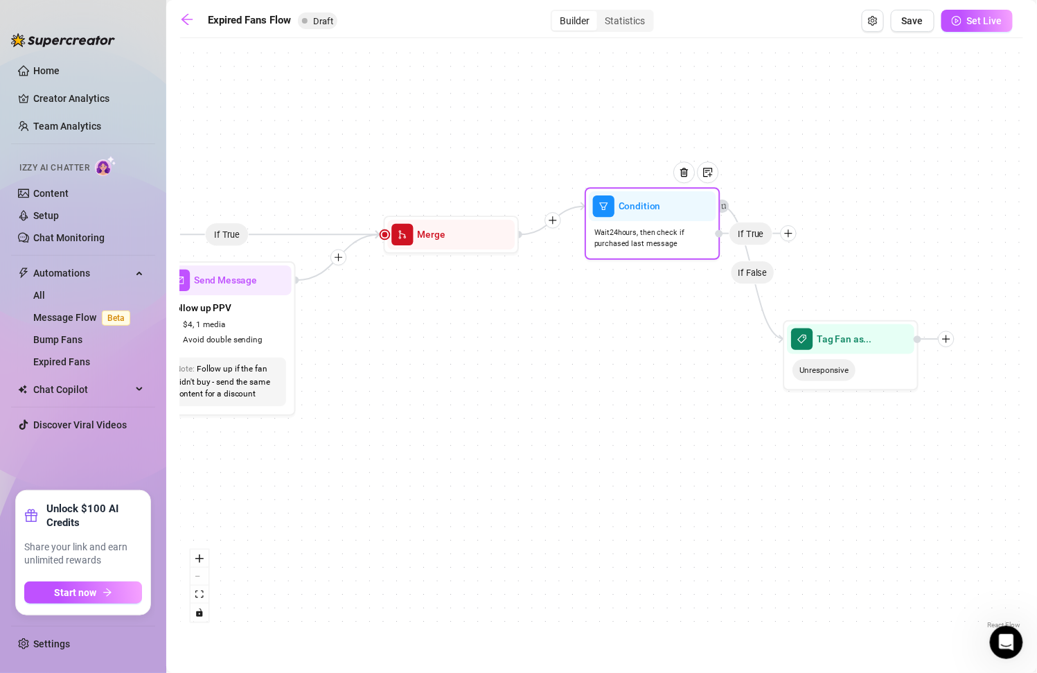
drag, startPoint x: 734, startPoint y: 264, endPoint x: 750, endPoint y: 237, distance: 31.0
click at [750, 236] on span "If True" at bounding box center [751, 234] width 44 height 24
click at [772, 237] on div at bounding box center [779, 237] width 16 height 16
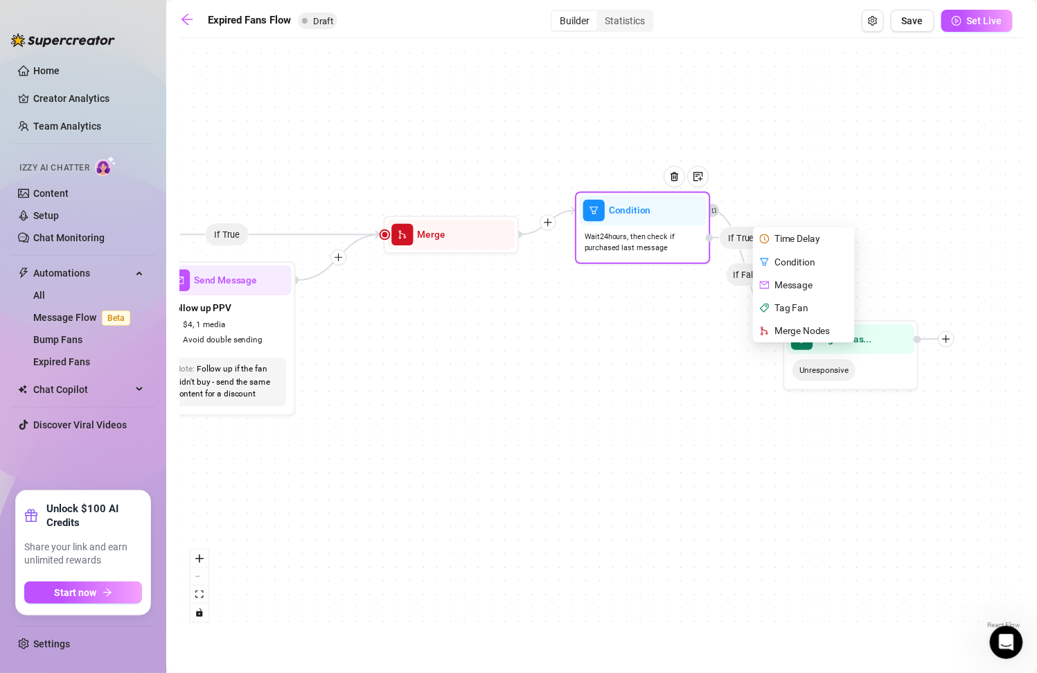
click at [811, 285] on div "Message" at bounding box center [805, 285] width 99 height 23
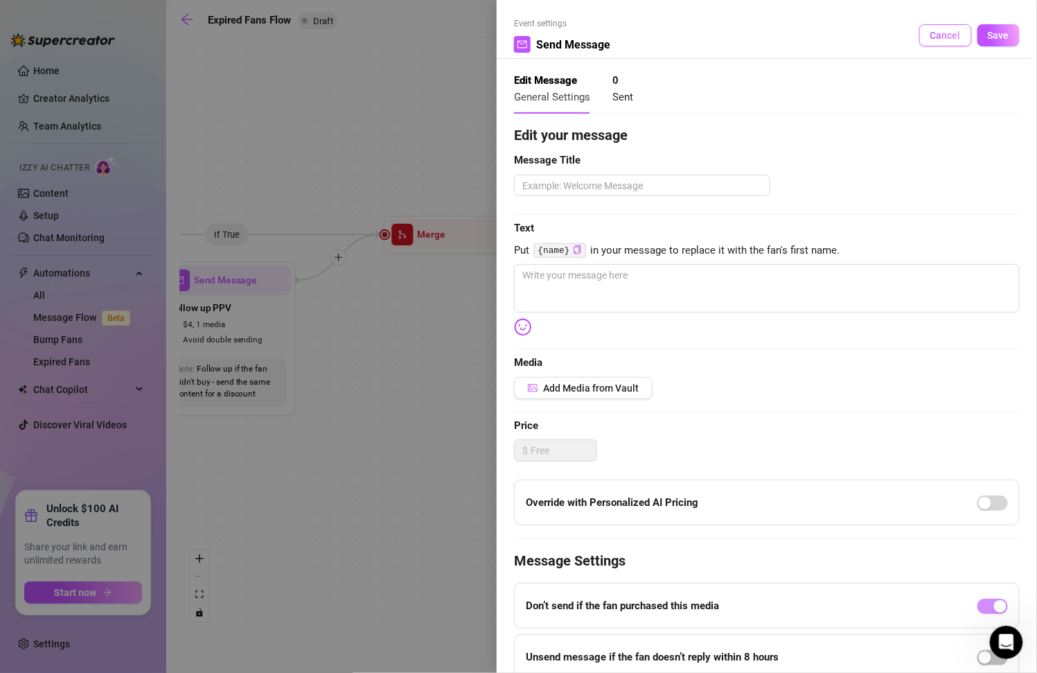
click at [943, 27] on button "Cancel" at bounding box center [945, 35] width 53 height 22
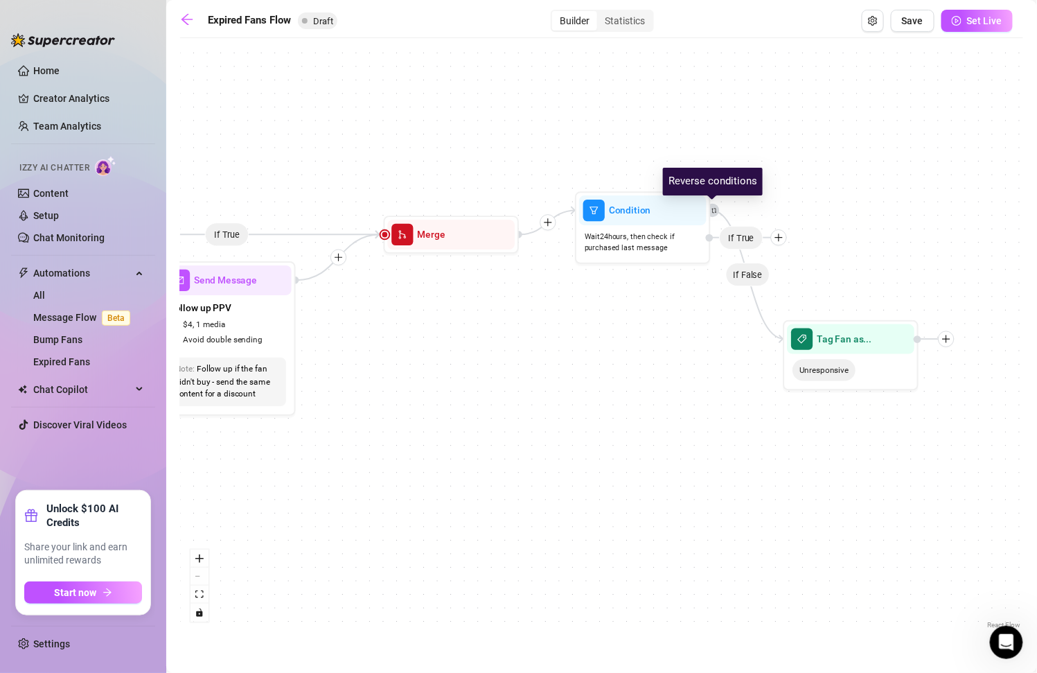
click at [714, 209] on icon "retweet" at bounding box center [714, 210] width 6 height 6
click at [777, 236] on icon "plus" at bounding box center [779, 238] width 10 height 10
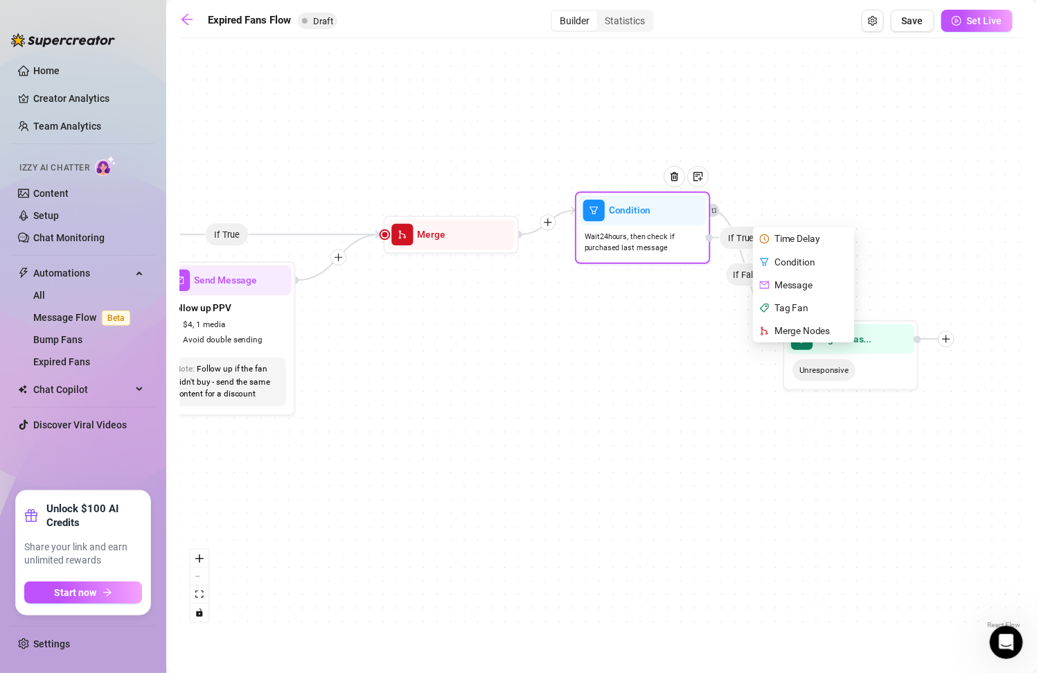
click at [817, 333] on div "Merge Nodes" at bounding box center [805, 330] width 99 height 23
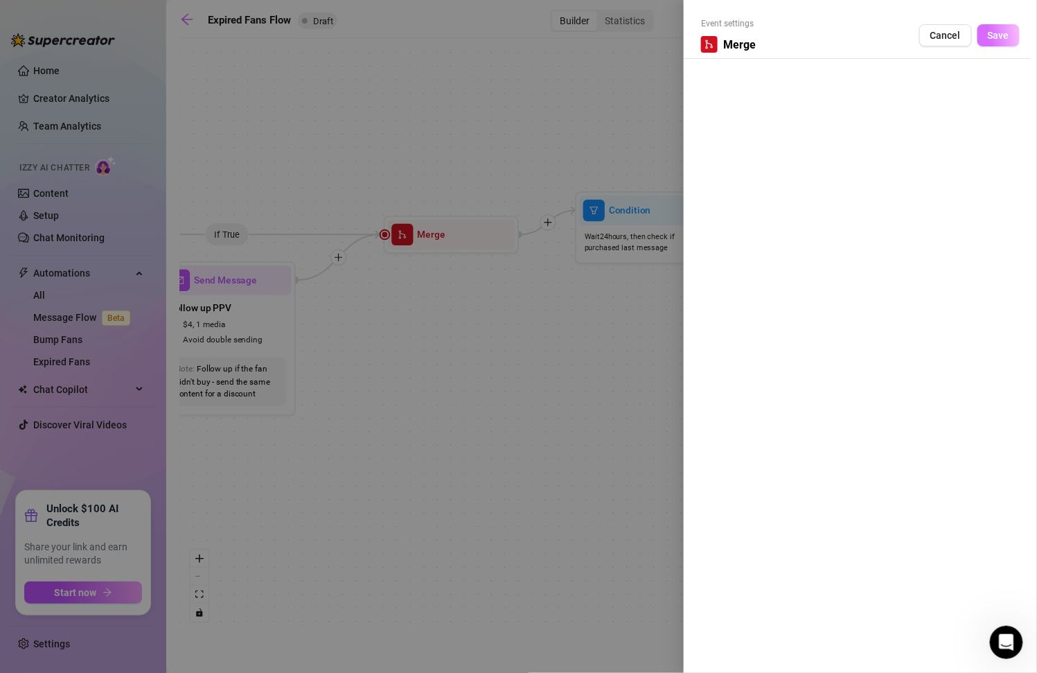
click at [997, 35] on span "Save" at bounding box center [998, 35] width 21 height 11
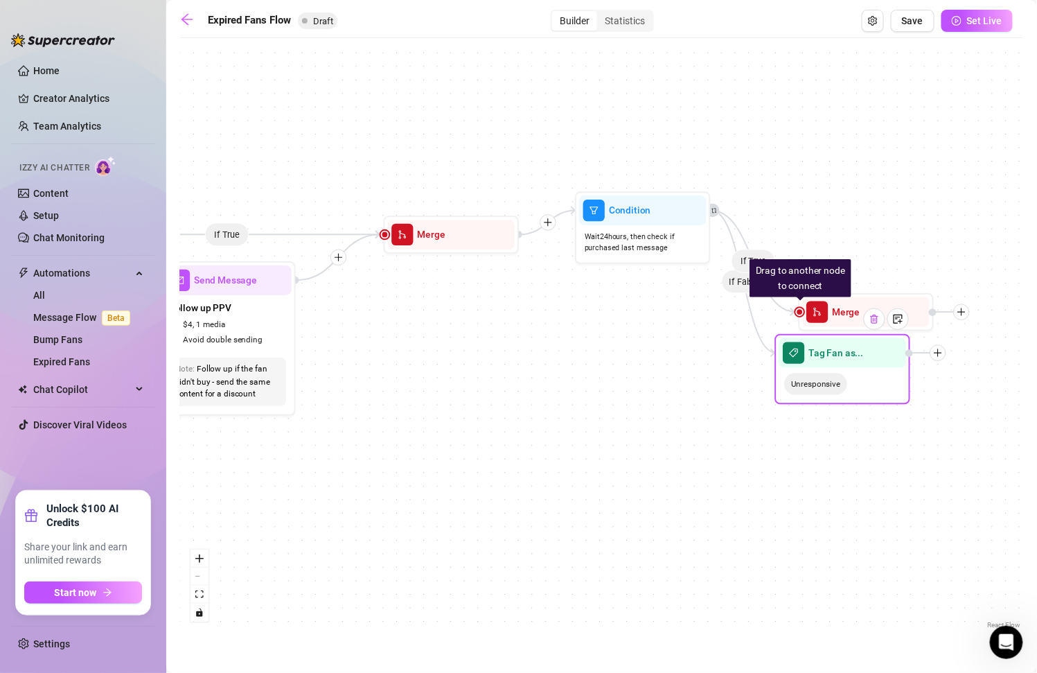
drag, startPoint x: 876, startPoint y: 314, endPoint x: 869, endPoint y: 328, distance: 16.1
click at [869, 328] on div at bounding box center [874, 318] width 21 height 21
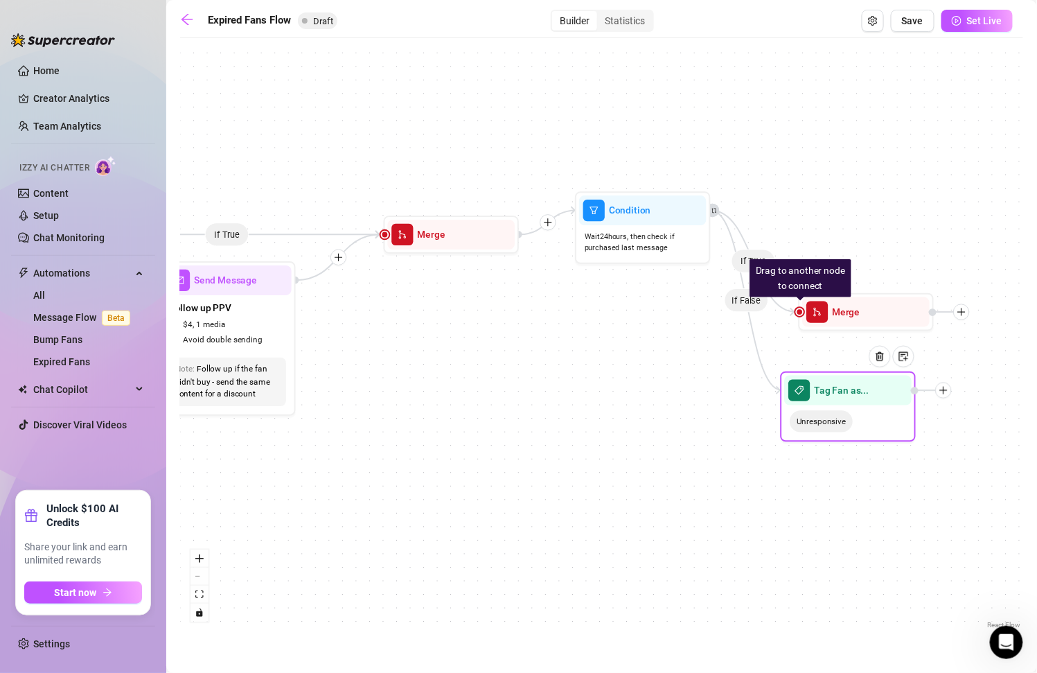
drag, startPoint x: 853, startPoint y: 320, endPoint x: 861, endPoint y: 361, distance: 41.6
click at [861, 361] on div at bounding box center [884, 366] width 59 height 69
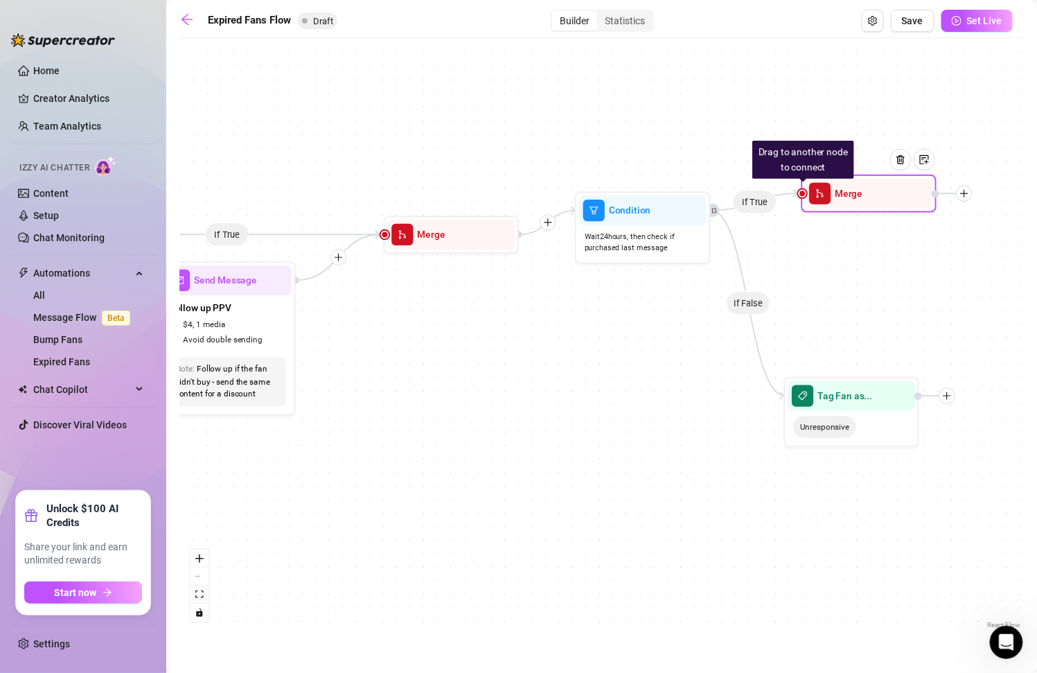
drag, startPoint x: 851, startPoint y: 320, endPoint x: 858, endPoint y: 190, distance: 129.7
click at [854, 190] on div "Merge" at bounding box center [868, 194] width 127 height 30
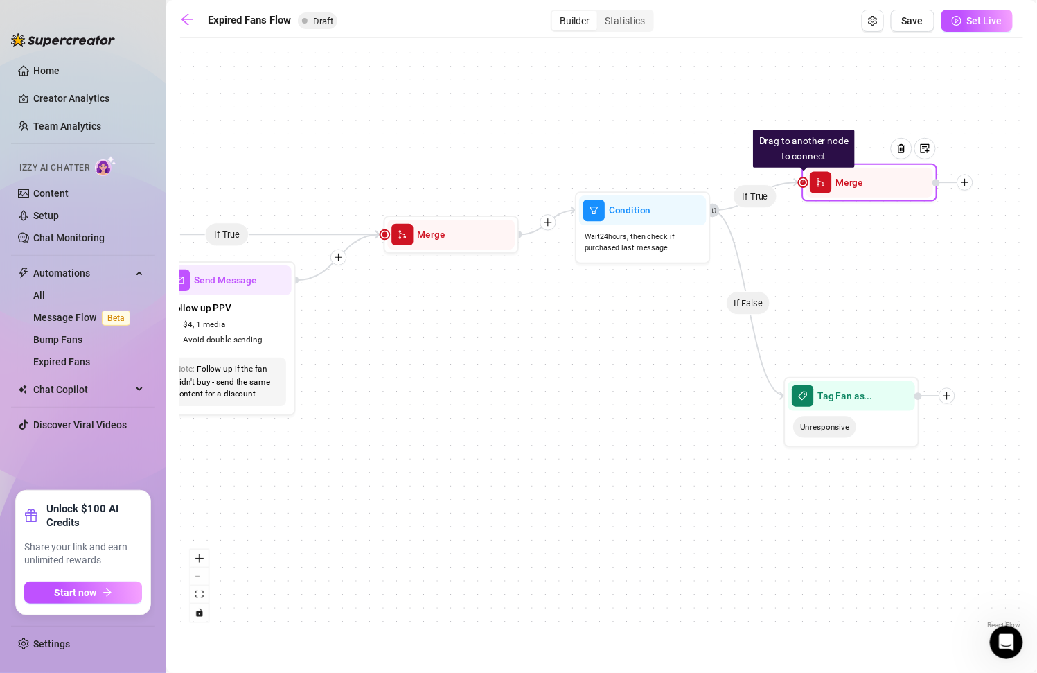
click at [804, 179] on div at bounding box center [803, 182] width 8 height 8
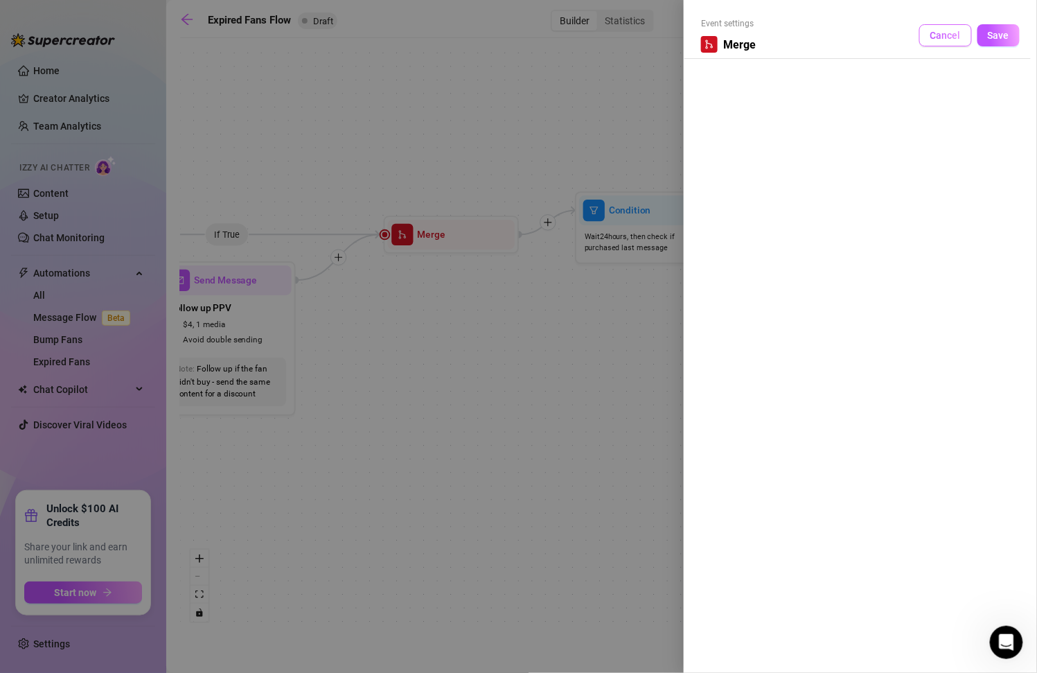
click at [946, 37] on span "Cancel" at bounding box center [945, 35] width 30 height 11
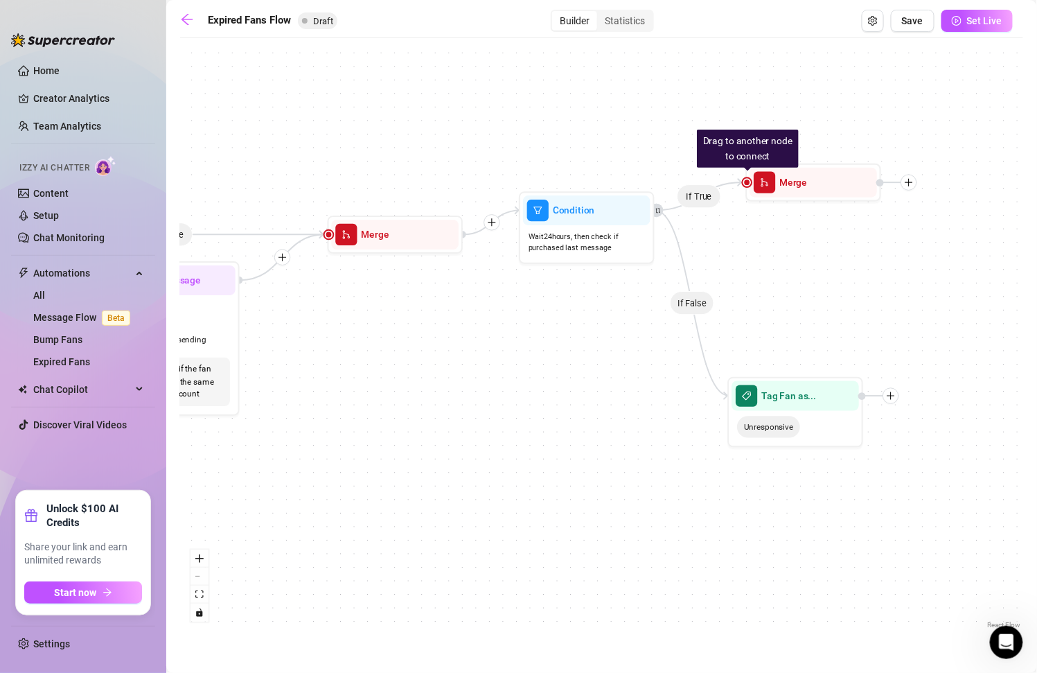
drag, startPoint x: 957, startPoint y: 260, endPoint x: 837, endPoint y: 256, distance: 119.9
click at [837, 258] on div "If True If False If False If True Drag to another node to connect Merge Tag Fan…" at bounding box center [601, 338] width 843 height 587
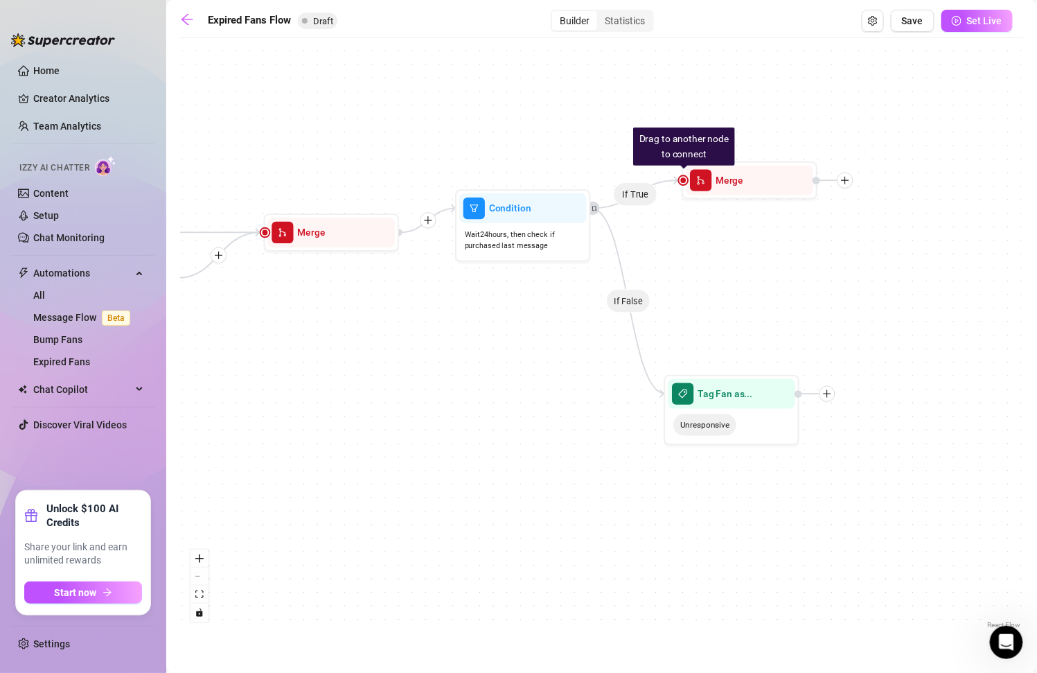
click at [851, 188] on div "If True If False If False If True Drag to another node to connect Merge Tag Fan…" at bounding box center [601, 338] width 843 height 587
click at [846, 181] on icon "plus" at bounding box center [845, 180] width 10 height 10
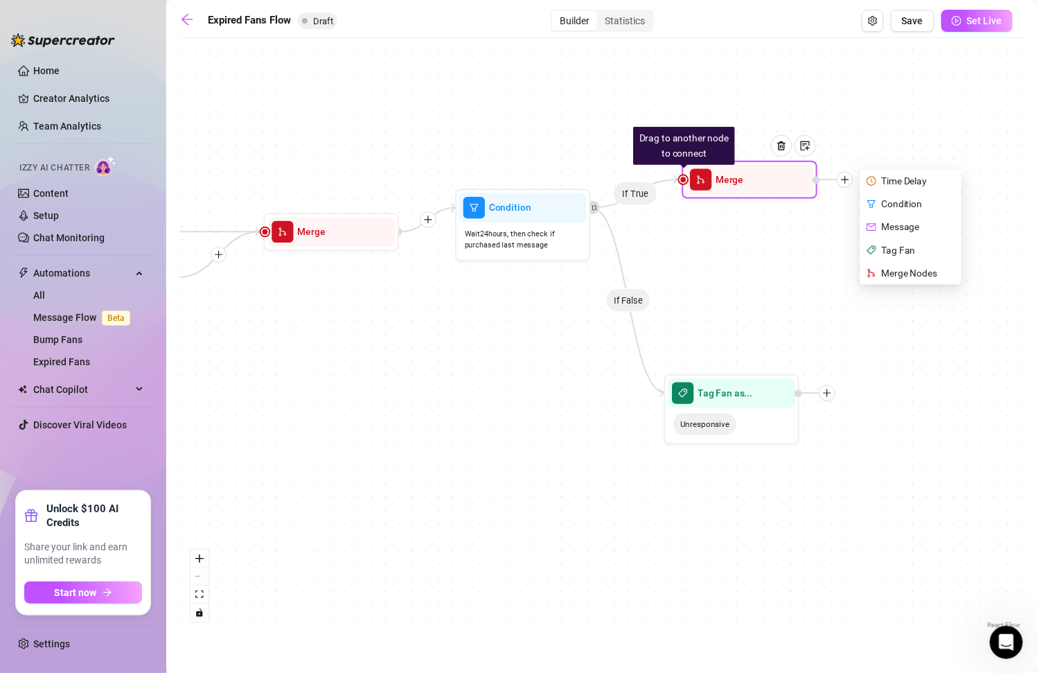
click at [914, 204] on div "Condition" at bounding box center [911, 204] width 99 height 23
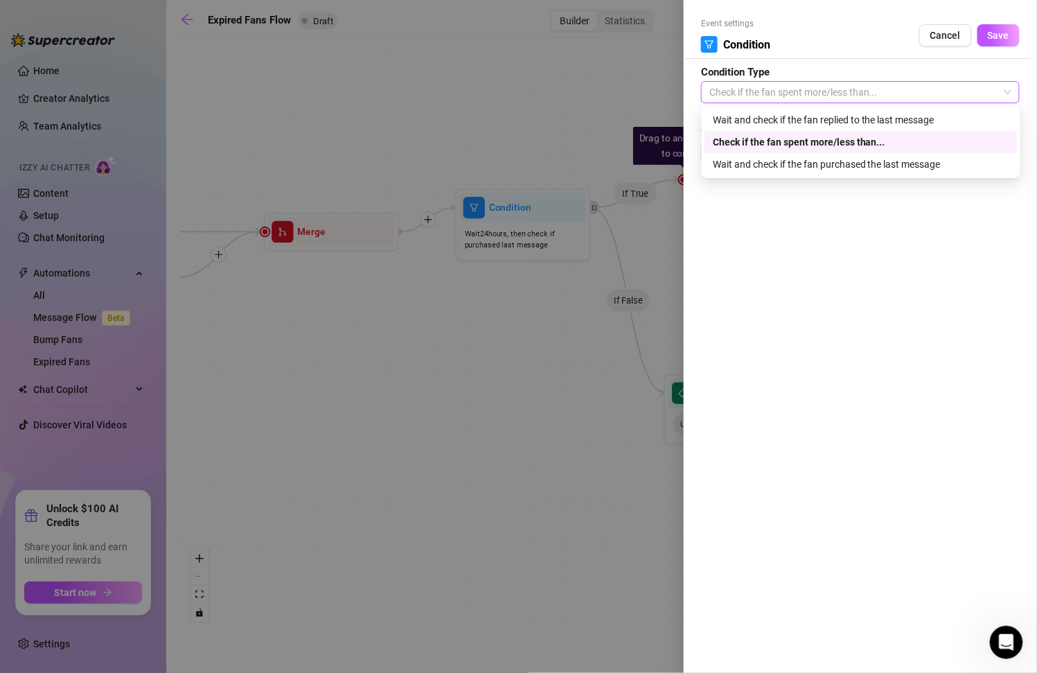
click at [842, 90] on span "Check if the fan spent more/less than..." at bounding box center [860, 92] width 302 height 21
click at [946, 30] on span "Cancel" at bounding box center [945, 35] width 30 height 11
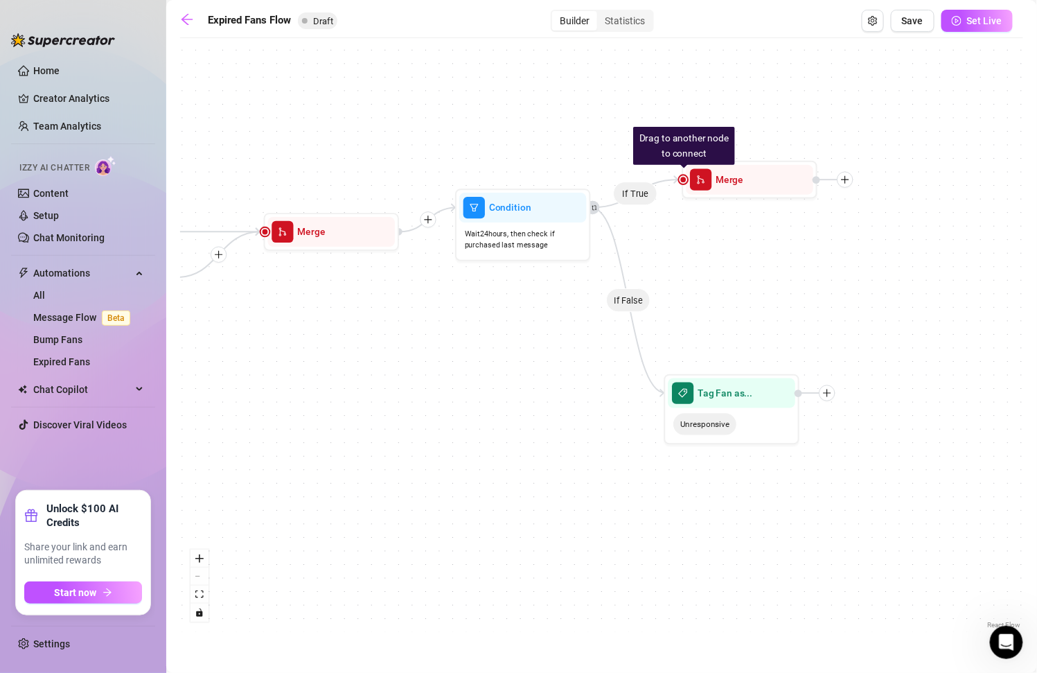
click at [851, 188] on div "If True If False If False If True Drag to another node to connect Merge Tag Fan…" at bounding box center [601, 338] width 843 height 587
click at [847, 180] on icon "plus" at bounding box center [845, 180] width 10 height 10
click at [848, 178] on icon "plus" at bounding box center [845, 180] width 10 height 10
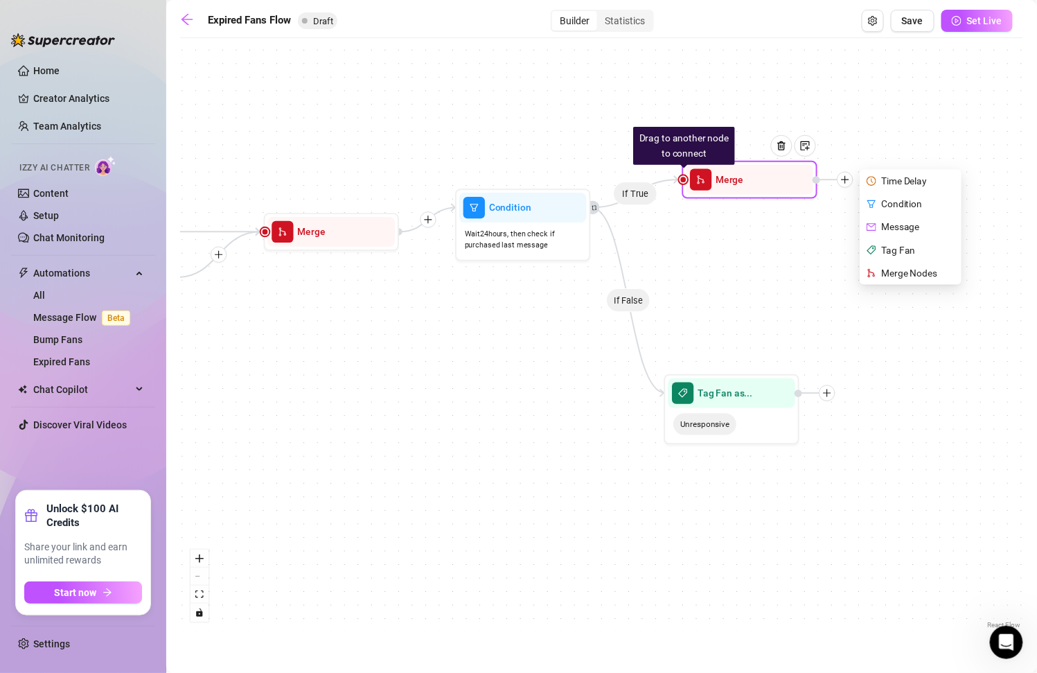
click at [900, 204] on div "Condition" at bounding box center [911, 204] width 99 height 23
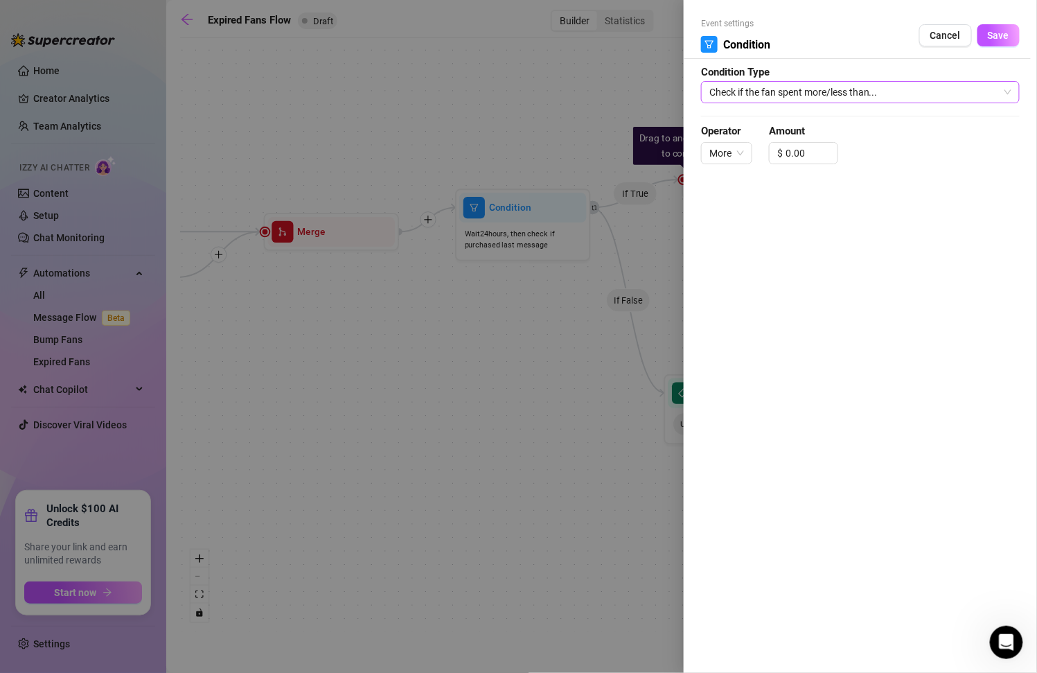
click at [788, 93] on span "Check if the fan spent more/less than..." at bounding box center [860, 92] width 302 height 21
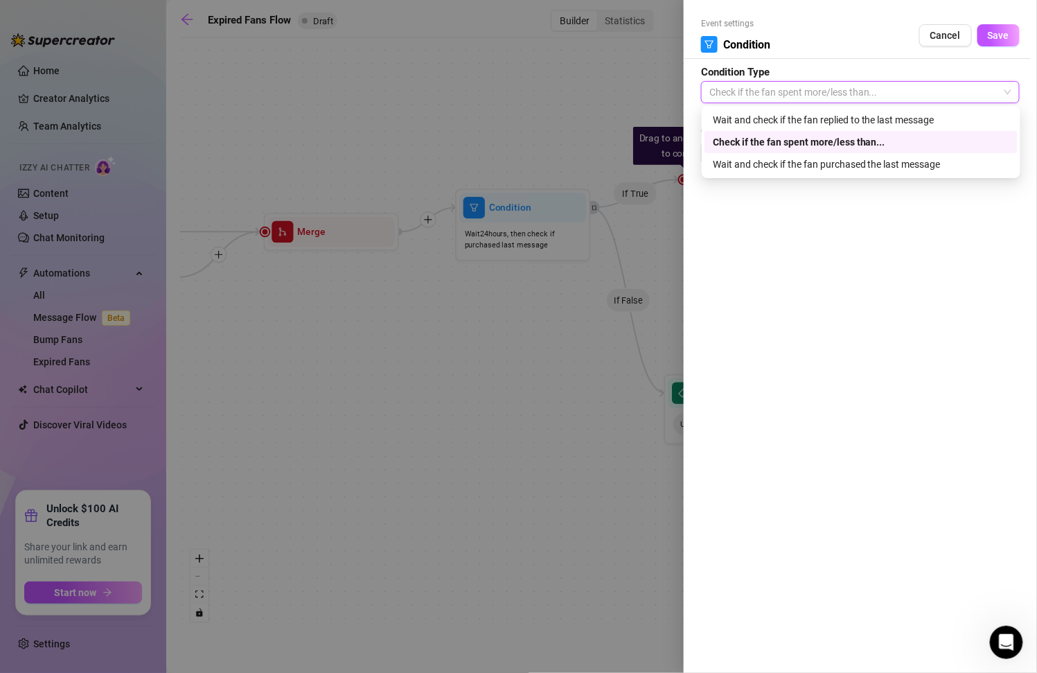
click at [808, 94] on span "Check if the fan spent more/less than..." at bounding box center [860, 92] width 302 height 21
click at [832, 91] on span "Check if the fan spent more/less than..." at bounding box center [860, 92] width 302 height 21
click at [894, 141] on div "Check if the fan spent more/less than..." at bounding box center [861, 141] width 296 height 15
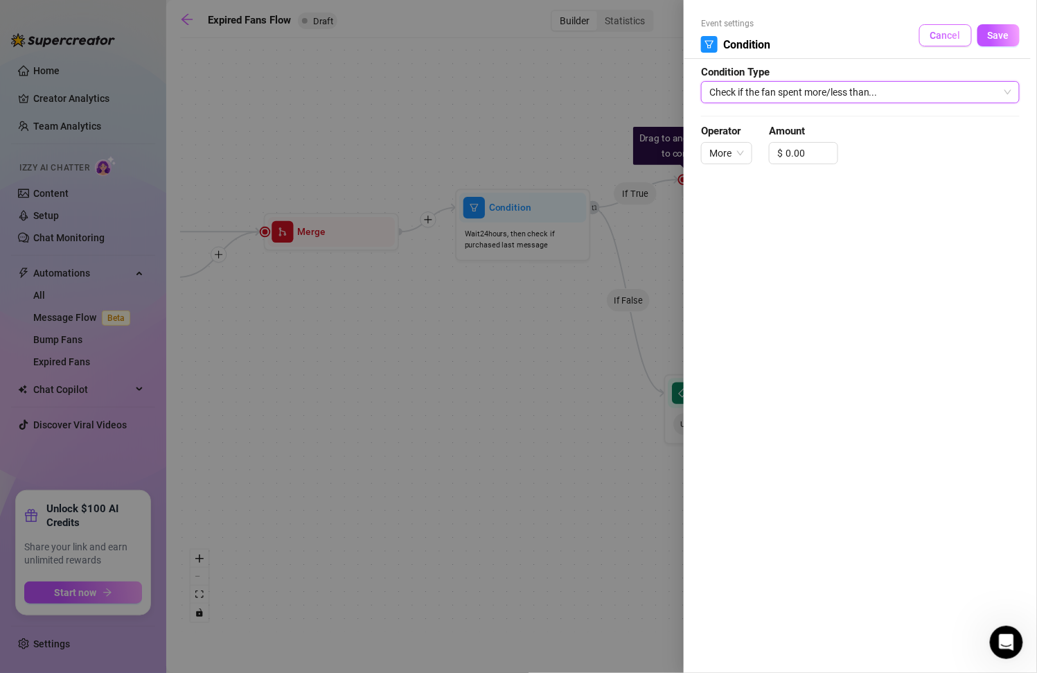
click at [955, 28] on button "Cancel" at bounding box center [945, 35] width 53 height 22
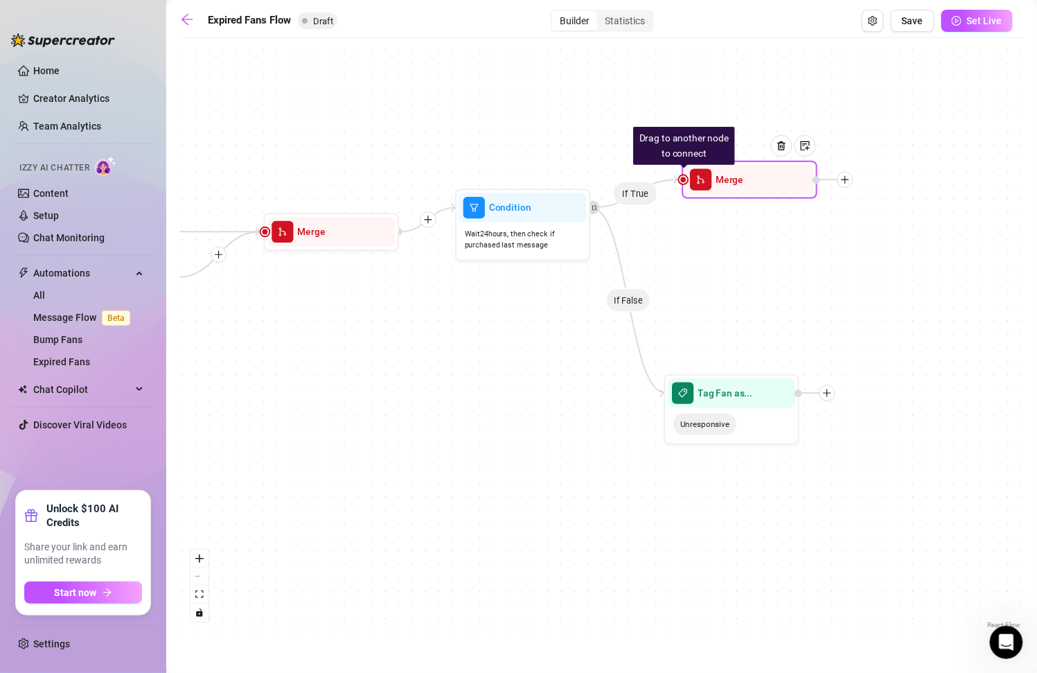
click at [846, 184] on icon "plus" at bounding box center [845, 180] width 10 height 10
click at [905, 246] on div "Tag Fan" at bounding box center [911, 249] width 99 height 23
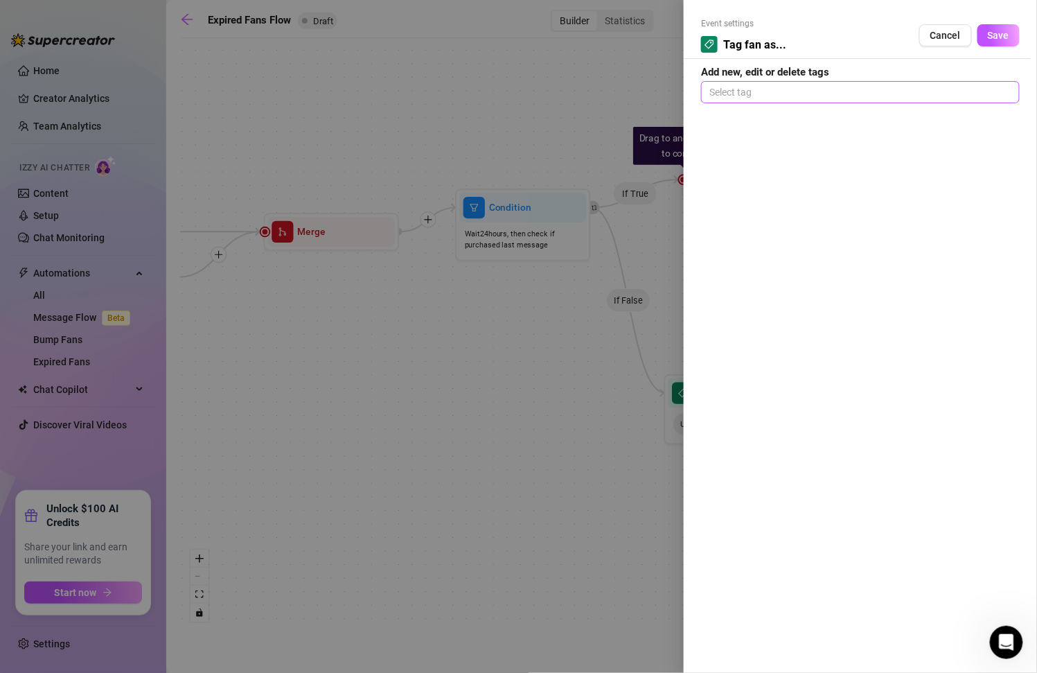
click at [779, 87] on div at bounding box center [860, 91] width 313 height 19
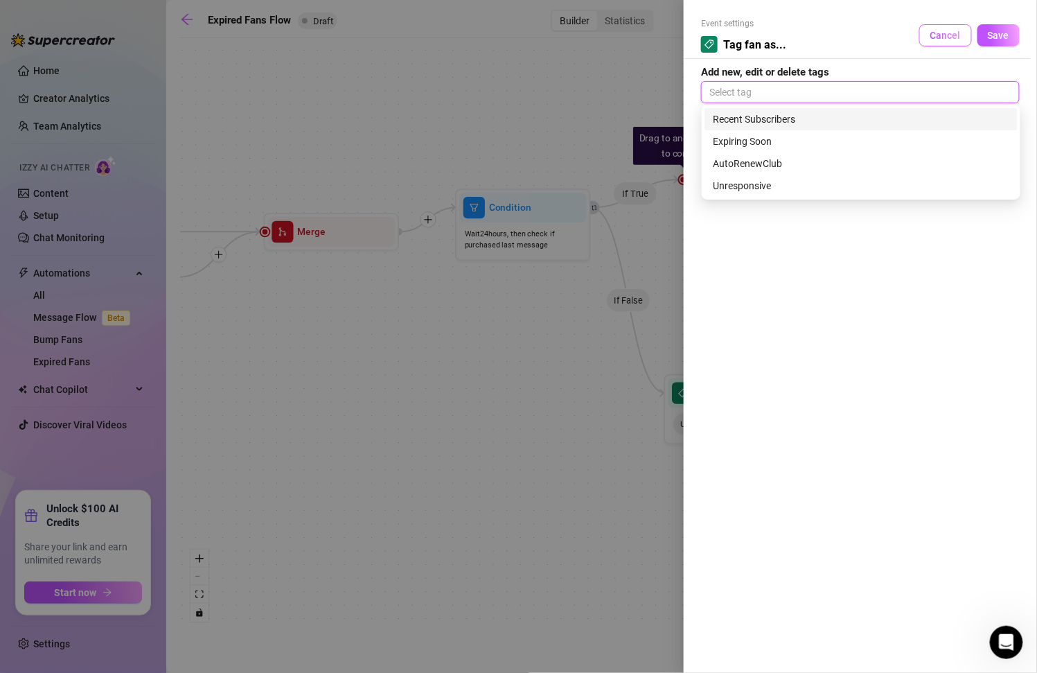
click at [943, 34] on span "Cancel" at bounding box center [945, 35] width 30 height 11
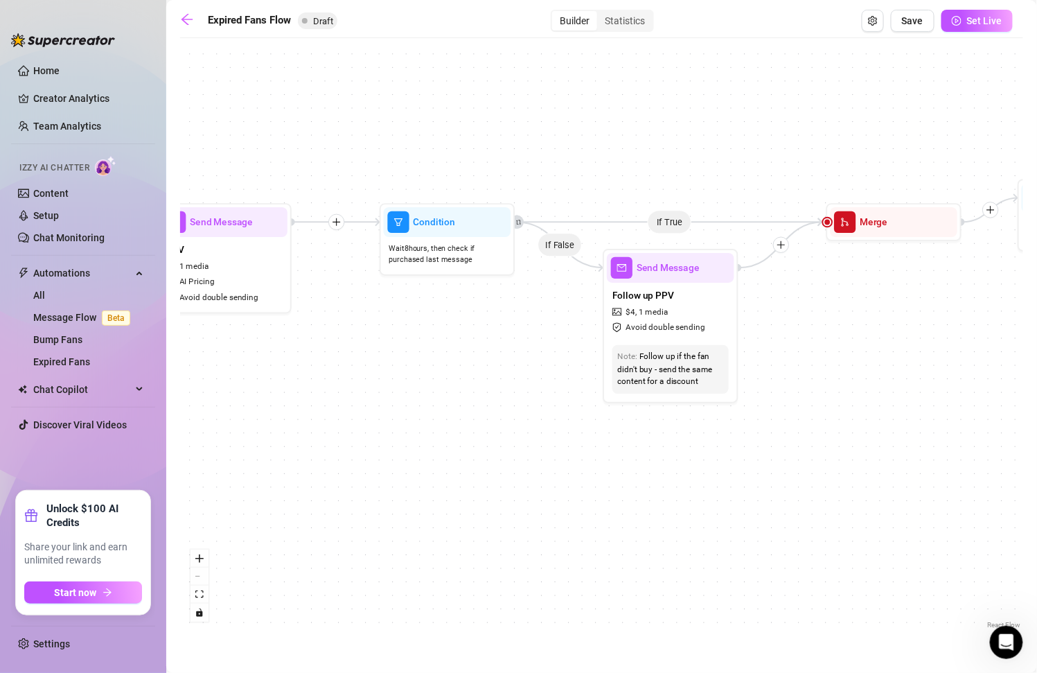
drag, startPoint x: 500, startPoint y: 342, endPoint x: 1063, endPoint y: 332, distance: 562.6
click at [1036, 332] on html "Home Creator Analytics Team Analytics Izzy AI Chatter Content Setup Chat Monito…" at bounding box center [518, 336] width 1037 height 673
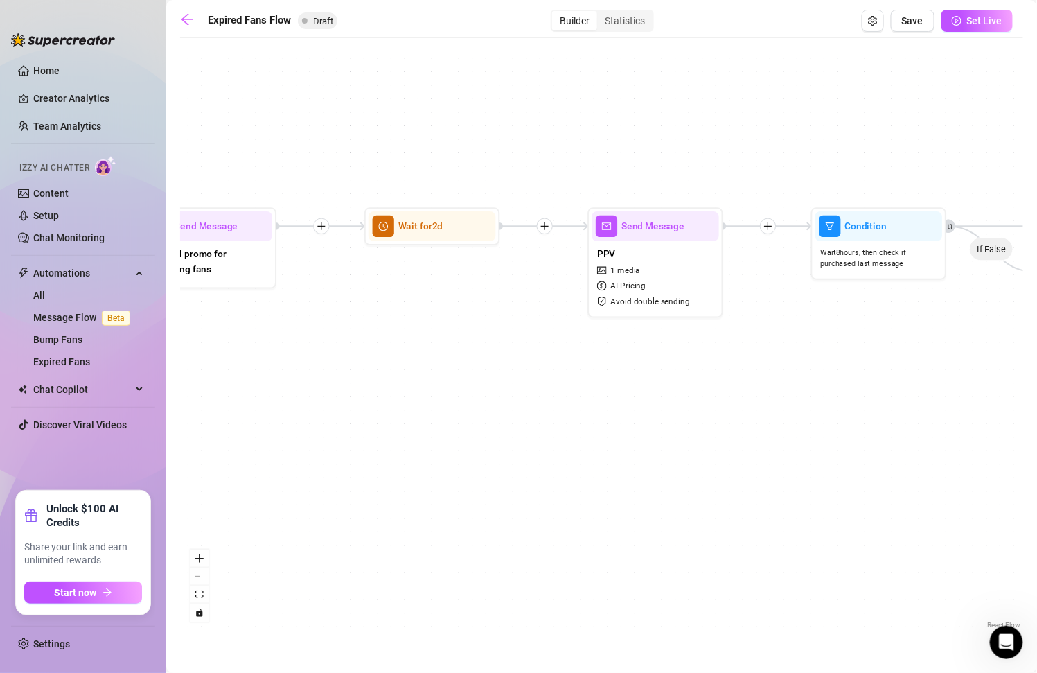
drag, startPoint x: 475, startPoint y: 405, endPoint x: 950, endPoint y: 421, distance: 475.5
click at [950, 421] on div "If True If False If False If True Drag to another node to connect Merge Tag Fan…" at bounding box center [601, 338] width 843 height 587
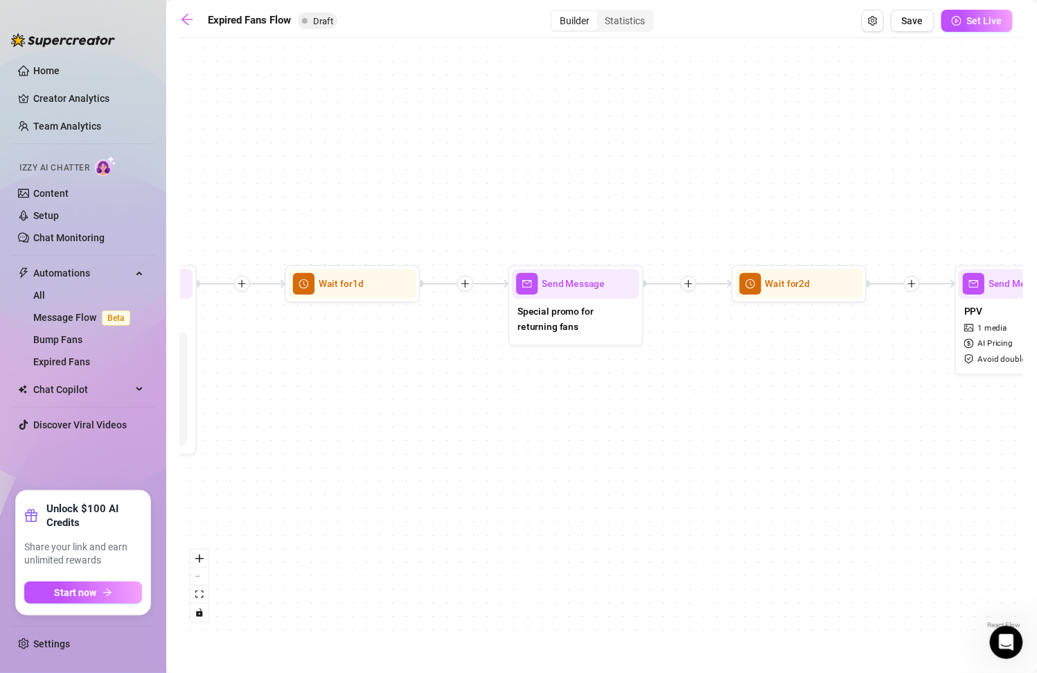
drag, startPoint x: 331, startPoint y: 381, endPoint x: 655, endPoint y: 427, distance: 326.7
click at [655, 427] on div "If True If False If False If True Drag to another node to connect Merge Tag Fan…" at bounding box center [601, 338] width 843 height 587
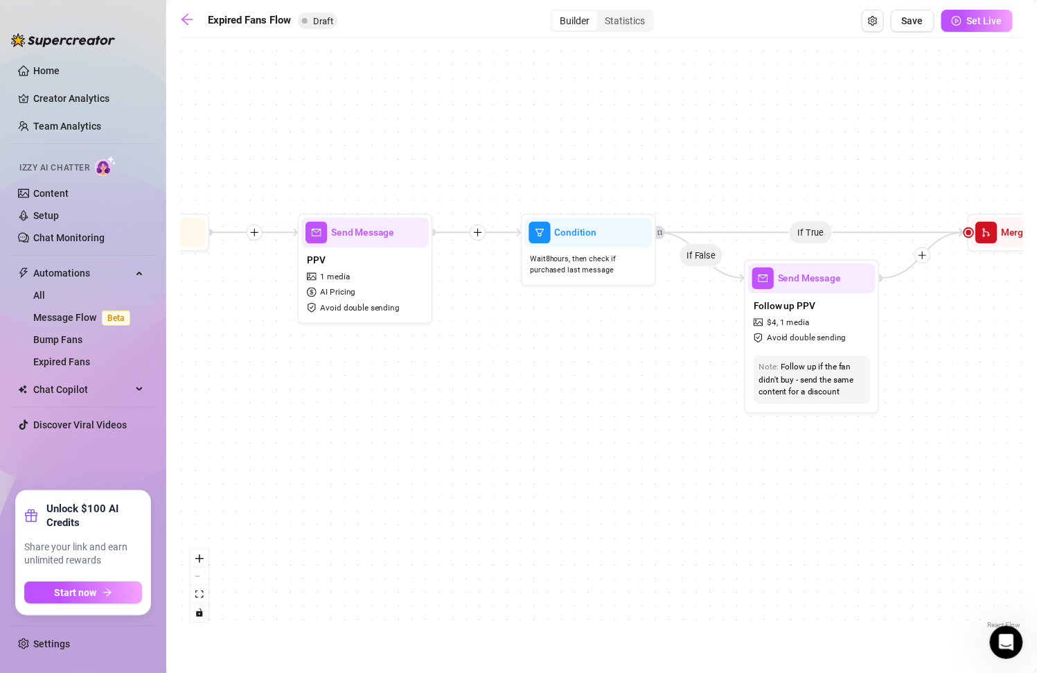
drag, startPoint x: 856, startPoint y: 377, endPoint x: 195, endPoint y: 325, distance: 663.6
click at [195, 325] on div "If True If False If False If True Drag to another node to connect Merge Tag Fan…" at bounding box center [601, 338] width 843 height 587
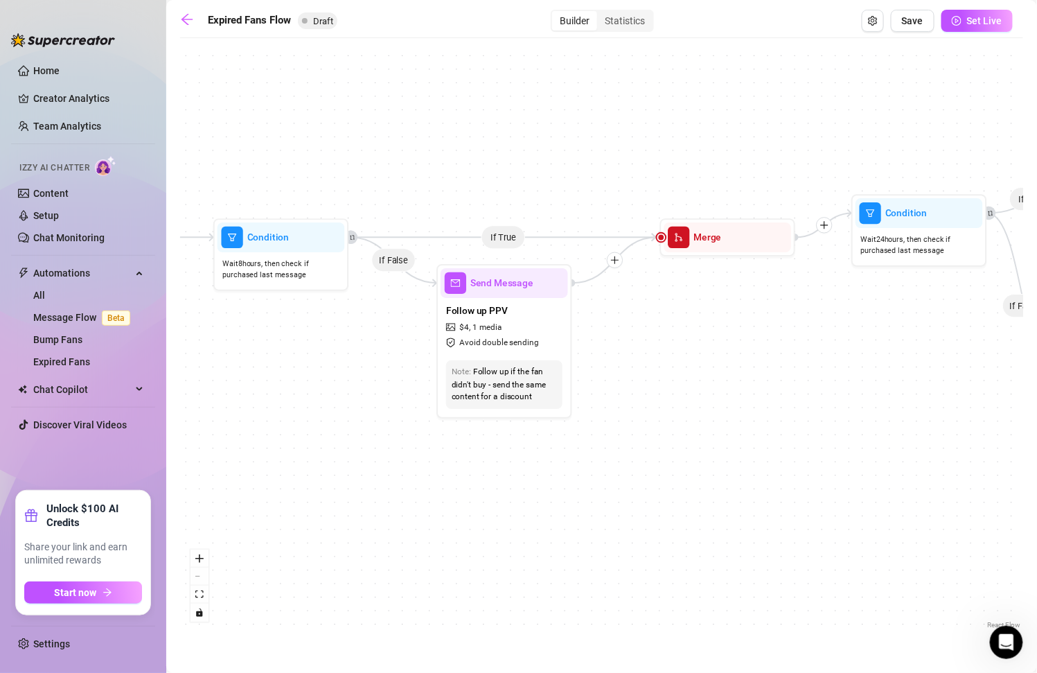
drag, startPoint x: 792, startPoint y: 552, endPoint x: 490, endPoint y: 558, distance: 301.4
click at [489, 558] on div "If True If False If False If True Drag to another node to connect Merge Tag Fan…" at bounding box center [601, 338] width 843 height 587
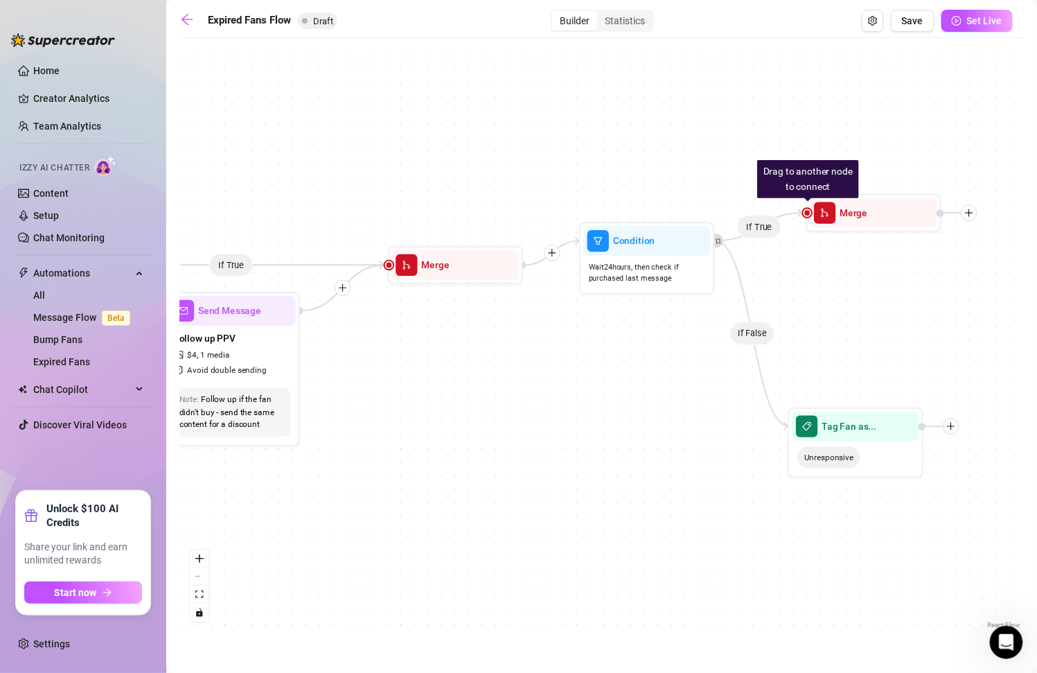
drag, startPoint x: 919, startPoint y: 390, endPoint x: 645, endPoint y: 418, distance: 275.0
click at [645, 418] on div "If True If False If False If True Drag to another node to connect Merge Tag Fan…" at bounding box center [601, 338] width 843 height 587
click at [663, 253] on div "Condition" at bounding box center [646, 241] width 127 height 30
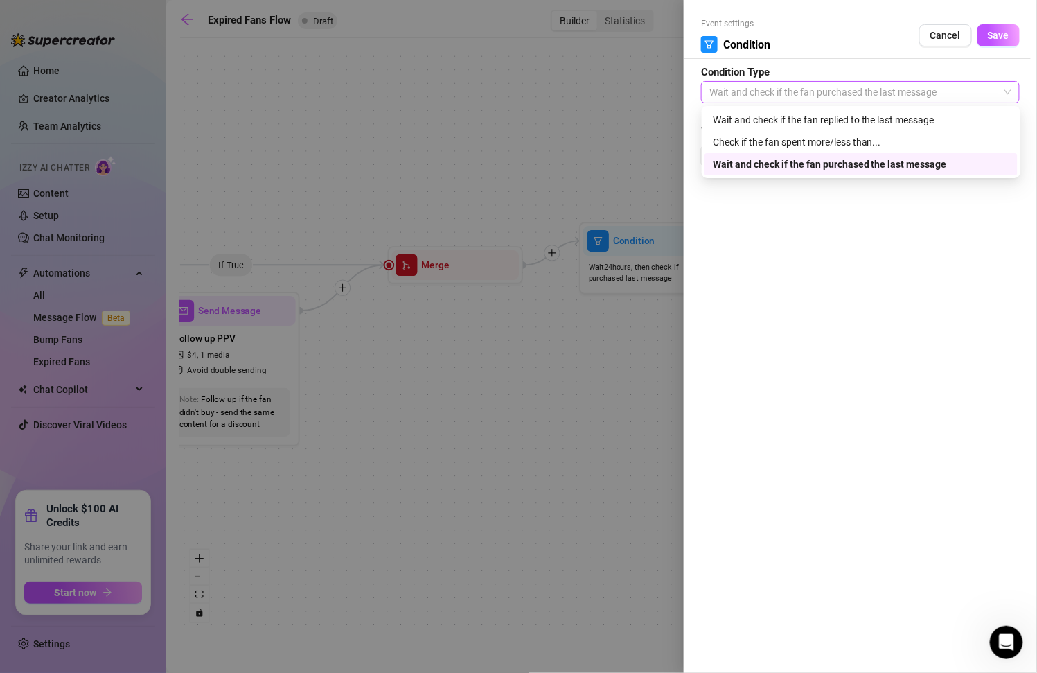
click at [871, 94] on span "Wait and check if the fan purchased the last message" at bounding box center [860, 92] width 302 height 21
click at [562, 93] on div at bounding box center [518, 336] width 1037 height 673
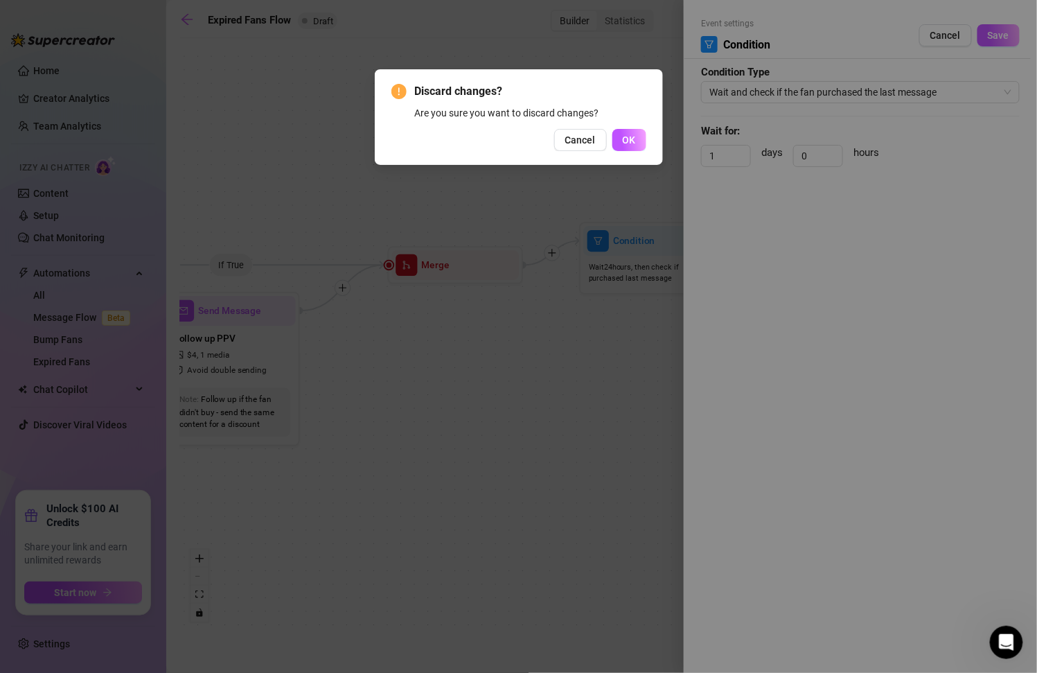
click at [992, 56] on div "Discard changes? Are you sure you want to discard changes? Cancel OK" at bounding box center [518, 336] width 1037 height 673
click at [563, 154] on div "Discard changes? Are you sure you want to discard changes? Cancel OK" at bounding box center [519, 117] width 288 height 96
click at [584, 143] on span "Cancel" at bounding box center [580, 139] width 30 height 11
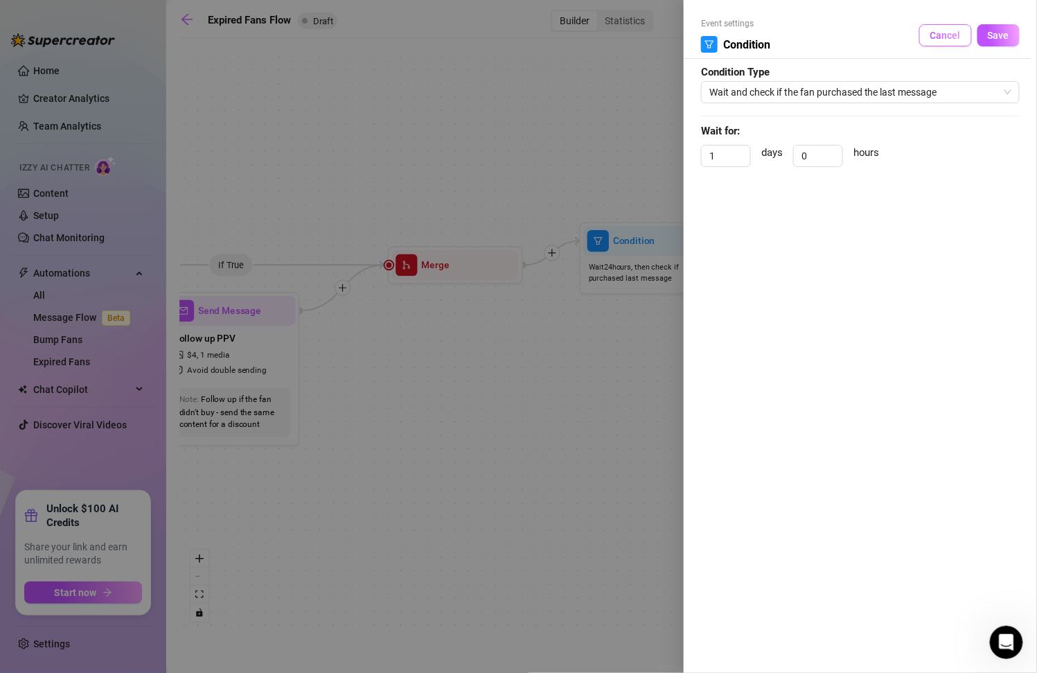
click at [947, 35] on span "Cancel" at bounding box center [945, 35] width 30 height 11
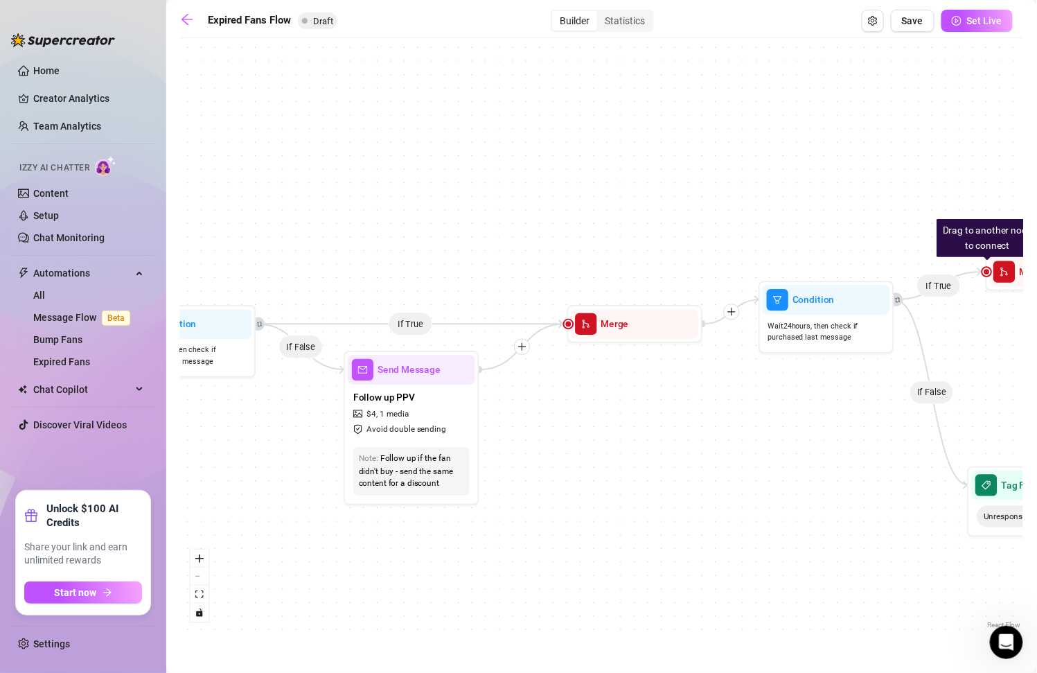
drag, startPoint x: 500, startPoint y: 453, endPoint x: 680, endPoint y: 512, distance: 188.8
click at [680, 512] on div "If True If False If False If True Drag to another node to connect Merge Tag Fan…" at bounding box center [601, 338] width 843 height 587
click at [672, 288] on div at bounding box center [666, 289] width 21 height 21
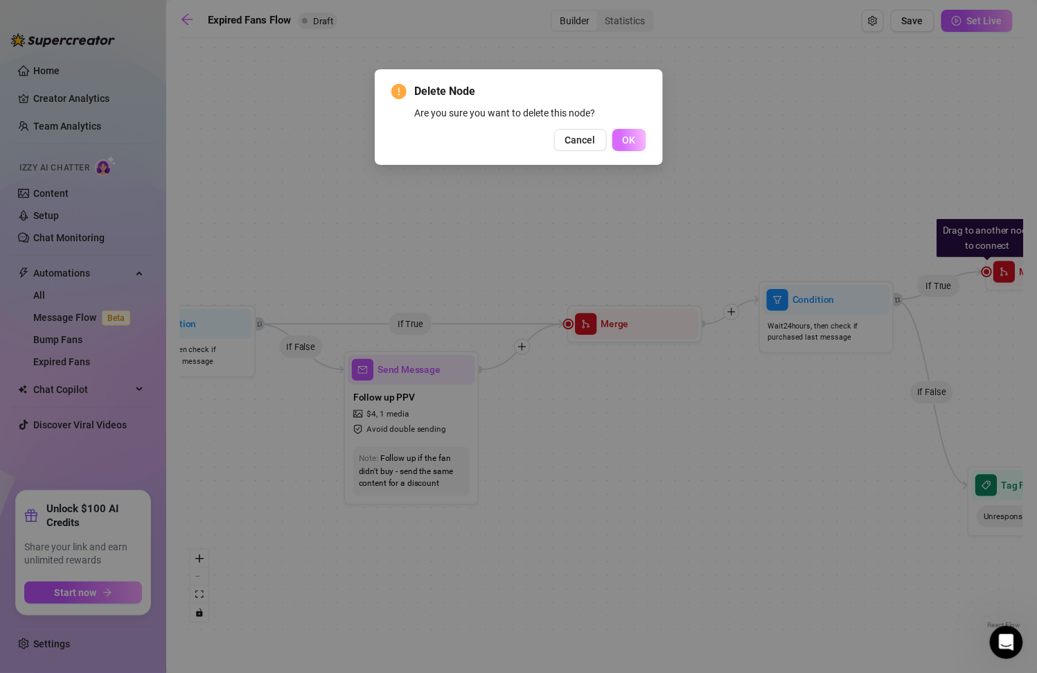
click at [623, 138] on span "OK" at bounding box center [629, 139] width 13 height 11
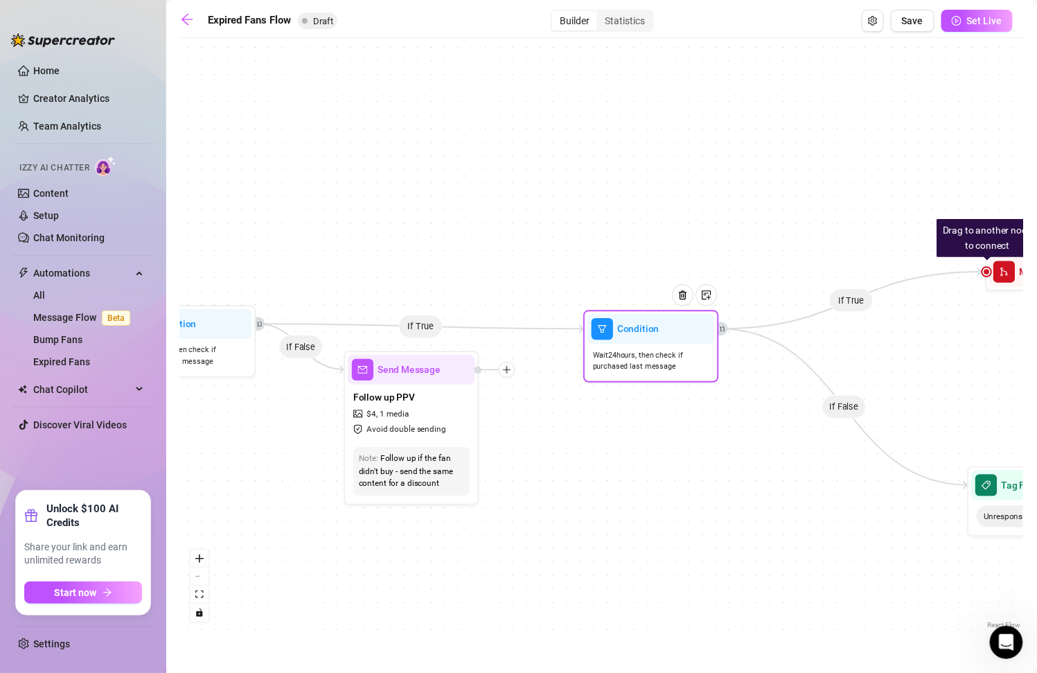
drag, startPoint x: 836, startPoint y: 326, endPoint x: 662, endPoint y: 356, distance: 177.1
click at [662, 355] on span "Wait 24 hours, then check if purchased last message" at bounding box center [651, 361] width 116 height 24
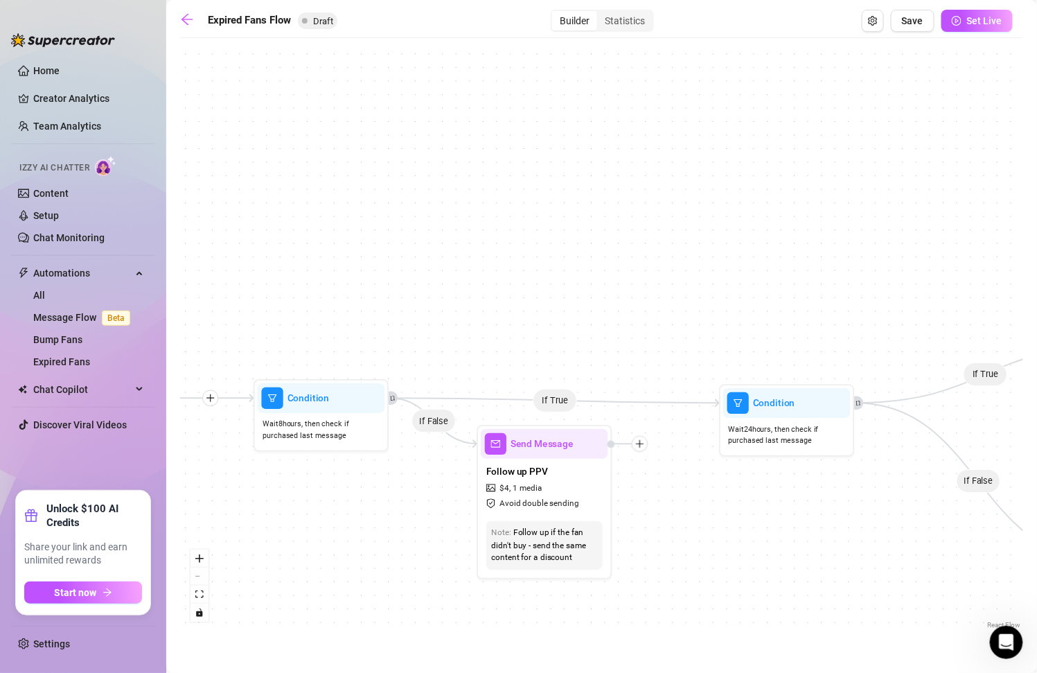
drag, startPoint x: 632, startPoint y: 406, endPoint x: 765, endPoint y: 480, distance: 152.3
click at [765, 480] on div "If True If False If False If True Drag to another node to connect Merge Tag Fan…" at bounding box center [601, 338] width 843 height 587
click at [646, 452] on div "If True If False If False If True Drag to another node to connect Merge Tag Fan…" at bounding box center [601, 338] width 843 height 587
click at [643, 442] on icon "plus" at bounding box center [640, 444] width 10 height 10
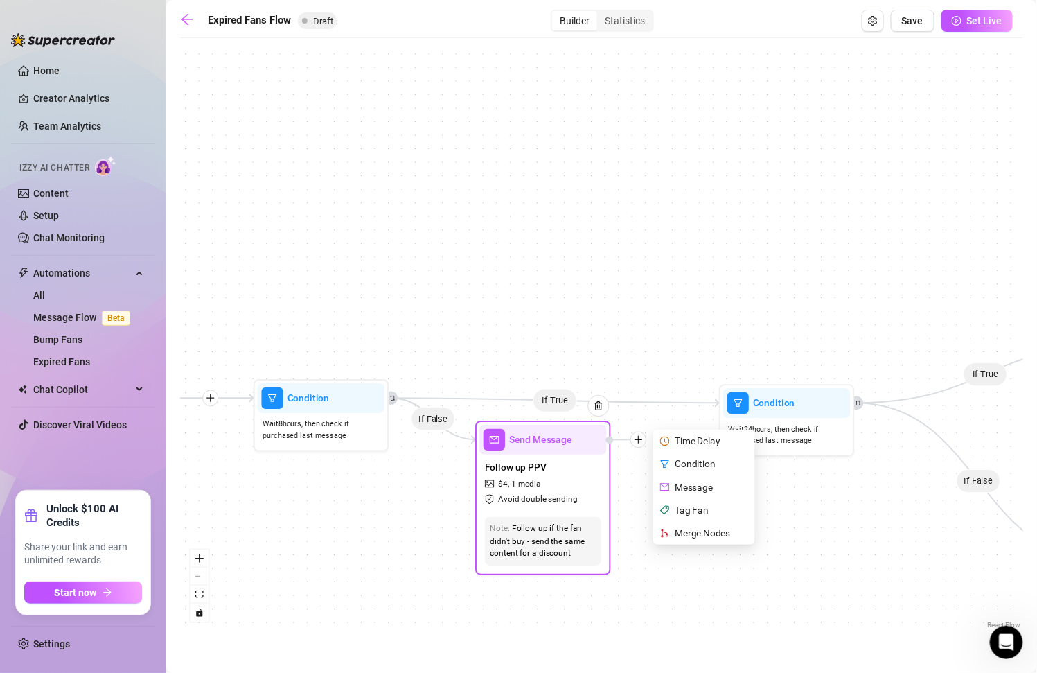
click at [720, 464] on div "Condition" at bounding box center [705, 463] width 99 height 23
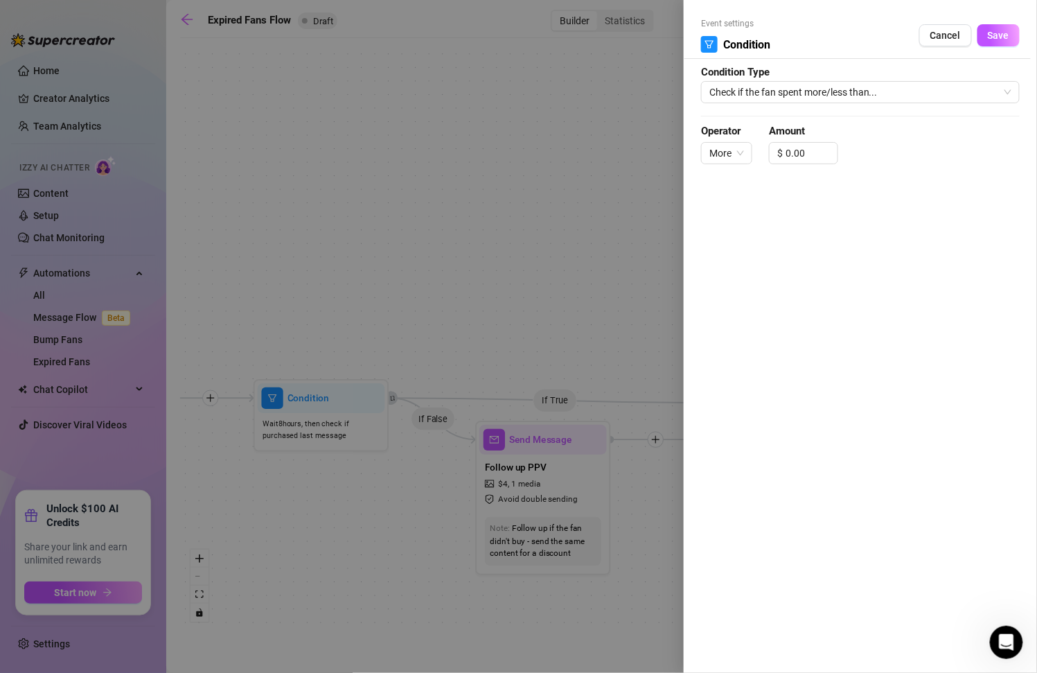
click at [870, 77] on form "Event settings Condition Cancel Save Condition Type Check if the fan spent more…" at bounding box center [860, 96] width 319 height 159
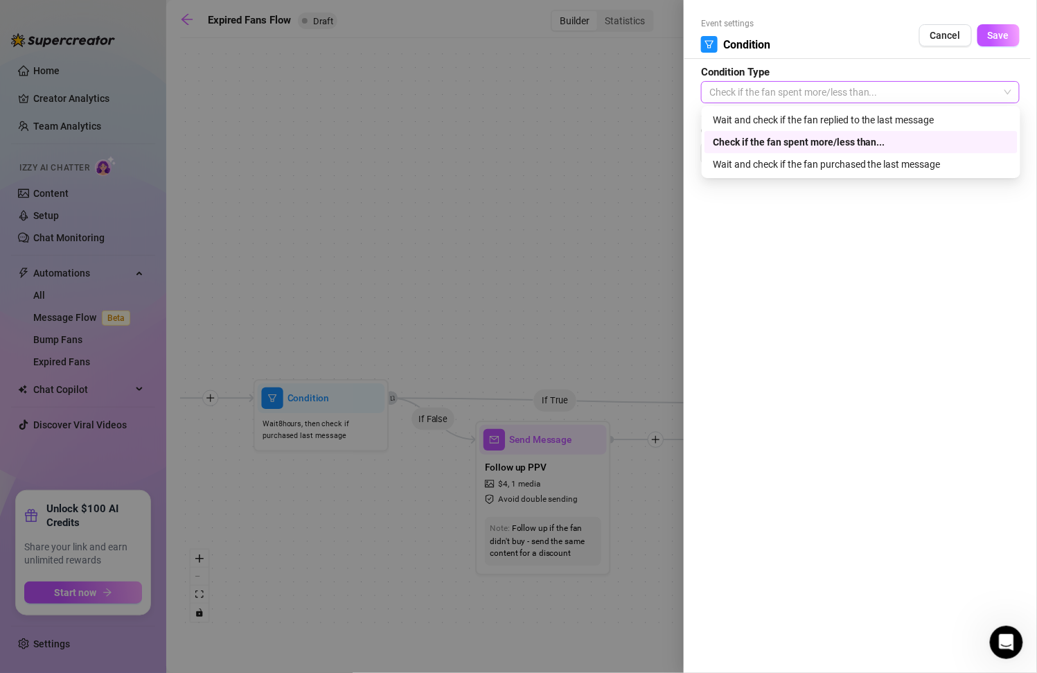
click at [876, 89] on span "Check if the fan spent more/less than..." at bounding box center [860, 92] width 302 height 21
click at [883, 159] on div "Wait and check if the fan purchased the last message" at bounding box center [861, 164] width 296 height 15
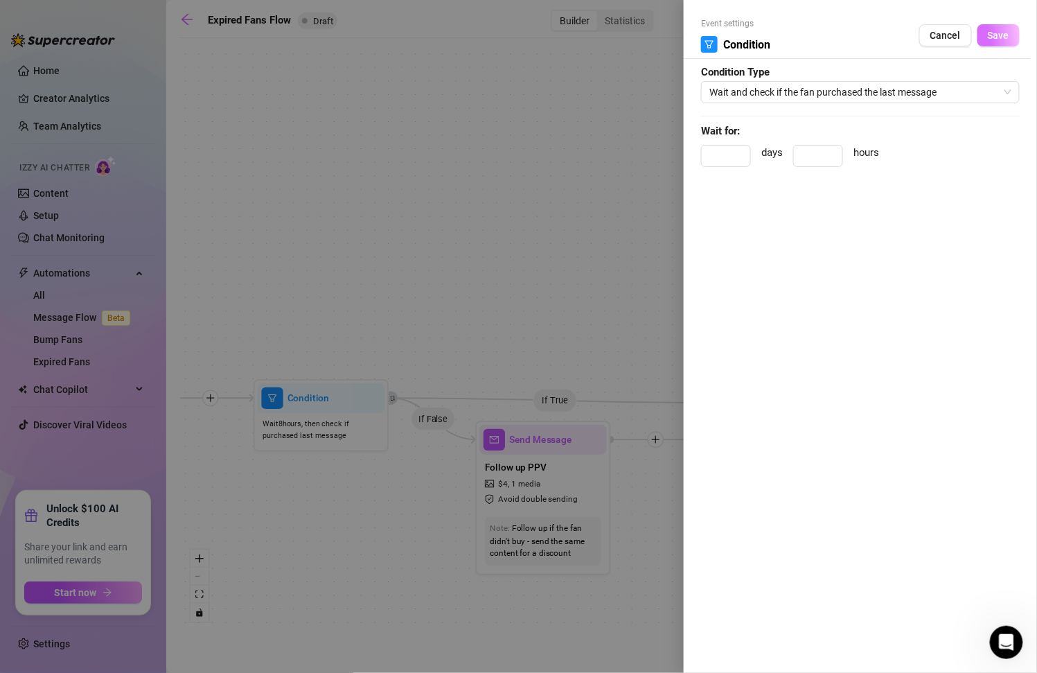
click at [1013, 30] on button "Save" at bounding box center [998, 35] width 42 height 22
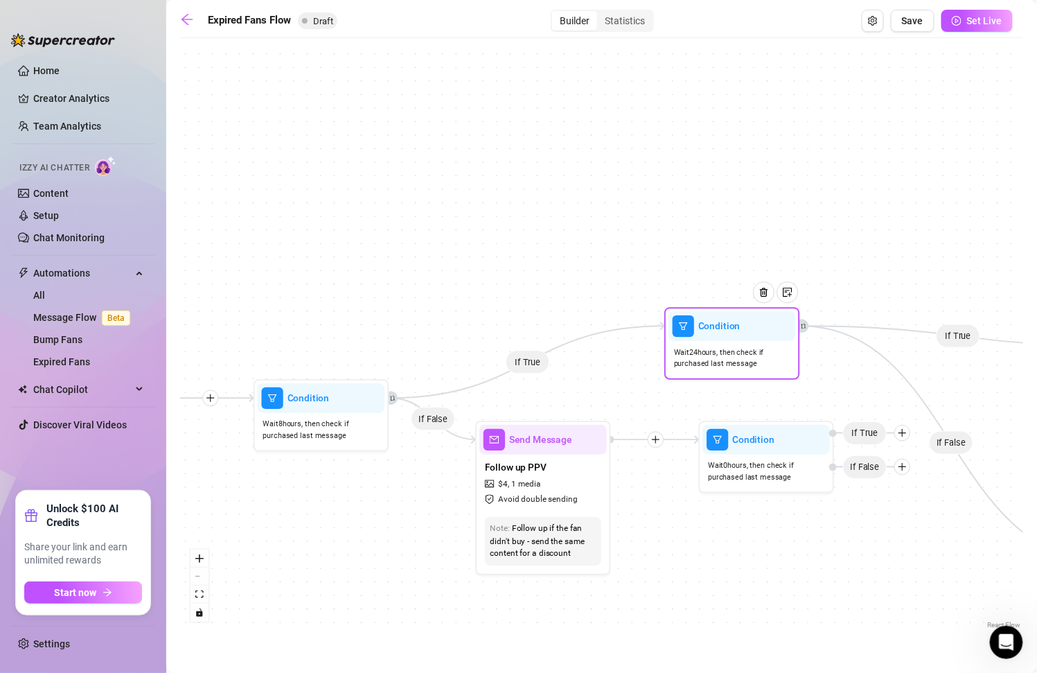
drag, startPoint x: 770, startPoint y: 423, endPoint x: 693, endPoint y: 328, distance: 122.1
click at [693, 346] on span "Wait 24 hours, then check if purchased last message" at bounding box center [732, 358] width 116 height 24
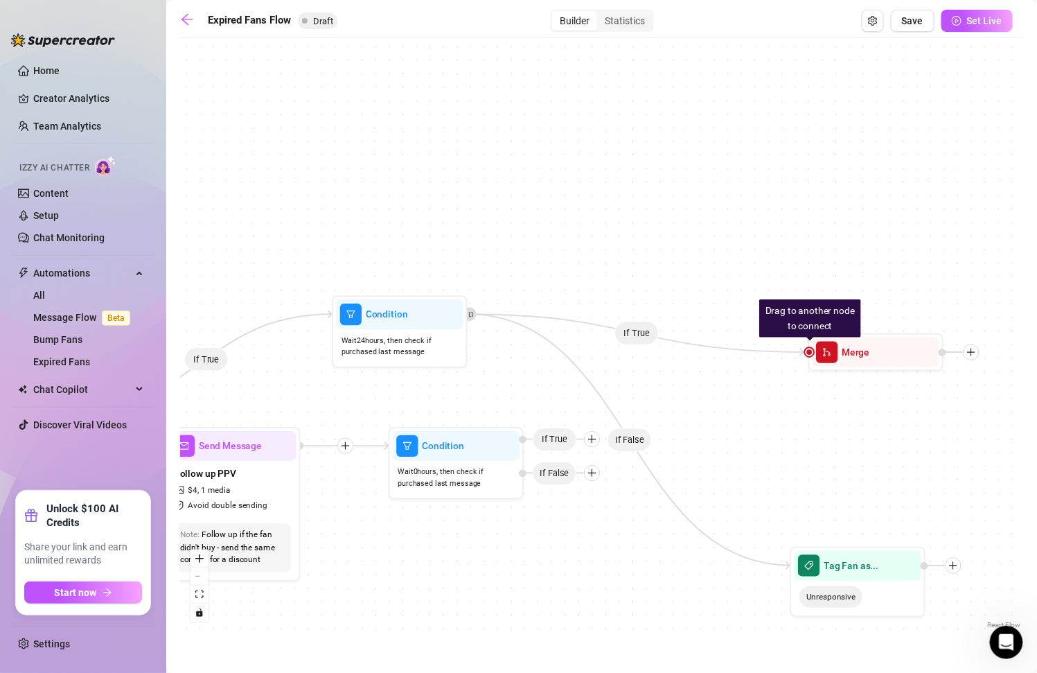
drag, startPoint x: 817, startPoint y: 584, endPoint x: 490, endPoint y: 590, distance: 327.7
click at [490, 590] on div "If True If False If False If True Condition Wait 0 hours, then check if purchas…" at bounding box center [601, 338] width 843 height 587
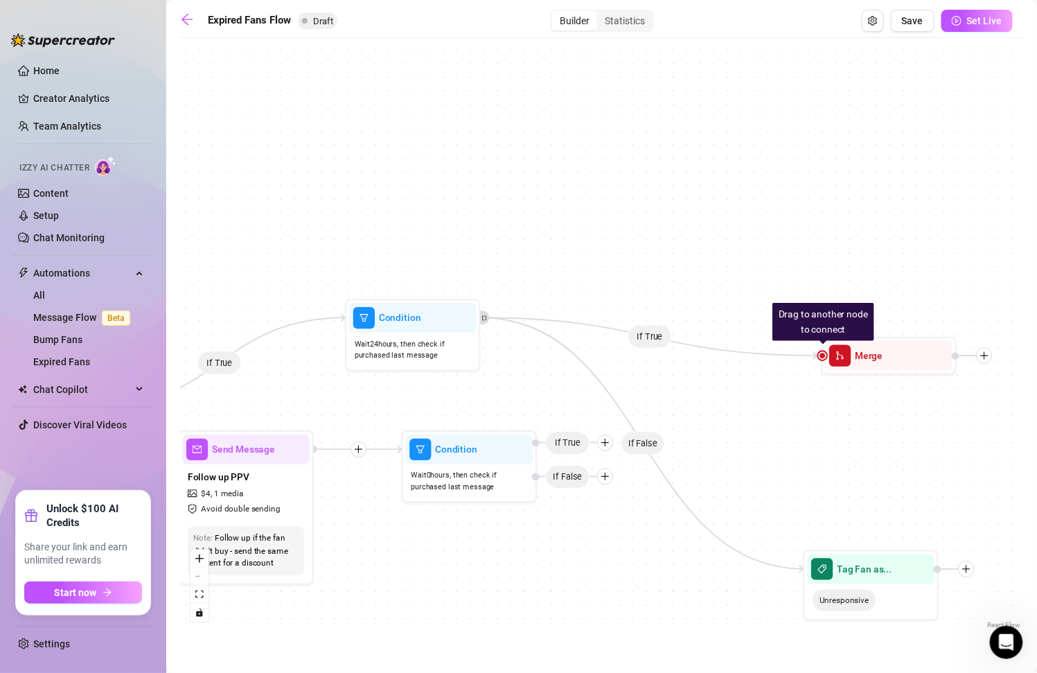
drag, startPoint x: 472, startPoint y: 384, endPoint x: 503, endPoint y: 387, distance: 30.7
click at [503, 387] on div "If True If False If False If True Condition Wait 0 hours, then check if purchas…" at bounding box center [601, 338] width 843 height 587
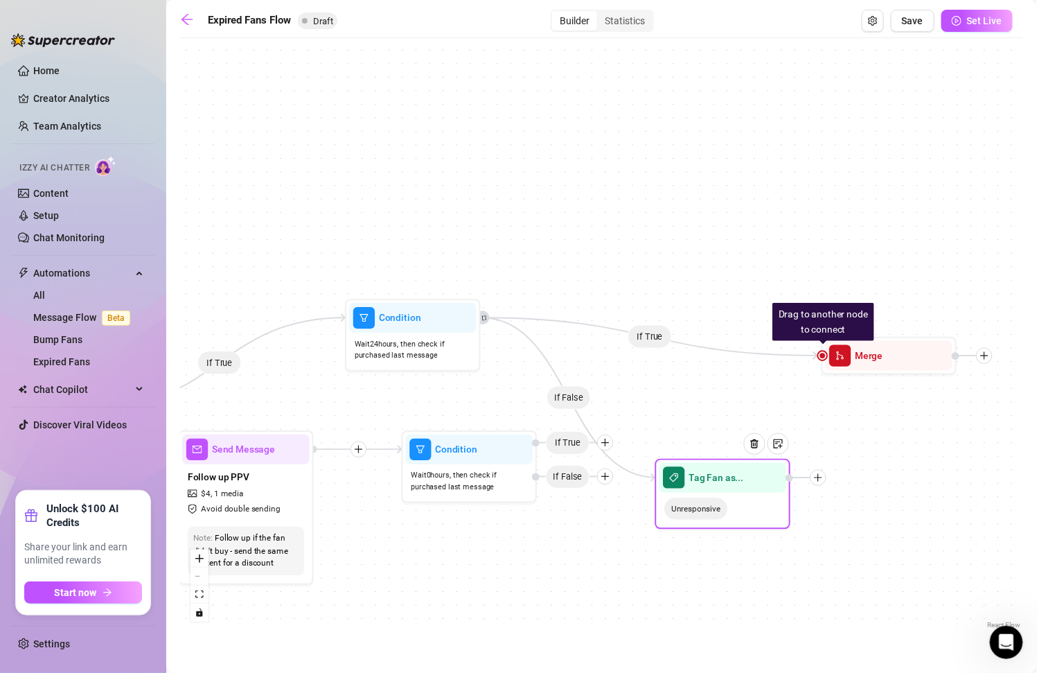
drag, startPoint x: 906, startPoint y: 576, endPoint x: 758, endPoint y: 486, distance: 173.8
click at [757, 485] on div at bounding box center [759, 453] width 59 height 69
click at [789, 482] on div at bounding box center [806, 478] width 41 height 16
click at [752, 442] on div "If True If False If False If True Condition Wait 0 hours, then check if purchas…" at bounding box center [601, 338] width 843 height 587
click at [765, 438] on div at bounding box center [759, 453] width 59 height 69
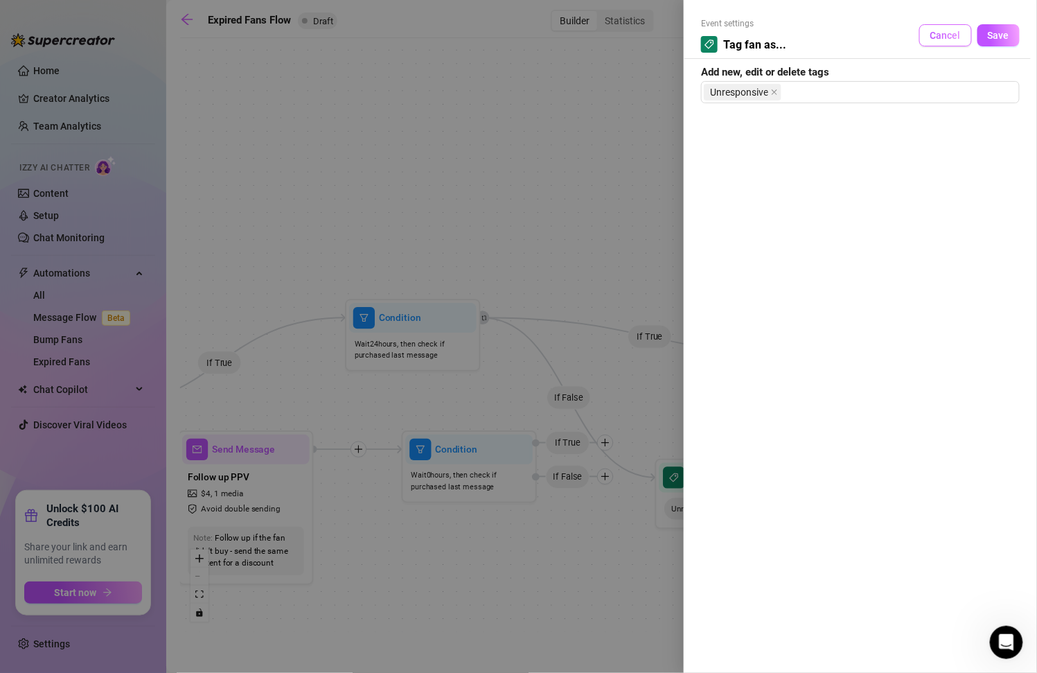
click at [955, 27] on button "Cancel" at bounding box center [945, 35] width 53 height 22
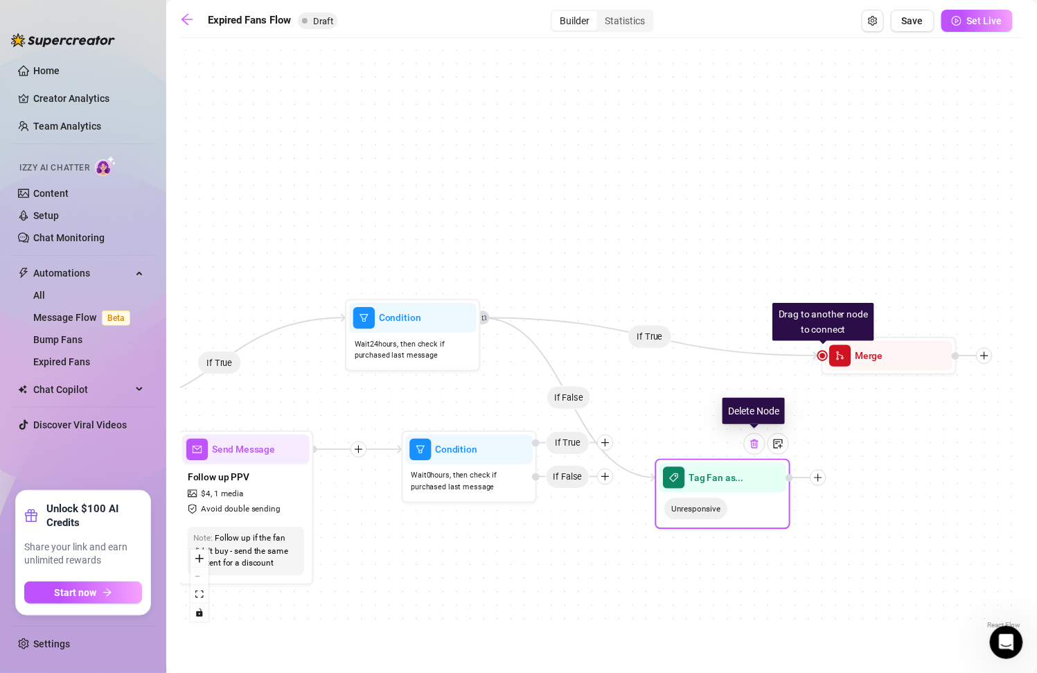
click at [756, 444] on img at bounding box center [754, 443] width 11 height 11
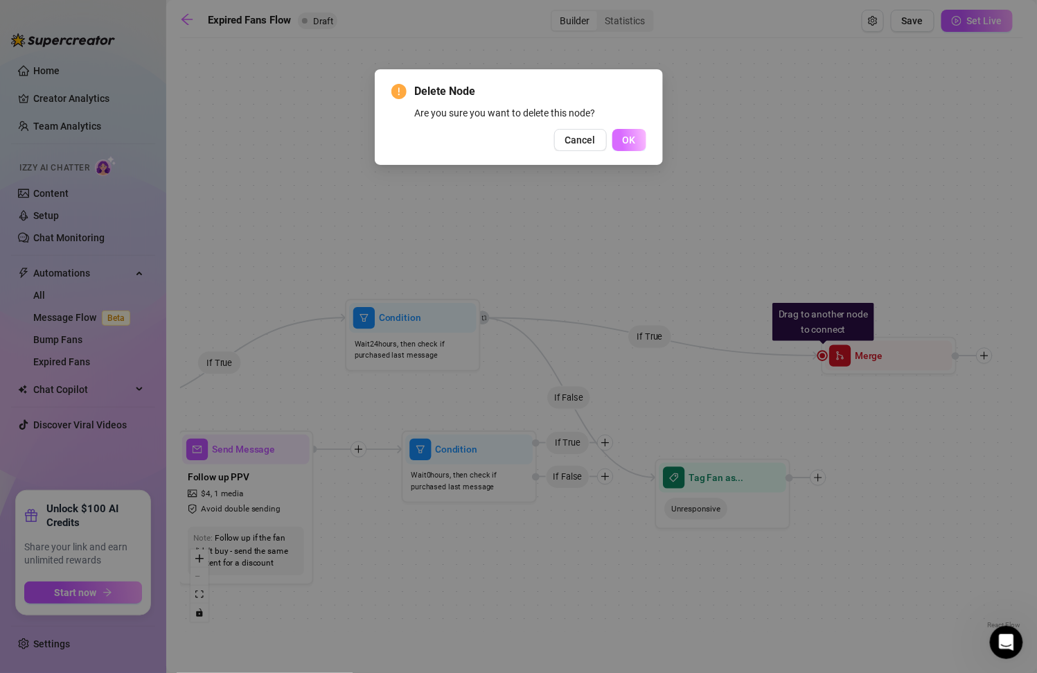
click at [623, 141] on span "OK" at bounding box center [629, 139] width 13 height 11
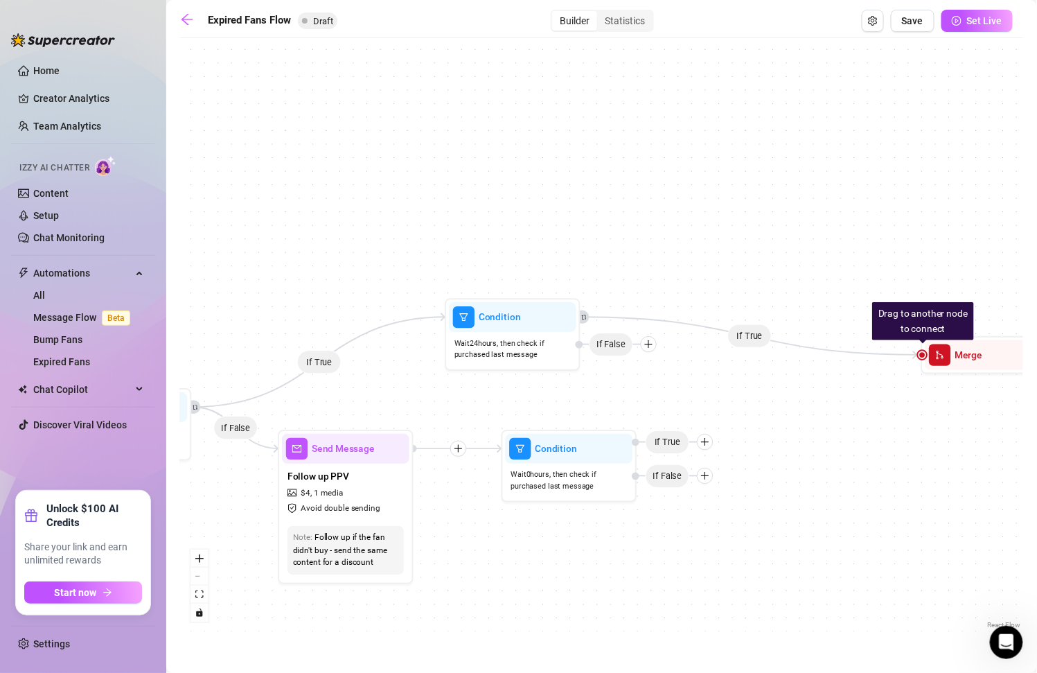
drag, startPoint x: 654, startPoint y: 477, endPoint x: 754, endPoint y: 477, distance: 99.8
click at [754, 477] on div "If True If False If True Condition Wait 0 hours, then check if purchased last m…" at bounding box center [601, 338] width 843 height 587
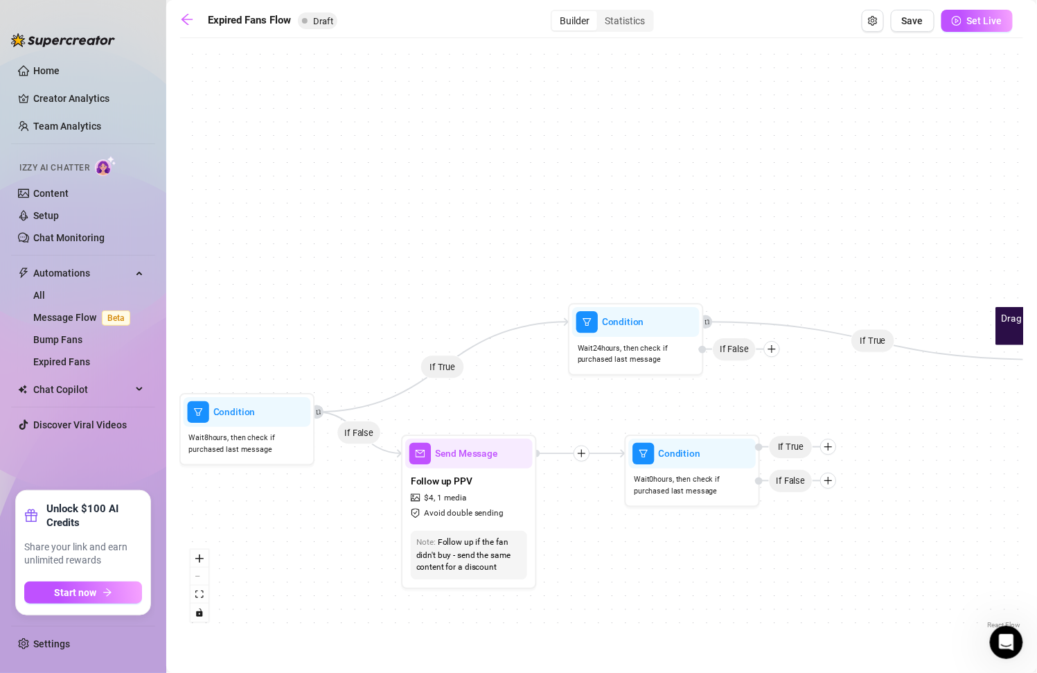
drag, startPoint x: 499, startPoint y: 605, endPoint x: 623, endPoint y: 610, distance: 123.4
click at [623, 610] on div "If True If False If True Condition Wait 0 hours, then check if purchased last m…" at bounding box center [601, 338] width 843 height 587
click at [663, 321] on div at bounding box center [673, 298] width 59 height 69
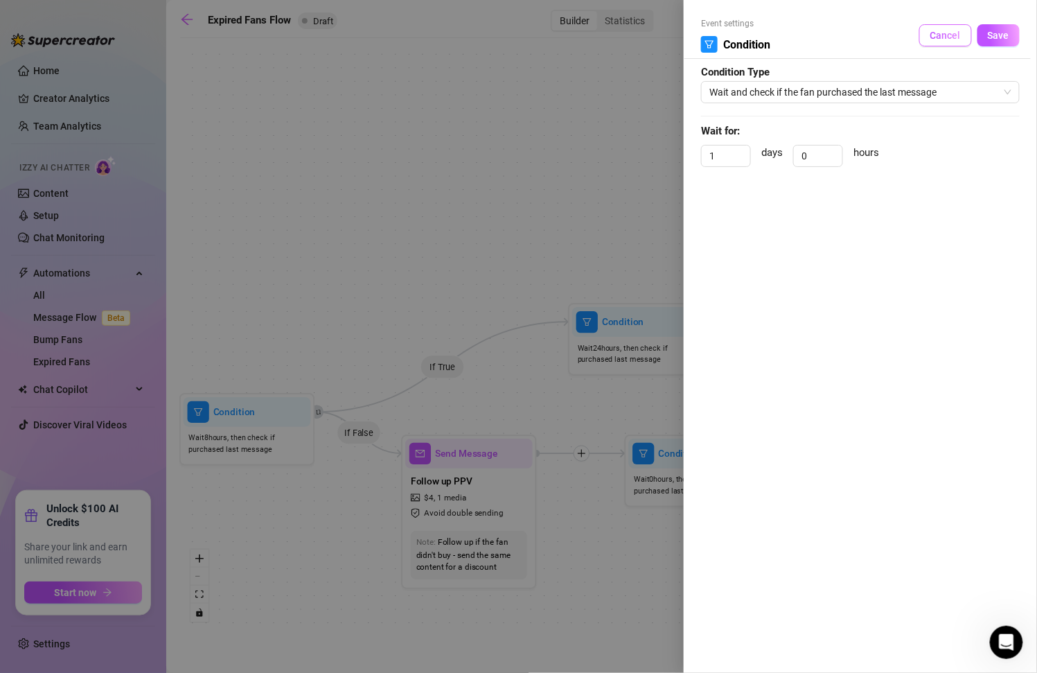
click at [944, 35] on span "Cancel" at bounding box center [945, 35] width 30 height 11
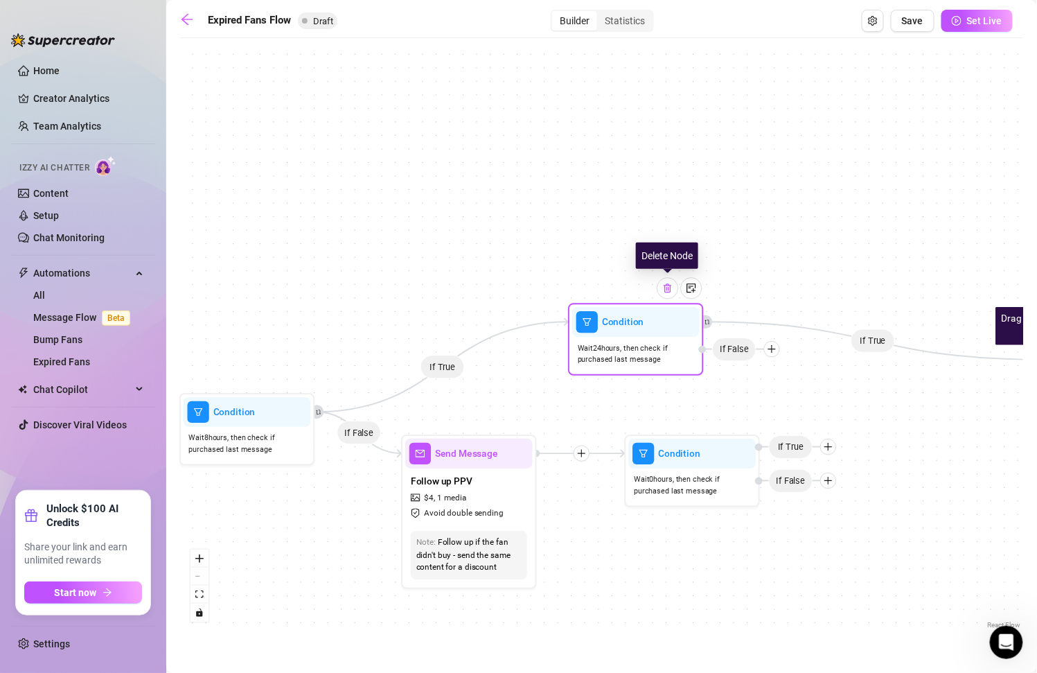
click at [668, 292] on img at bounding box center [667, 288] width 11 height 11
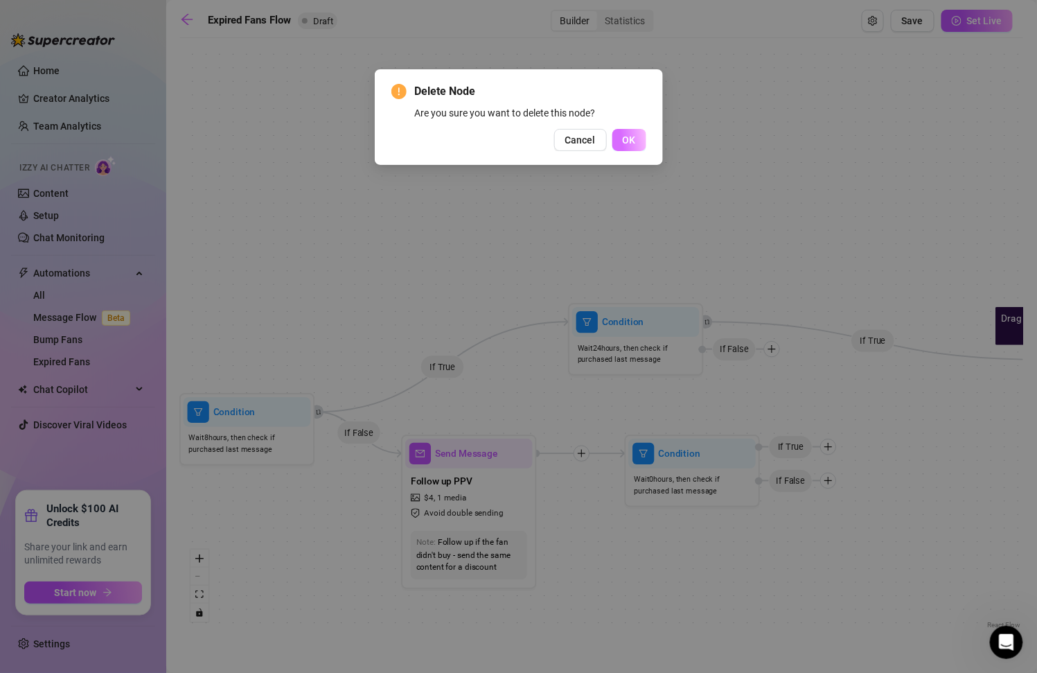
click at [639, 138] on button "OK" at bounding box center [629, 140] width 34 height 22
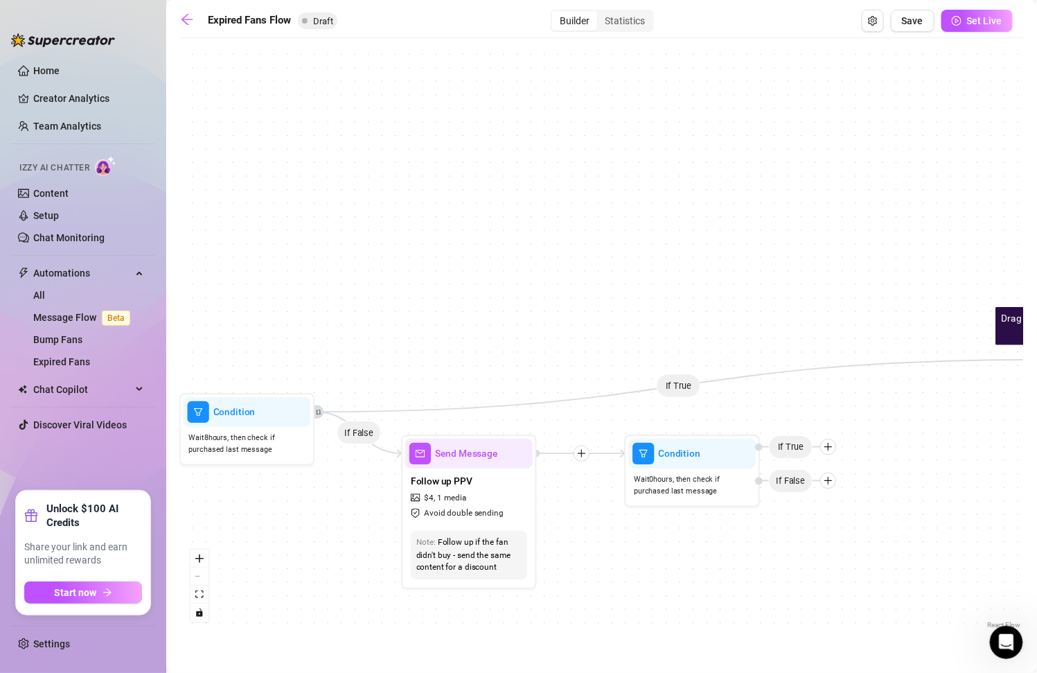
click at [676, 388] on icon "Edge from bc6c99b4-75f2-454a-afb8-050cba0ac846 to bcca65d8-4c7a-45c1-88ac-fd5fe…" at bounding box center [678, 386] width 726 height 52
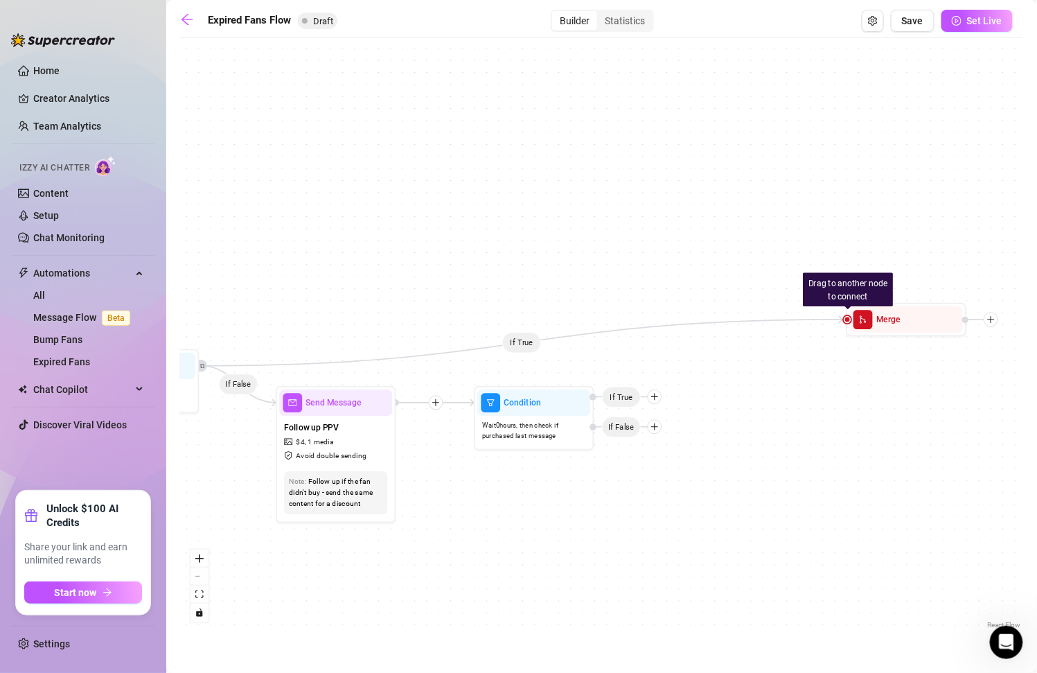
drag, startPoint x: 807, startPoint y: 384, endPoint x: 632, endPoint y: 335, distance: 181.8
click at [632, 335] on div "If True If False Condition Wait 0 hours, then check if purchased last message I…" at bounding box center [601, 338] width 843 height 587
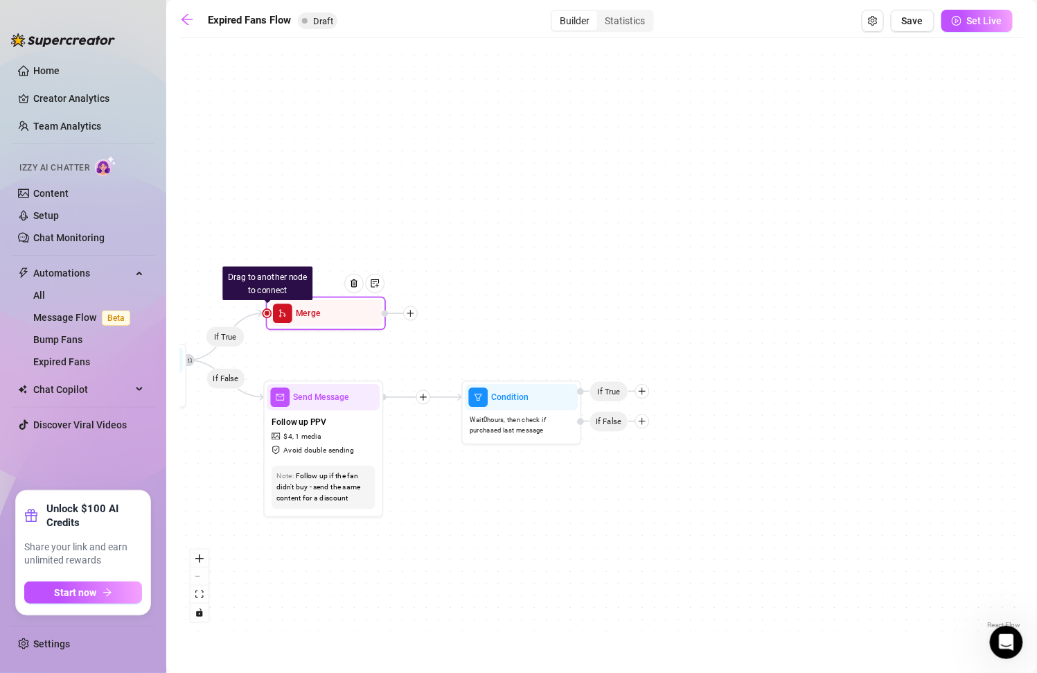
drag, startPoint x: 880, startPoint y: 326, endPoint x: 312, endPoint y: 326, distance: 568.0
click at [312, 326] on div "Drag to another node to connect Merge" at bounding box center [326, 313] width 120 height 34
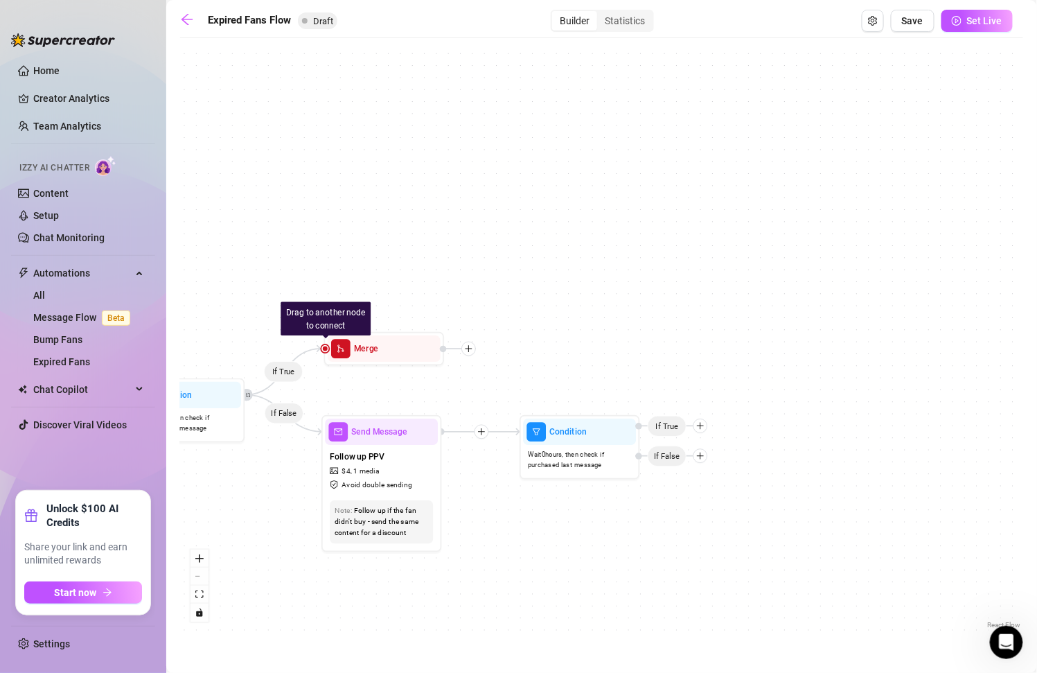
drag, startPoint x: 438, startPoint y: 493, endPoint x: 497, endPoint y: 523, distance: 65.4
click at [497, 524] on div "If True If False Condition Wait 0 hours, then check if purchased last message I…" at bounding box center [601, 338] width 843 height 587
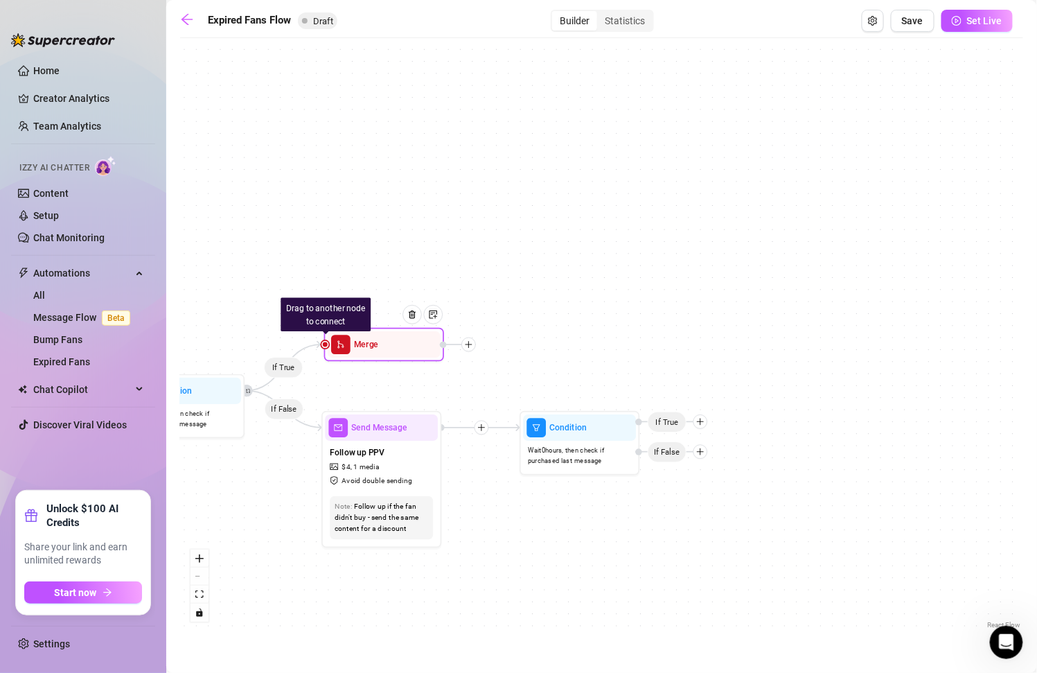
click at [472, 345] on icon "plus" at bounding box center [469, 344] width 8 height 8
click at [544, 425] on div "Merge Nodes" at bounding box center [528, 427] width 88 height 20
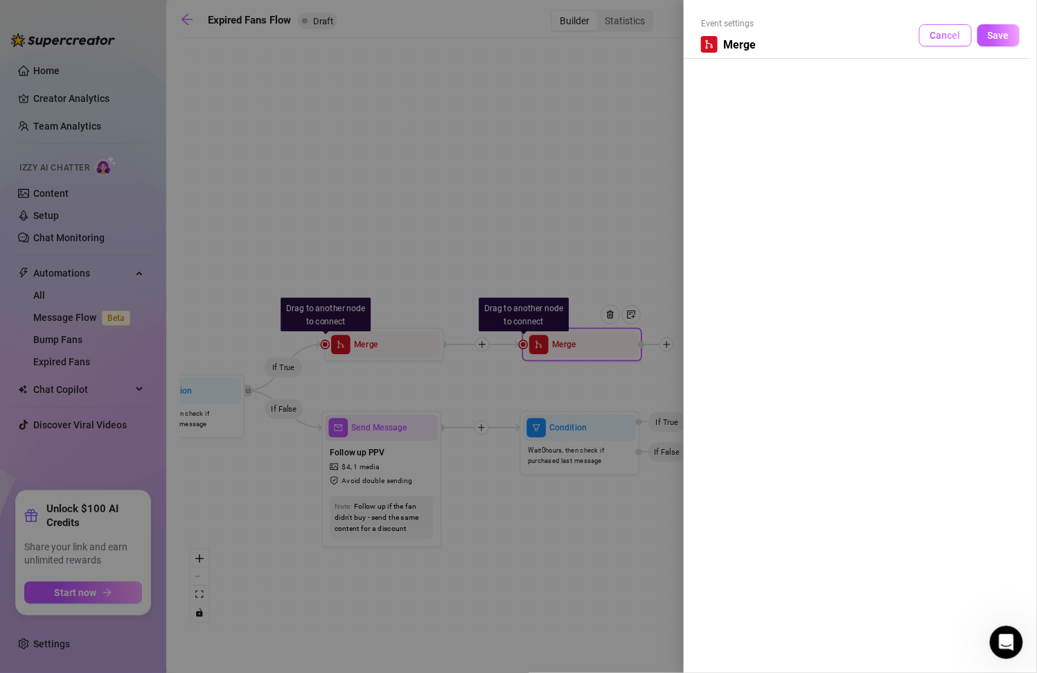
click at [940, 36] on span "Cancel" at bounding box center [945, 35] width 30 height 11
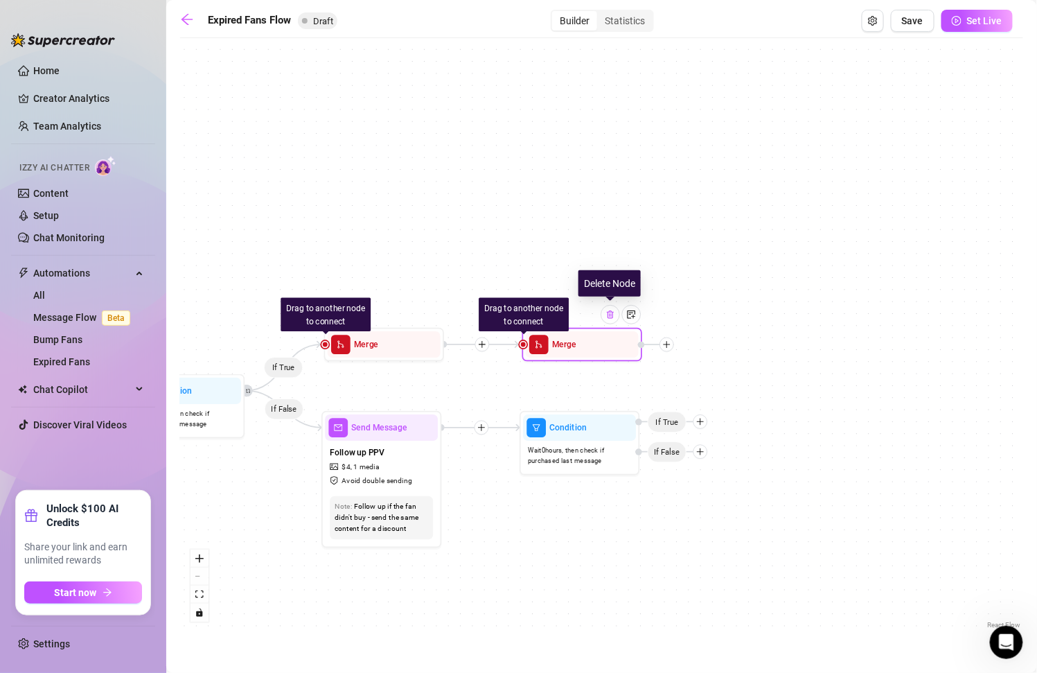
click at [611, 313] on img at bounding box center [610, 315] width 10 height 10
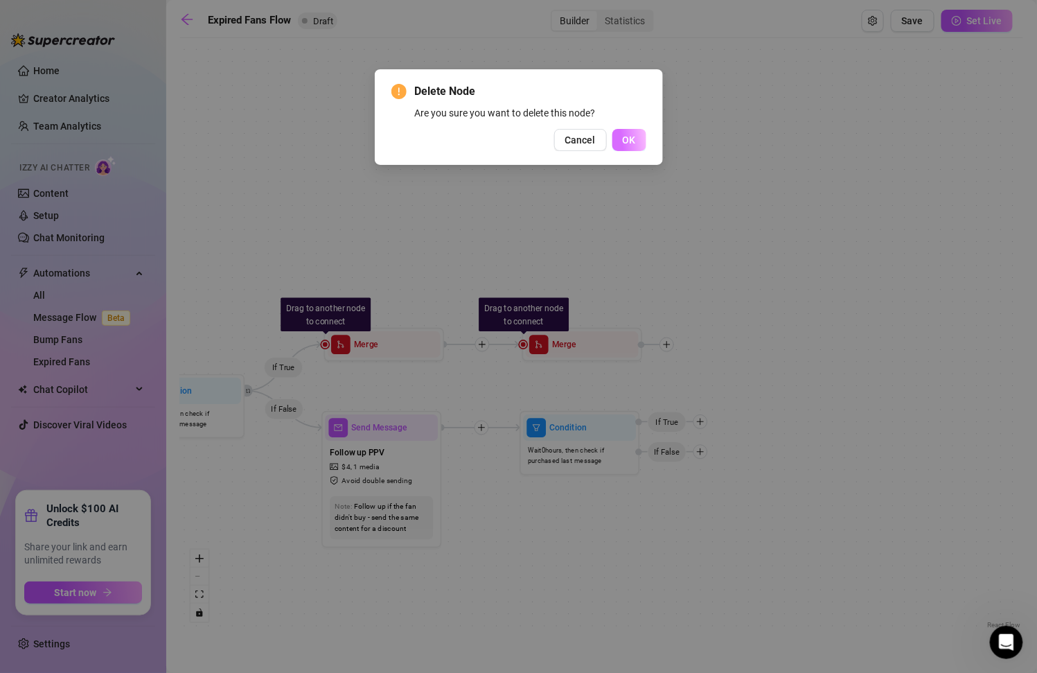
click at [625, 134] on span "OK" at bounding box center [629, 139] width 13 height 11
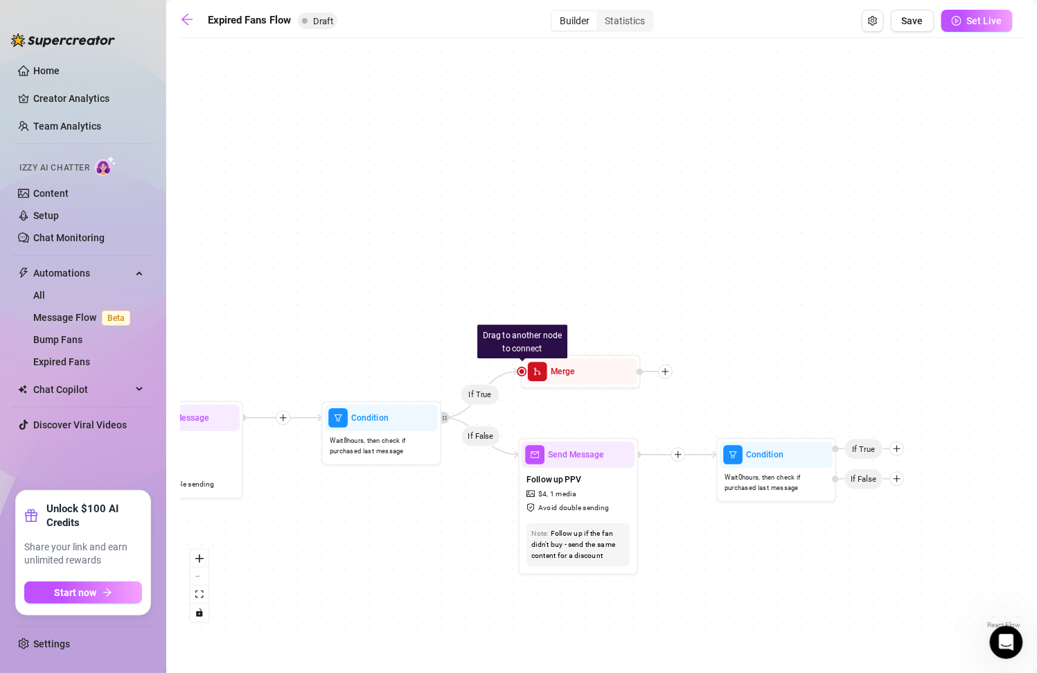
drag, startPoint x: 552, startPoint y: 364, endPoint x: 749, endPoint y: 391, distance: 198.6
click at [749, 391] on div "If True If False Condition Wait 0 hours, then check if purchased last message I…" at bounding box center [601, 338] width 843 height 587
click at [608, 339] on img at bounding box center [609, 342] width 10 height 10
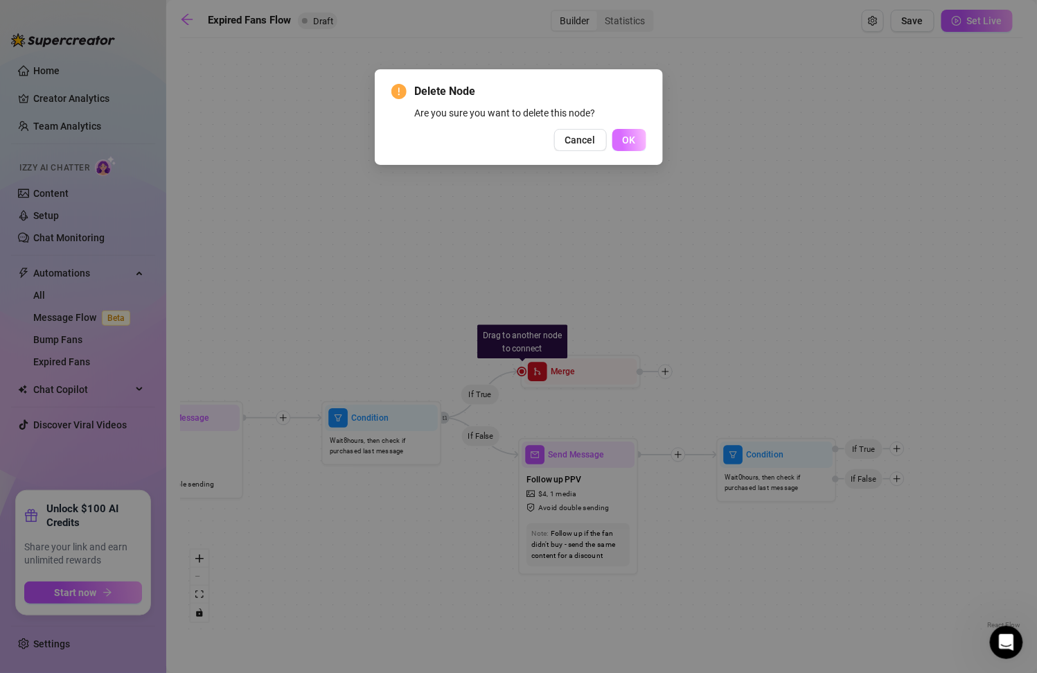
click at [631, 136] on span "OK" at bounding box center [629, 139] width 13 height 11
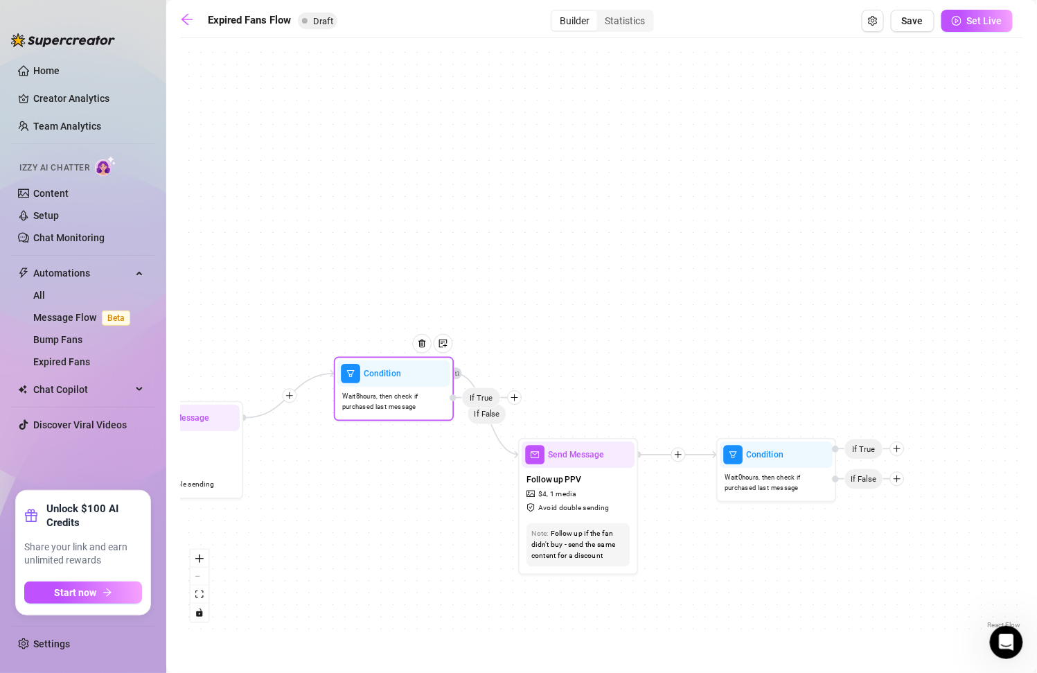
drag, startPoint x: 479, startPoint y: 449, endPoint x: 466, endPoint y: 432, distance: 21.3
click at [466, 408] on span "If True" at bounding box center [481, 397] width 39 height 21
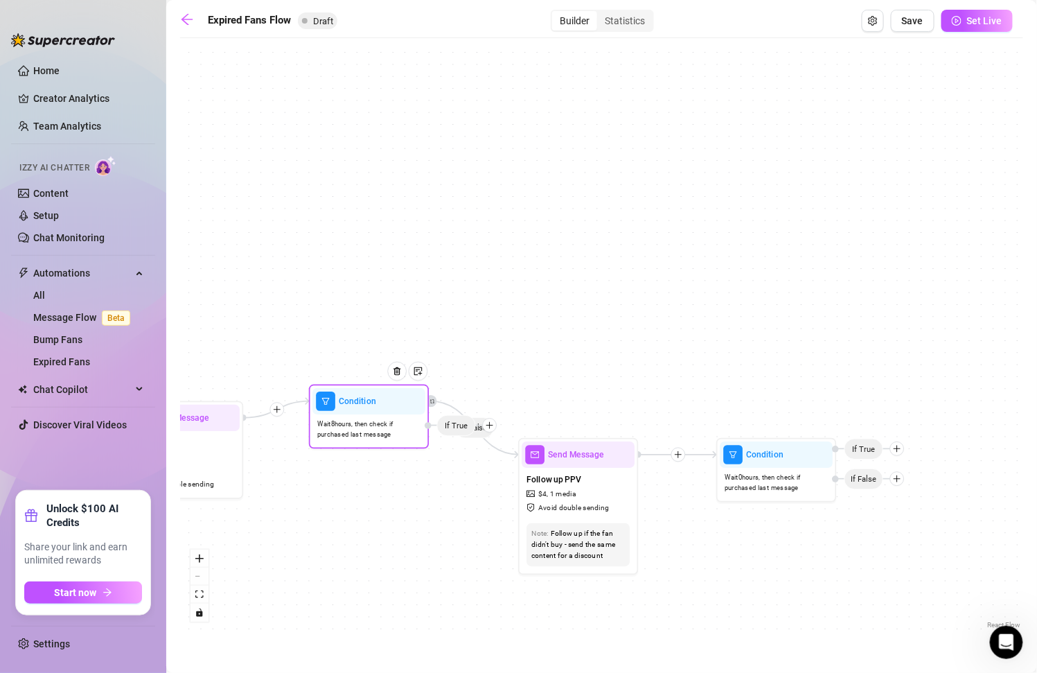
click at [489, 422] on icon "plus" at bounding box center [489, 425] width 1 height 7
click at [521, 485] on div "Tag Fan" at bounding box center [513, 487] width 88 height 20
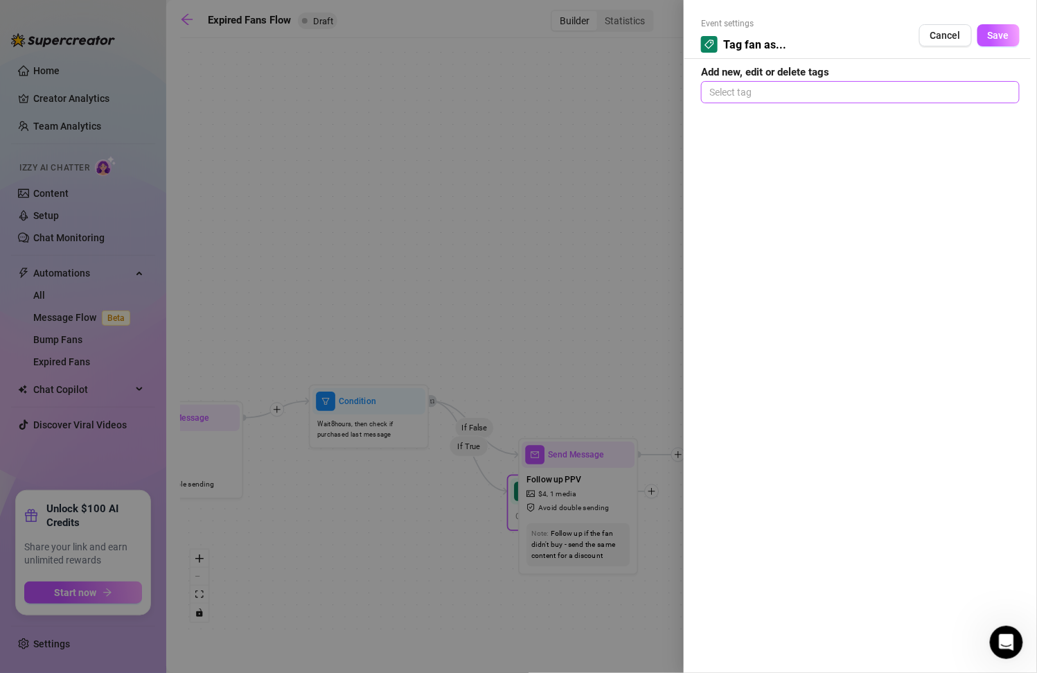
click at [827, 94] on div at bounding box center [860, 91] width 313 height 19
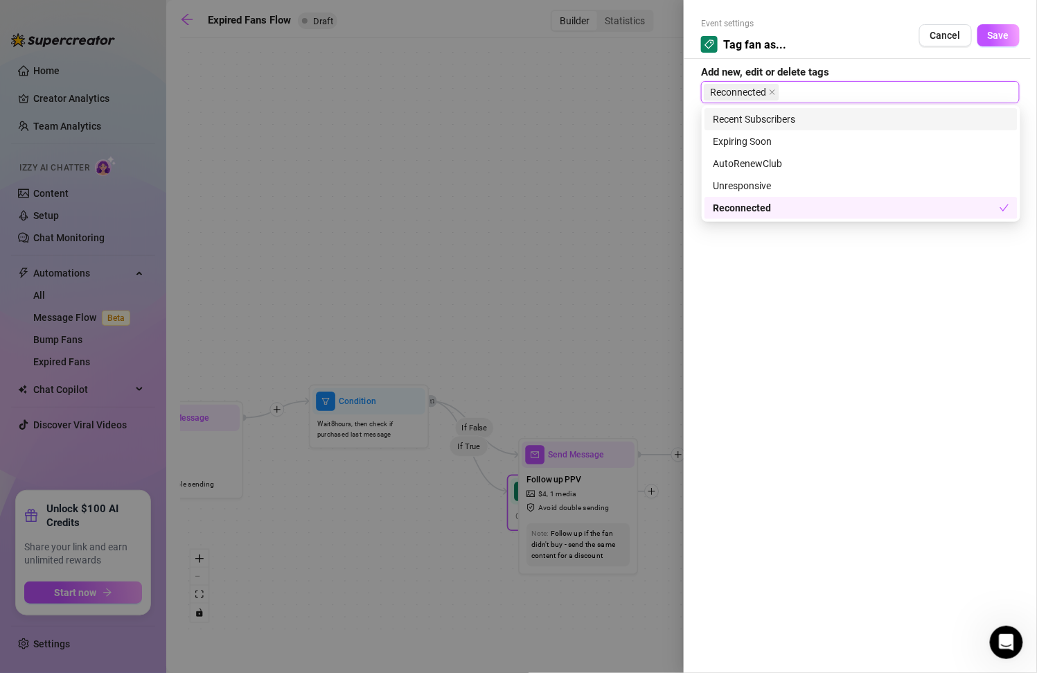
click at [875, 107] on div "Recent Subscribers Expiring Soon Recent Subscribers Expiring Soon AutoRenewClub…" at bounding box center [861, 163] width 319 height 116
click at [852, 281] on div "Event settings Tag fan as... Cancel Save Add new, edit or delete tags Reconnect…" at bounding box center [860, 336] width 353 height 673
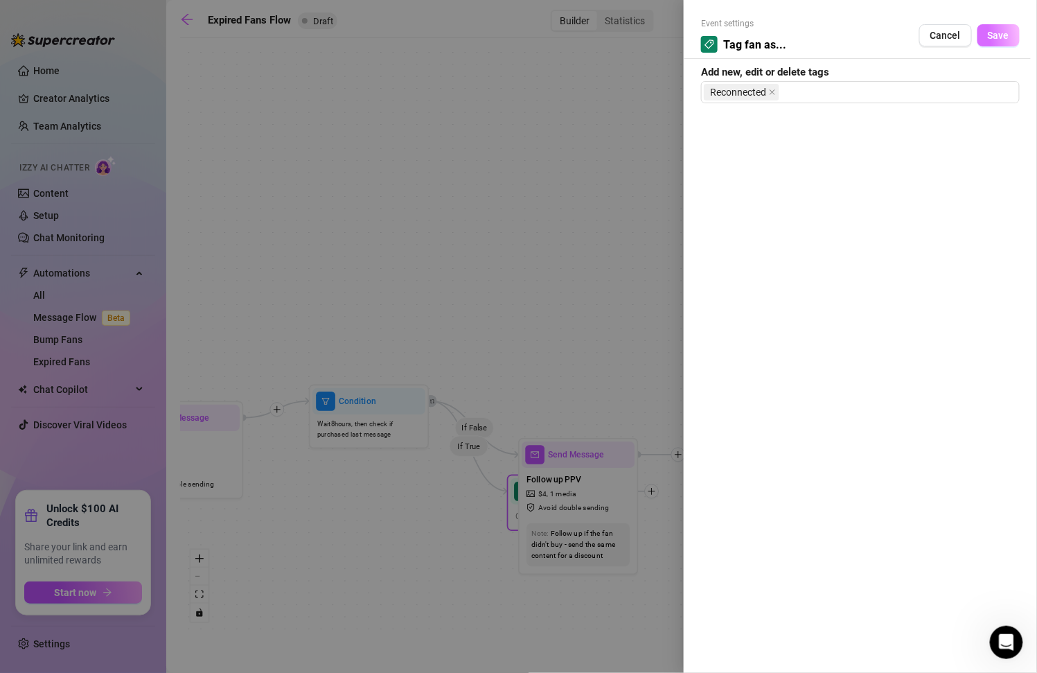
click at [995, 34] on span "Save" at bounding box center [998, 35] width 21 height 11
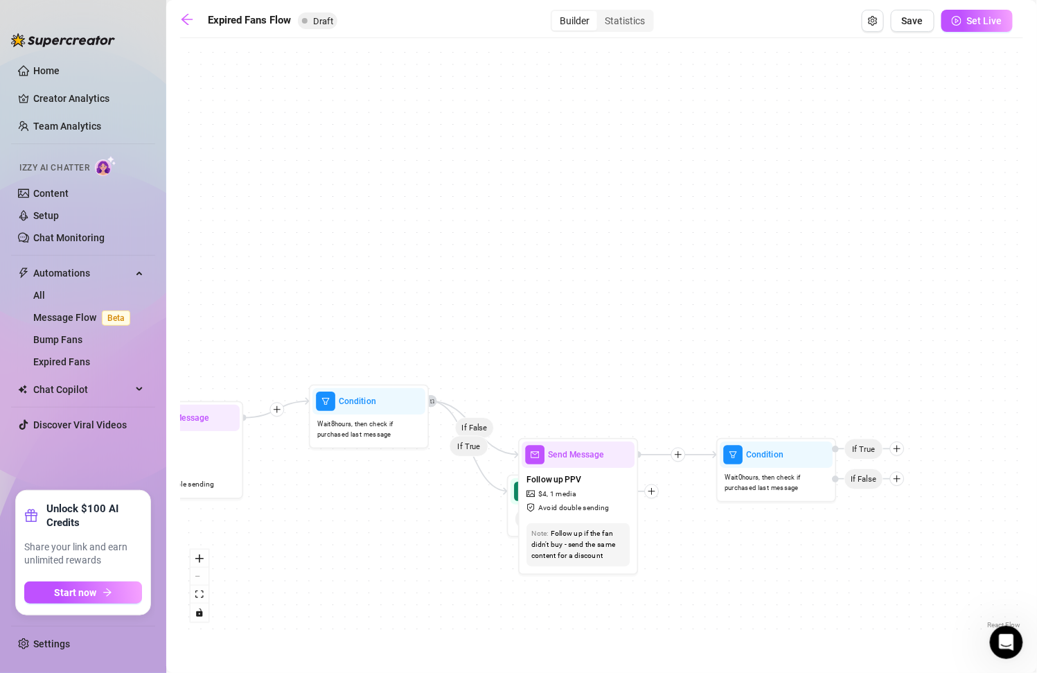
drag, startPoint x: 466, startPoint y: 448, endPoint x: 526, endPoint y: 351, distance: 113.8
click at [526, 351] on div "If False If True Tag Fan as... Reconnected Condition Wait 0 hours, then check i…" at bounding box center [601, 338] width 843 height 587
drag, startPoint x: 465, startPoint y: 445, endPoint x: 513, endPoint y: 369, distance: 89.6
click at [515, 369] on div "If False If True Tag Fan as... Reconnected Condition Wait 0 hours, then check i…" at bounding box center [601, 338] width 843 height 587
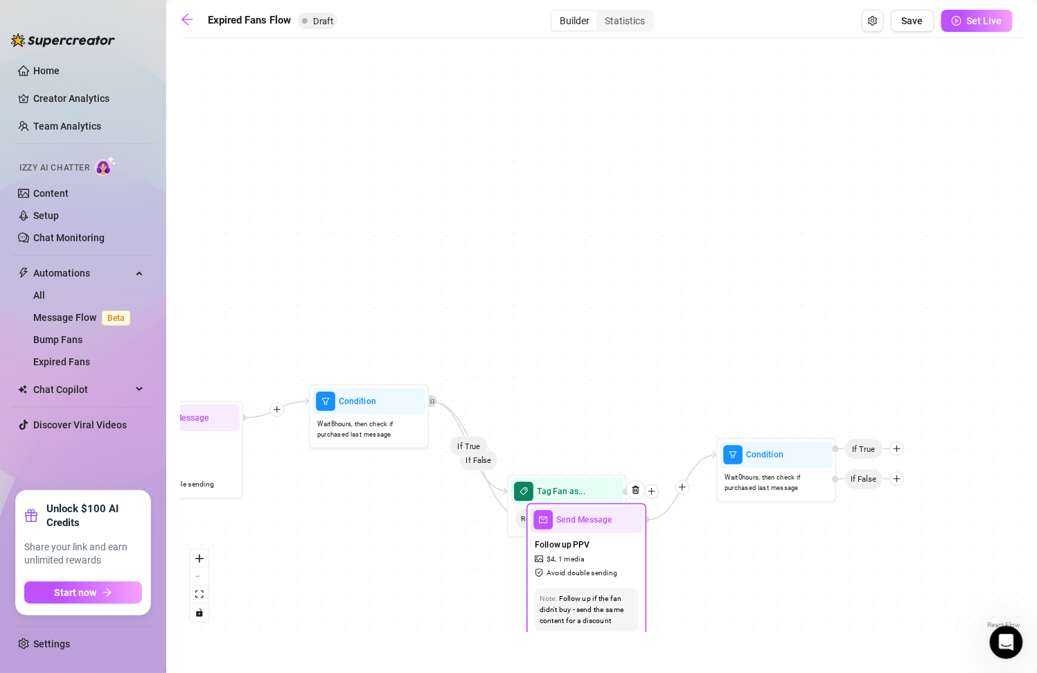
drag, startPoint x: 560, startPoint y: 462, endPoint x: 562, endPoint y: 551, distance: 89.4
click at [562, 533] on div "Send Message" at bounding box center [586, 519] width 113 height 26
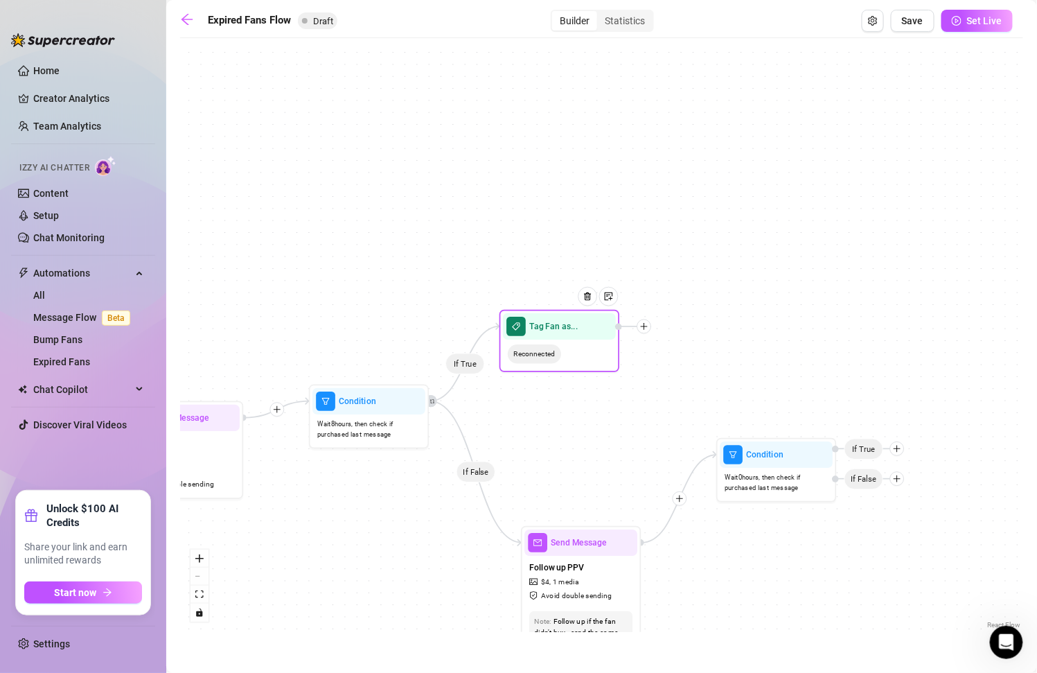
drag, startPoint x: 583, startPoint y: 485, endPoint x: 567, endPoint y: 319, distance: 167.1
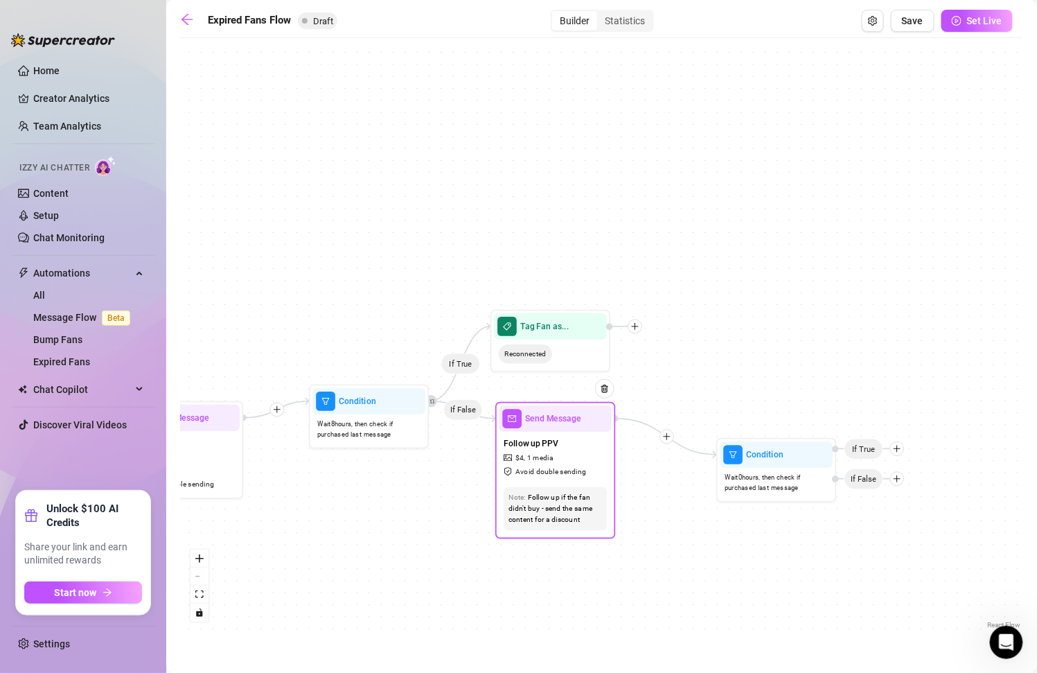
drag, startPoint x: 579, startPoint y: 550, endPoint x: 553, endPoint y: 425, distance: 127.3
click at [553, 425] on div "Send Message" at bounding box center [555, 418] width 113 height 26
click at [603, 338] on div "Tag Fan as..." at bounding box center [550, 326] width 113 height 26
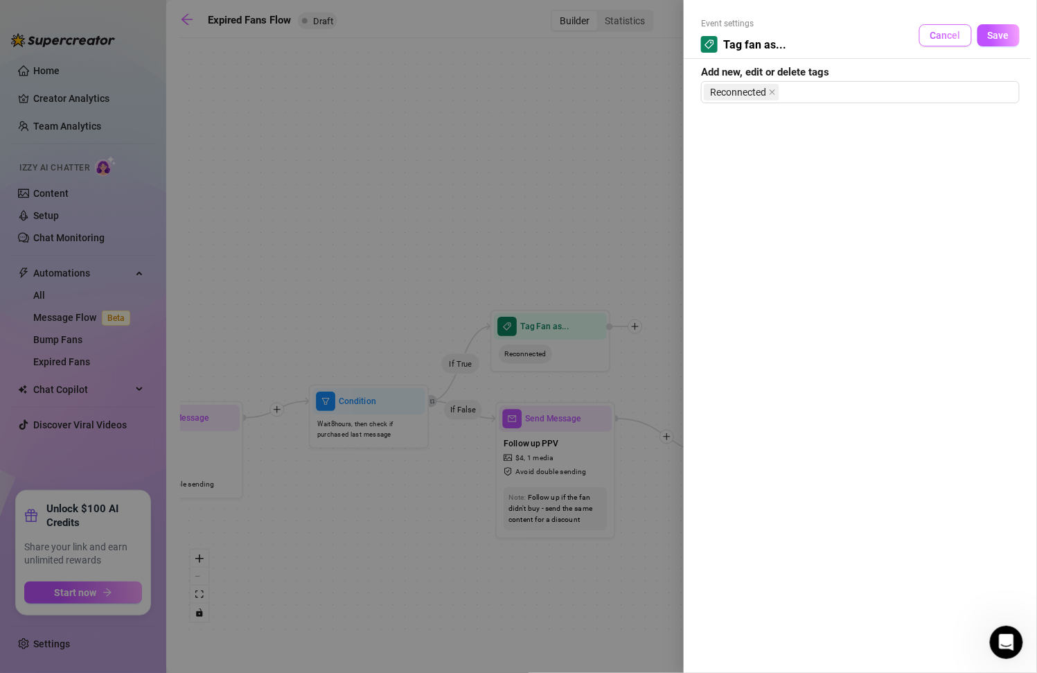
click at [952, 33] on span "Cancel" at bounding box center [945, 35] width 30 height 11
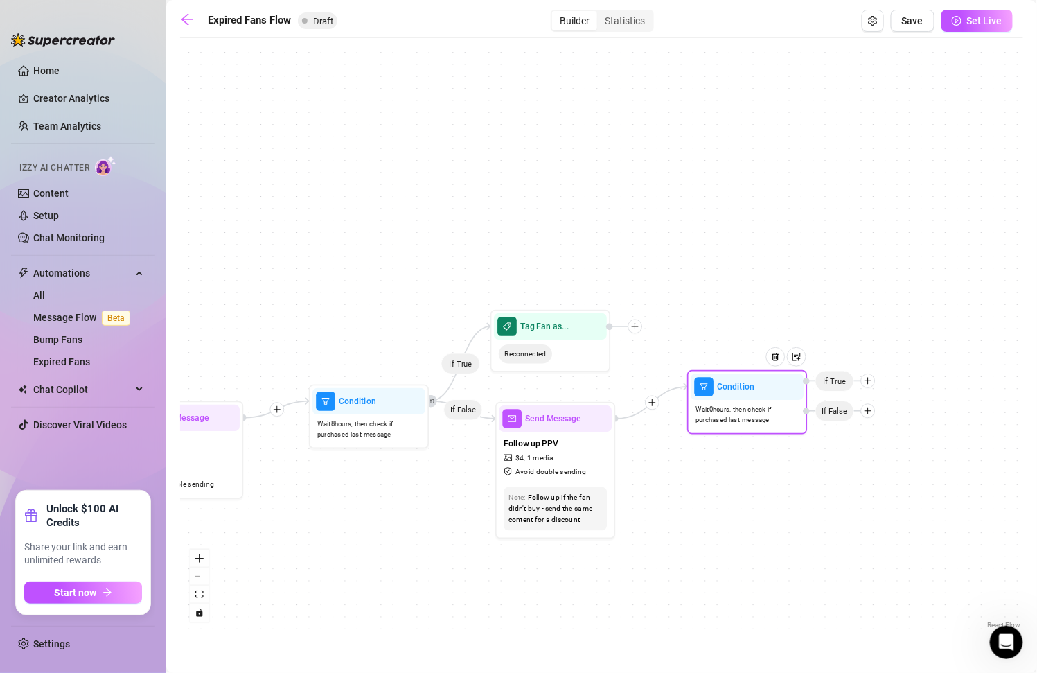
drag, startPoint x: 788, startPoint y: 472, endPoint x: 757, endPoint y: 405, distance: 74.4
click at [757, 405] on span "Wait 0 hours, then check if purchased last message" at bounding box center [746, 415] width 103 height 21
click at [871, 386] on div at bounding box center [868, 380] width 15 height 15
click at [890, 441] on div "Tag Fan" at bounding box center [892, 443] width 88 height 20
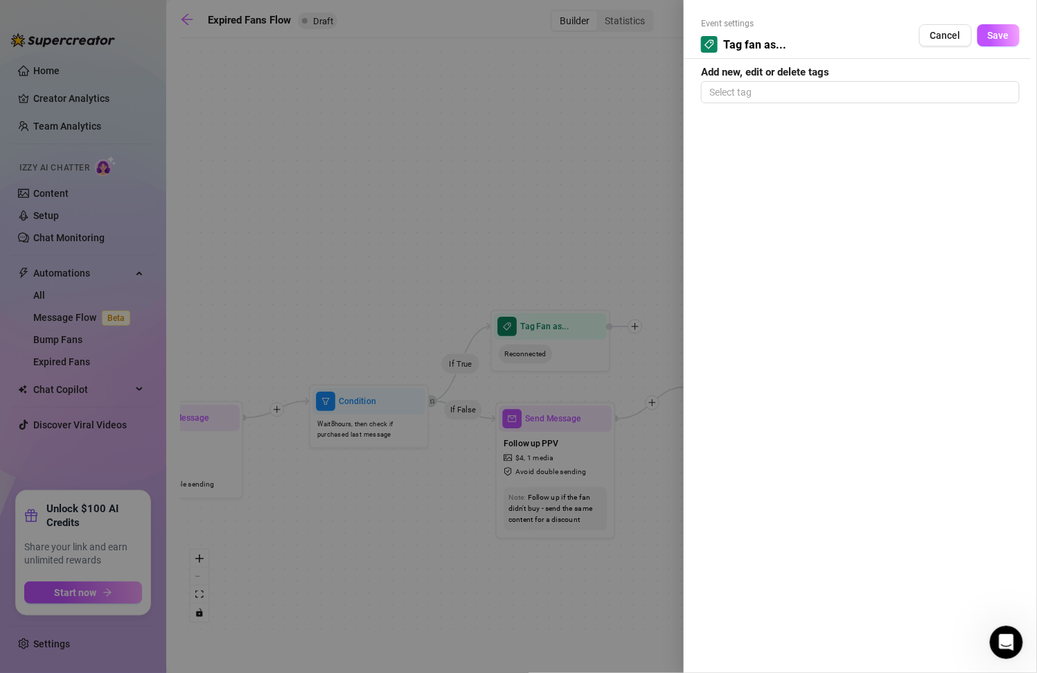
click at [775, 77] on strong "Add new, edit or delete tags" at bounding box center [765, 72] width 128 height 12
click at [775, 85] on div at bounding box center [860, 91] width 313 height 19
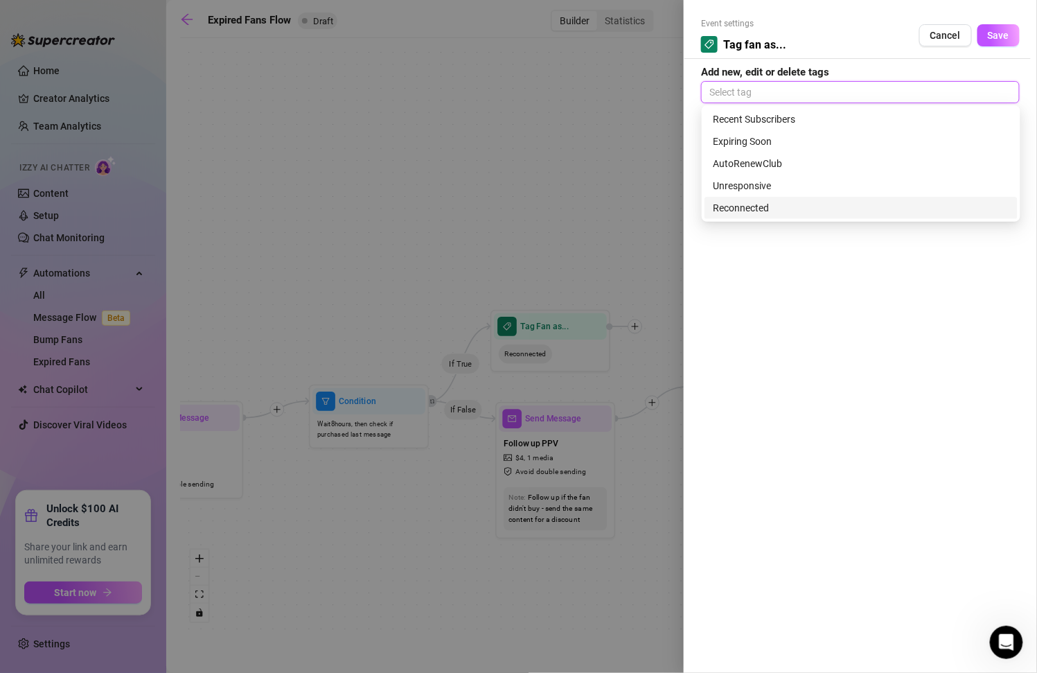
click at [807, 203] on div "Reconnected" at bounding box center [861, 207] width 296 height 15
click at [873, 161] on div "AutoRenewClub" at bounding box center [861, 163] width 296 height 15
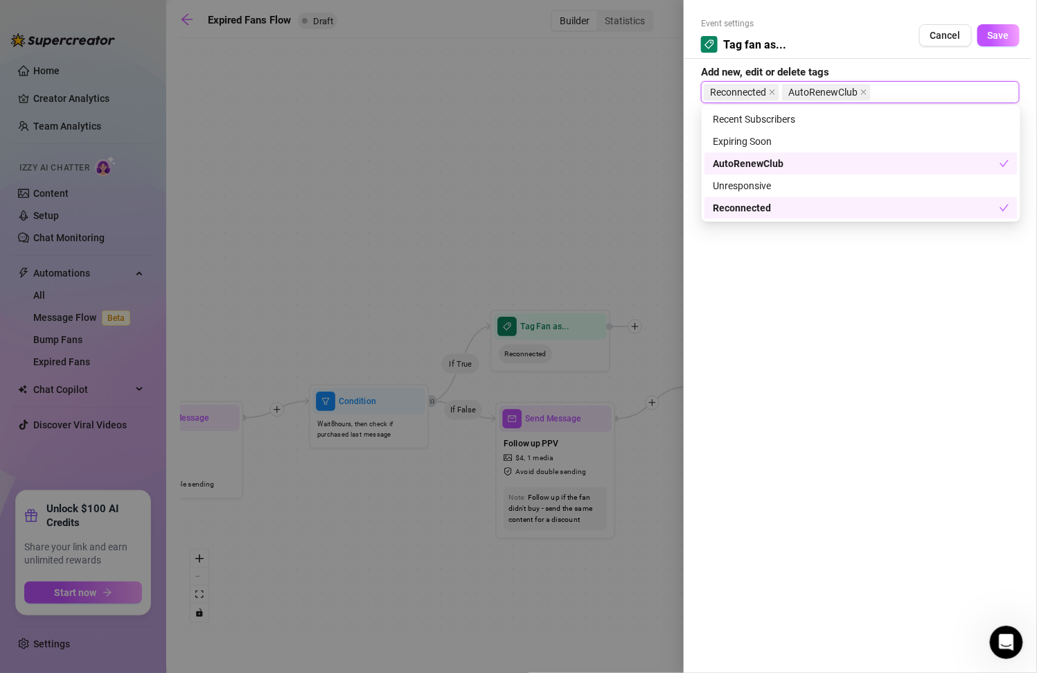
click at [873, 161] on div "AutoRenewClub" at bounding box center [856, 163] width 287 height 15
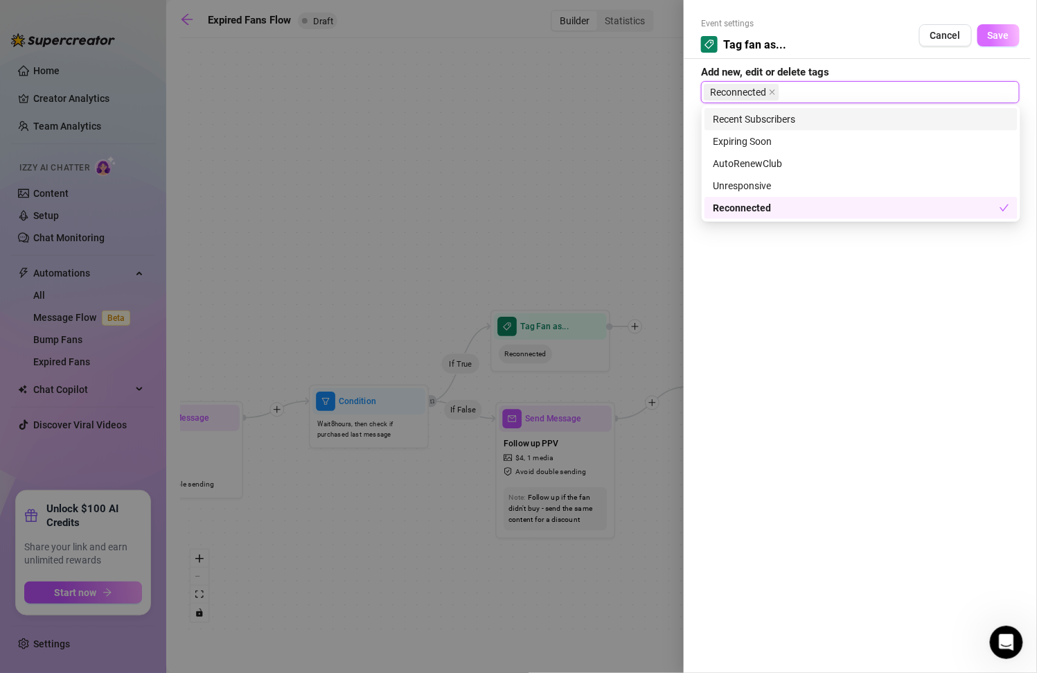
click at [1000, 32] on span "Save" at bounding box center [998, 35] width 21 height 11
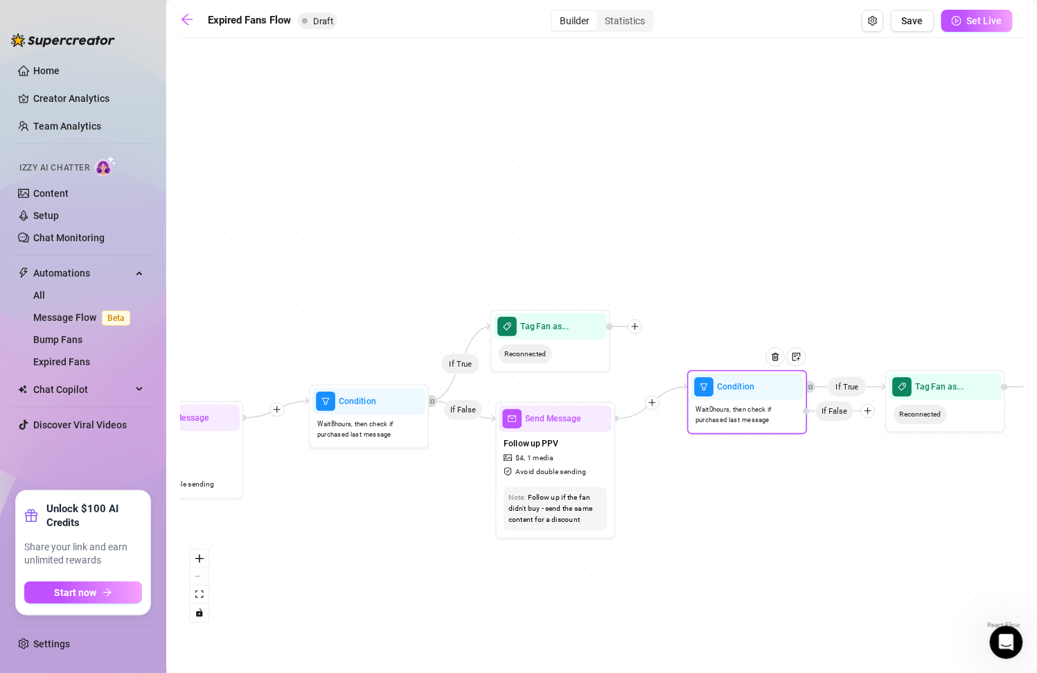
click at [867, 412] on icon "plus" at bounding box center [868, 411] width 8 height 8
click at [896, 472] on div "Tag Fan" at bounding box center [892, 473] width 88 height 20
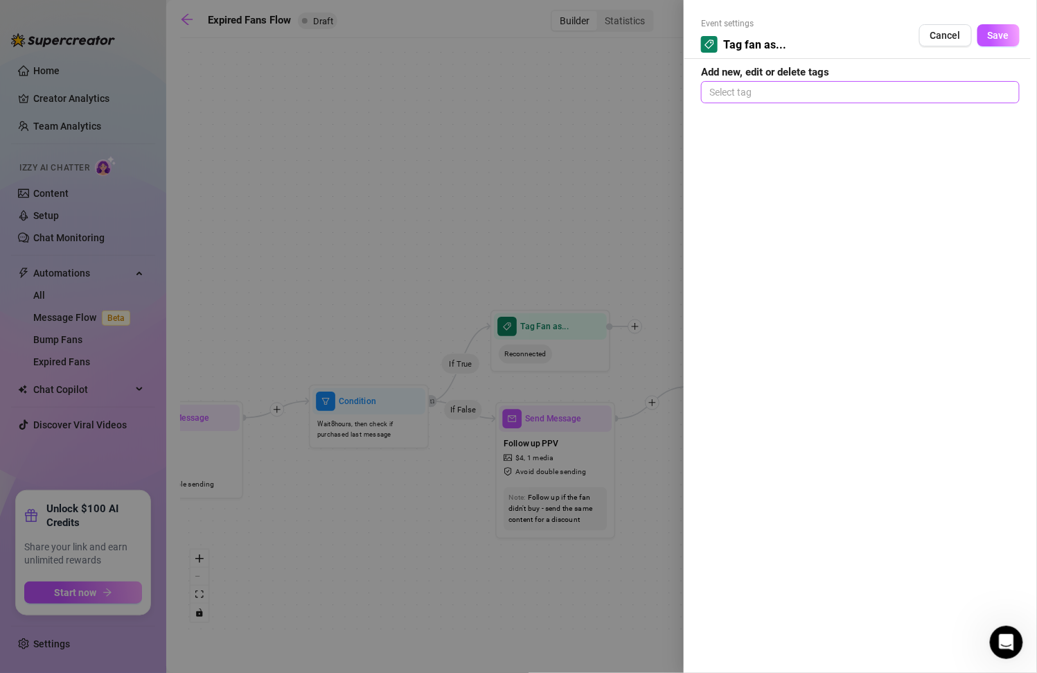
click at [757, 94] on div at bounding box center [860, 91] width 313 height 19
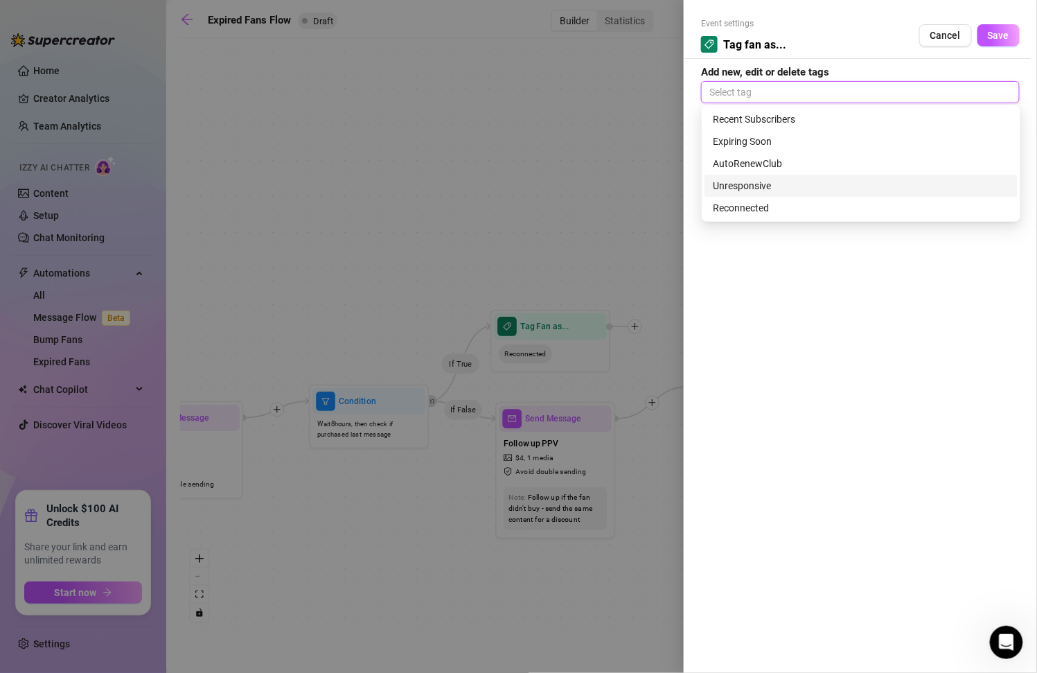
click at [785, 184] on div "Unresponsive" at bounding box center [861, 185] width 296 height 15
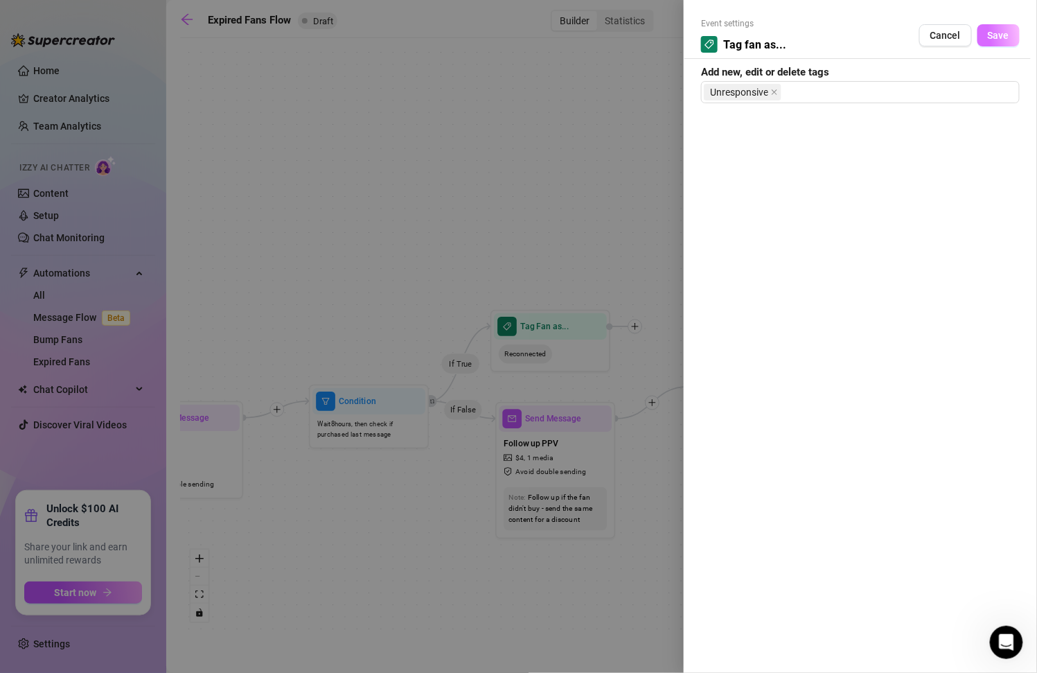
click at [990, 37] on span "Save" at bounding box center [998, 35] width 21 height 11
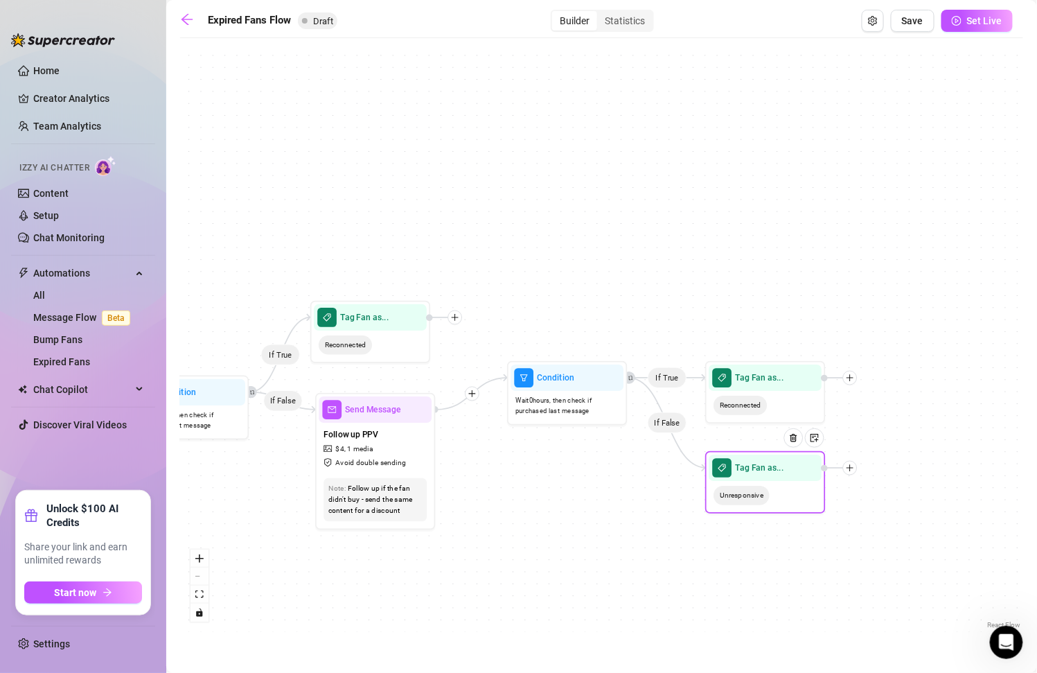
drag, startPoint x: 815, startPoint y: 554, endPoint x: 626, endPoint y: 544, distance: 189.4
click at [626, 544] on div "If False If True If True If False Tag Fan as... Unresponsive Tag Fan as... Reco…" at bounding box center [601, 338] width 843 height 587
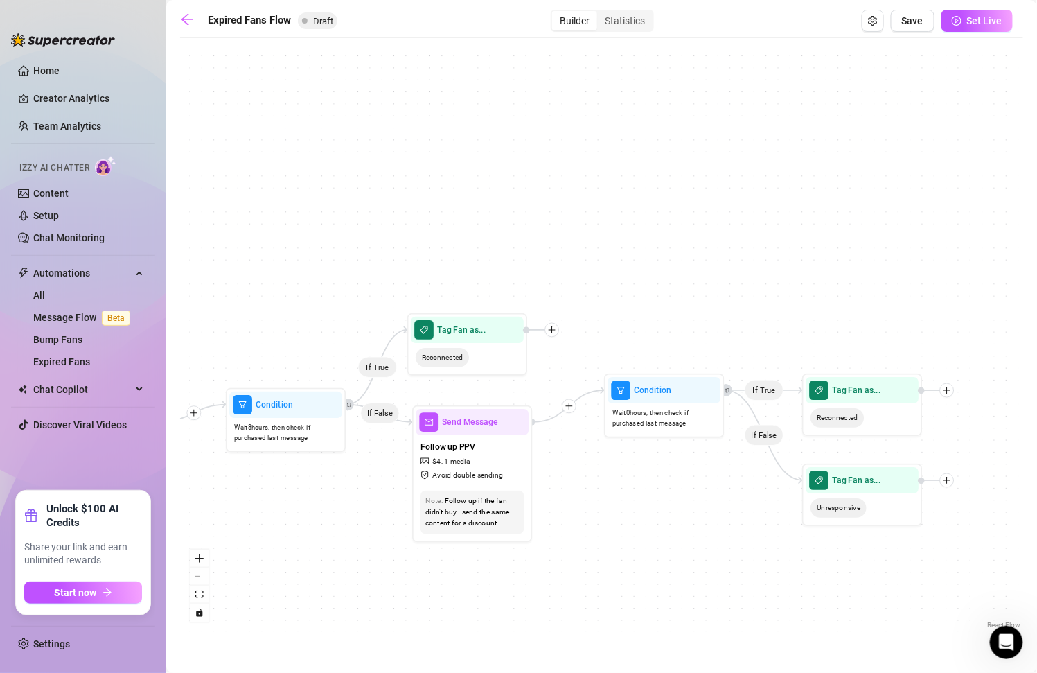
drag, startPoint x: 573, startPoint y: 499, endPoint x: 679, endPoint y: 513, distance: 106.8
click at [679, 513] on div "If False If True If True If False Tag Fan as... Unresponsive Tag Fan as... Reco…" at bounding box center [601, 338] width 843 height 587
click at [662, 393] on span "Condition" at bounding box center [653, 390] width 37 height 13
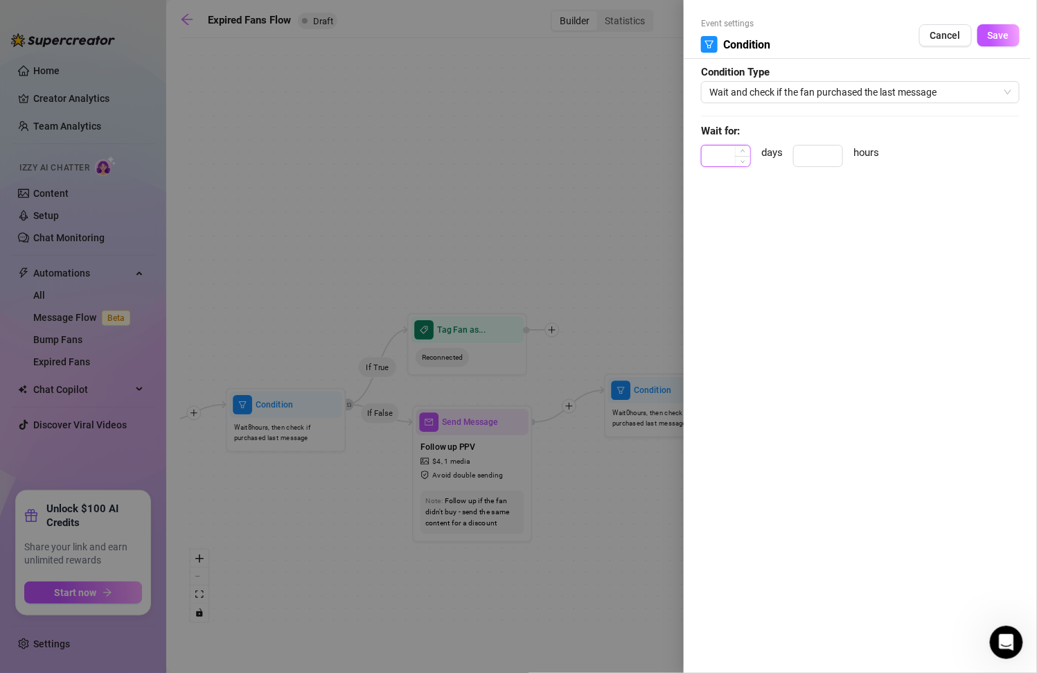
click at [734, 148] on input at bounding box center [726, 155] width 48 height 21
click at [819, 154] on input at bounding box center [818, 155] width 48 height 21
click at [987, 30] on button "Save" at bounding box center [998, 35] width 42 height 22
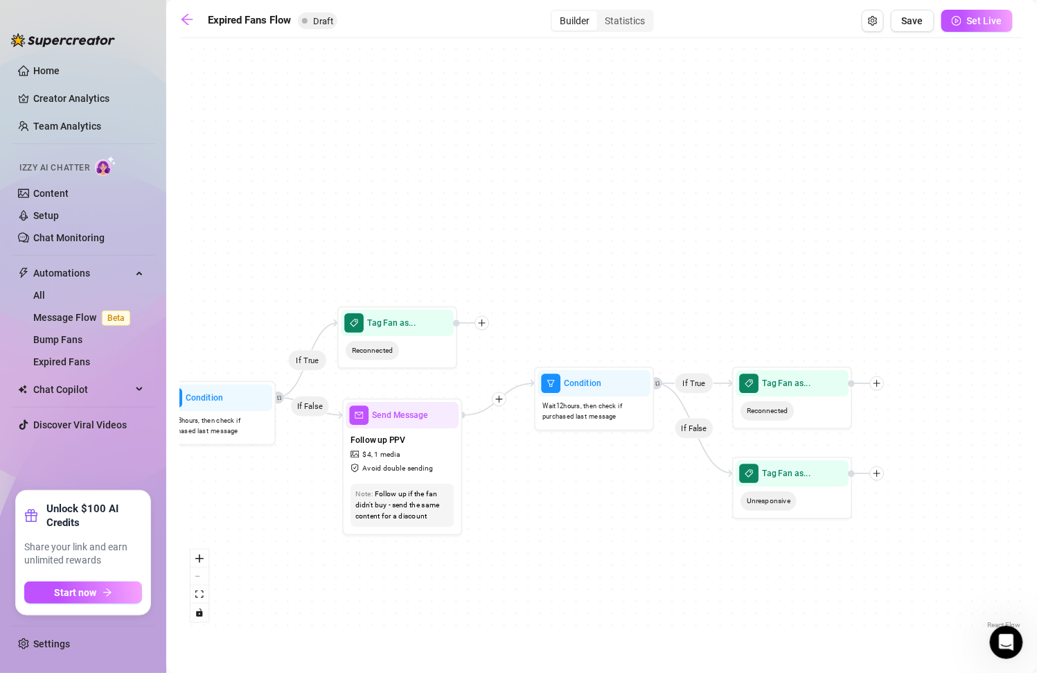
drag, startPoint x: 619, startPoint y: 564, endPoint x: 546, endPoint y: 557, distance: 73.1
click at [548, 557] on div "If False If True If True If False Tag Fan as... Unresponsive Tag Fan as... Reco…" at bounding box center [601, 338] width 843 height 587
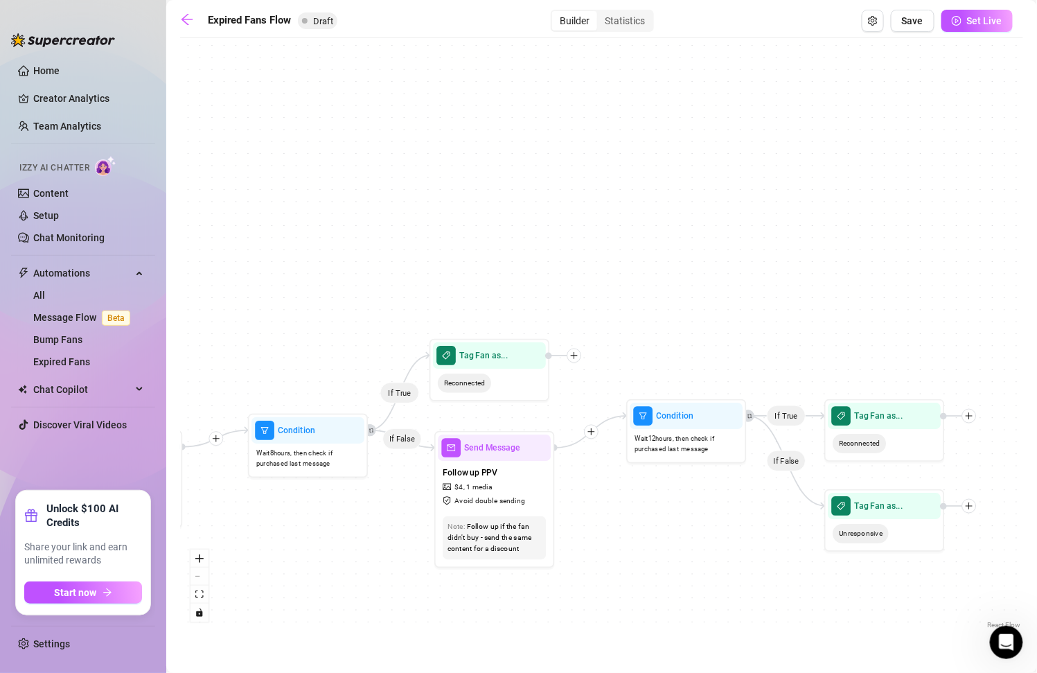
drag, startPoint x: 576, startPoint y: 468, endPoint x: 666, endPoint y: 497, distance: 93.8
click at [666, 497] on div "If False If True If True If False Tag Fan as... Unresponsive Tag Fan as... Reco…" at bounding box center [601, 338] width 843 height 587
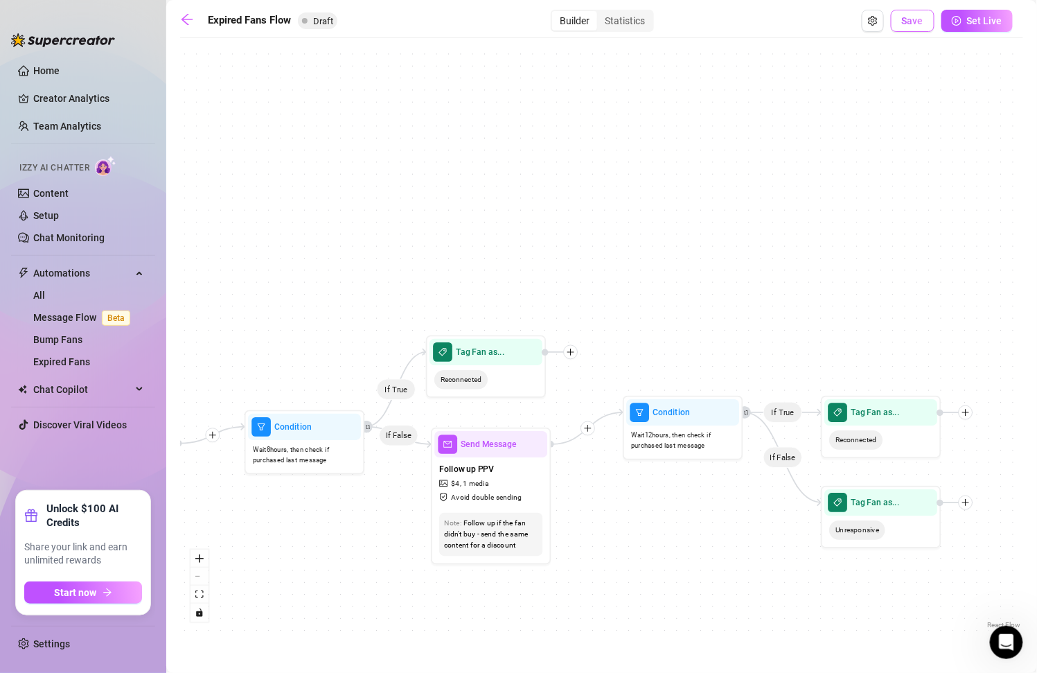
click at [910, 16] on span "Save" at bounding box center [912, 20] width 21 height 11
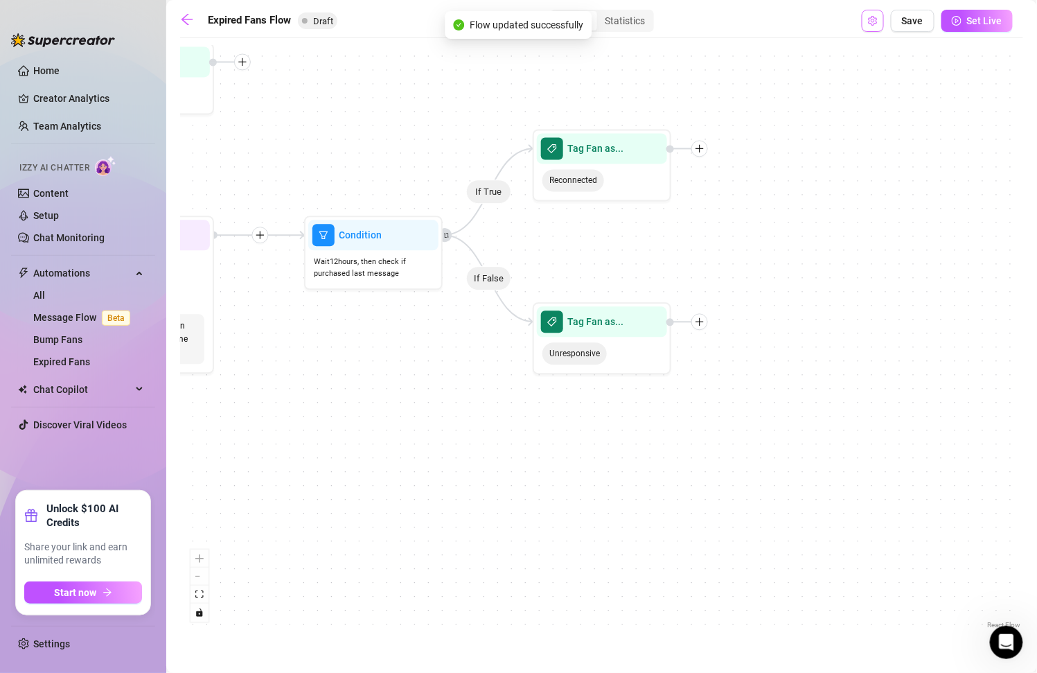
click at [879, 13] on button "Open Exit Rules" at bounding box center [873, 21] width 22 height 22
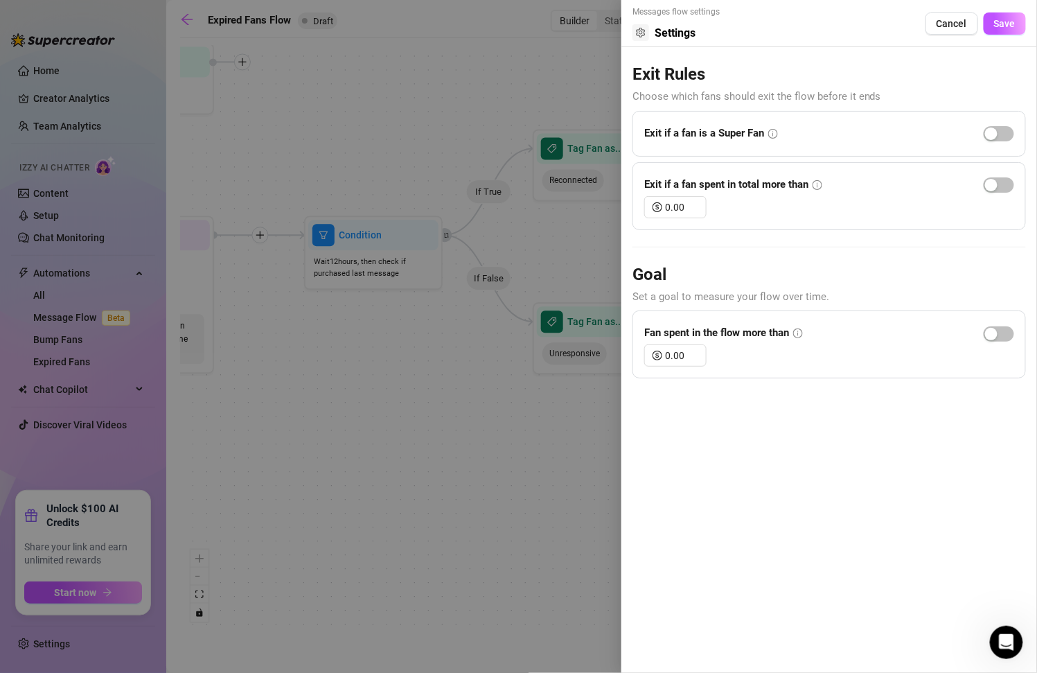
click at [801, 328] on icon "info-circle" at bounding box center [798, 333] width 10 height 10
click at [1009, 328] on span "button" at bounding box center [999, 333] width 30 height 15
click at [798, 328] on icon "info-circle" at bounding box center [798, 333] width 10 height 10
click at [994, 330] on span "button" at bounding box center [999, 333] width 30 height 15
click at [951, 19] on span "Cancel" at bounding box center [952, 23] width 30 height 11
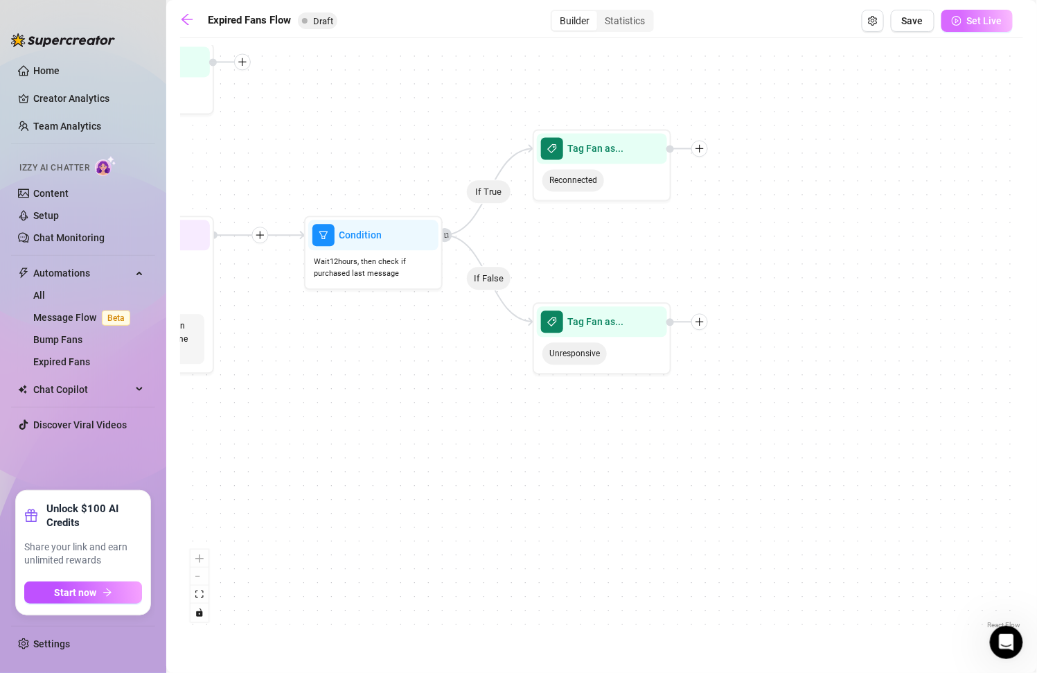
click at [955, 22] on icon "play-circle" at bounding box center [957, 21] width 10 height 10
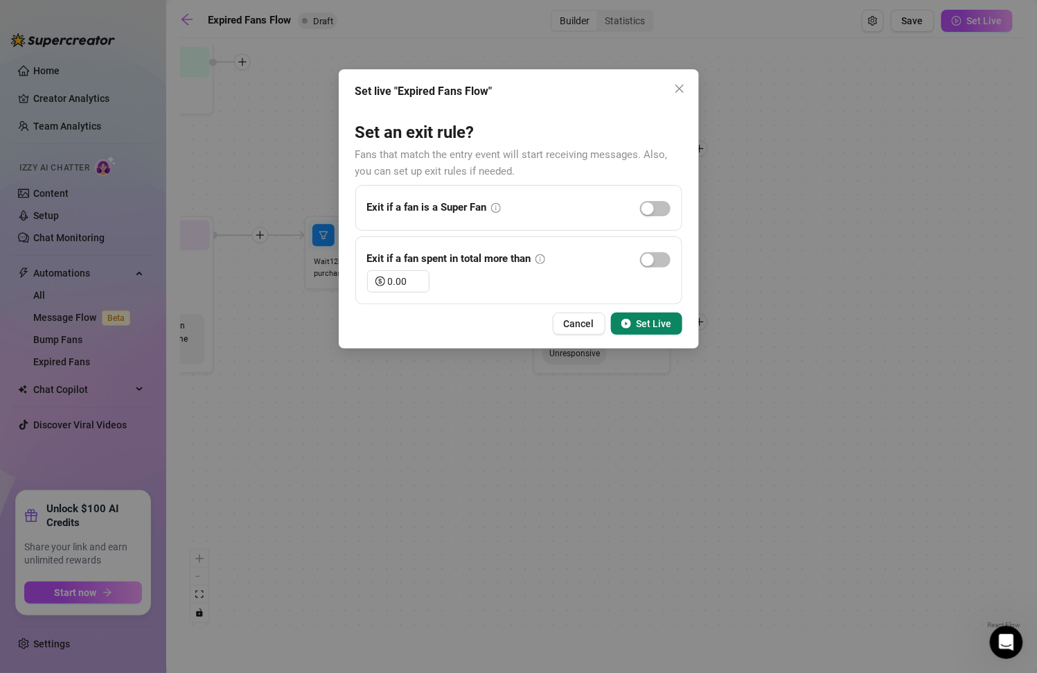
click at [544, 253] on div "Exit if a fan spent in total more than" at bounding box center [456, 259] width 178 height 22
click at [393, 276] on input "0.00" at bounding box center [408, 281] width 41 height 21
click at [657, 326] on span "Set Live" at bounding box center [654, 323] width 35 height 11
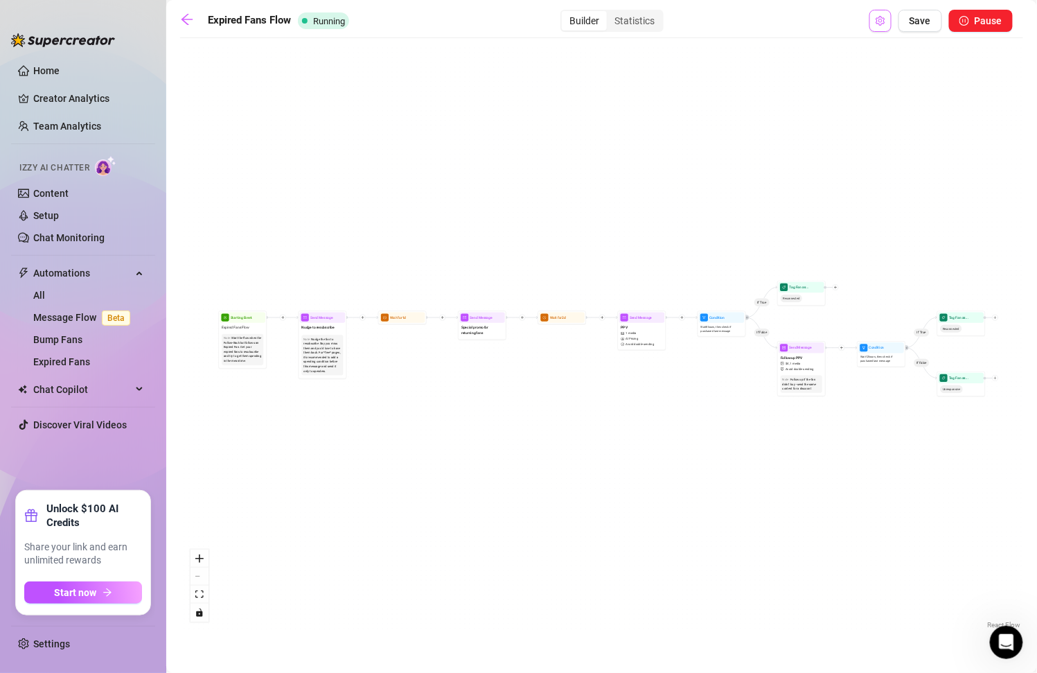
click at [885, 16] on icon "setting" at bounding box center [881, 21] width 10 height 10
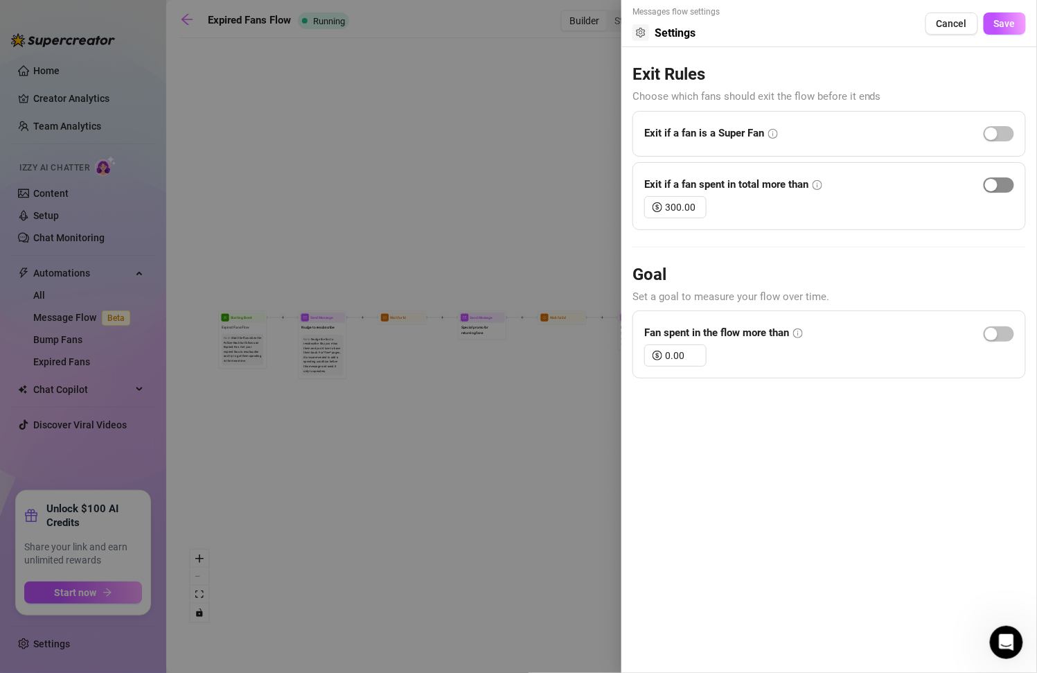
click at [1012, 186] on span "button" at bounding box center [999, 184] width 30 height 15
click at [1011, 25] on span "Save" at bounding box center [1004, 23] width 21 height 11
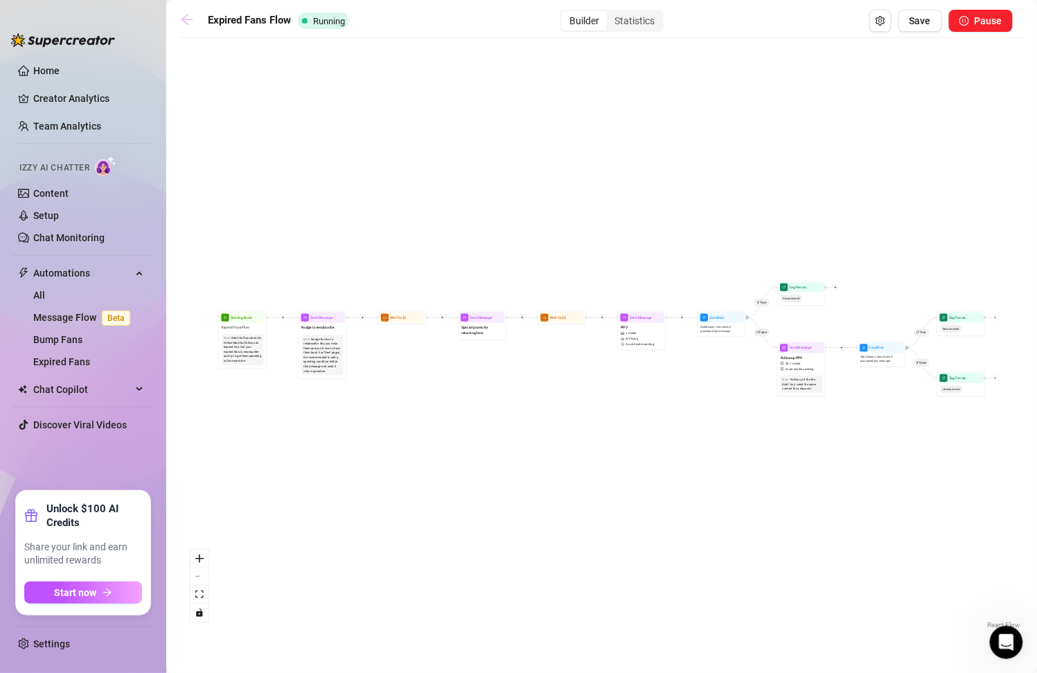
click at [186, 21] on icon "arrow-left" at bounding box center [187, 19] width 14 height 14
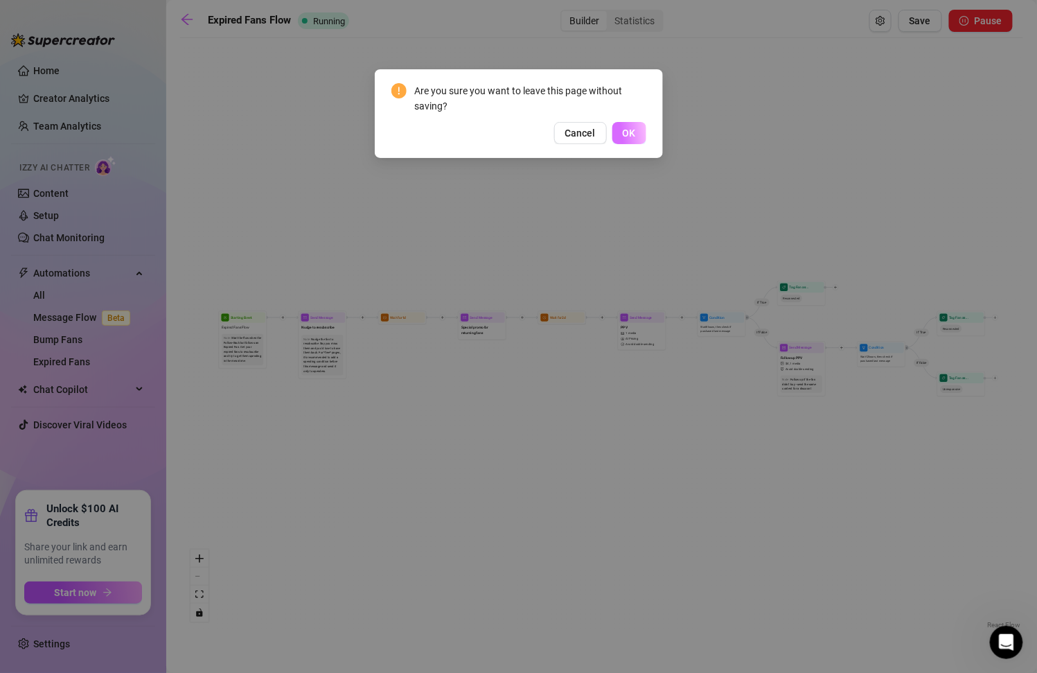
click at [627, 131] on span "OK" at bounding box center [629, 132] width 13 height 11
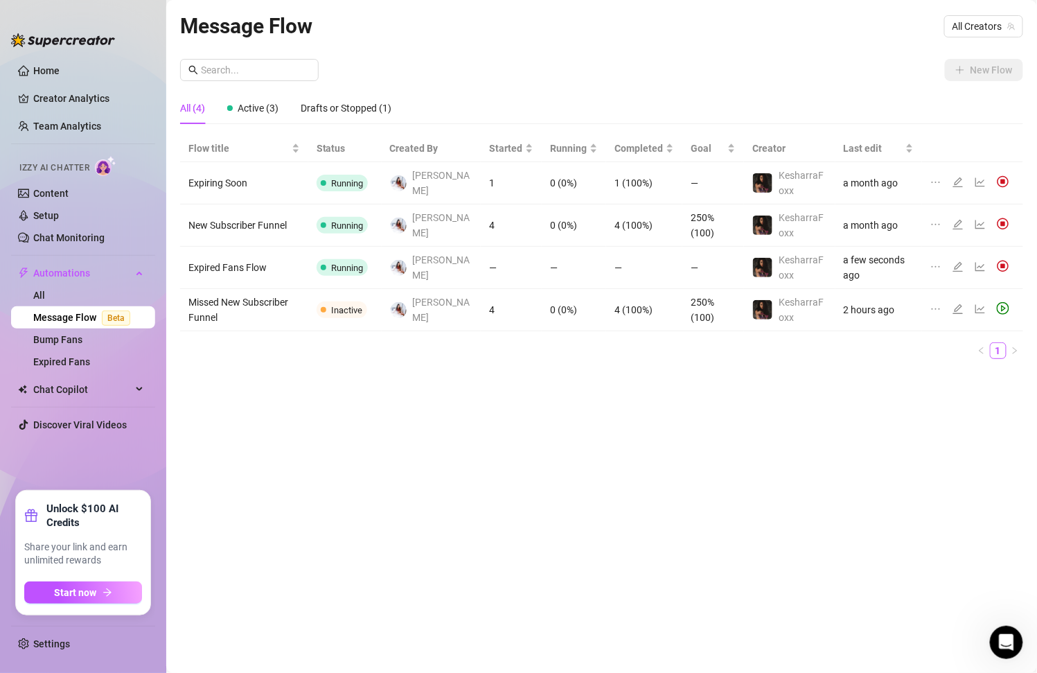
drag, startPoint x: 635, startPoint y: 429, endPoint x: 418, endPoint y: 539, distance: 242.3
click at [418, 539] on div "Message Flow All Creators New Flow All (4) Active (3) Drafts or Stopped (1) Flo…" at bounding box center [601, 320] width 843 height 621
click at [45, 291] on link "All" at bounding box center [39, 295] width 12 height 11
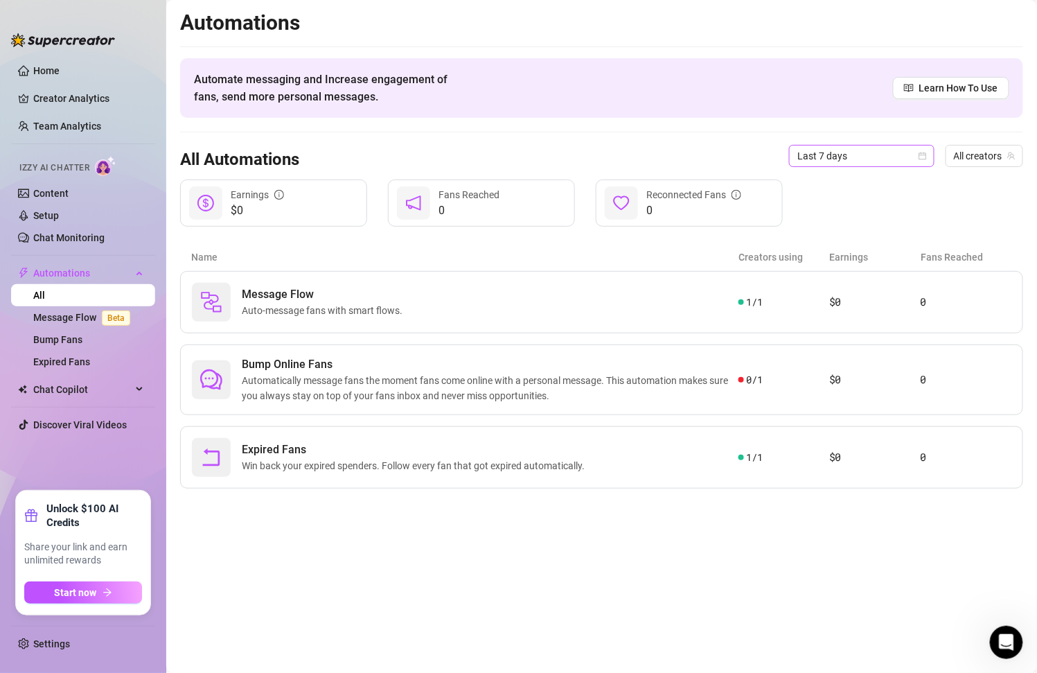
click at [844, 154] on span "Last 7 days" at bounding box center [861, 155] width 129 height 21
click at [844, 132] on div "All Automations Last 7 days Last 7 days All creators" at bounding box center [601, 155] width 843 height 47
click at [389, 473] on div "Expired Fans Win back your expired spenders. Follow every fan that got expired …" at bounding box center [465, 457] width 547 height 39
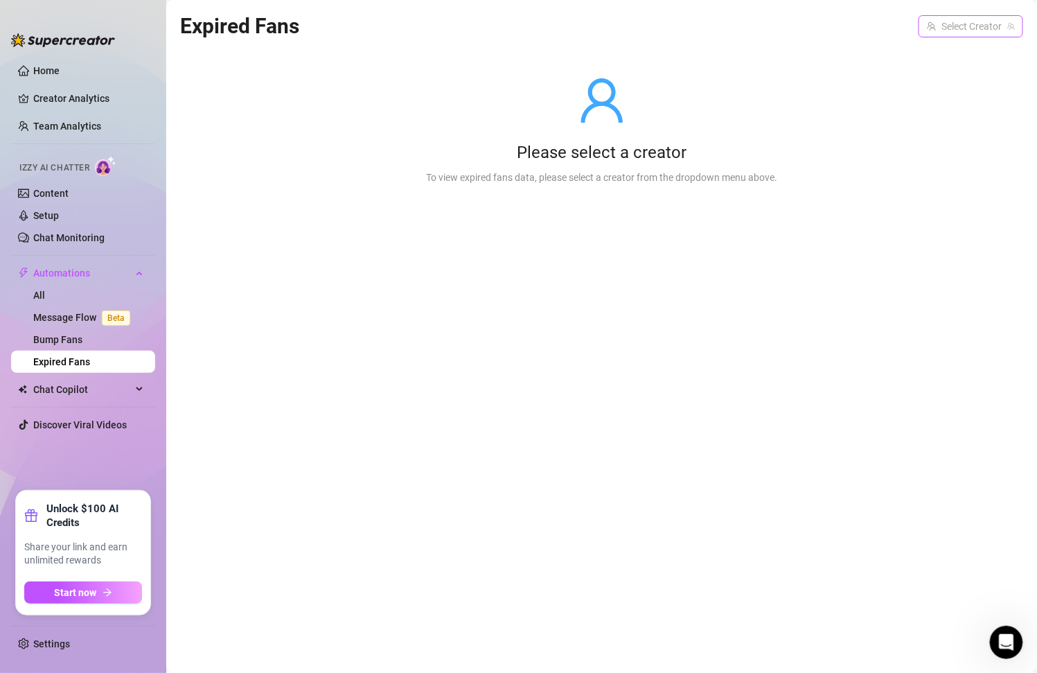
click at [961, 36] on div "Select Creator" at bounding box center [971, 26] width 105 height 22
click at [958, 56] on span "( kesharrafoxx )" at bounding box center [980, 54] width 64 height 15
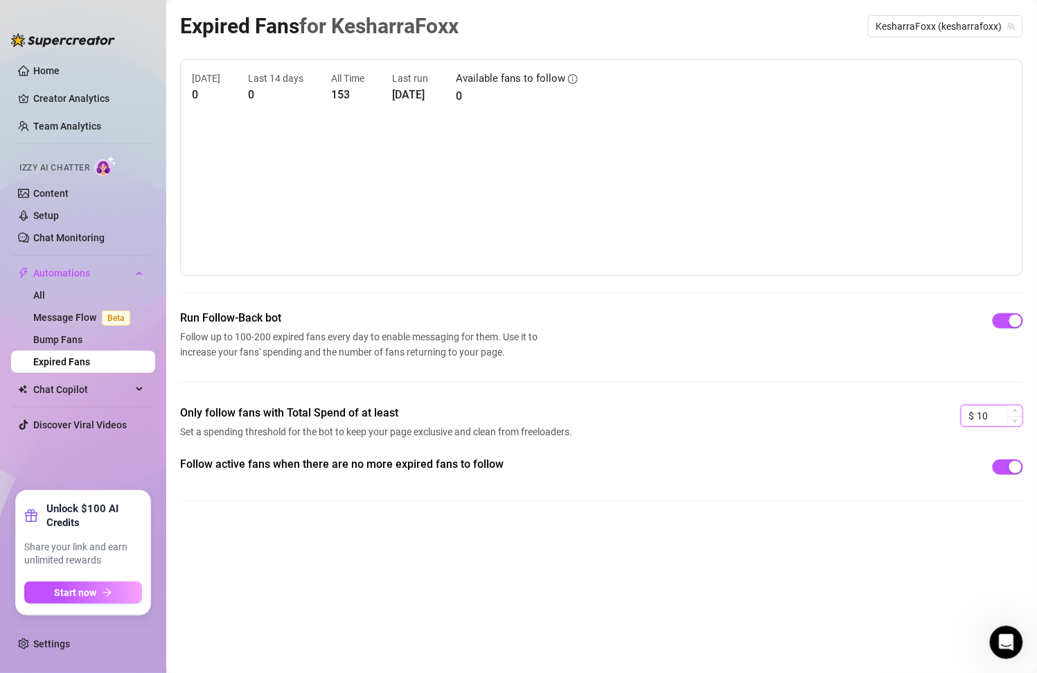
click at [993, 416] on input "10" at bounding box center [999, 415] width 45 height 21
click at [628, 481] on div "Follow active fans when there are no more expired fans to follow" at bounding box center [601, 489] width 843 height 67
click at [87, 312] on link "Message Flow Beta" at bounding box center [84, 317] width 103 height 11
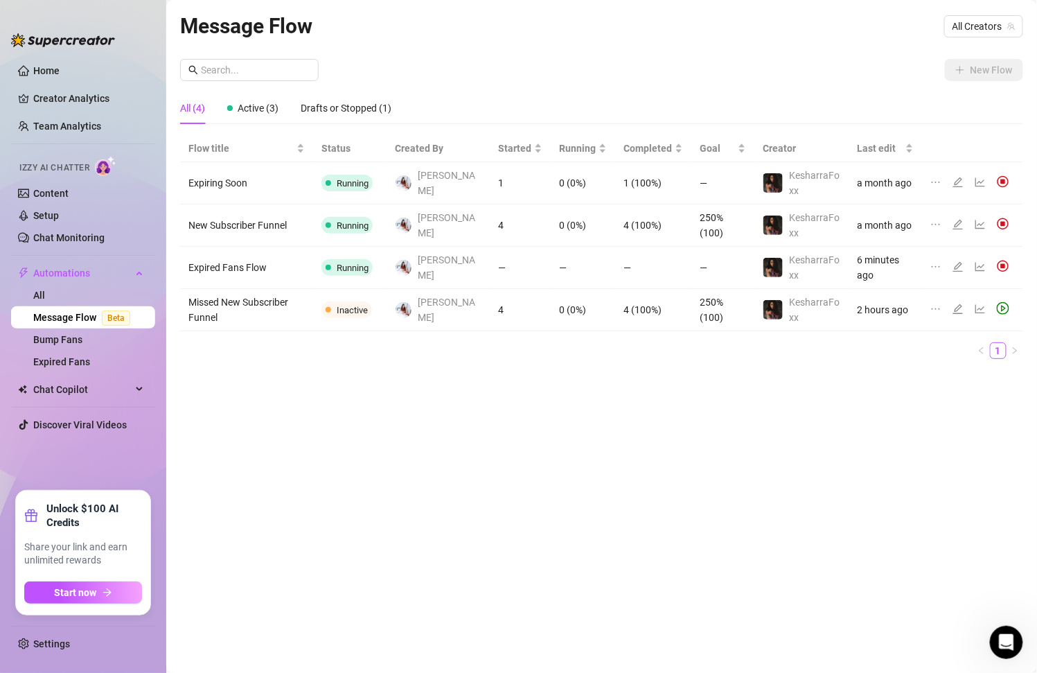
click at [249, 263] on td "Expired Fans Flow" at bounding box center [246, 268] width 133 height 42
click at [961, 265] on icon "edit" at bounding box center [957, 266] width 11 height 11
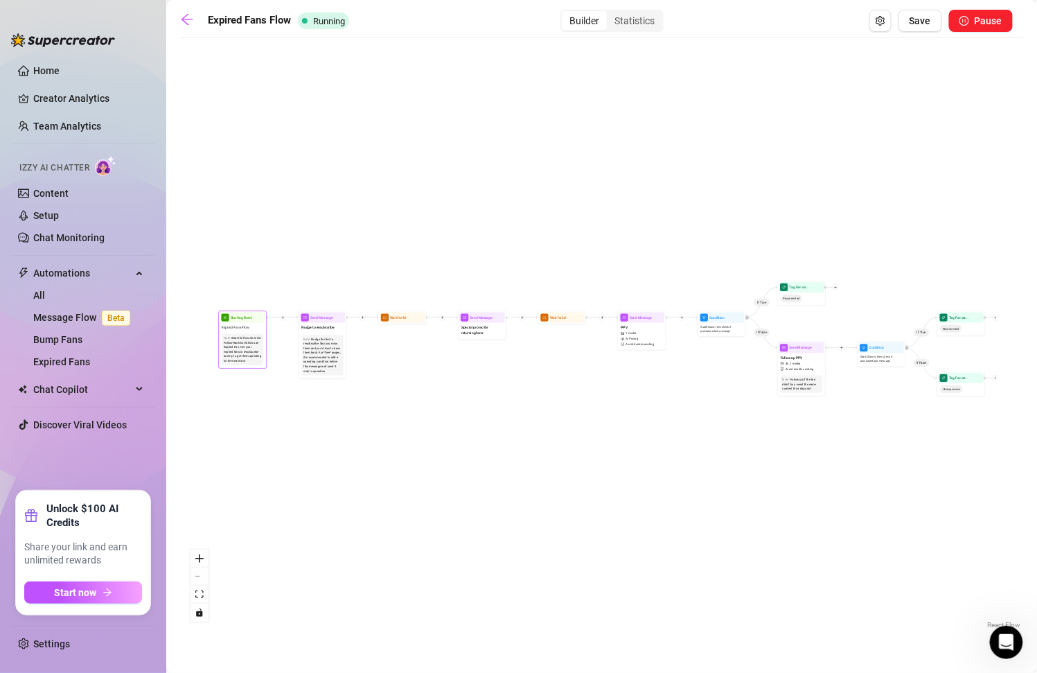
click at [229, 348] on div "Start the flow when the Follow-Back bot follows an Expired Fan. Get your expire…" at bounding box center [242, 349] width 37 height 27
click at [231, 319] on span "Starting Event" at bounding box center [241, 317] width 21 height 6
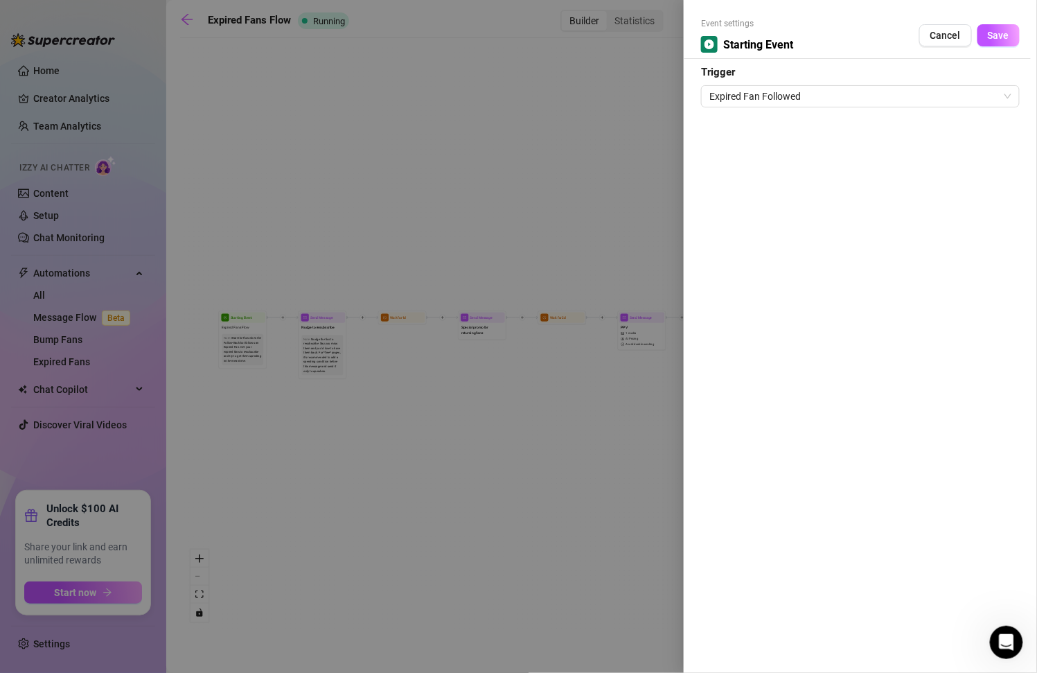
click at [586, 130] on div at bounding box center [518, 336] width 1037 height 673
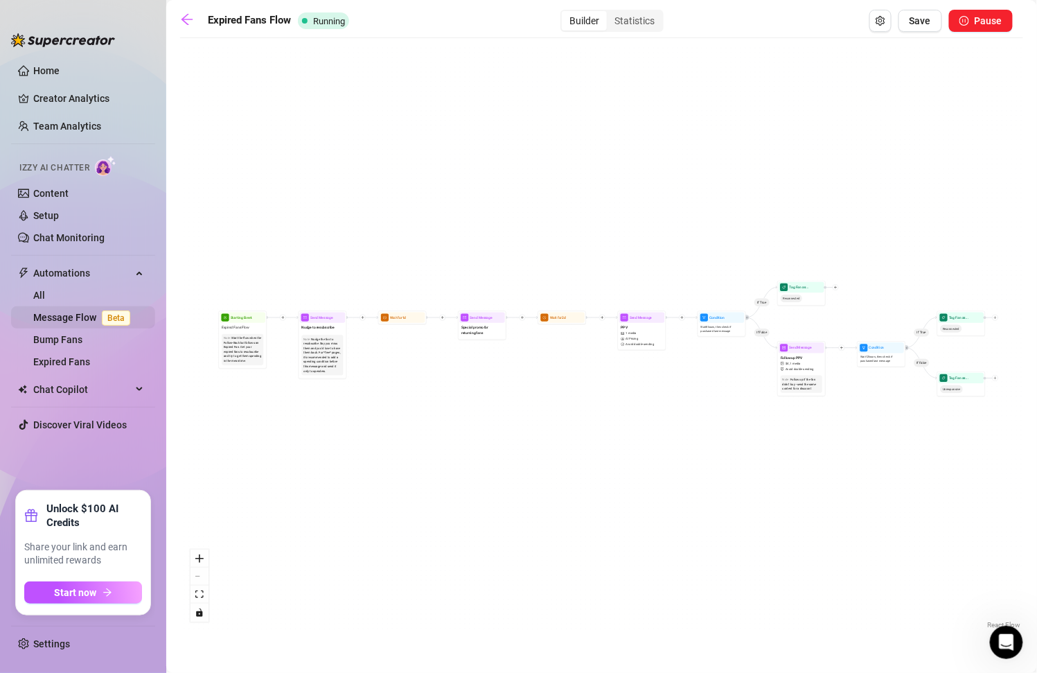
click at [102, 317] on span "Beta" at bounding box center [116, 317] width 28 height 15
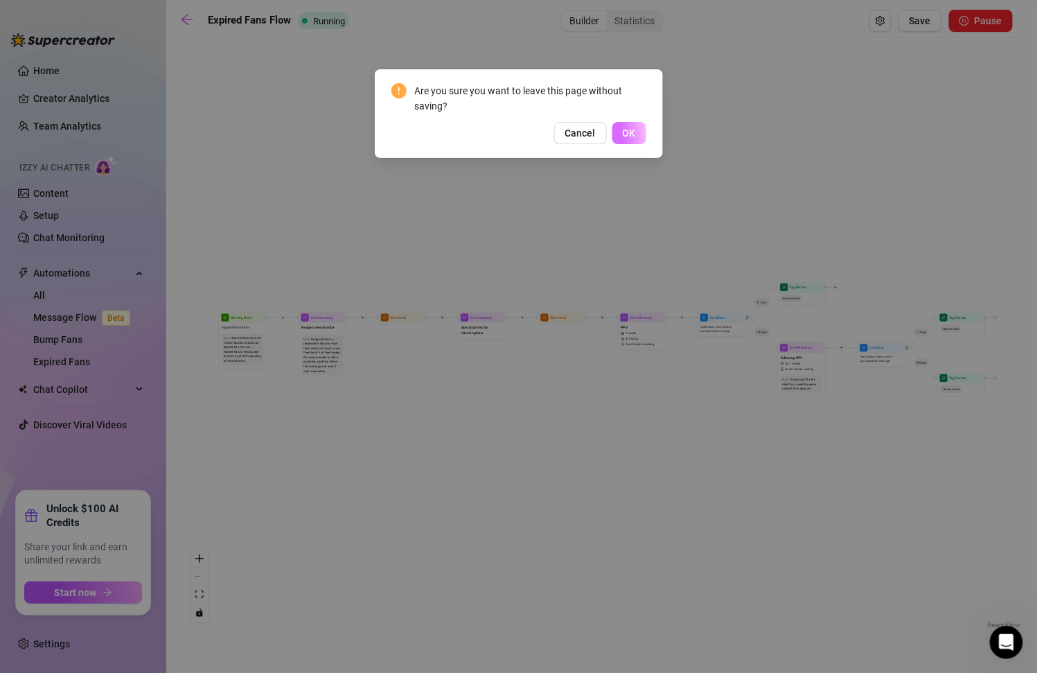
click at [631, 122] on button "OK" at bounding box center [629, 133] width 34 height 22
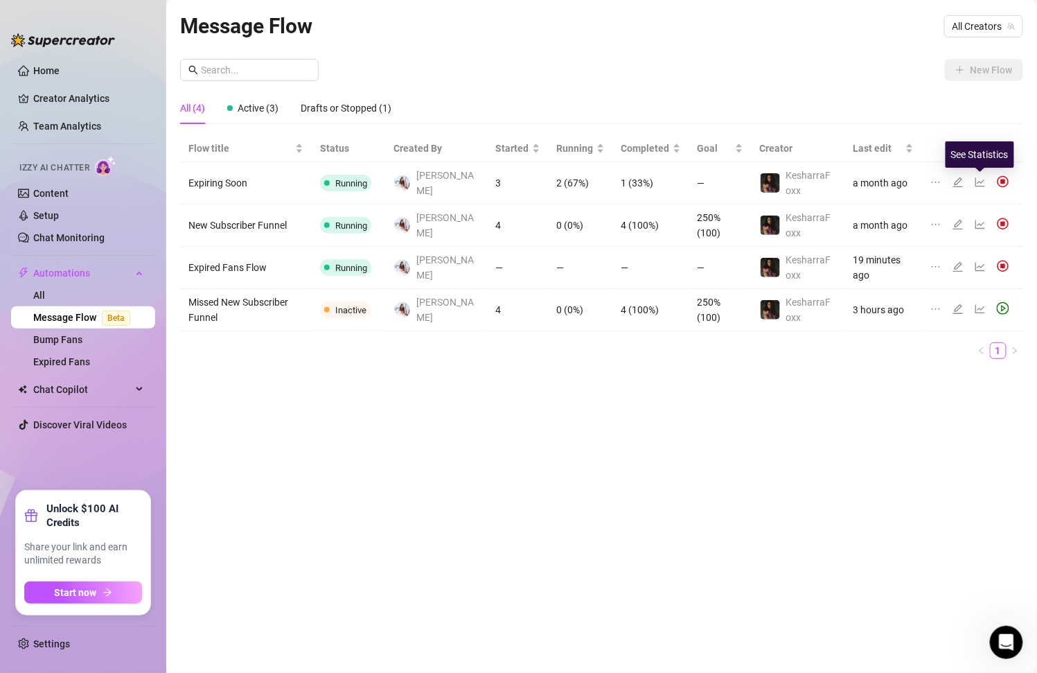
click at [983, 181] on icon "line-chart" at bounding box center [980, 182] width 10 height 9
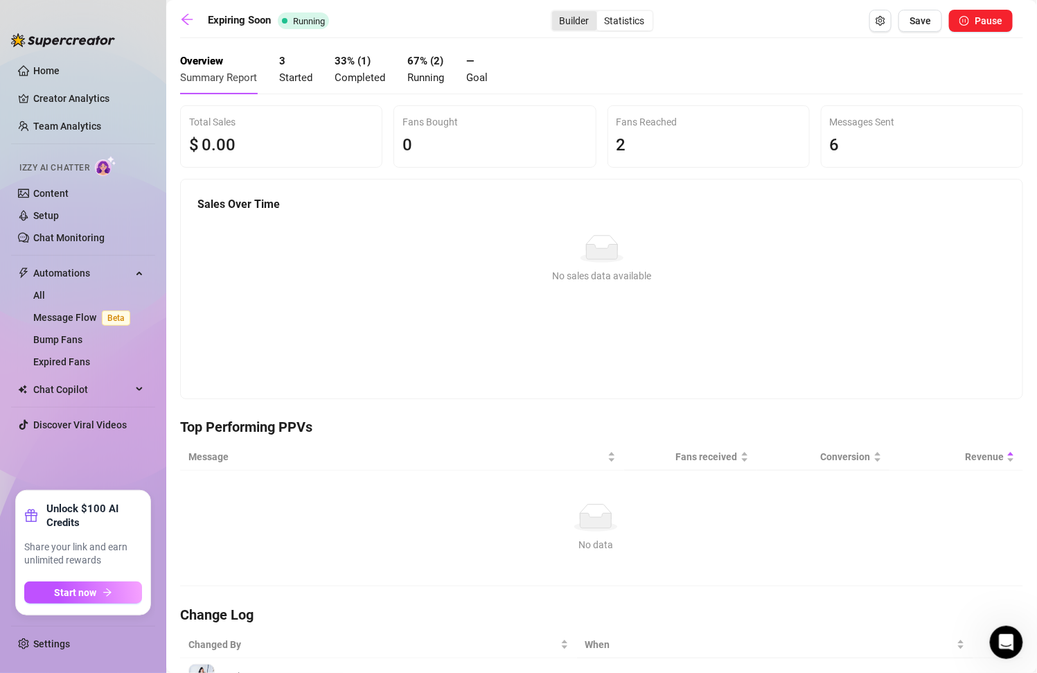
click at [576, 19] on div "Builder" at bounding box center [574, 20] width 45 height 19
click at [556, 13] on input "Builder" at bounding box center [556, 13] width 0 height 0
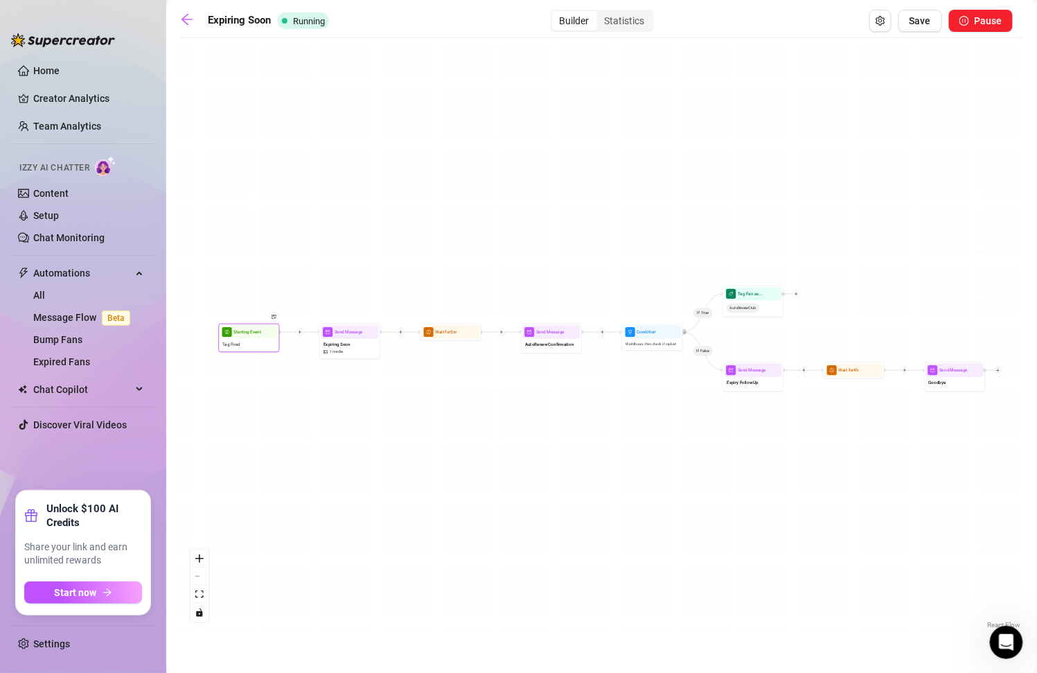
click at [250, 342] on div "Tag Fired" at bounding box center [248, 345] width 57 height 12
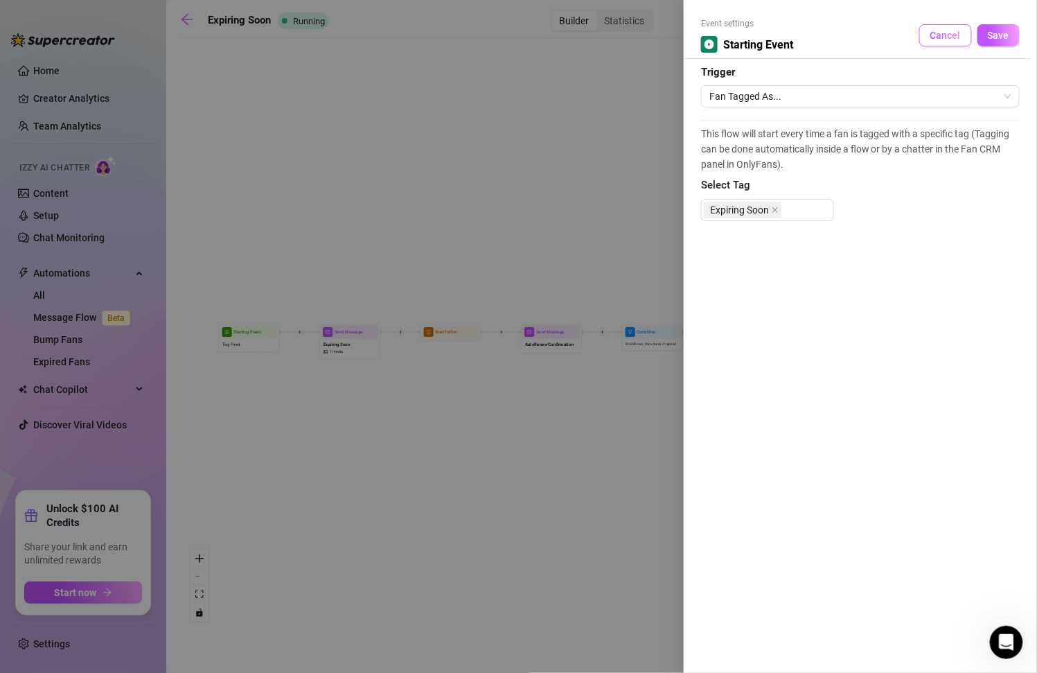
click at [943, 33] on span "Cancel" at bounding box center [945, 35] width 30 height 11
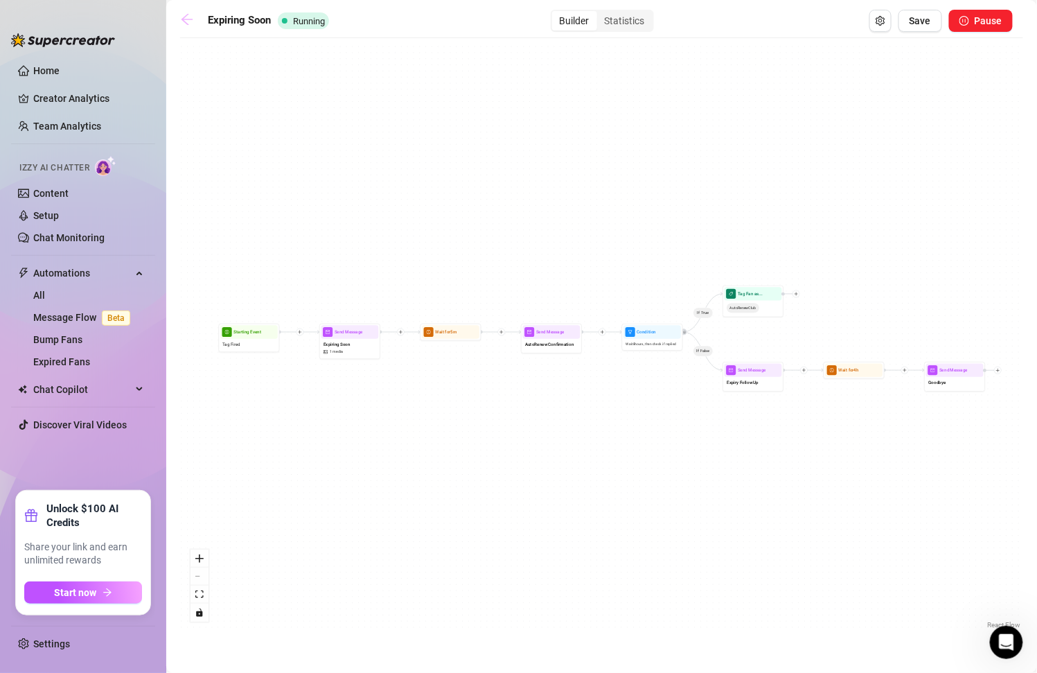
click at [182, 17] on icon "arrow-left" at bounding box center [187, 19] width 14 height 14
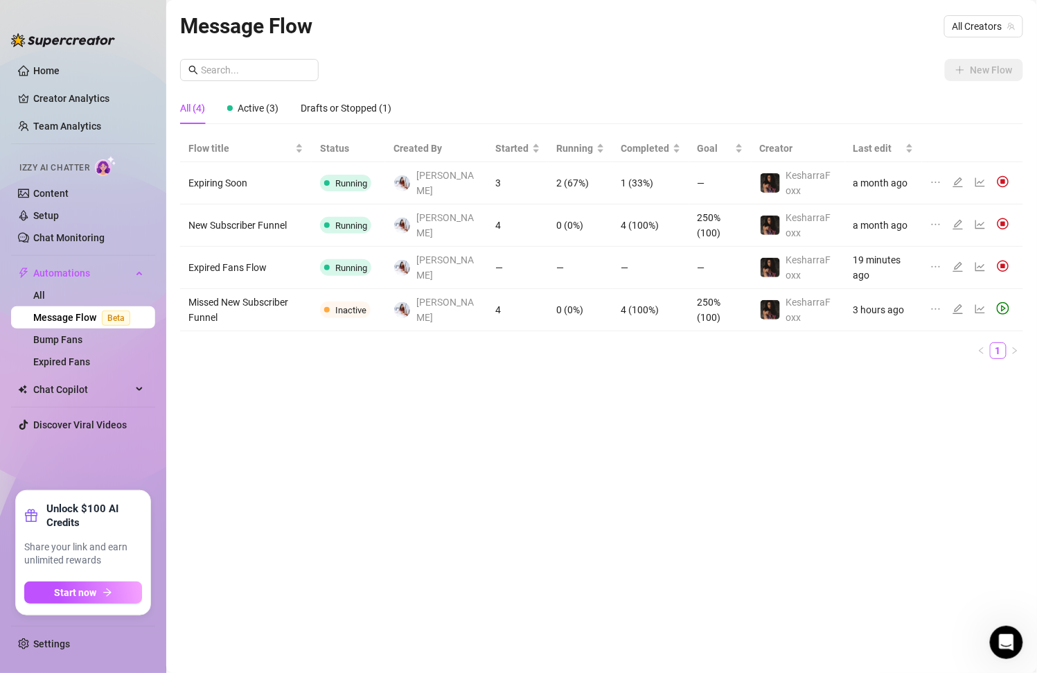
click at [957, 224] on icon "edit" at bounding box center [957, 224] width 11 height 11
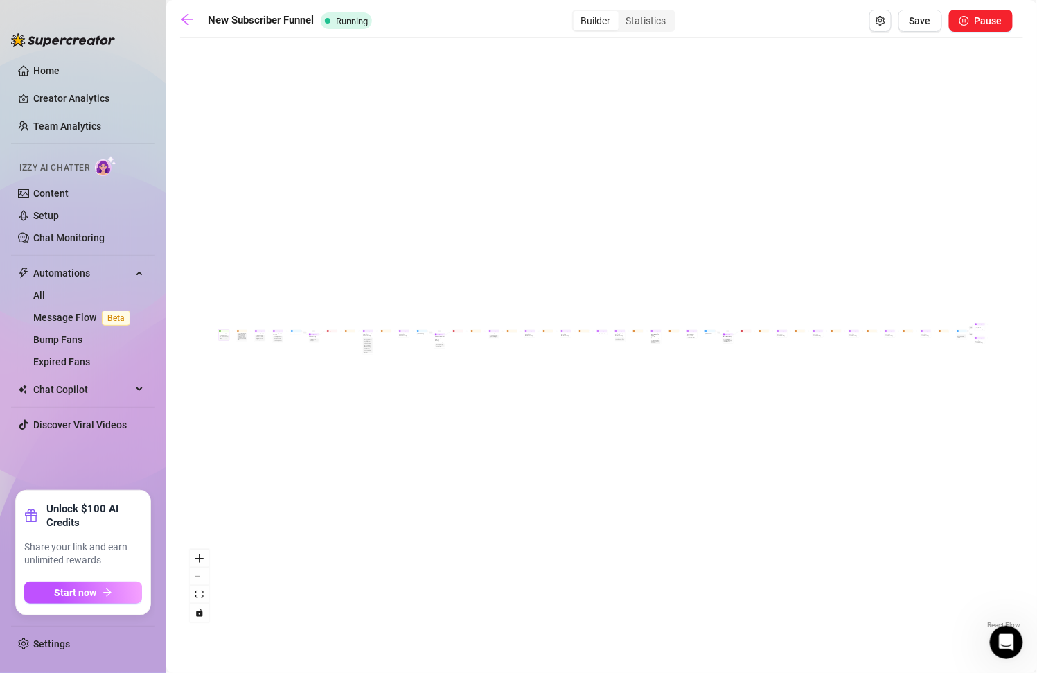
click at [220, 335] on div "Sell content to new fans - from the moment they subscribe until they spend $300" at bounding box center [224, 337] width 8 height 4
click at [225, 335] on div "Sell content to new fans - from the moment they subscribe until they spend $300" at bounding box center [224, 337] width 8 height 4
click at [225, 335] on div "Sell content to new fans - from the moment they subscribe until they spend $300" at bounding box center [224, 337] width 9 height 4
click at [281, 265] on div "If True If True If True If False If False If False If True If False Merge Merge…" at bounding box center [601, 338] width 843 height 587
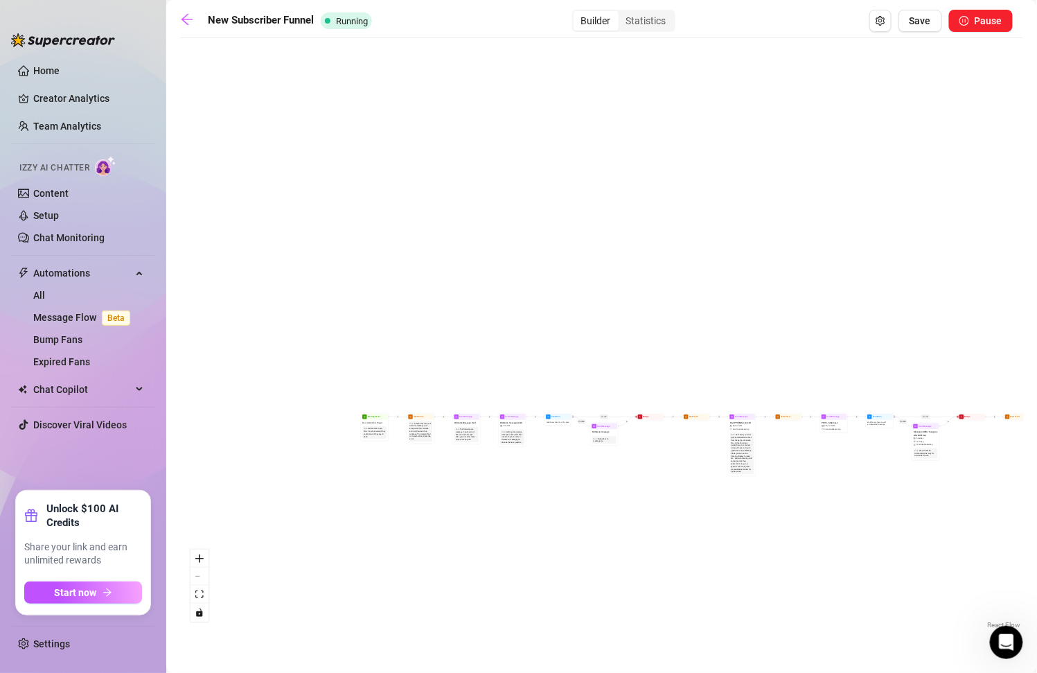
drag, startPoint x: 249, startPoint y: 305, endPoint x: 488, endPoint y: 291, distance: 238.7
click at [488, 291] on div "If True If True If True If False If False If False If True If False Merge Merge…" at bounding box center [601, 338] width 843 height 587
click at [375, 416] on span "Starting Event" at bounding box center [375, 415] width 12 height 3
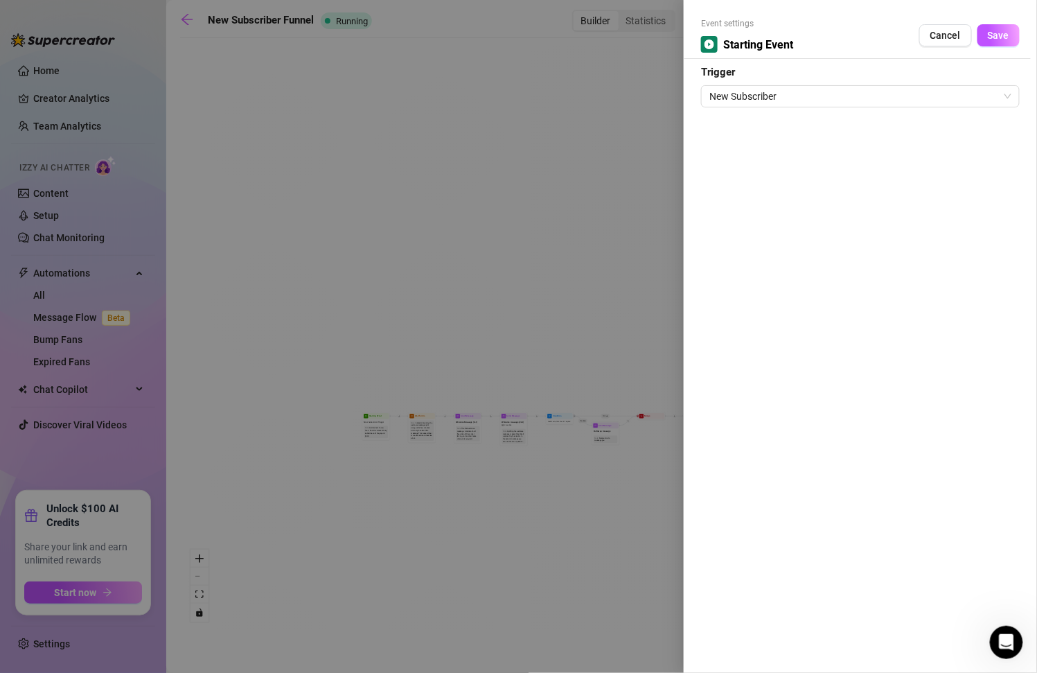
click at [852, 84] on div "New Subscriber" at bounding box center [860, 94] width 319 height 26
click at [853, 99] on span "New Subscriber" at bounding box center [860, 96] width 302 height 21
click at [873, 64] on form "Event settings Starting Event Cancel Save Trigger New Subscriber" at bounding box center [860, 62] width 319 height 90
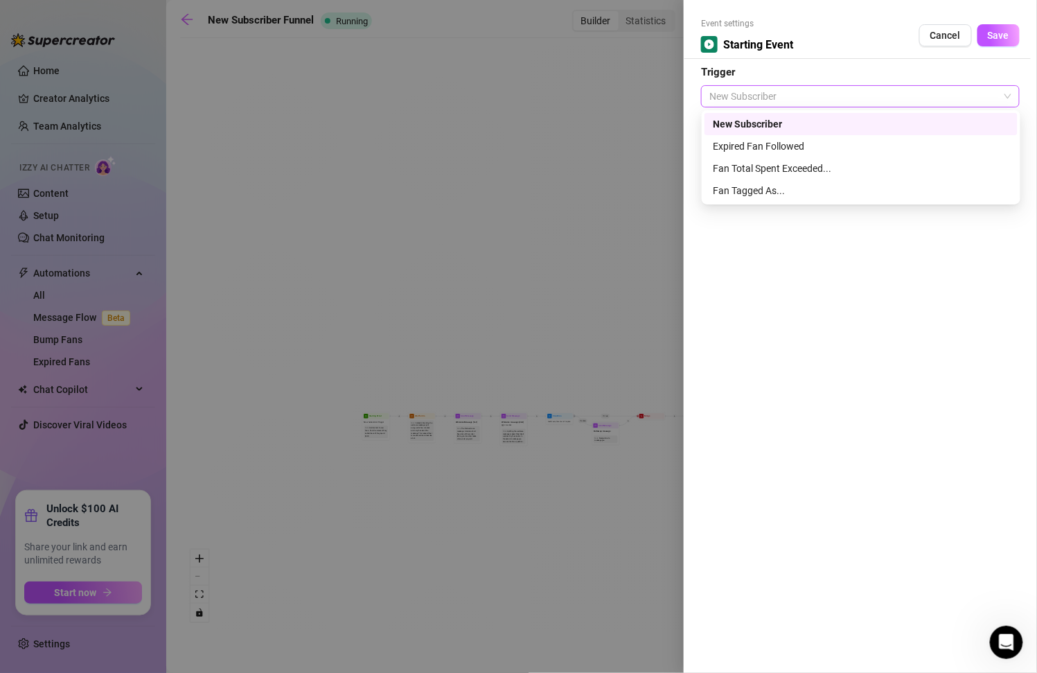
click at [878, 87] on span "New Subscriber" at bounding box center [860, 96] width 302 height 21
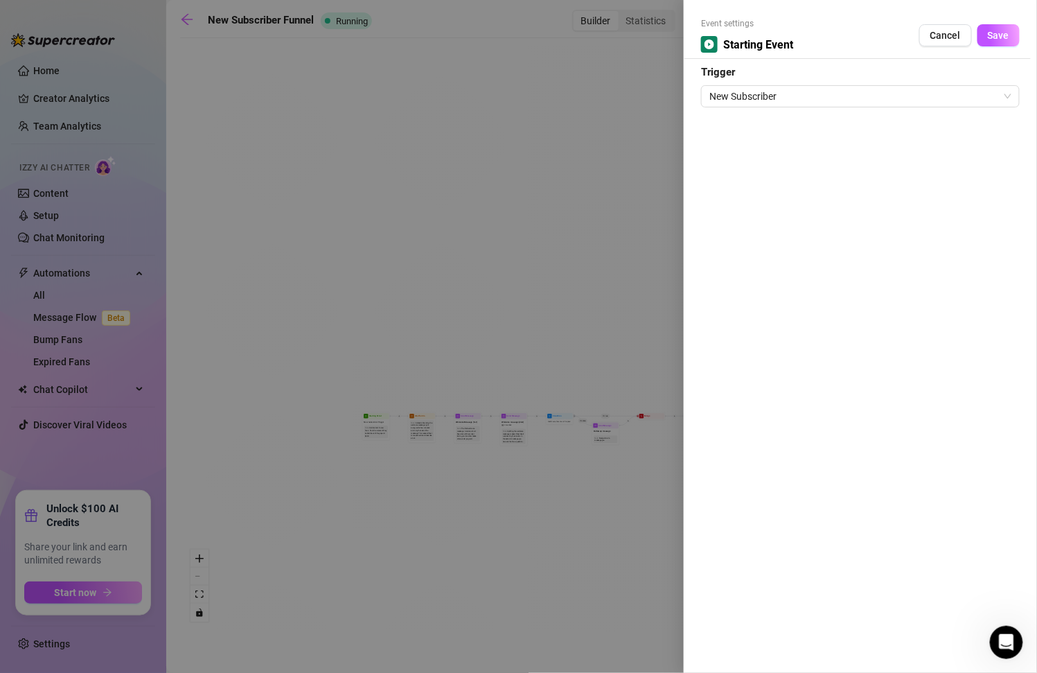
click at [889, 53] on div "Event settings Starting Event Cancel Save" at bounding box center [860, 38] width 319 height 42
click at [936, 35] on span "Cancel" at bounding box center [945, 35] width 30 height 11
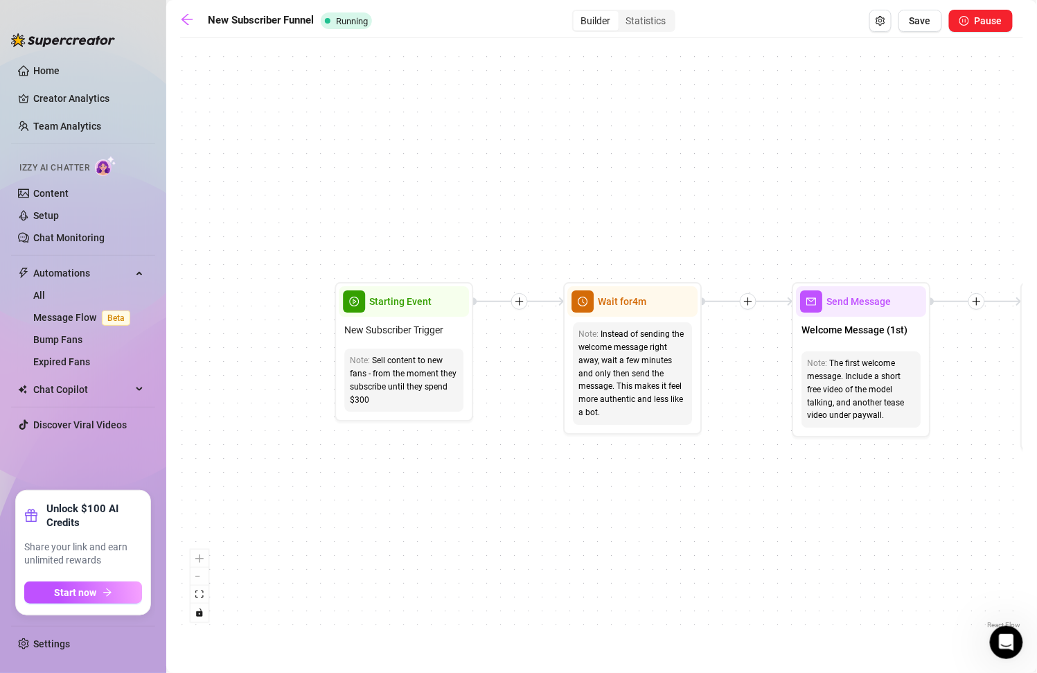
drag, startPoint x: 443, startPoint y: 461, endPoint x: 443, endPoint y: 203, distance: 257.7
click at [443, 203] on div "If True If True If True If False If False If False If True If False Merge Merge…" at bounding box center [601, 338] width 843 height 587
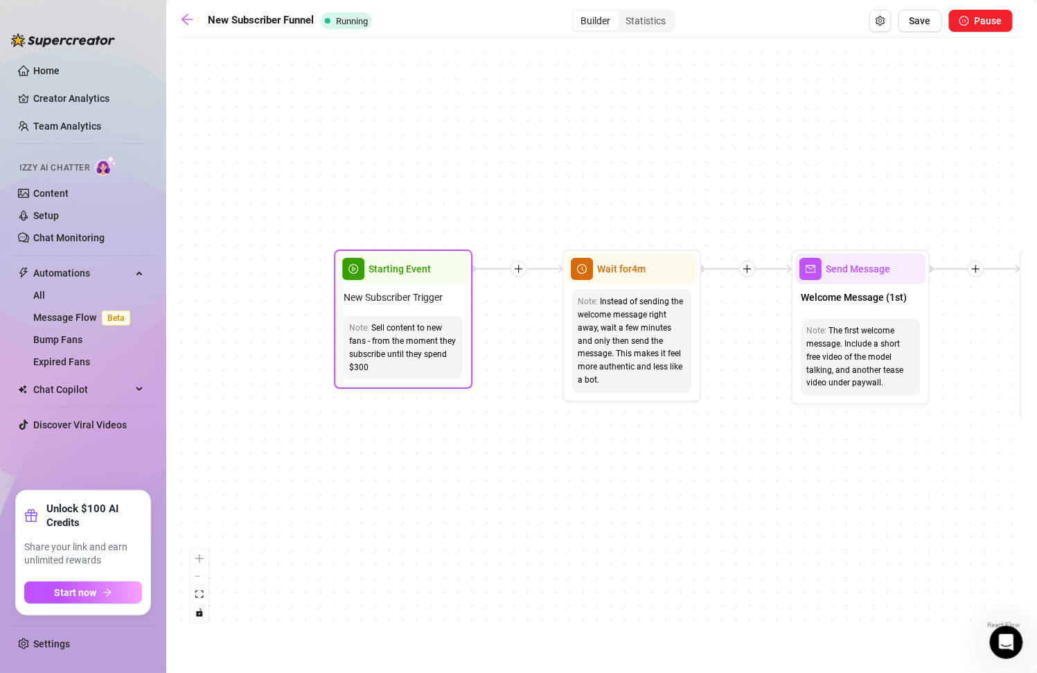
click at [395, 292] on span "New Subscriber Trigger" at bounding box center [393, 297] width 99 height 15
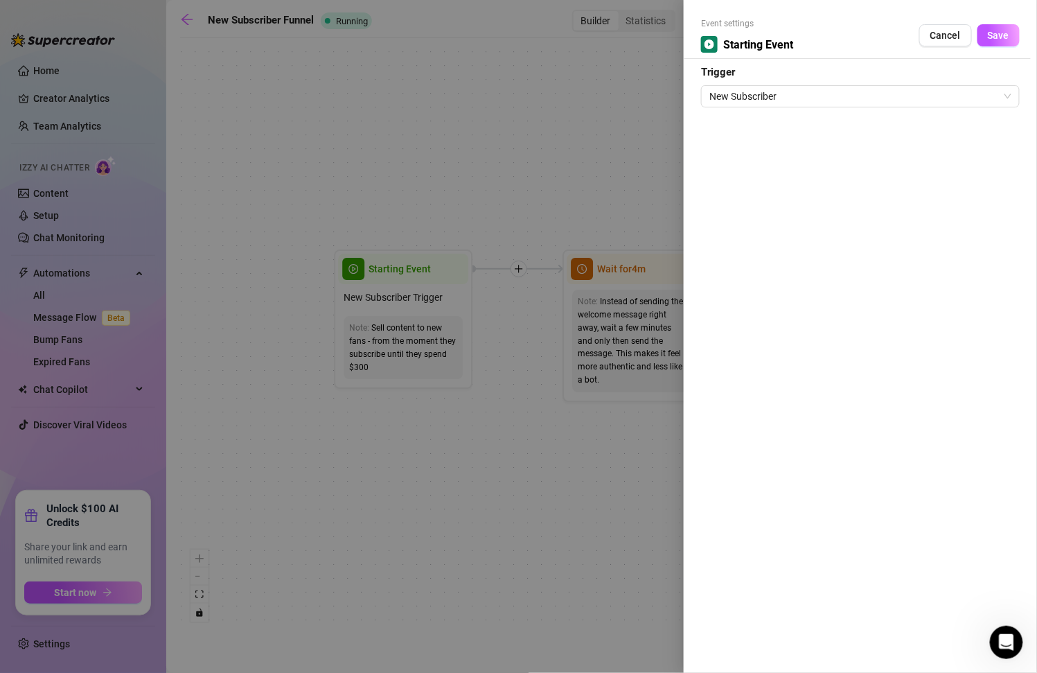
click at [619, 159] on div at bounding box center [518, 336] width 1037 height 673
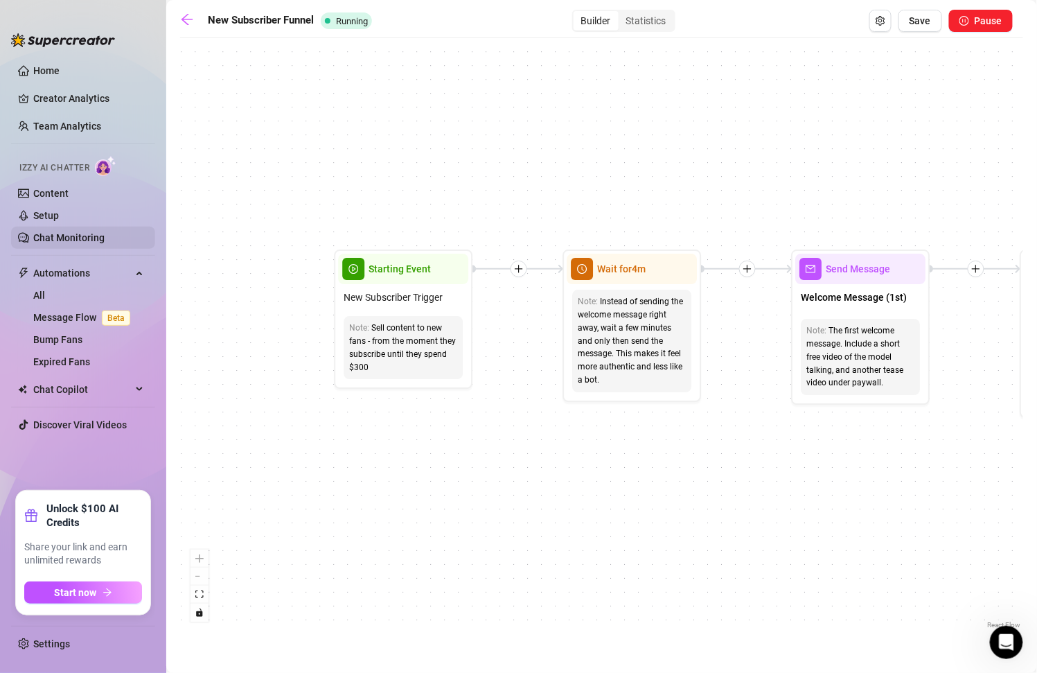
click at [91, 238] on link "Chat Monitoring" at bounding box center [68, 237] width 71 height 11
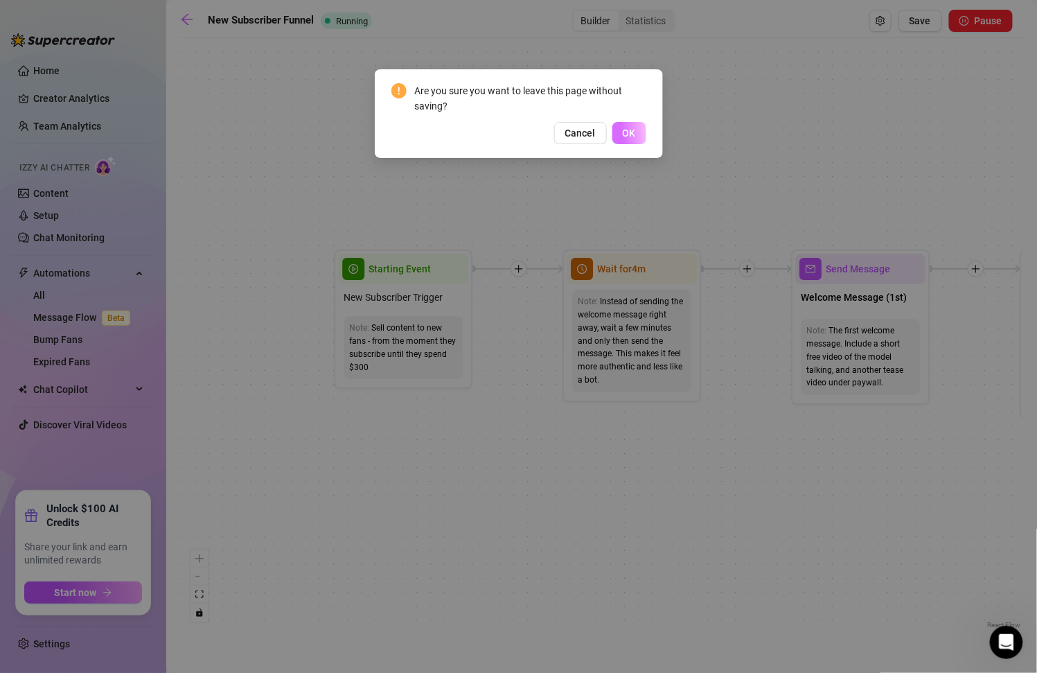
click at [626, 128] on span "OK" at bounding box center [629, 132] width 13 height 11
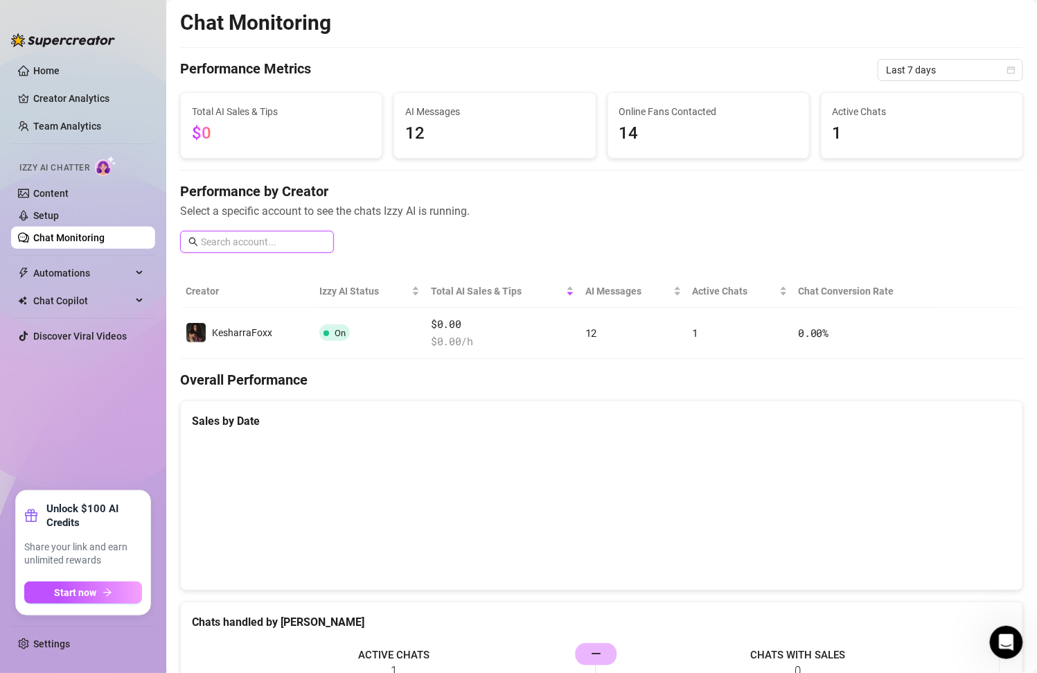
click at [276, 240] on input "text" at bounding box center [263, 241] width 125 height 15
click at [262, 242] on input "text" at bounding box center [263, 241] width 125 height 15
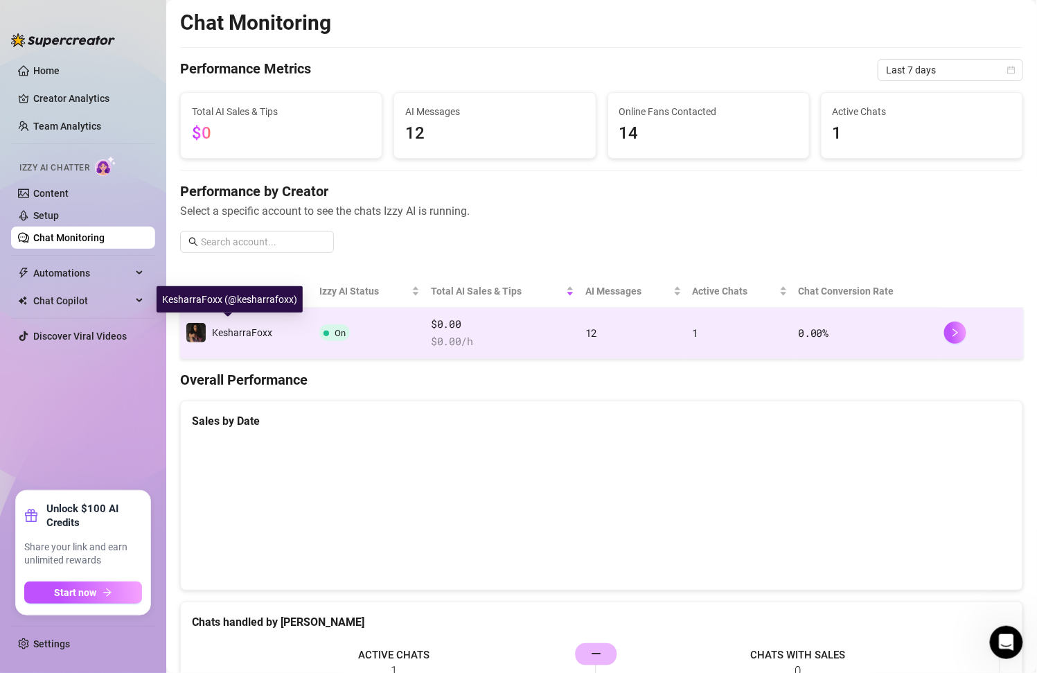
click at [247, 332] on span "KesharraFoxx" at bounding box center [242, 332] width 60 height 11
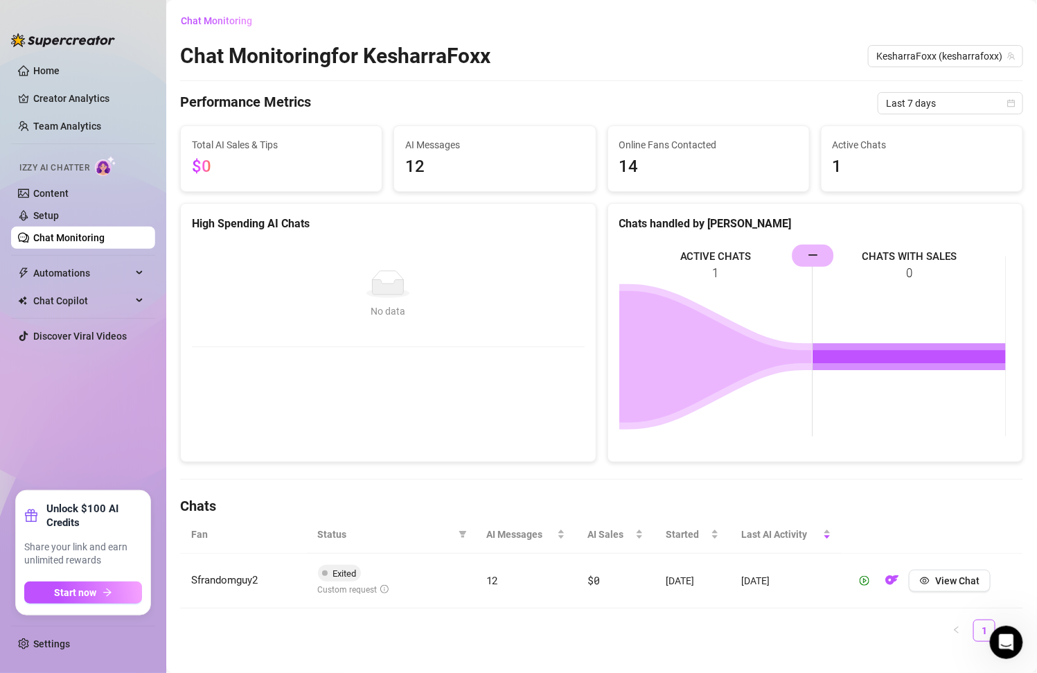
scroll to position [19, 0]
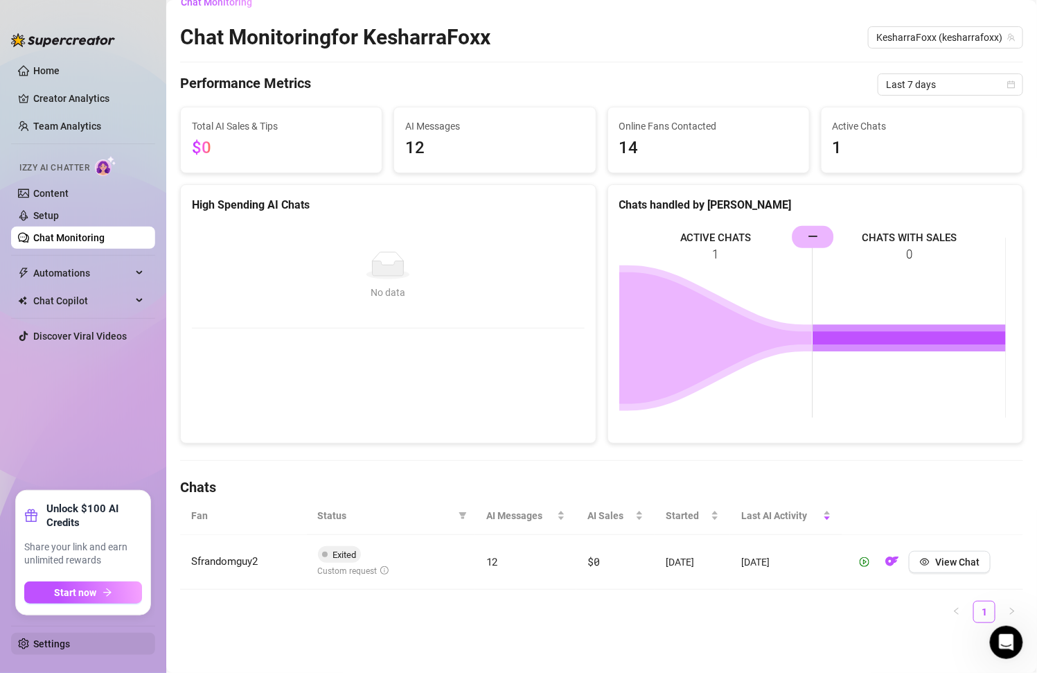
click at [52, 646] on link "Settings" at bounding box center [51, 643] width 37 height 11
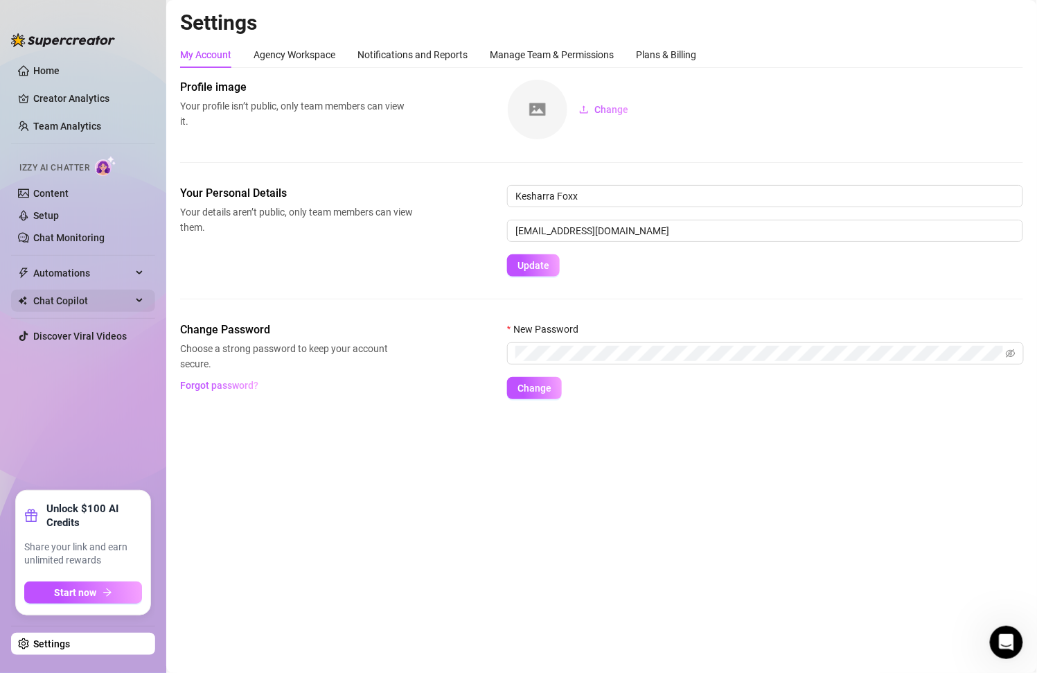
click at [130, 303] on span "Chat Copilot" at bounding box center [82, 301] width 98 height 22
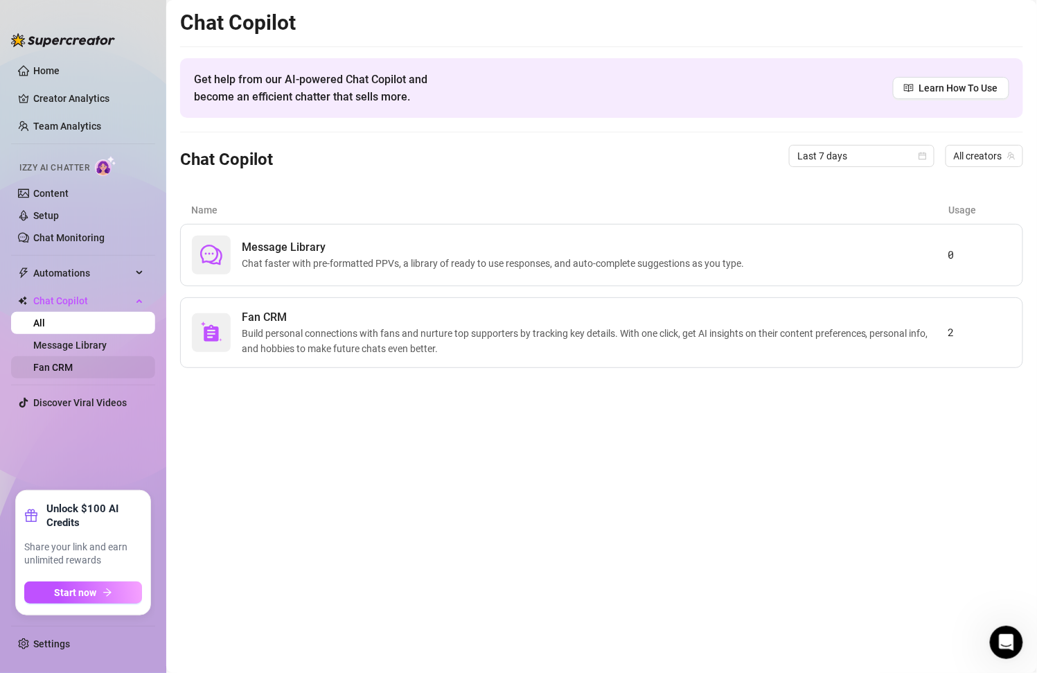
click at [73, 373] on link "Fan CRM" at bounding box center [52, 367] width 39 height 11
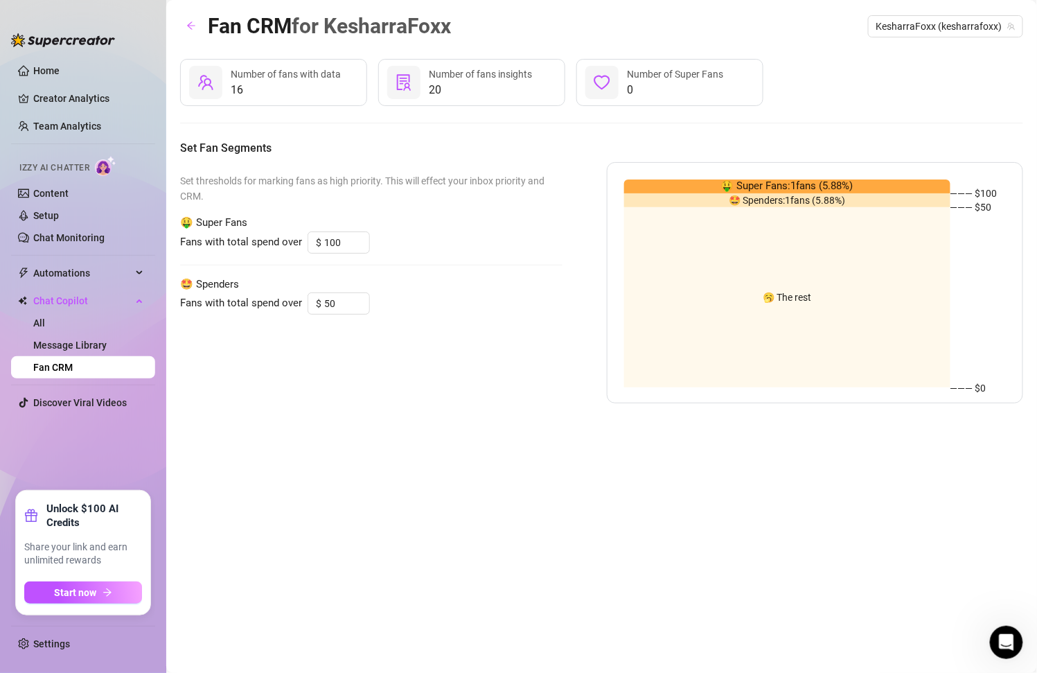
click at [659, 83] on span "0" at bounding box center [675, 90] width 96 height 17
click at [642, 83] on span "0" at bounding box center [675, 90] width 96 height 17
click at [771, 181] on span "🤑 Super Fans: 1 fans ( 5.88 %)" at bounding box center [787, 186] width 132 height 17
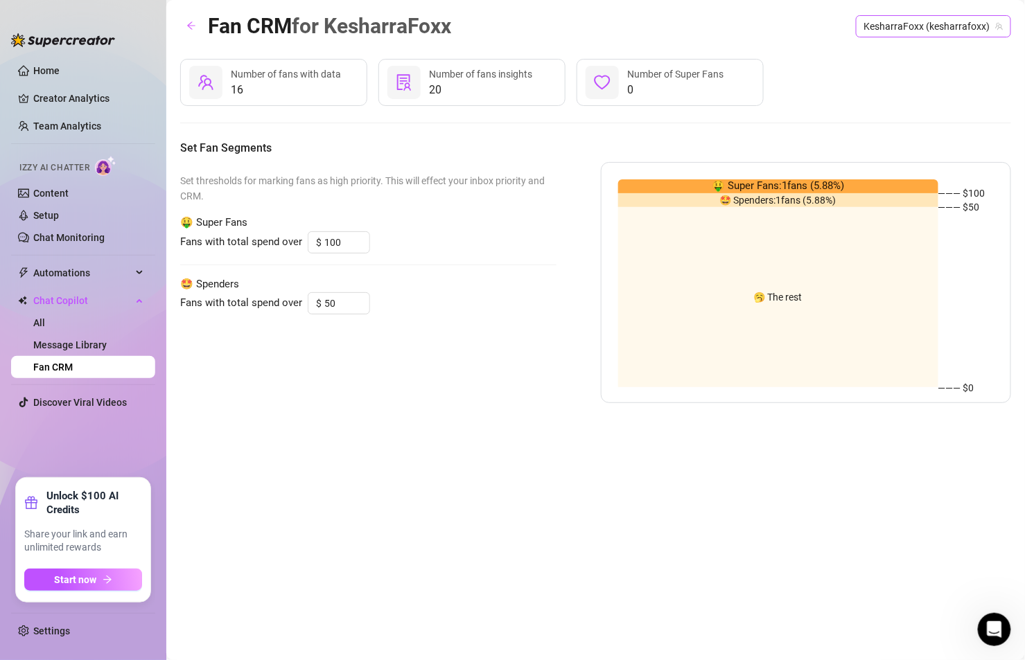
click at [961, 16] on span "KesharraFoxx (kesharrafoxx)" at bounding box center [933, 26] width 139 height 21
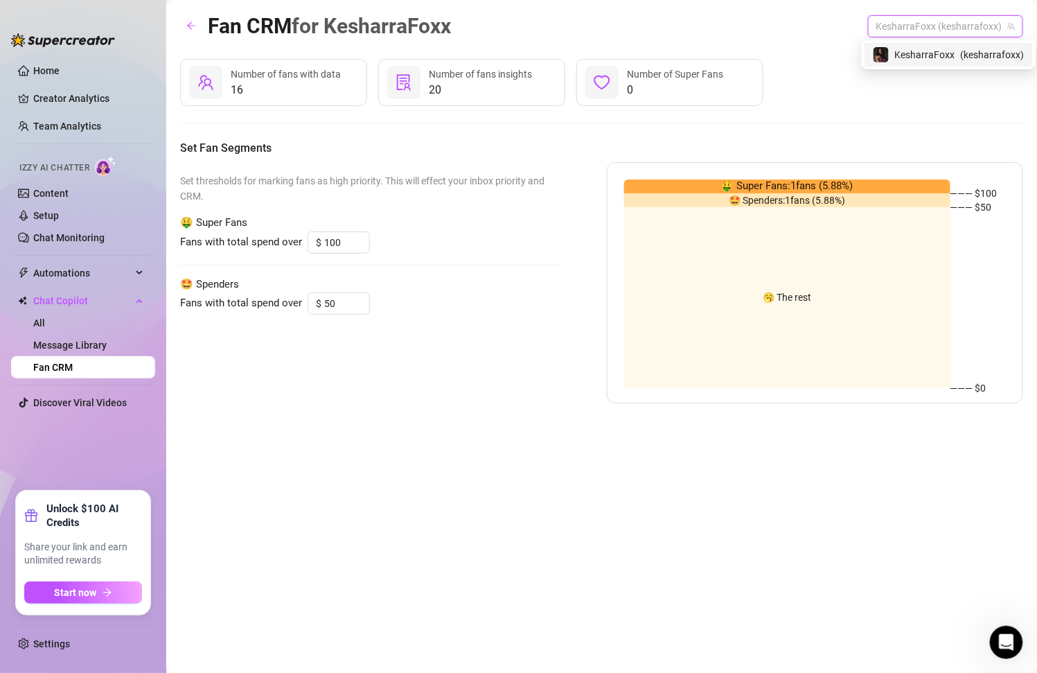
click at [840, 28] on div "Fan CRM for KesharraFoxx KesharraFoxx (kesharrafoxx)" at bounding box center [601, 26] width 843 height 33
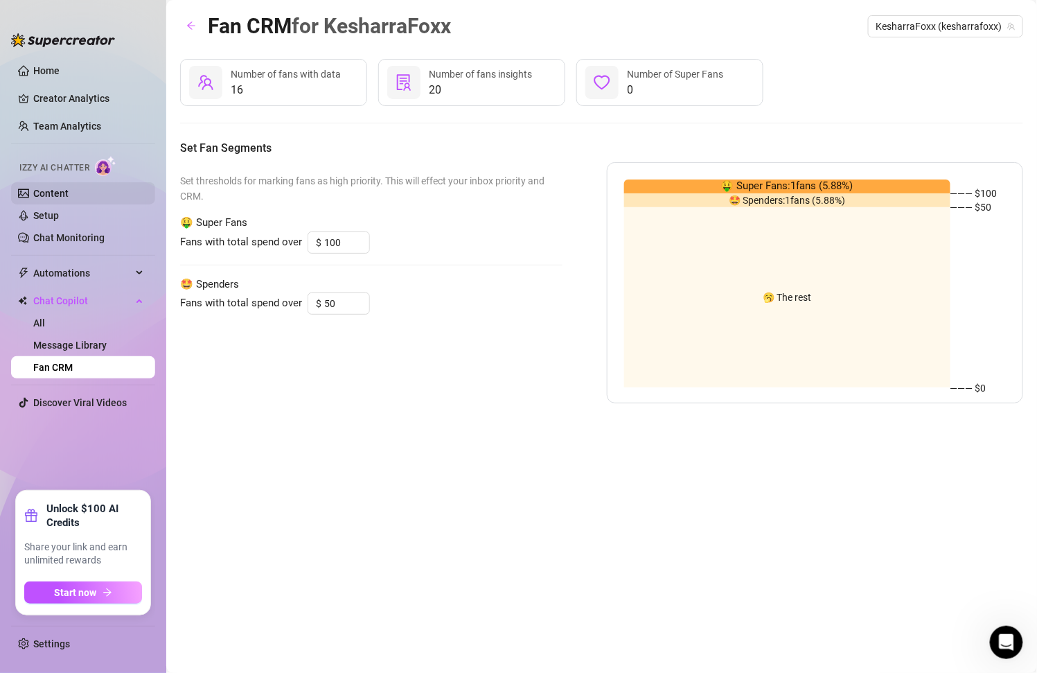
click at [69, 189] on link "Content" at bounding box center [50, 193] width 35 height 11
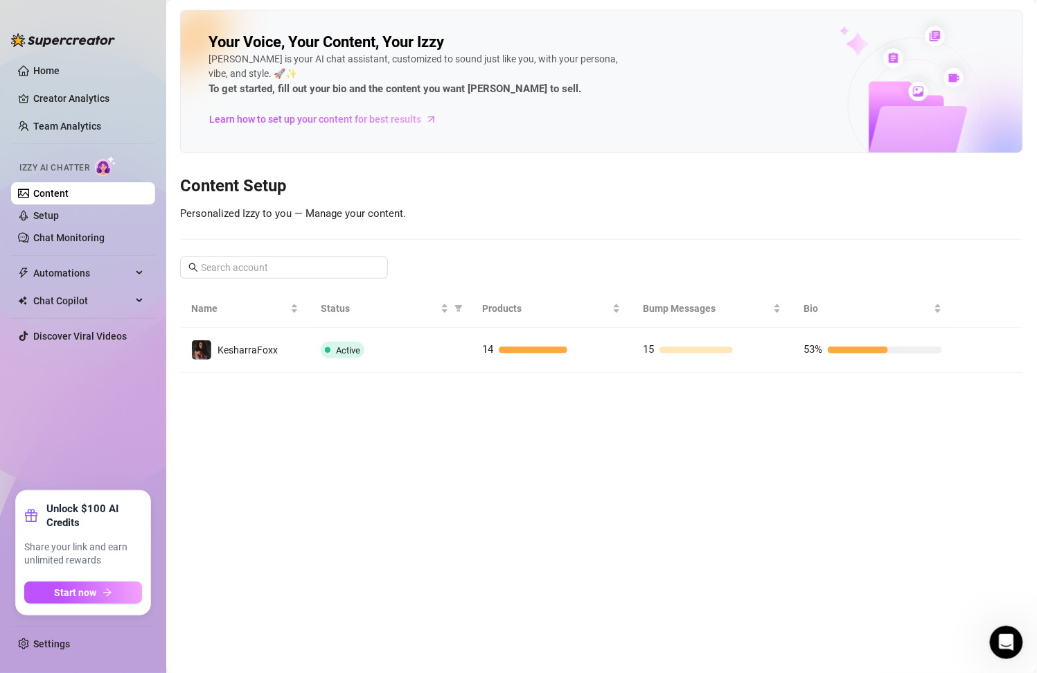
click at [55, 59] on ul "Home Creator Analytics Team Analytics Izzy AI Chatter Content Setup Chat Monito…" at bounding box center [83, 269] width 144 height 431
click at [55, 66] on link "Home" at bounding box center [46, 70] width 26 height 11
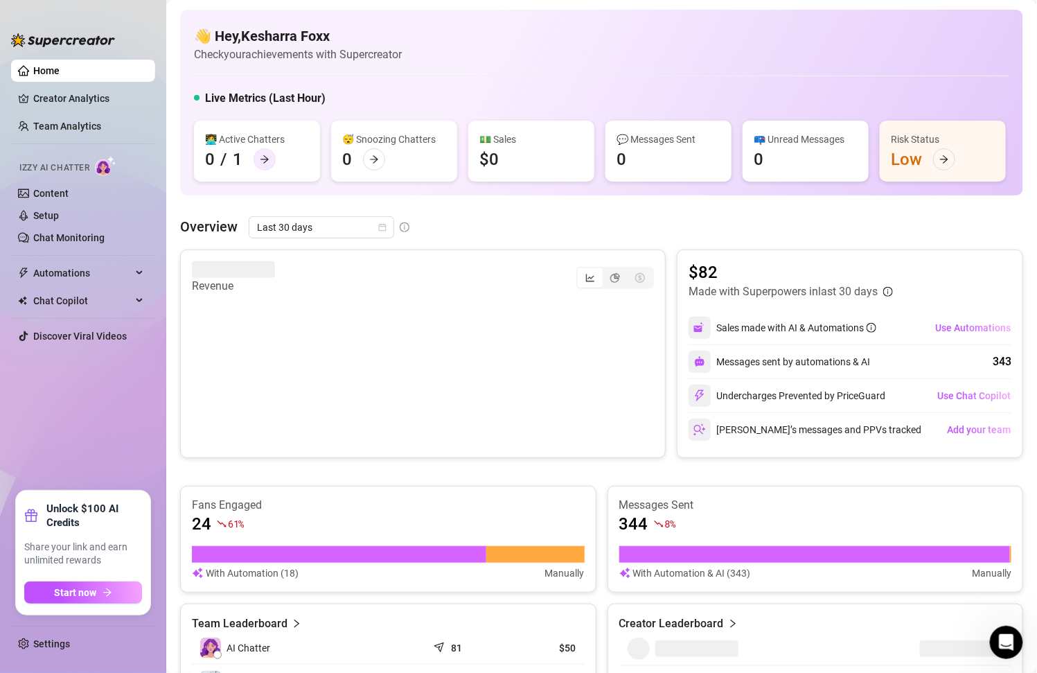
click at [260, 161] on icon "arrow-right" at bounding box center [265, 159] width 10 height 10
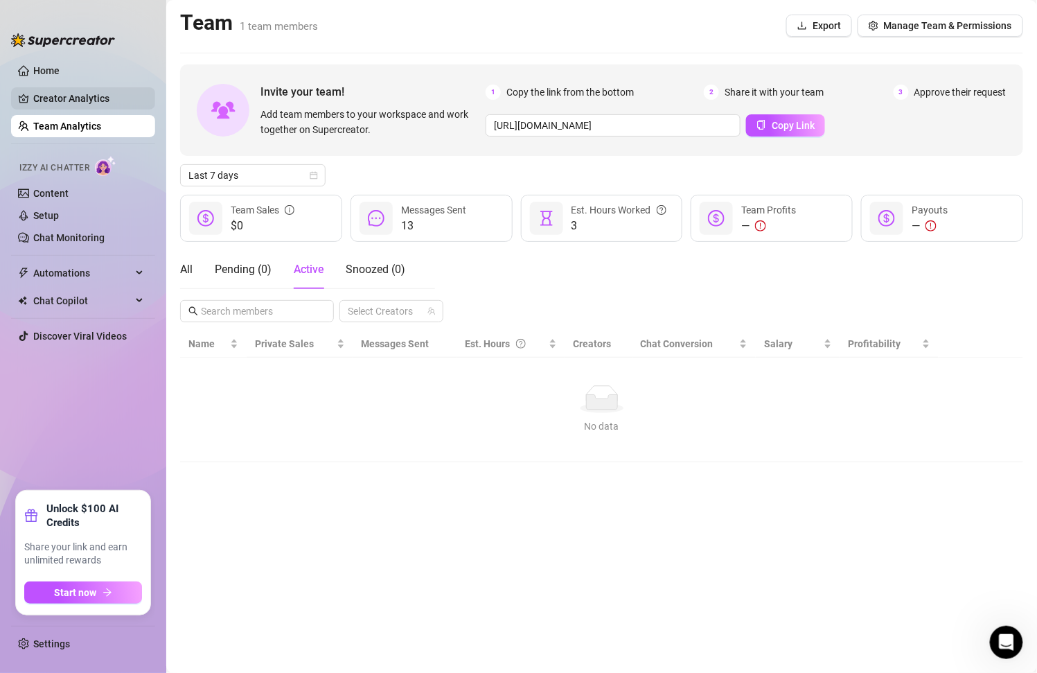
click at [80, 96] on link "Creator Analytics" at bounding box center [88, 98] width 111 height 22
